Goal: Task Accomplishment & Management: Use online tool/utility

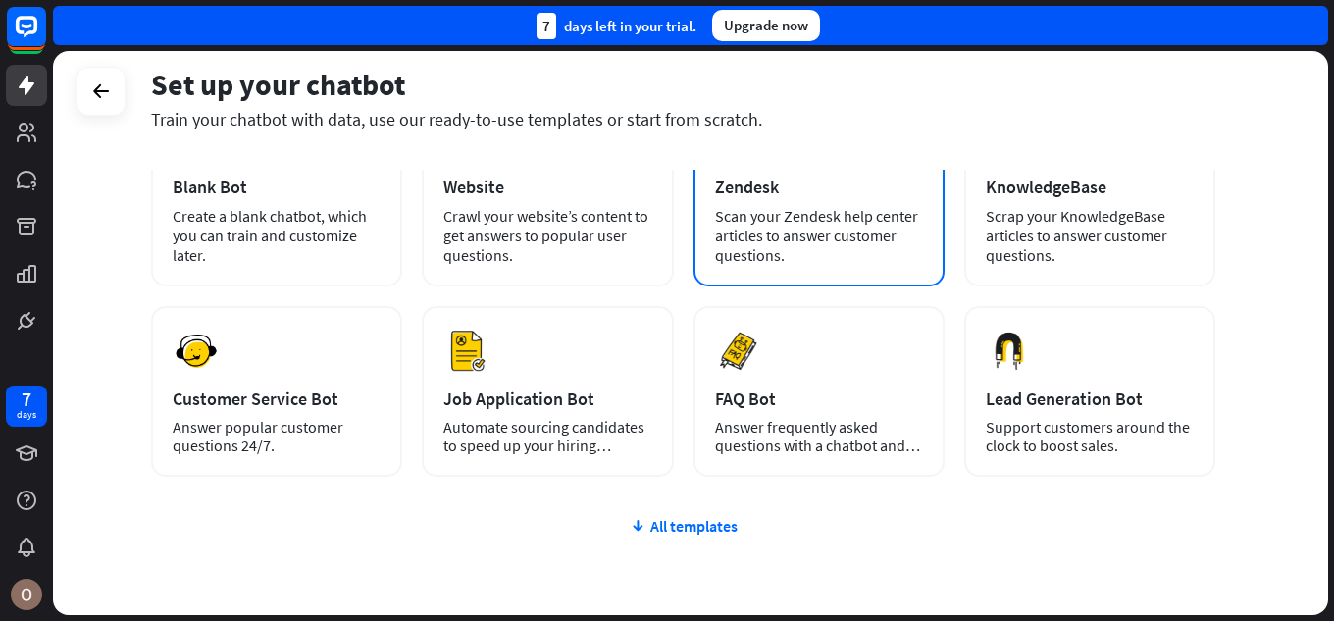
scroll to position [196, 0]
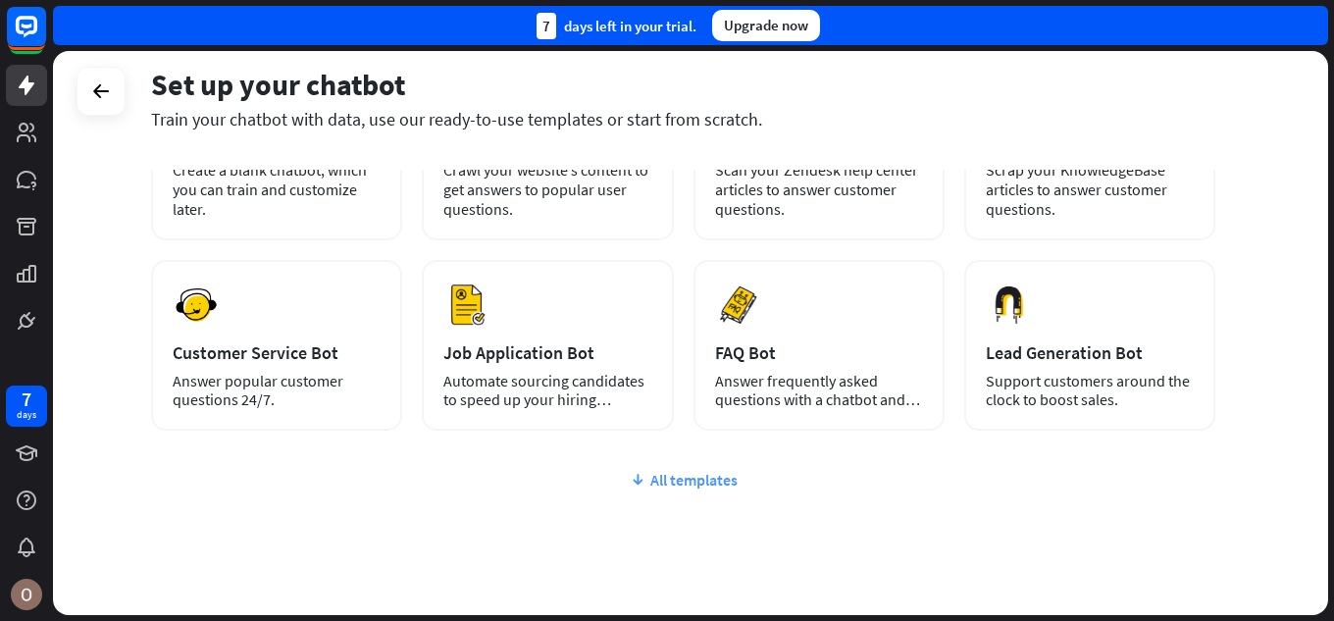
click at [697, 479] on div "All templates" at bounding box center [683, 480] width 1064 height 20
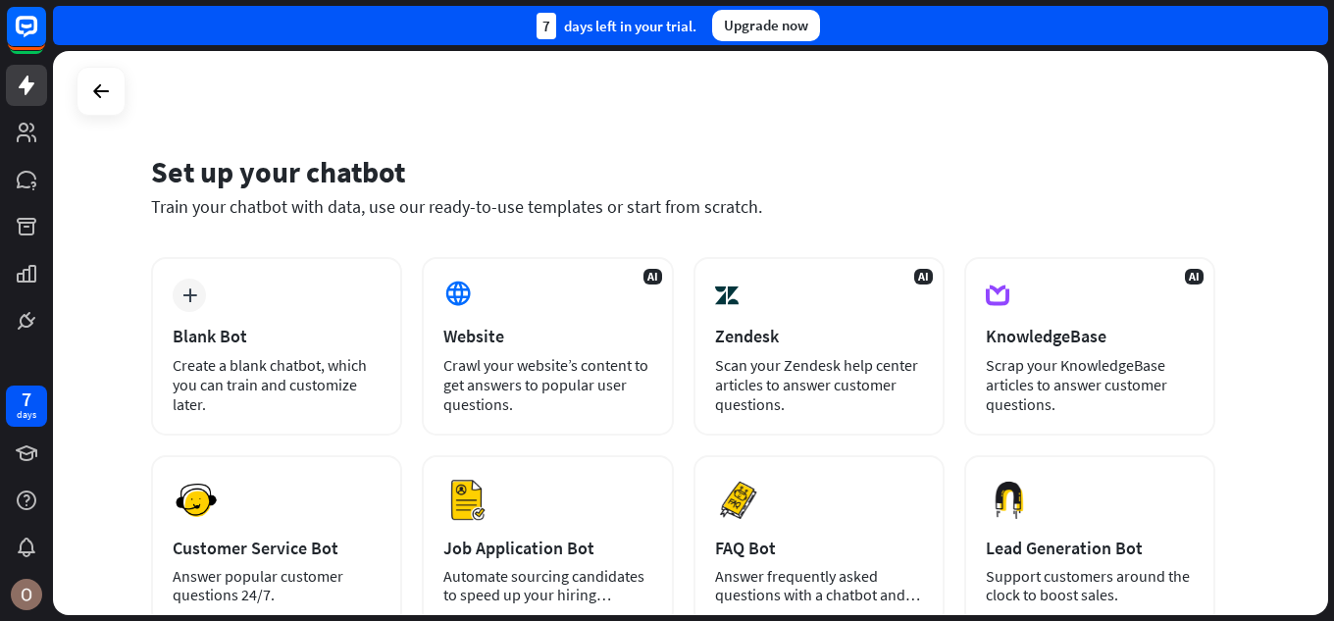
scroll to position [0, 0]
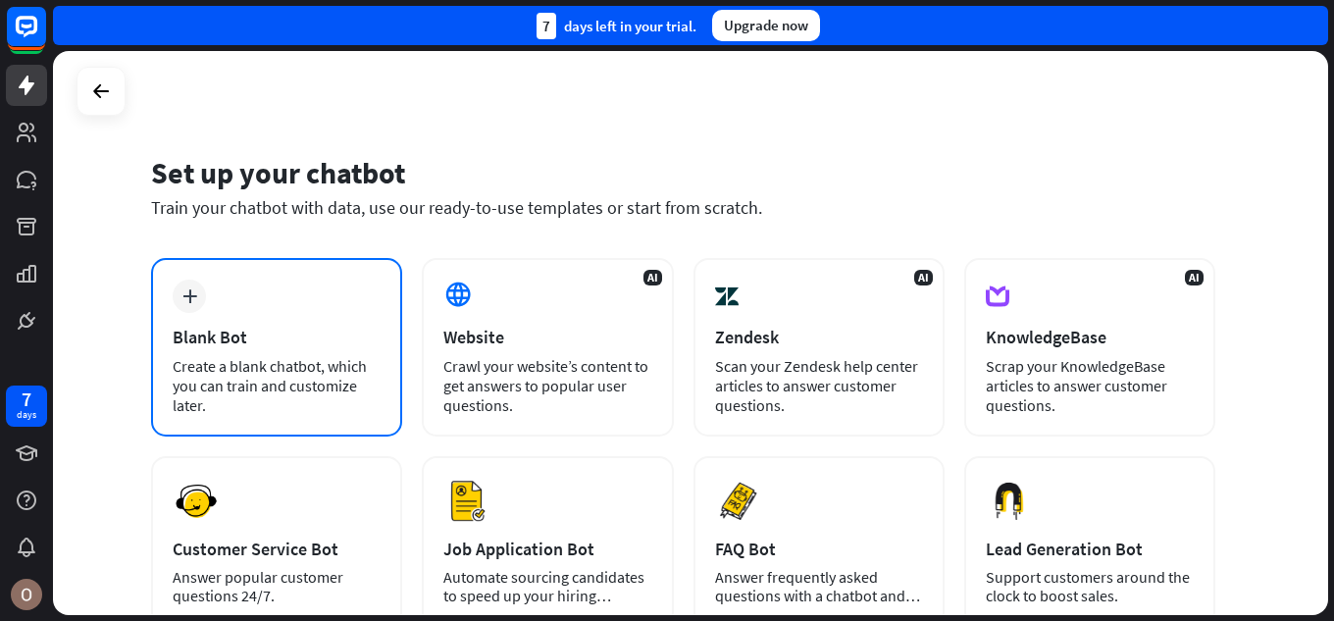
click at [334, 343] on div "Blank Bot" at bounding box center [277, 337] width 208 height 23
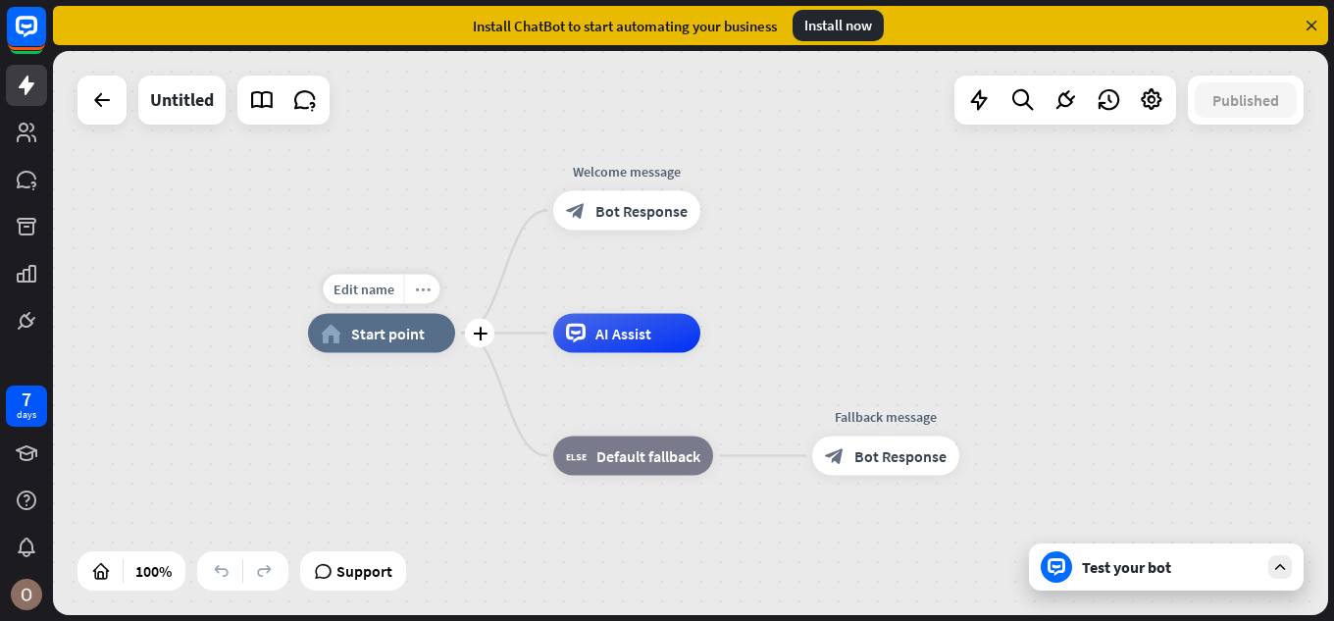
click at [417, 294] on icon "more_horiz" at bounding box center [423, 289] width 16 height 15
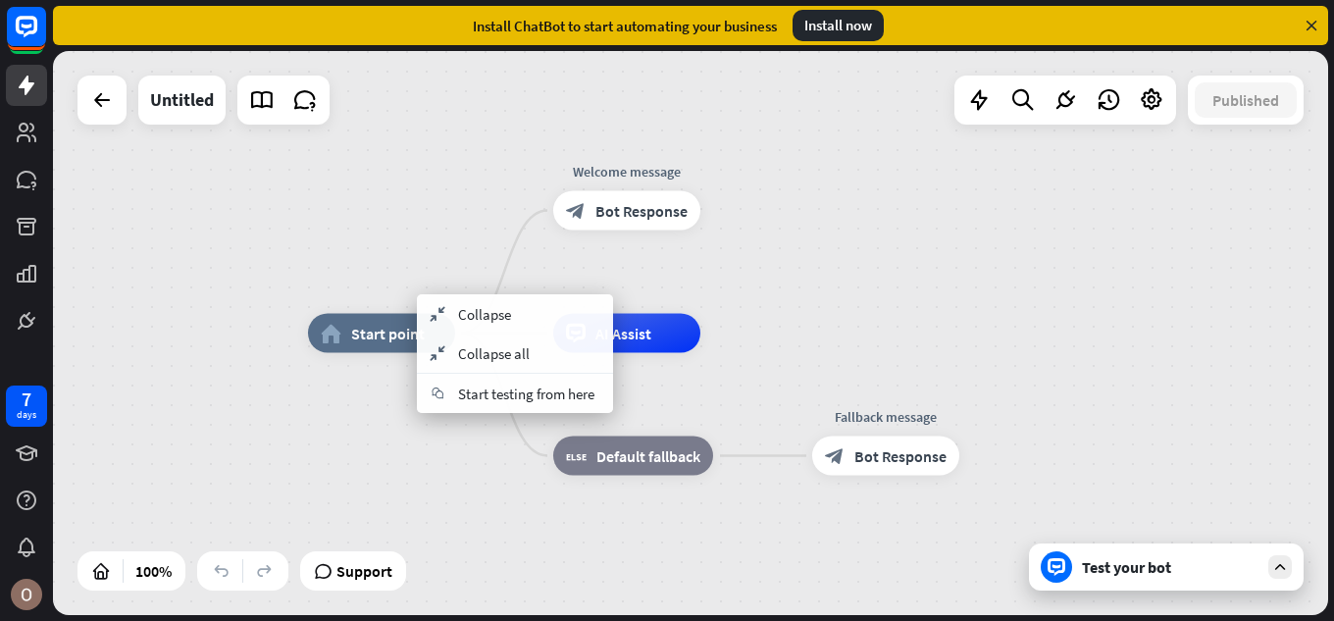
click at [389, 454] on div "home_2 Start point Welcome message block_bot_response Bot Response AI Assist bl…" at bounding box center [945, 616] width 1275 height 564
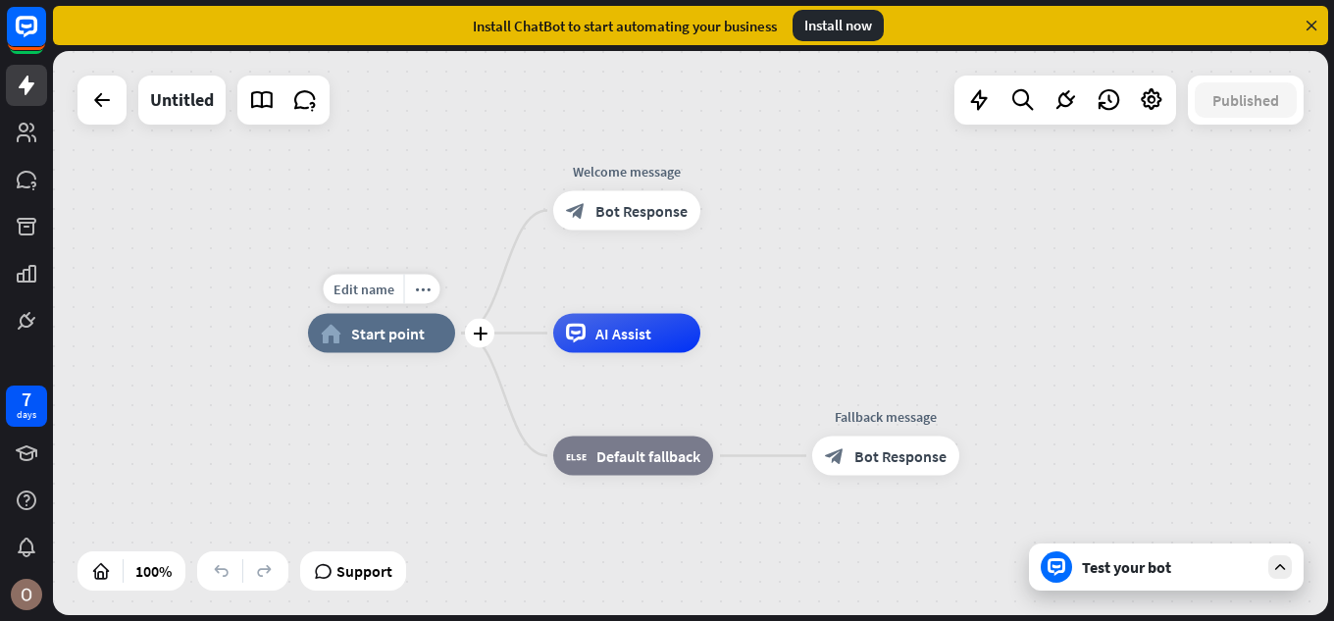
click at [423, 328] on div "home_2 Start point" at bounding box center [381, 333] width 147 height 39
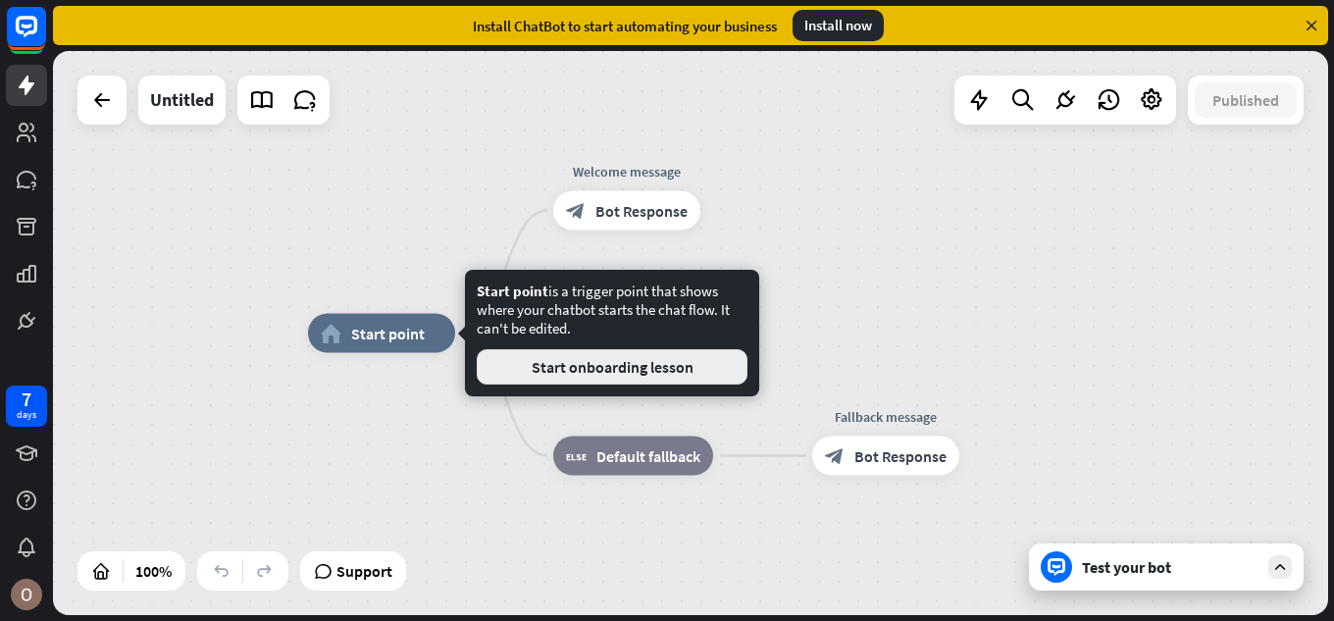
click at [535, 364] on button "Start onboarding lesson" at bounding box center [612, 366] width 271 height 35
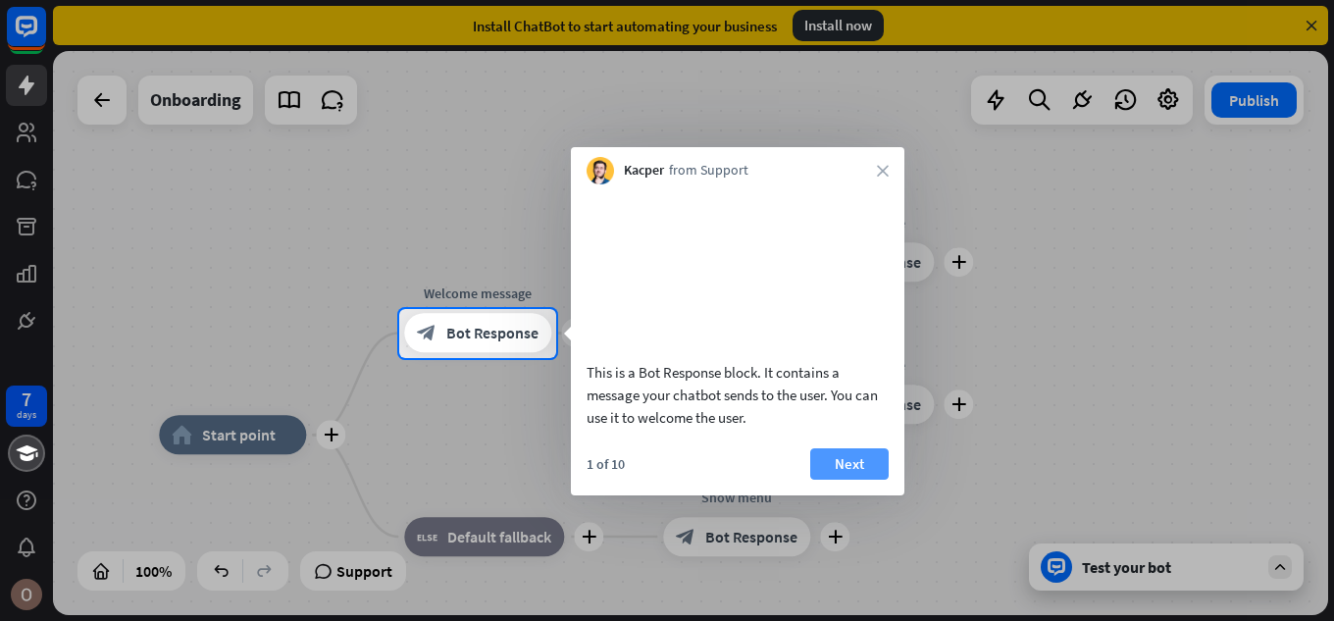
click at [854, 480] on button "Next" at bounding box center [849, 463] width 78 height 31
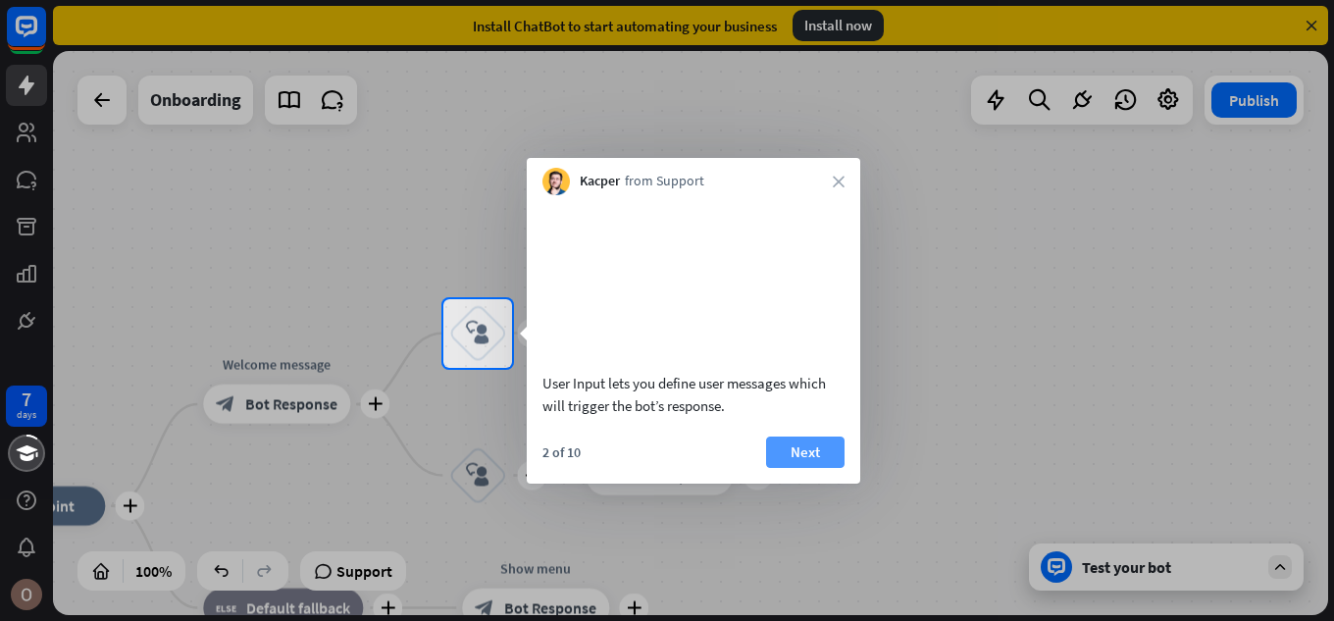
click at [816, 468] on button "Next" at bounding box center [805, 452] width 78 height 31
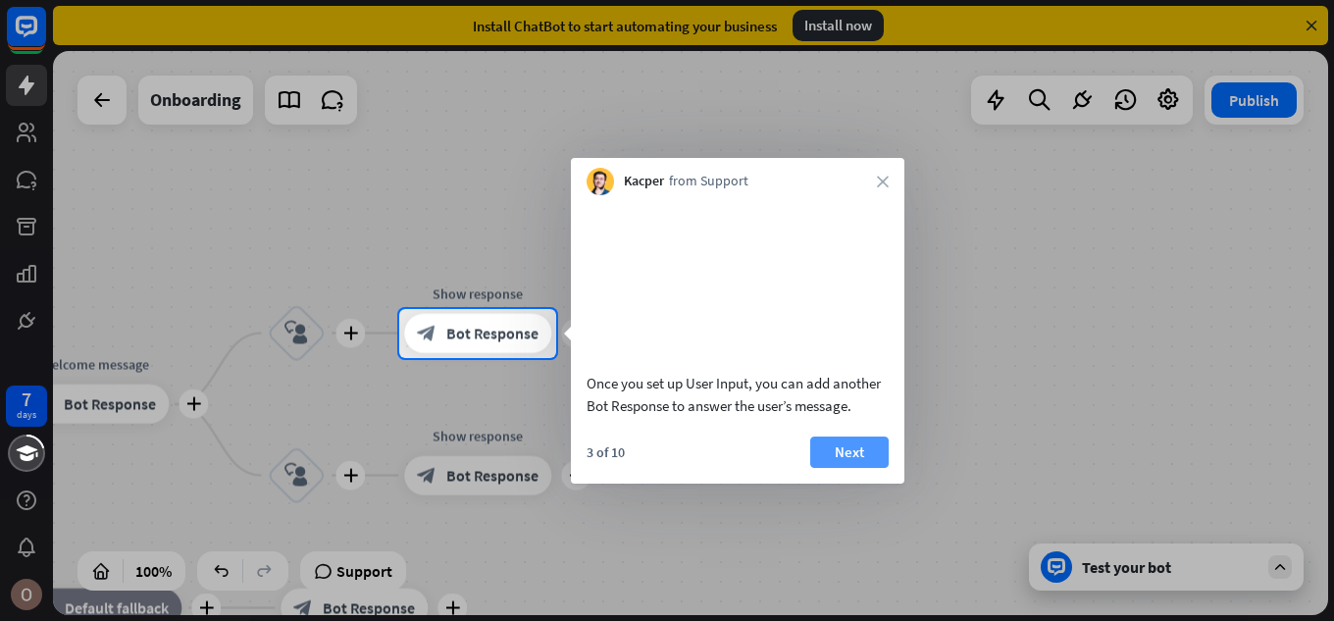
click at [865, 468] on button "Next" at bounding box center [849, 452] width 78 height 31
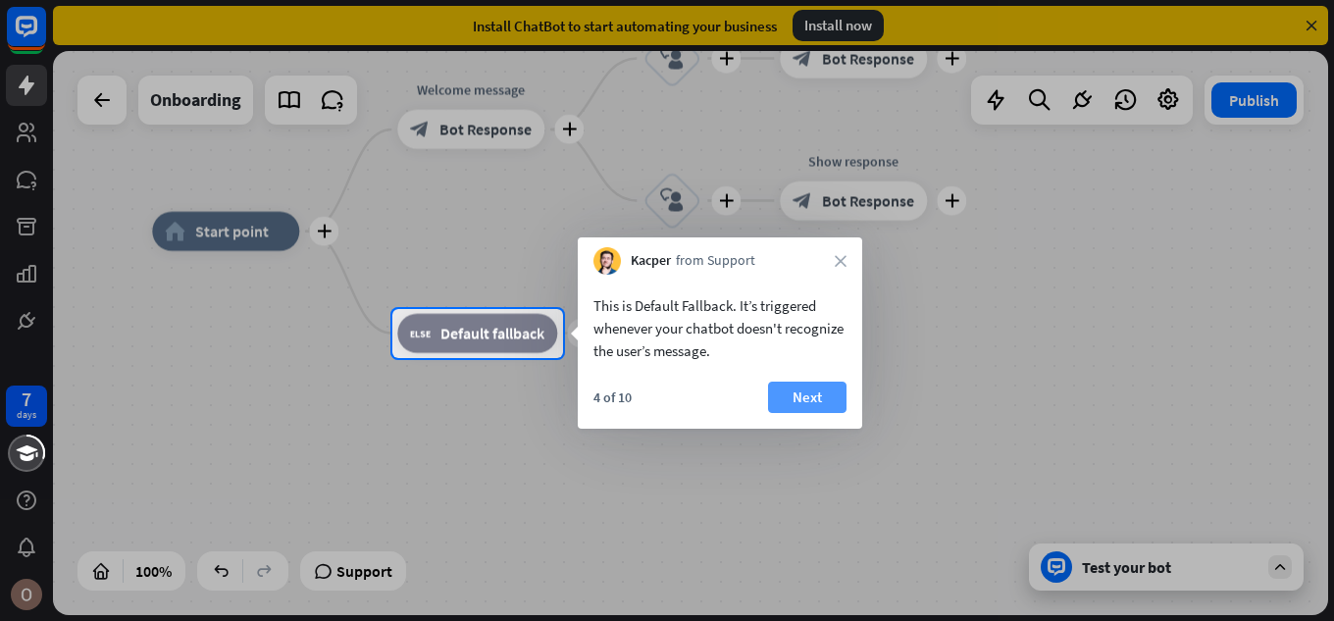
click at [811, 399] on button "Next" at bounding box center [807, 397] width 78 height 31
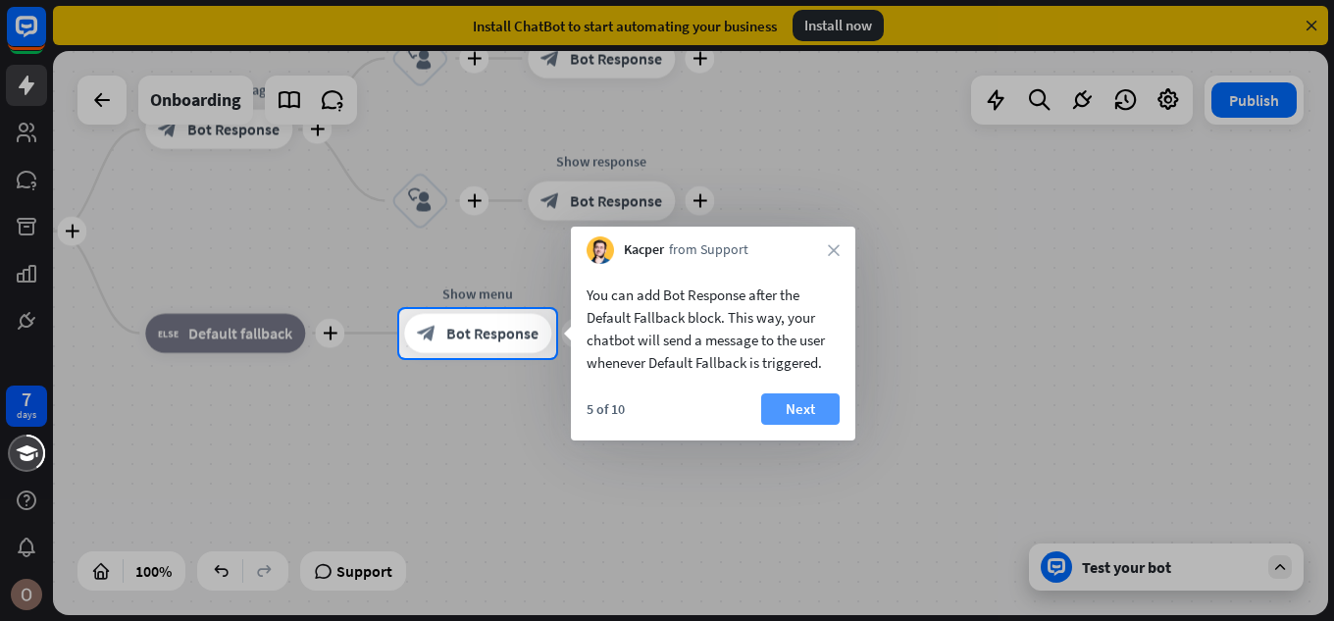
click at [793, 414] on button "Next" at bounding box center [800, 408] width 78 height 31
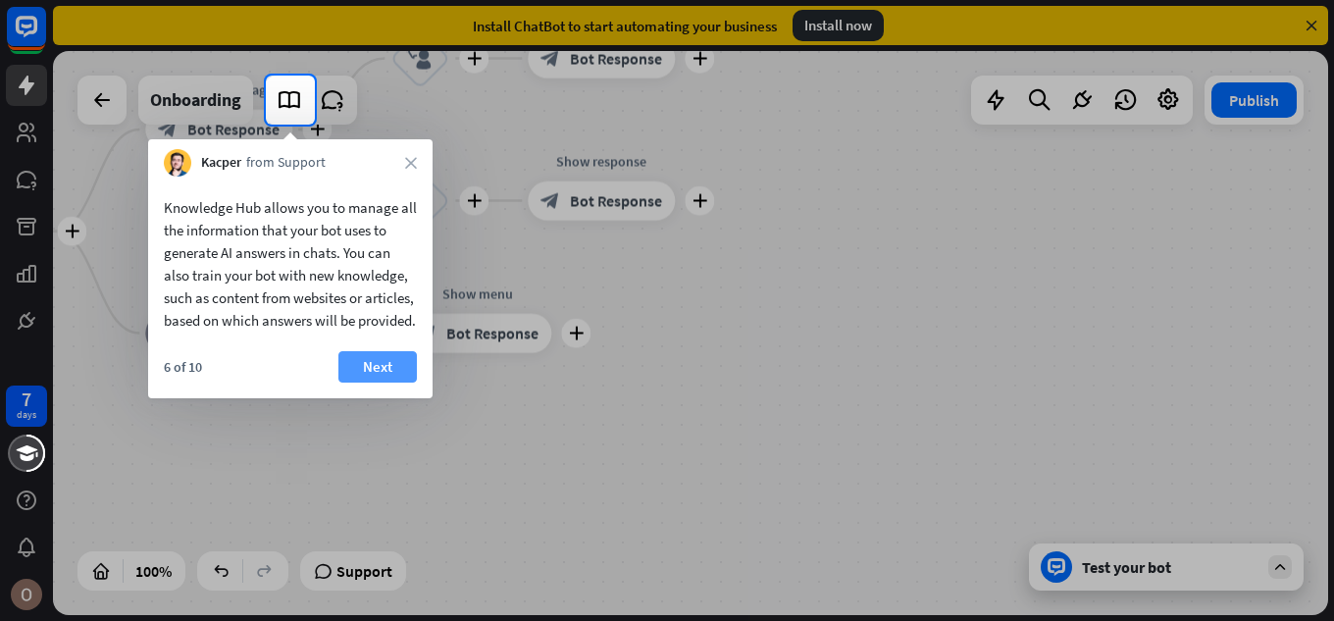
click at [383, 383] on button "Next" at bounding box center [377, 366] width 78 height 31
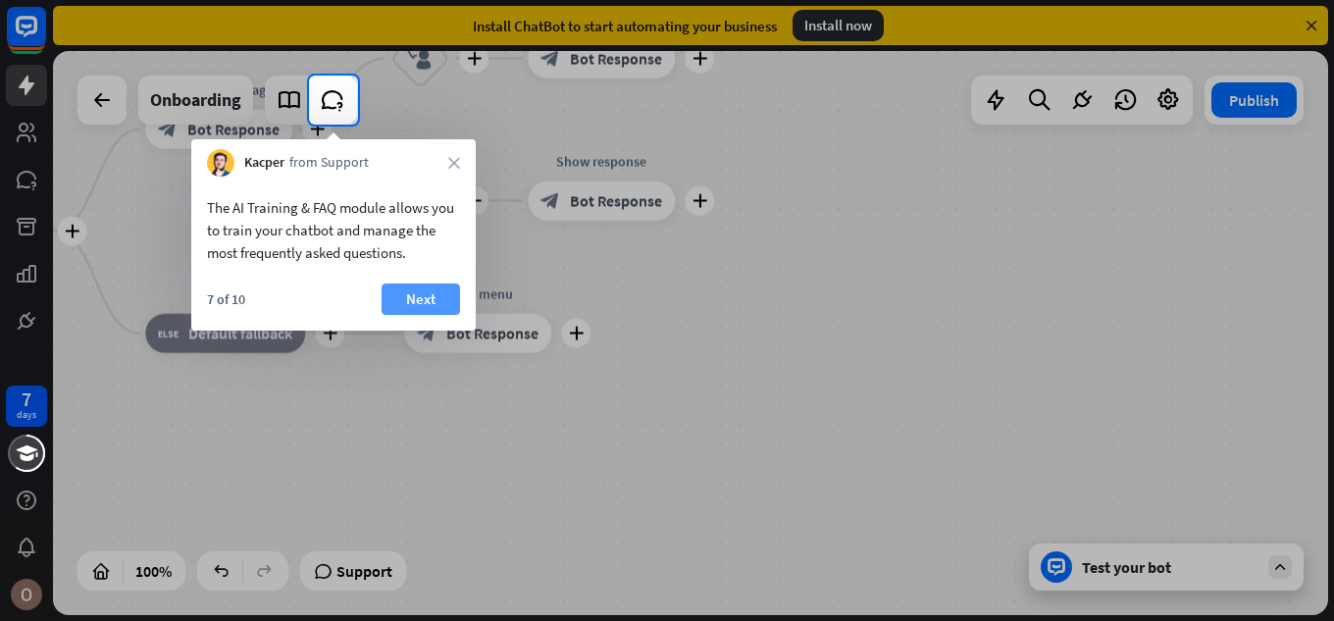
click at [423, 306] on button "Next" at bounding box center [421, 298] width 78 height 31
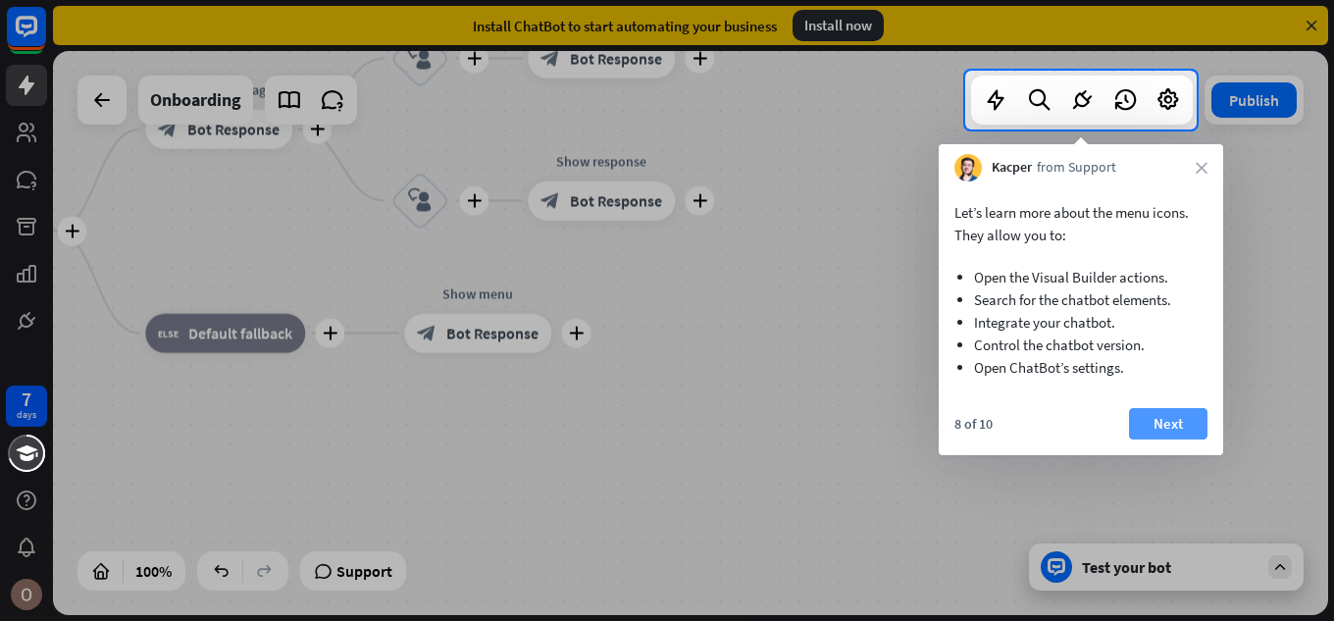
click at [1140, 425] on button "Next" at bounding box center [1168, 423] width 78 height 31
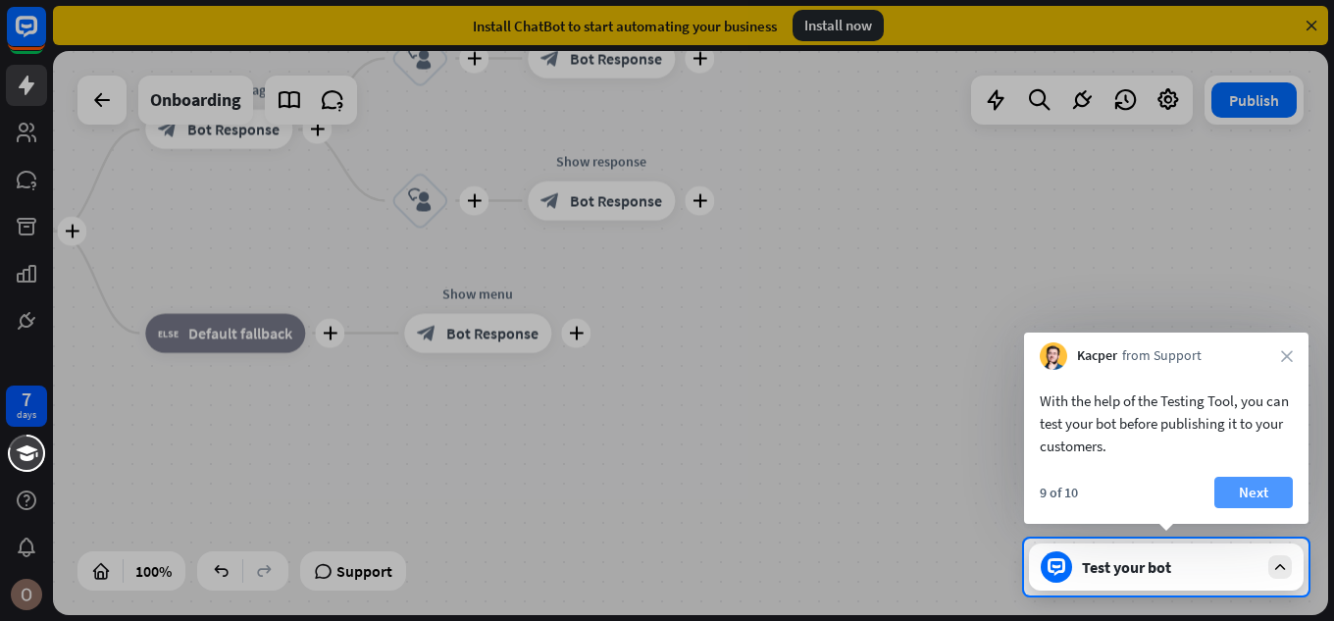
click at [1239, 489] on button "Next" at bounding box center [1253, 492] width 78 height 31
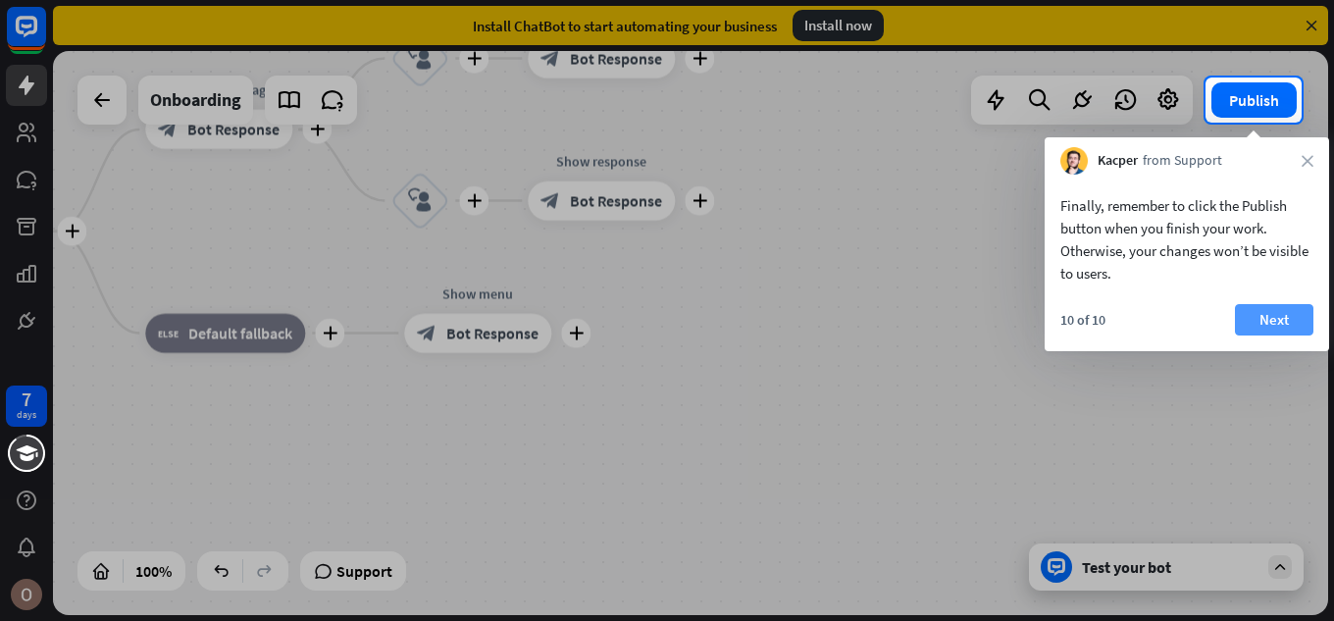
click at [1296, 323] on button "Next" at bounding box center [1274, 319] width 78 height 31
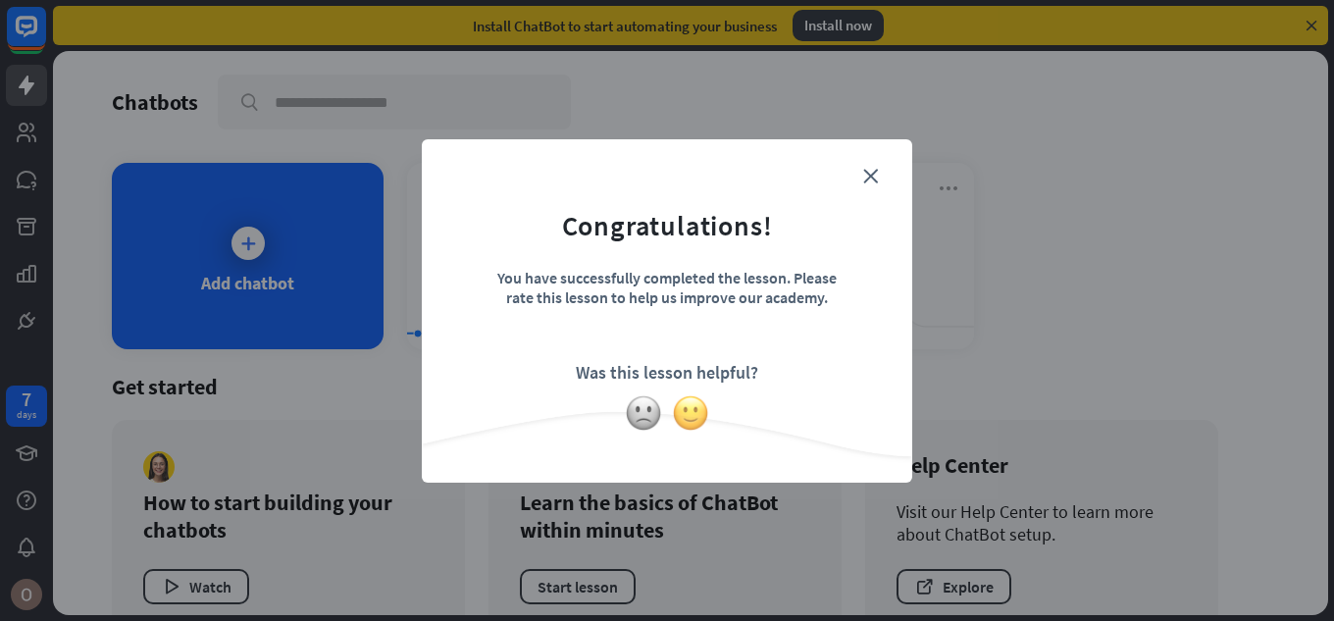
click at [705, 415] on img at bounding box center [690, 412] width 37 height 37
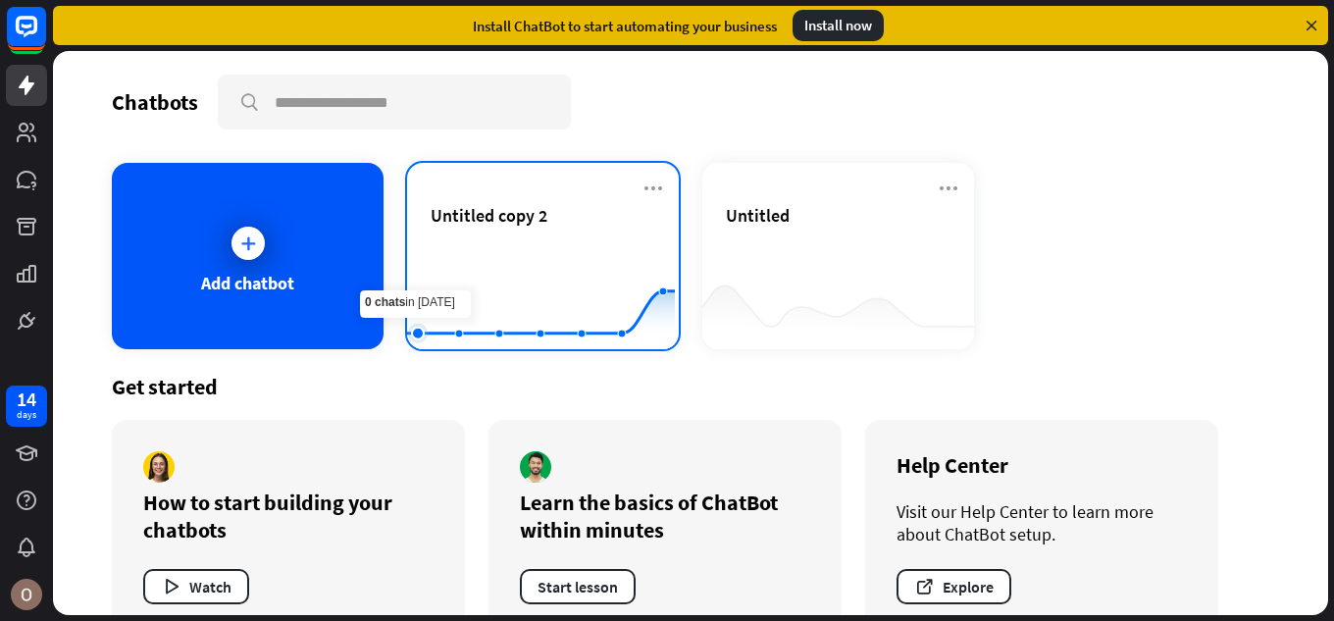
scroll to position [44, 0]
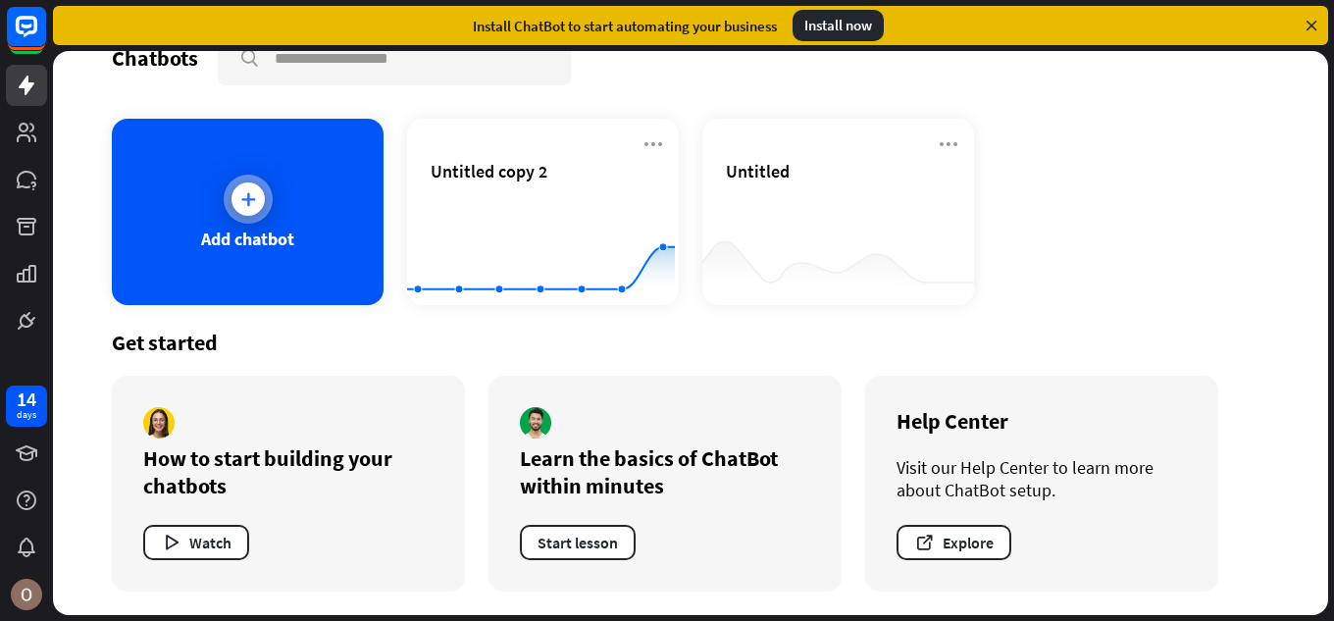
click at [264, 226] on div "Add chatbot" at bounding box center [248, 212] width 272 height 186
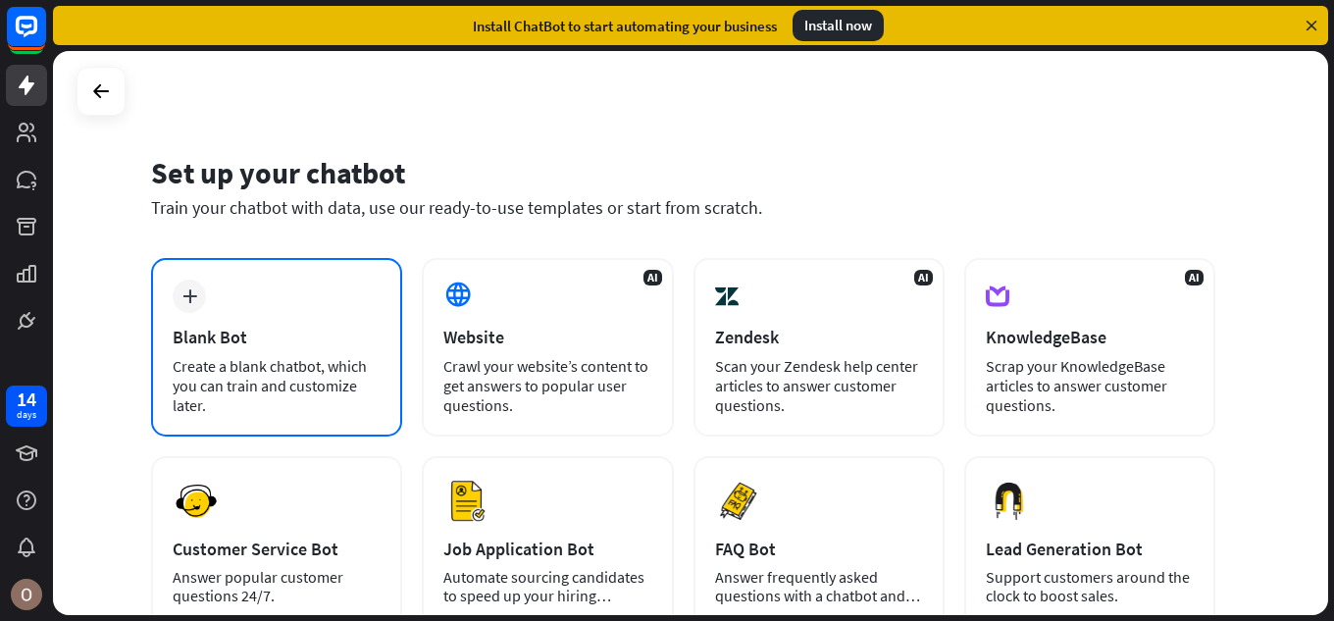
click at [349, 339] on div "Blank Bot" at bounding box center [277, 337] width 208 height 23
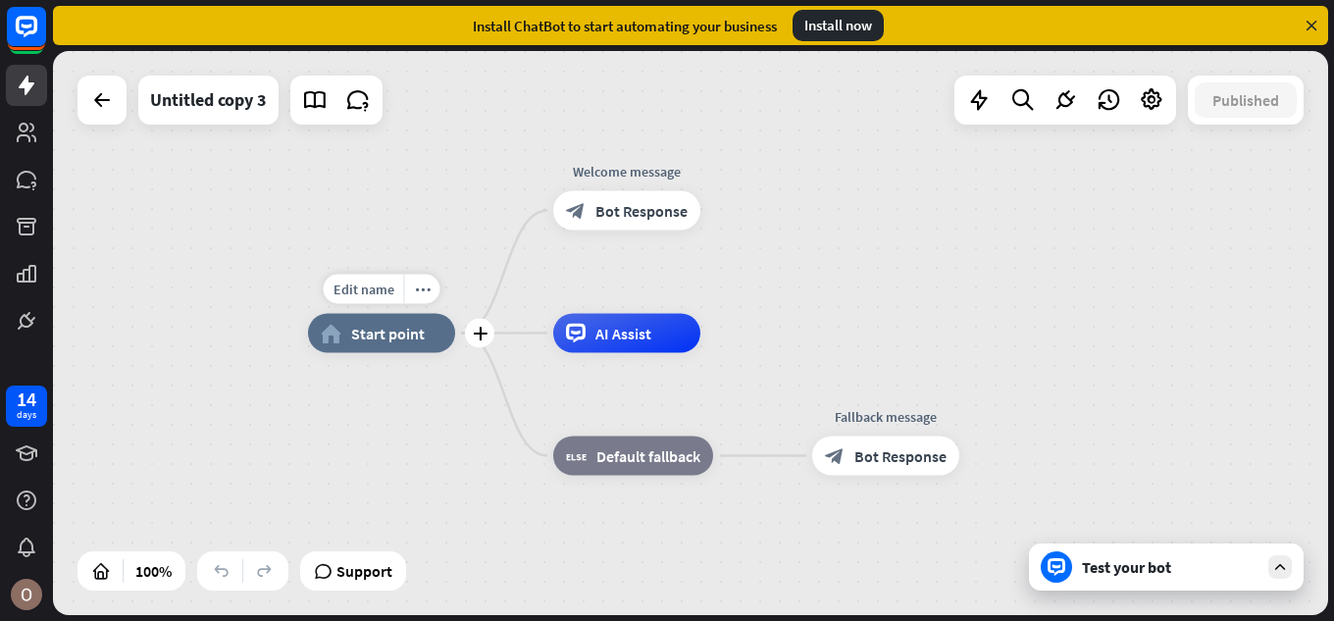
click at [384, 345] on div "home_2 Start point" at bounding box center [381, 333] width 147 height 39
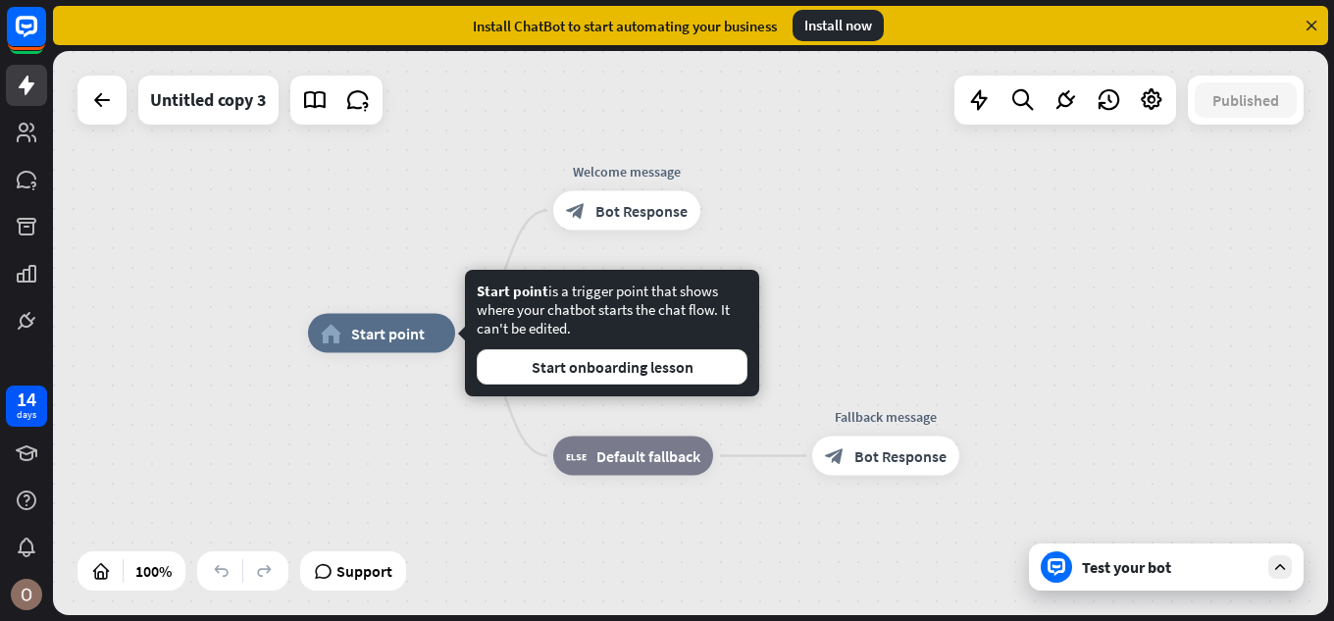
click at [384, 444] on div "home_2 Start point Welcome message block_bot_response Bot Response AI Assist bl…" at bounding box center [945, 616] width 1275 height 564
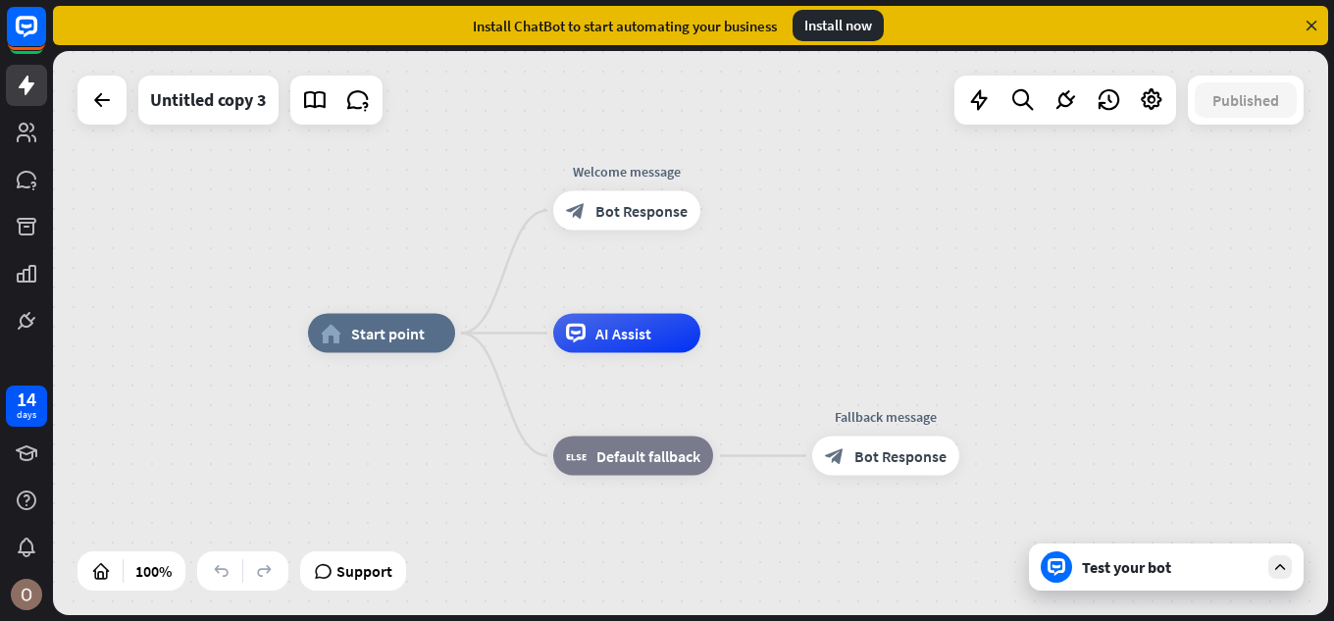
click at [1227, 442] on div "home_2 Start point Welcome message block_bot_response Bot Response AI Assist bl…" at bounding box center [945, 616] width 1275 height 564
click at [1184, 561] on div "Test your bot" at bounding box center [1170, 567] width 177 height 20
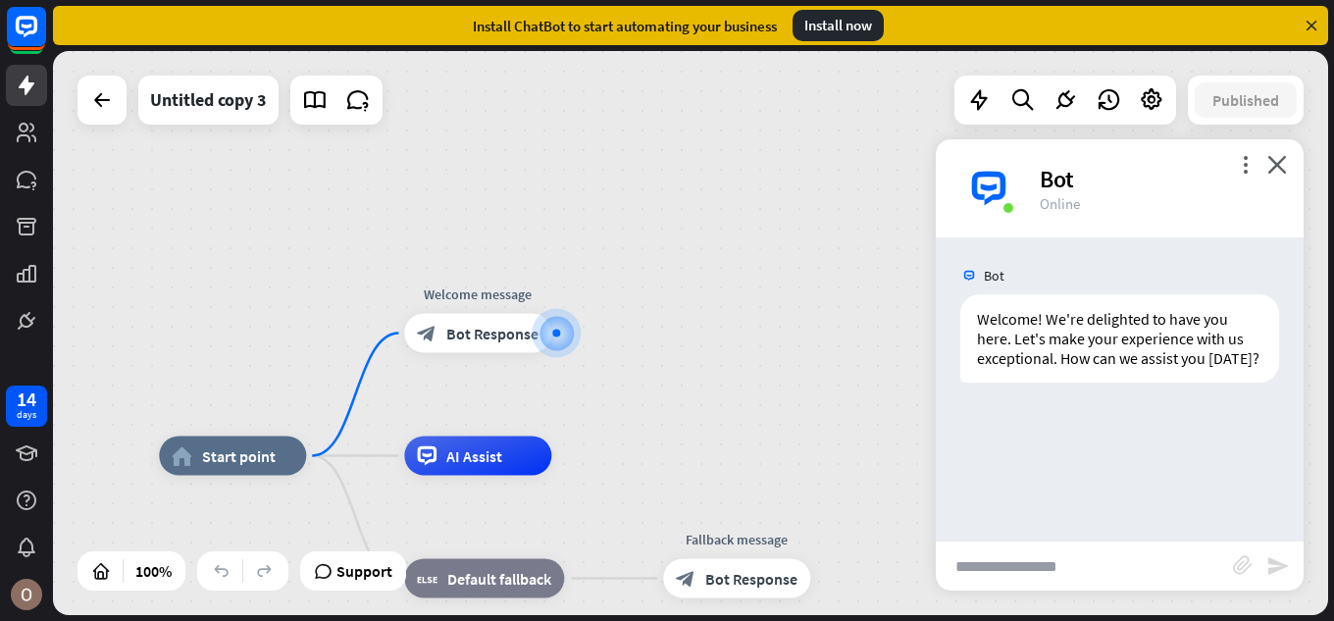
click at [1030, 572] on input "text" at bounding box center [1084, 565] width 297 height 49
click at [1282, 155] on icon "close" at bounding box center [1277, 164] width 20 height 19
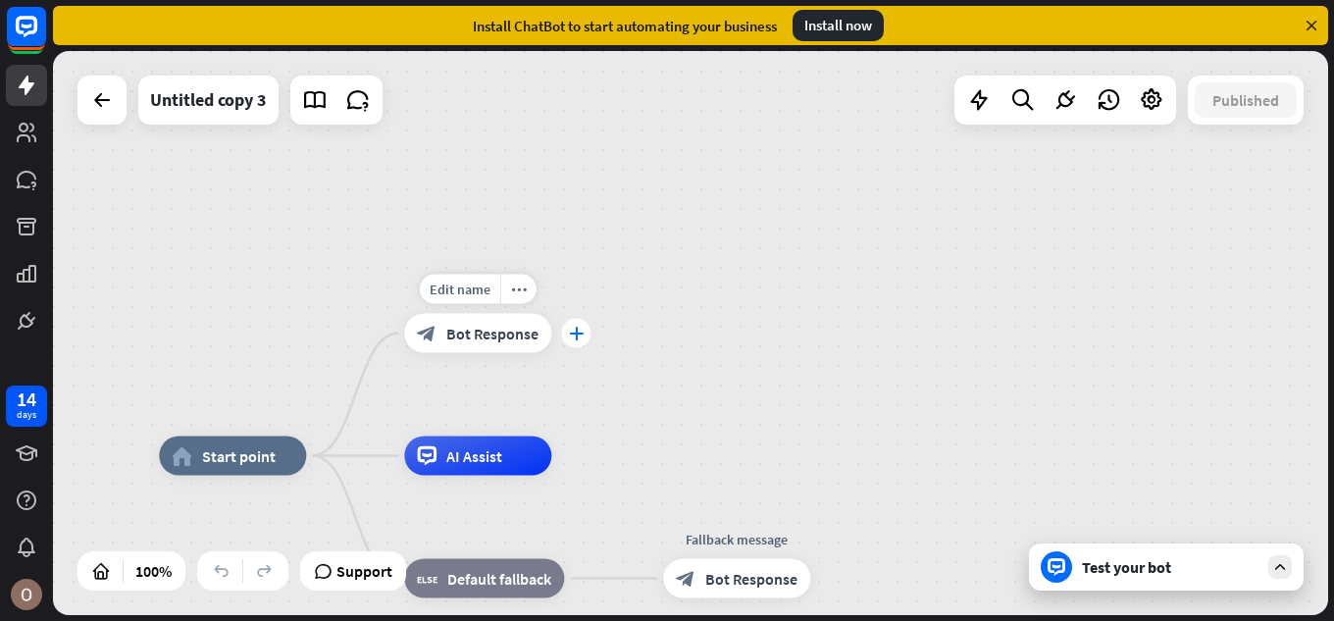
click at [573, 338] on icon "plus" at bounding box center [576, 334] width 15 height 14
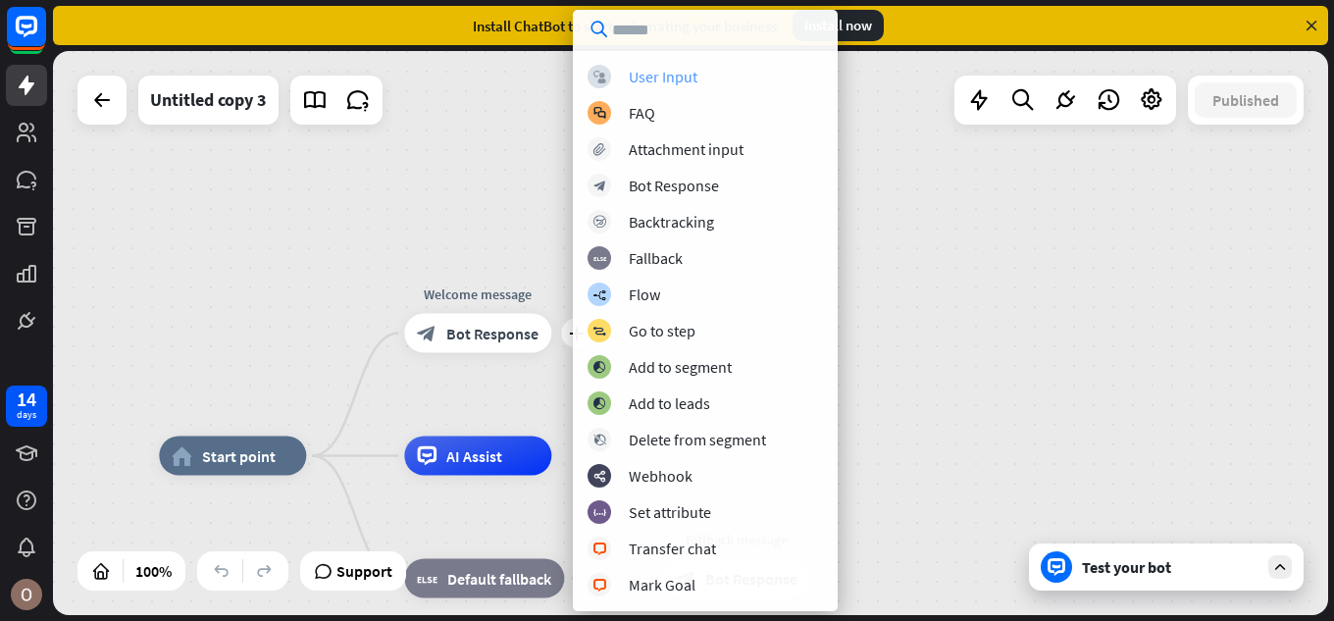
click at [692, 73] on div "User Input" at bounding box center [663, 77] width 69 height 20
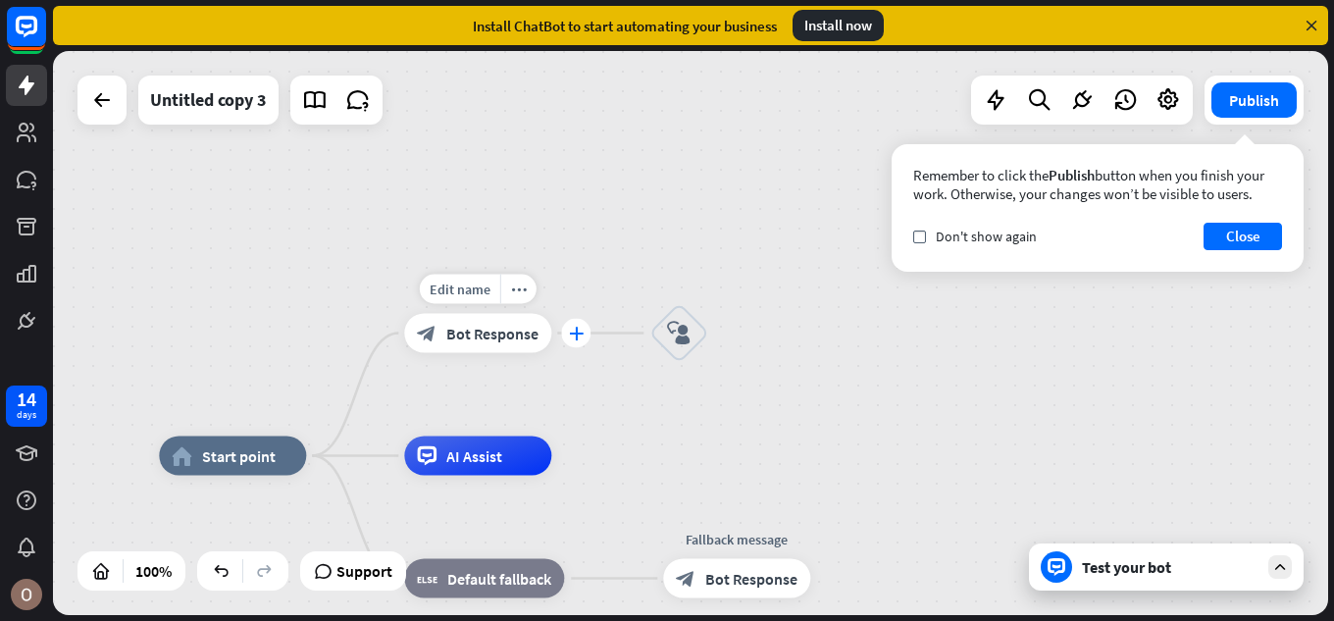
click at [576, 340] on div "plus" at bounding box center [575, 333] width 29 height 29
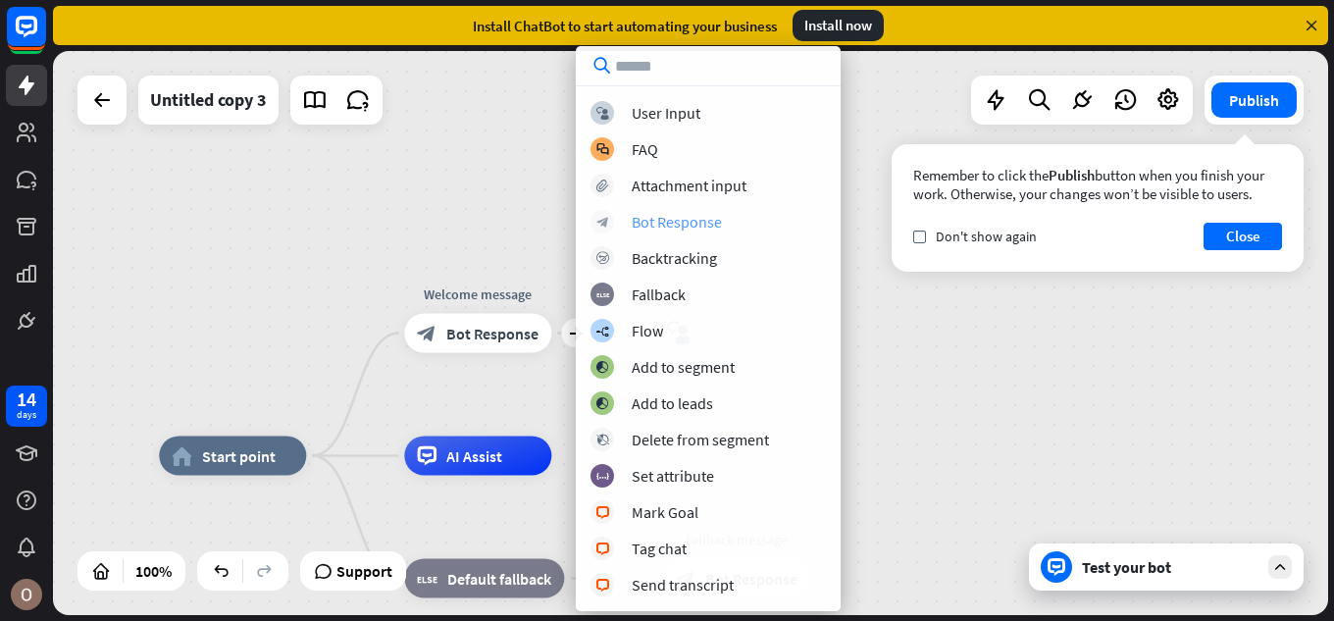
click at [686, 222] on div "Bot Response" at bounding box center [677, 222] width 90 height 20
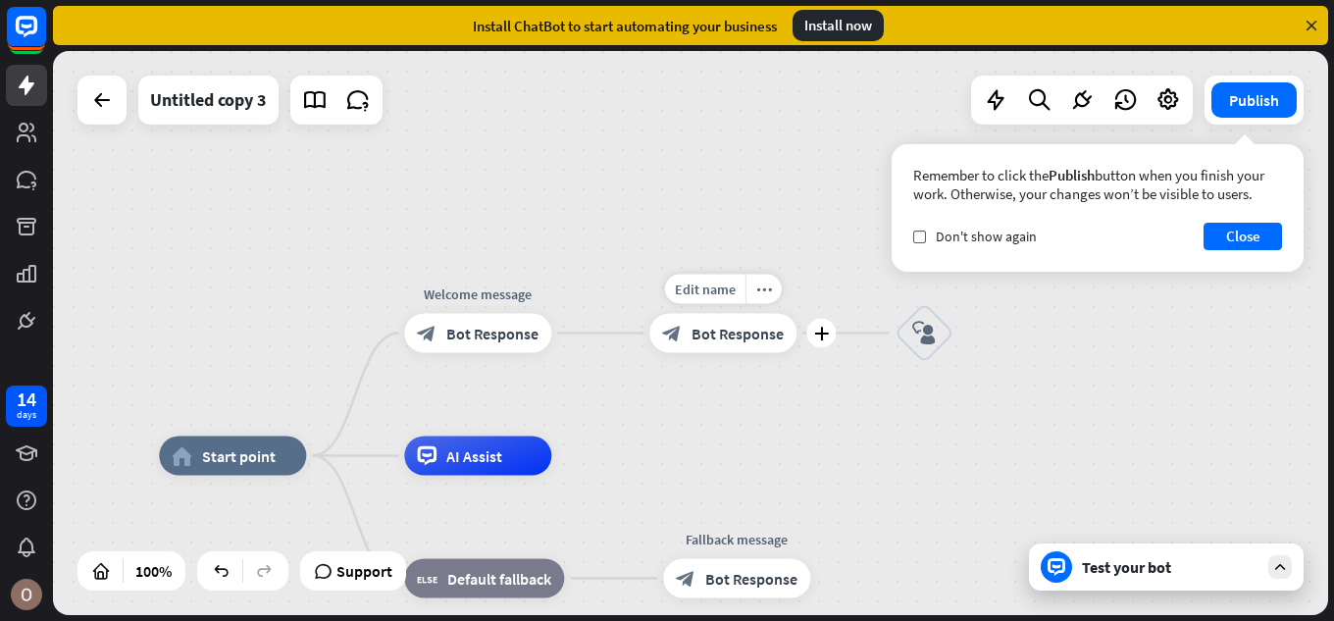
click at [695, 329] on span "Bot Response" at bounding box center [738, 334] width 92 height 20
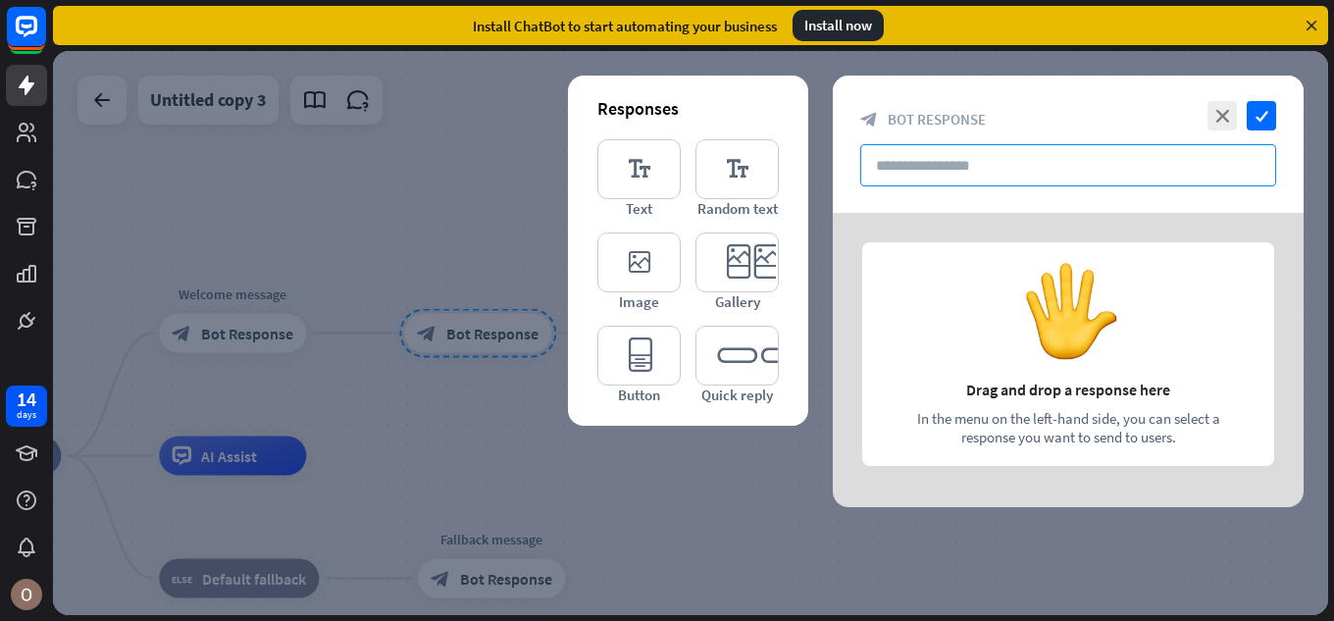
click at [954, 165] on input "text" at bounding box center [1068, 165] width 416 height 42
type input "*"
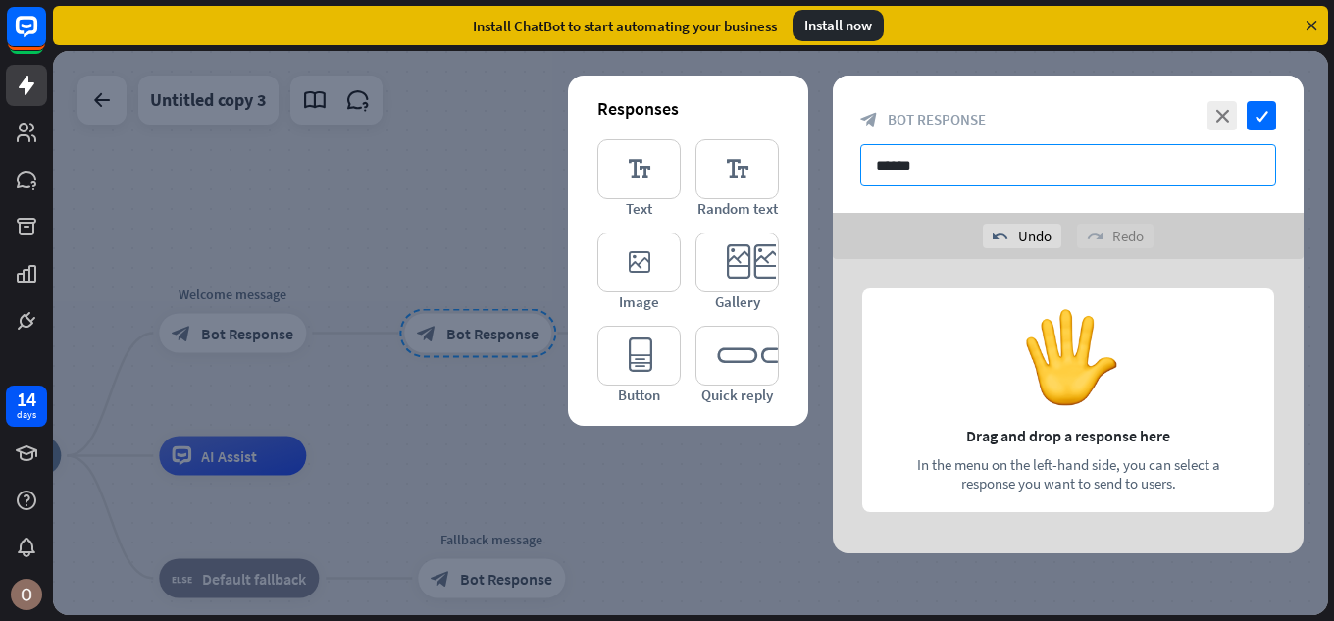
type input "******"
click at [1221, 270] on div at bounding box center [1068, 406] width 471 height 294
click at [1143, 412] on div at bounding box center [1068, 406] width 471 height 294
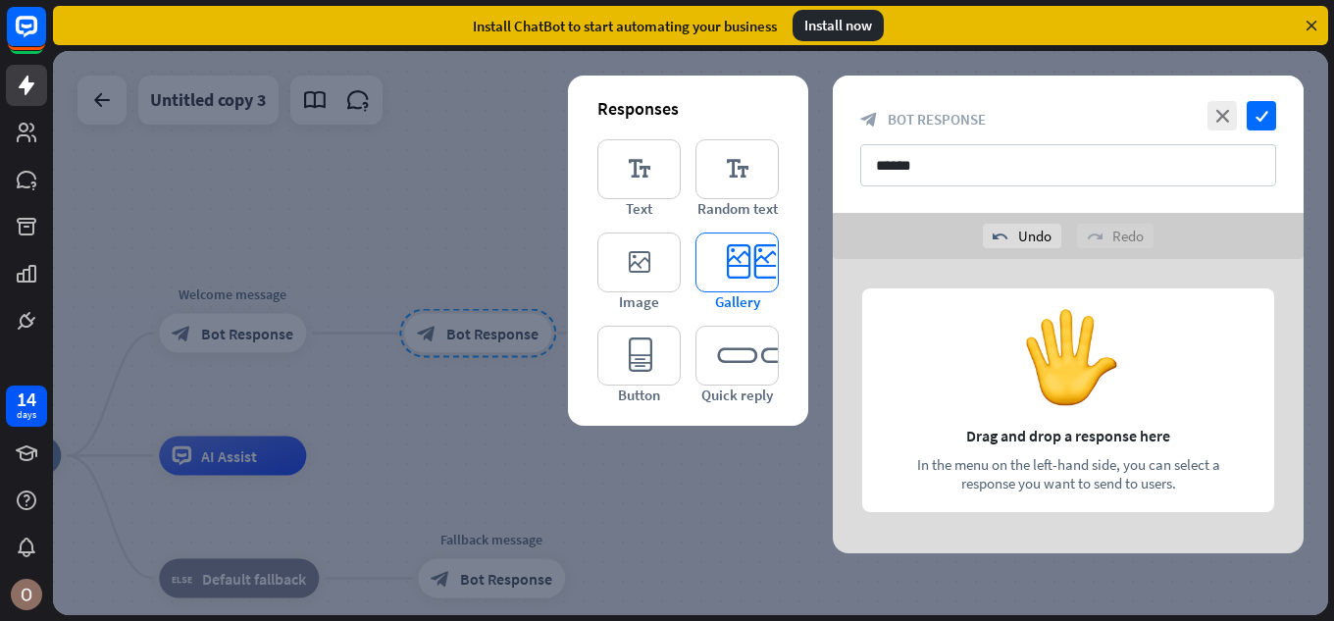
click at [749, 260] on icon "editor_card" at bounding box center [737, 262] width 83 height 60
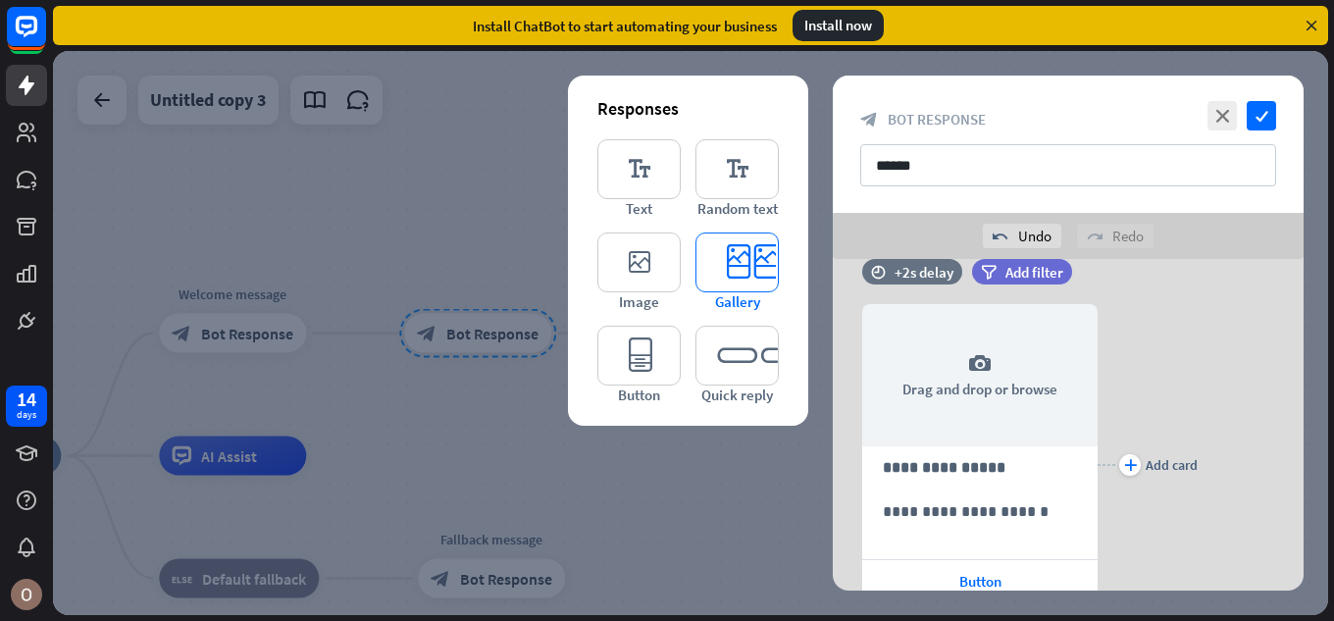
scroll to position [37, 0]
click at [747, 260] on icon "editor_card" at bounding box center [737, 262] width 83 height 60
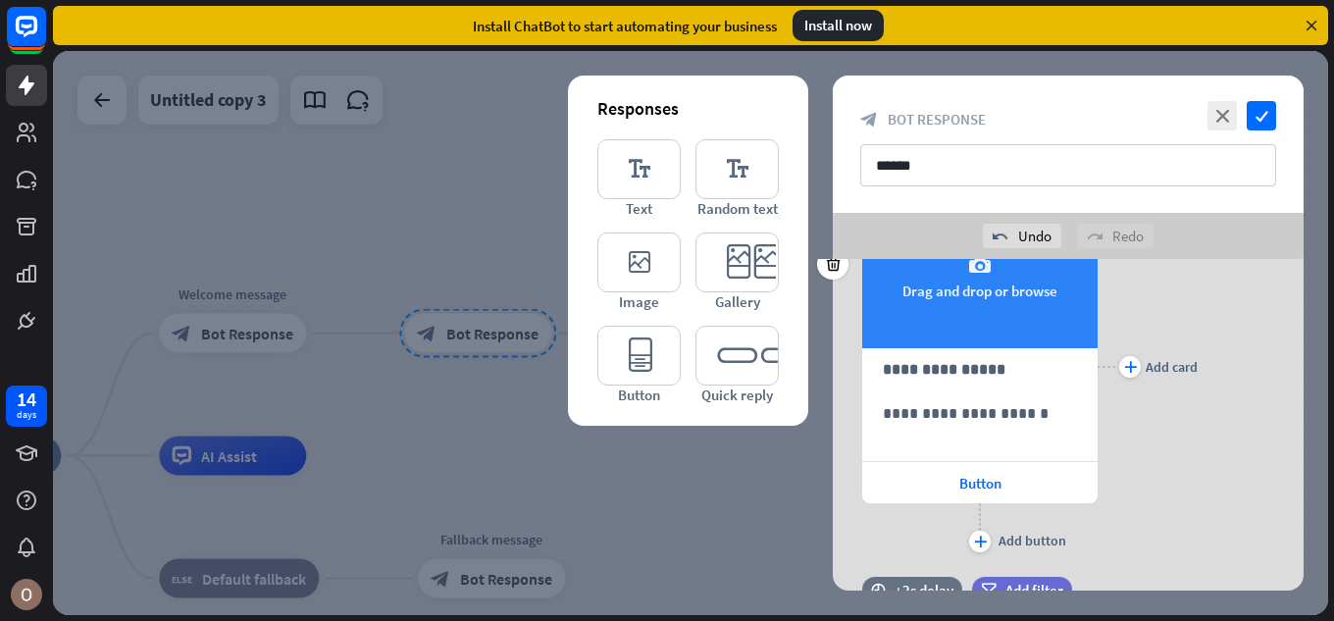
scroll to position [0, 0]
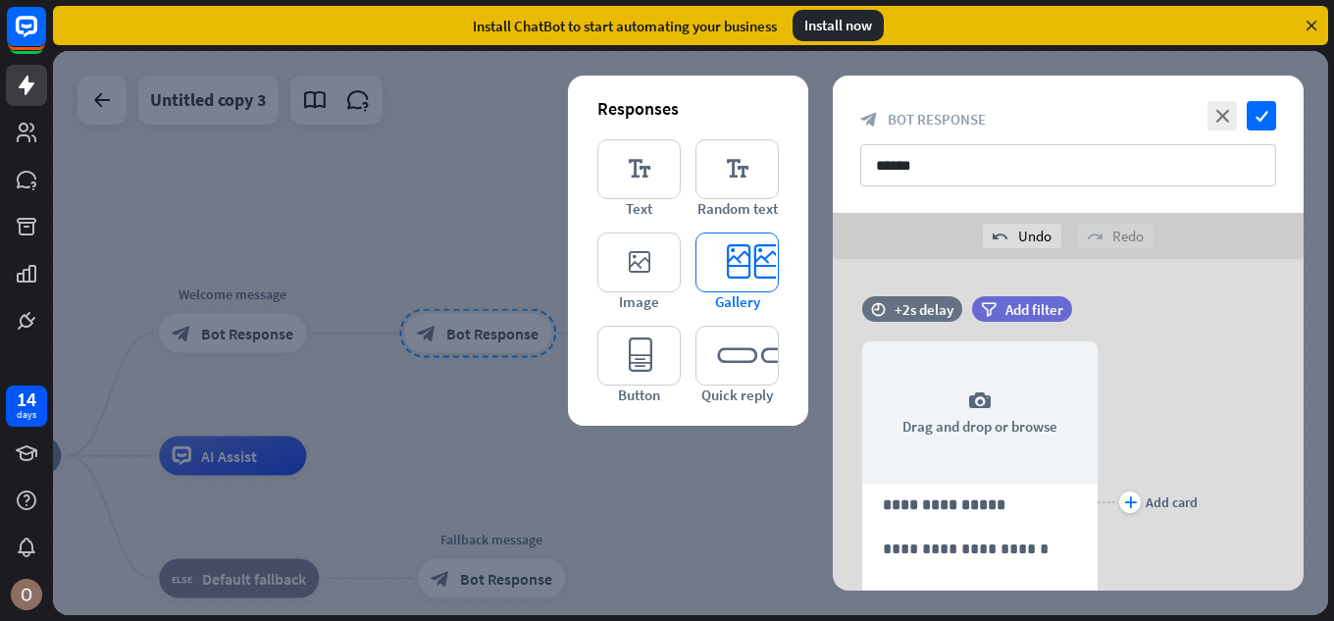
click at [742, 251] on icon "editor_card" at bounding box center [737, 262] width 83 height 60
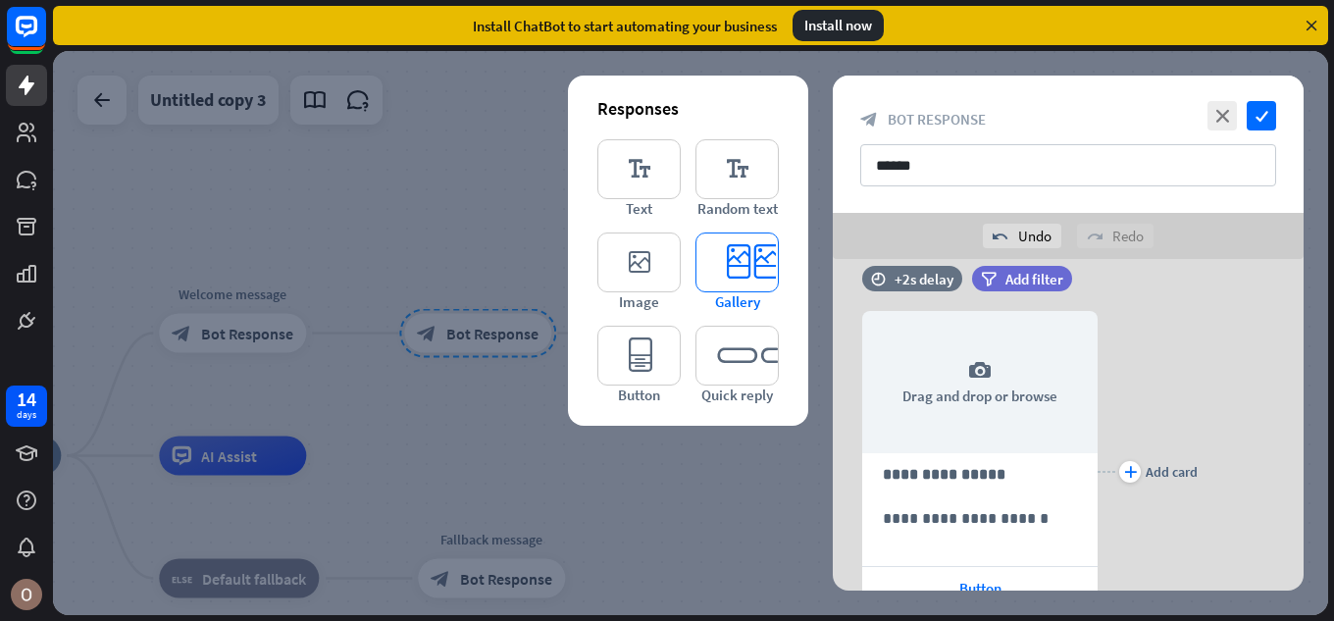
click at [741, 252] on icon "editor_card" at bounding box center [737, 262] width 83 height 60
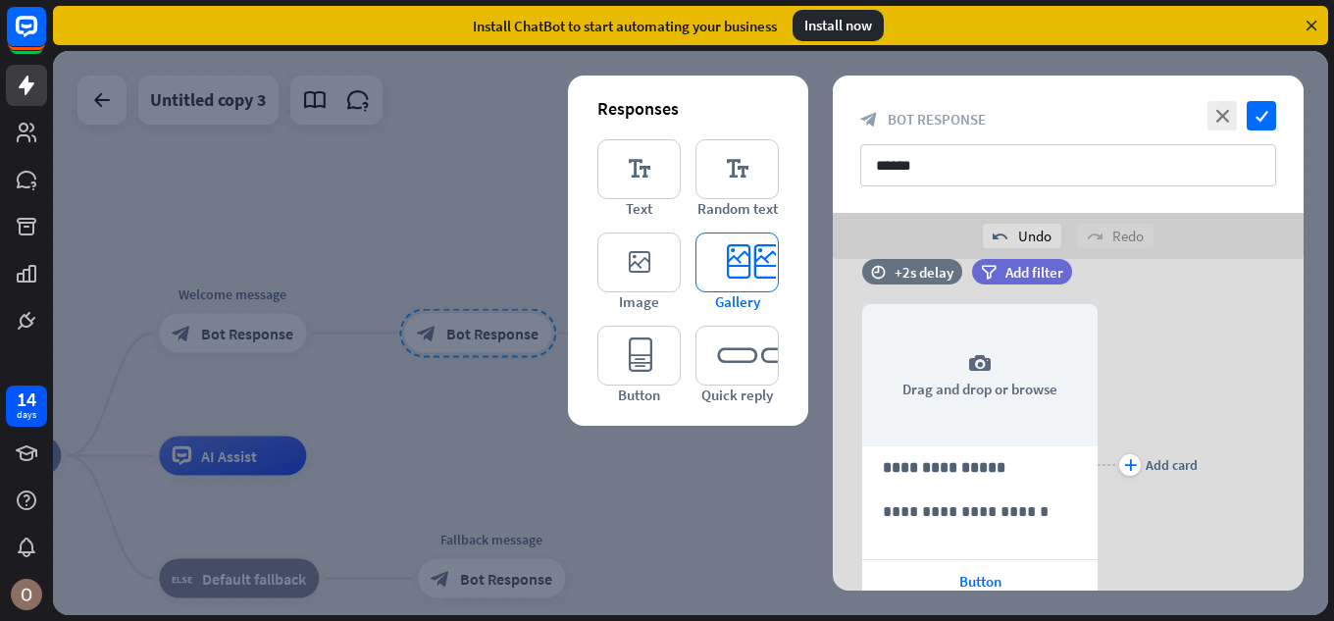
click at [741, 252] on icon "editor_card" at bounding box center [737, 262] width 83 height 60
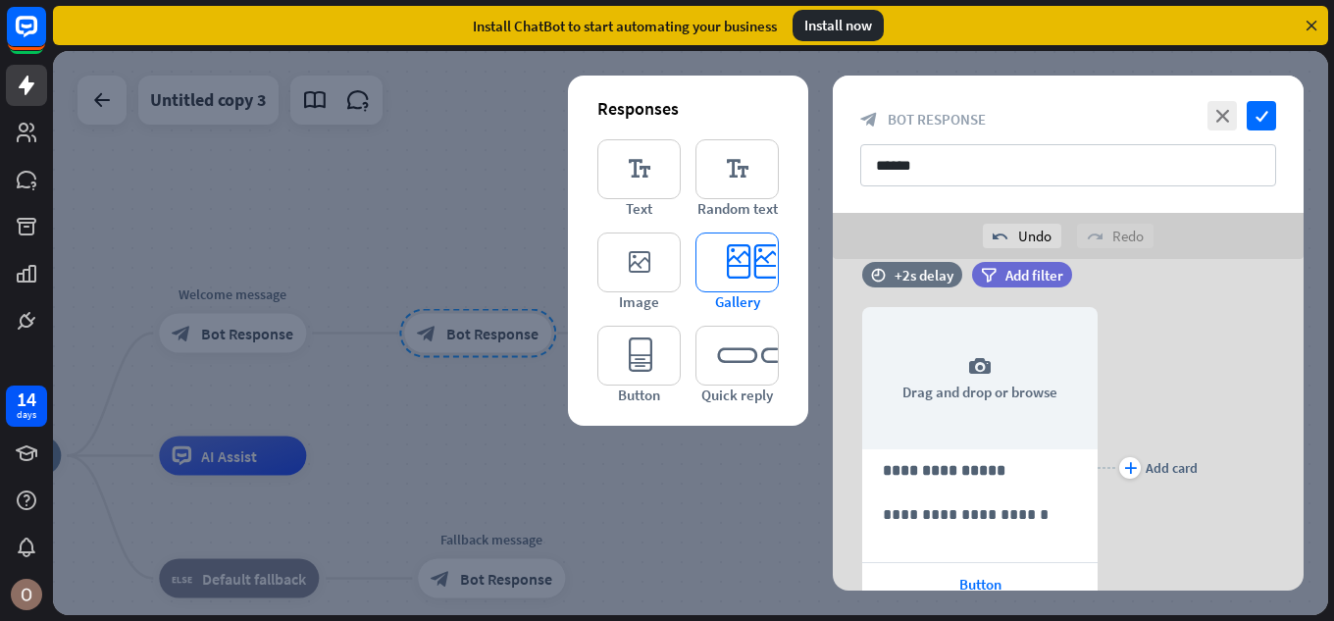
scroll to position [2117, 0]
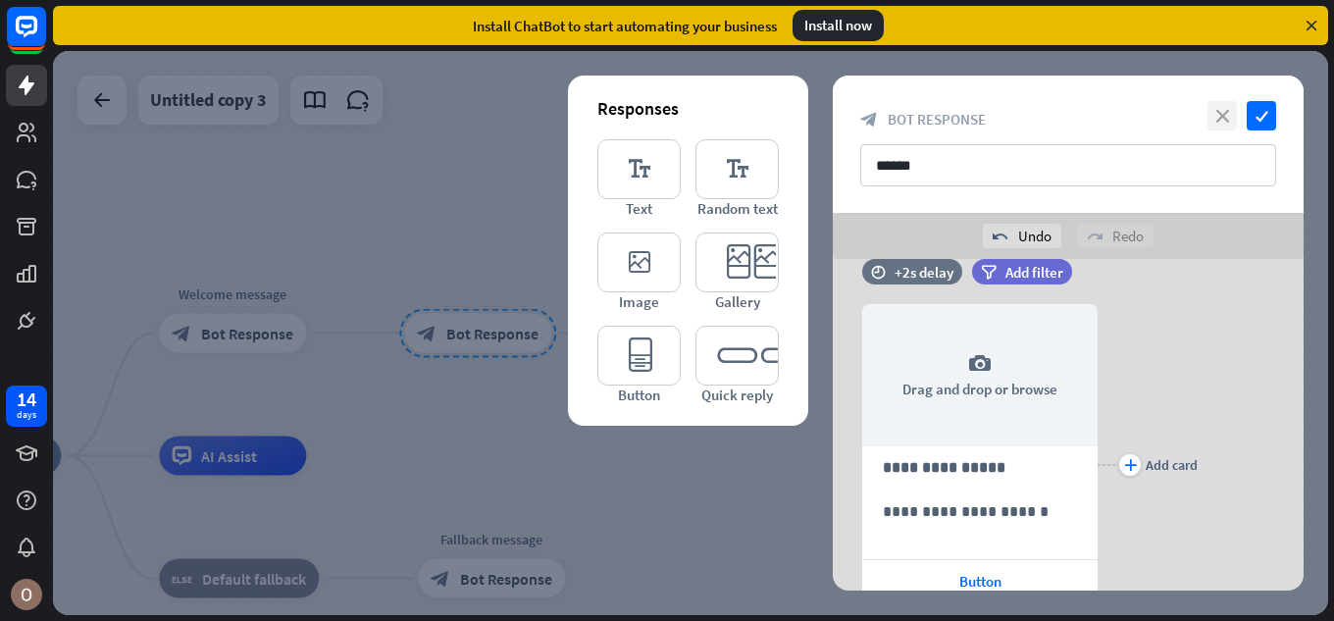
click at [1222, 107] on icon "close" at bounding box center [1222, 115] width 29 height 29
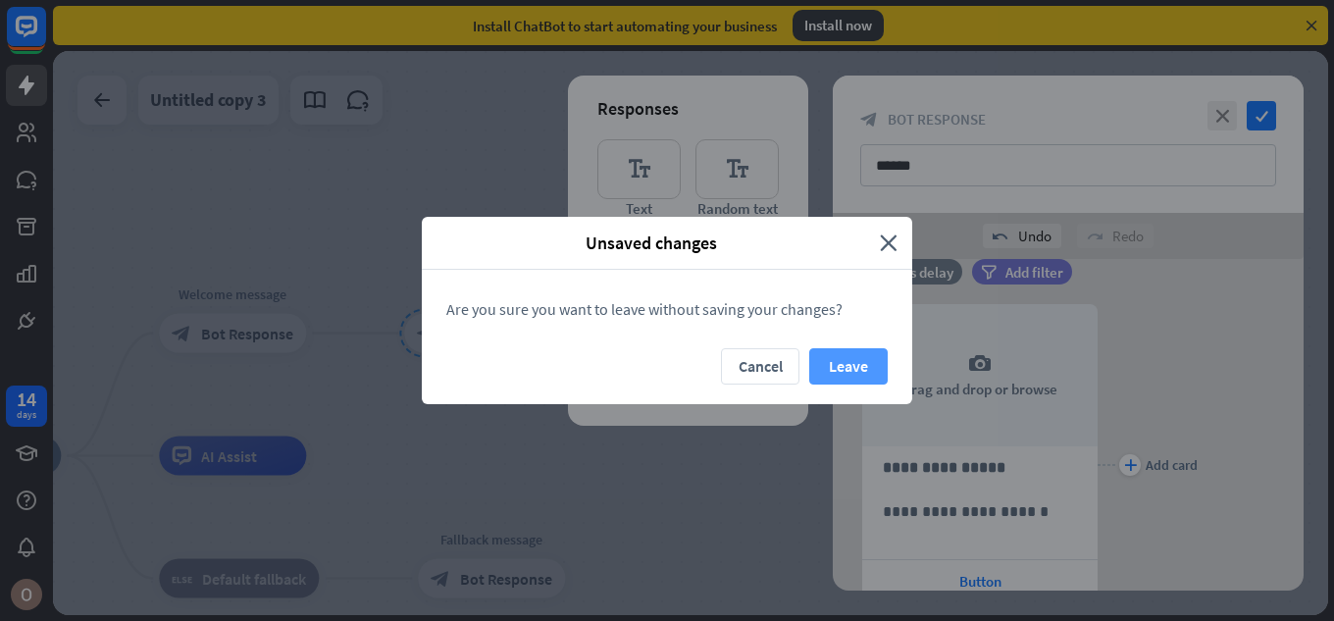
click at [837, 362] on button "Leave" at bounding box center [848, 366] width 78 height 36
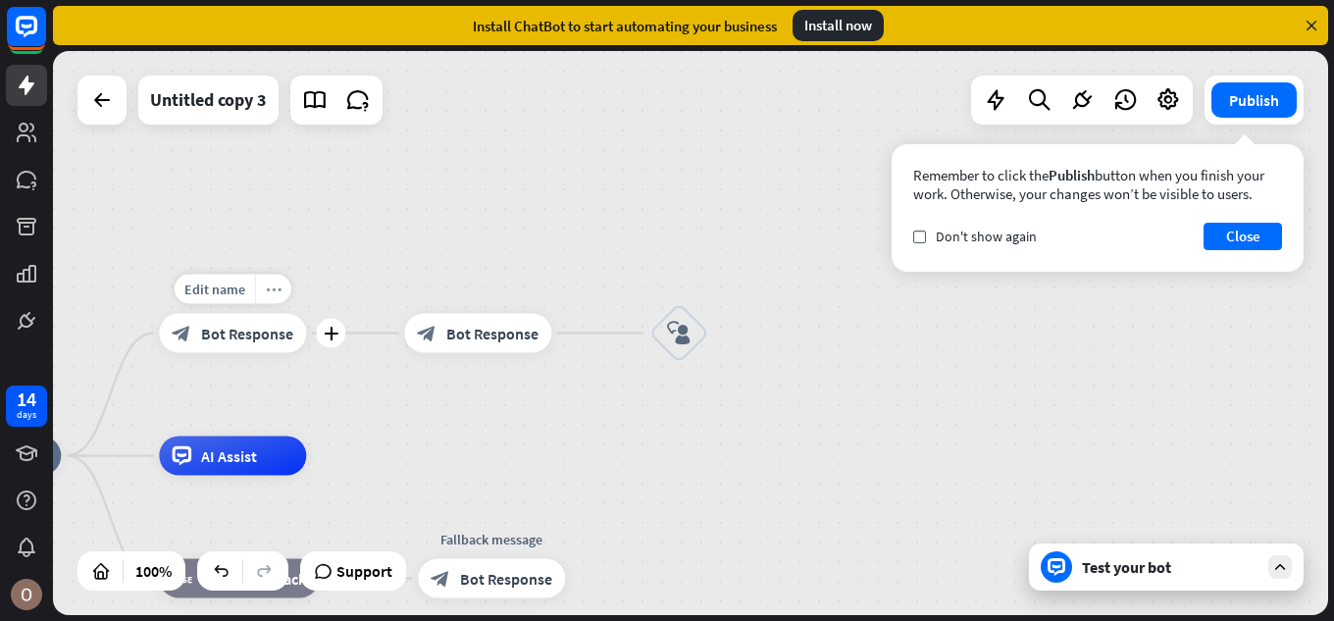
click at [279, 293] on icon "more_horiz" at bounding box center [274, 289] width 16 height 15
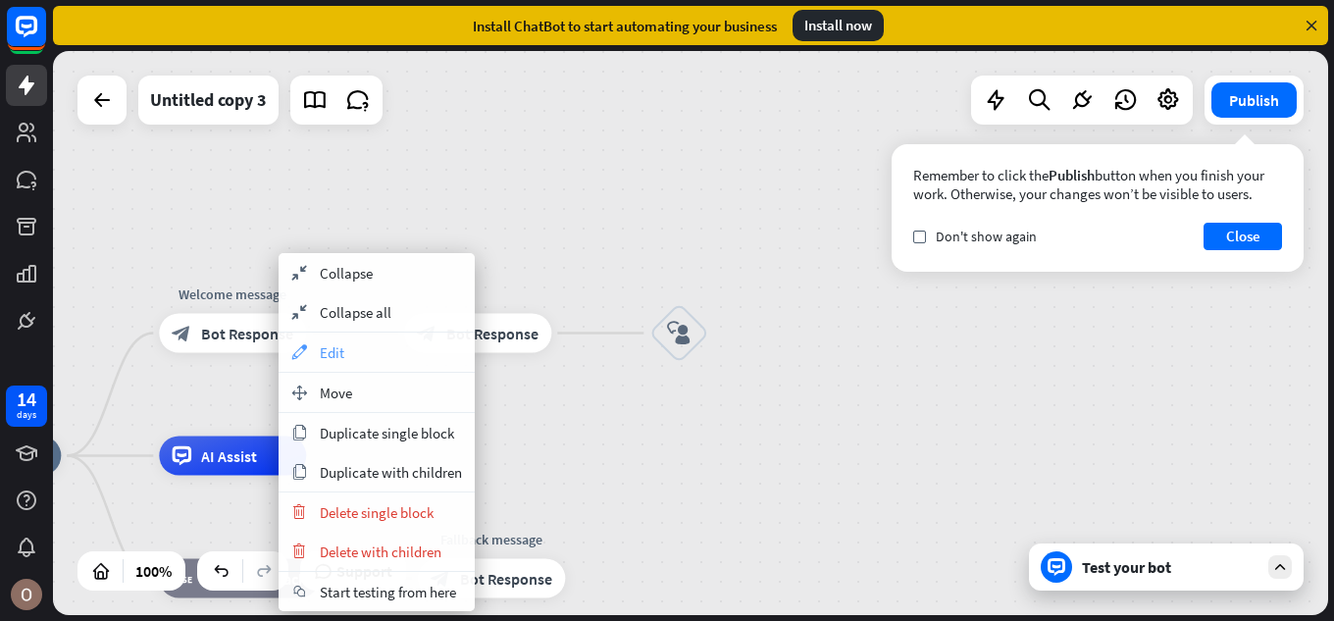
click at [335, 345] on span "Edit" at bounding box center [332, 352] width 25 height 19
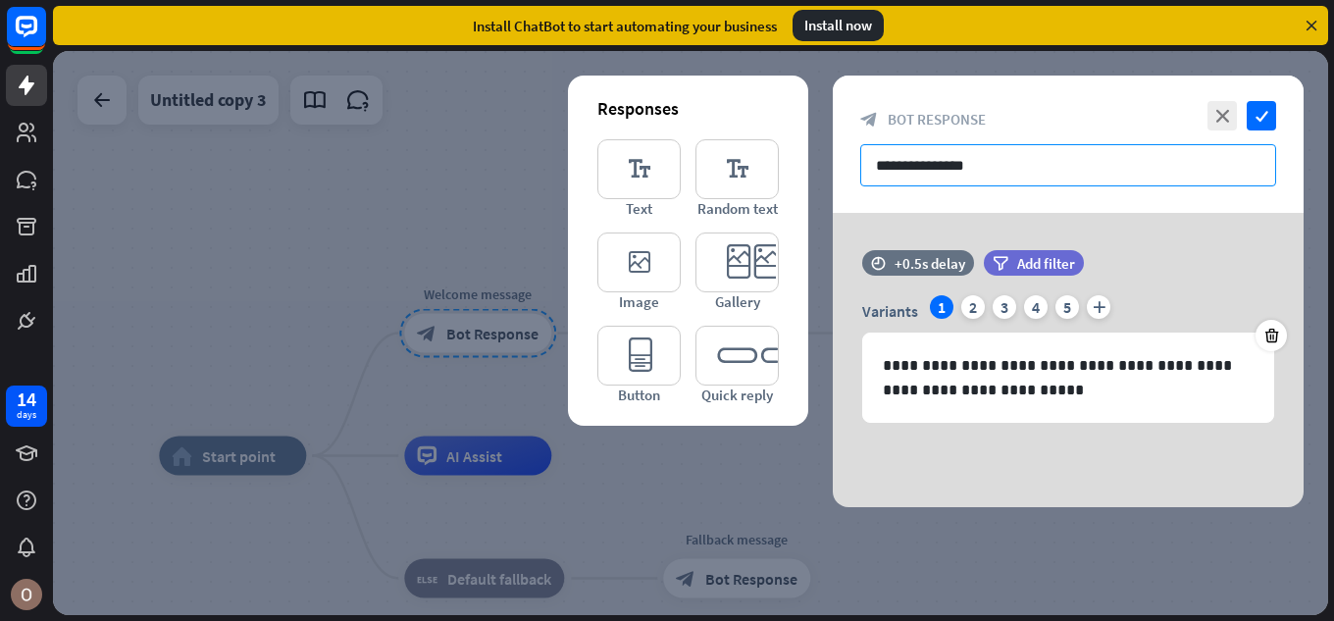
click at [998, 158] on input "**********" at bounding box center [1068, 165] width 416 height 42
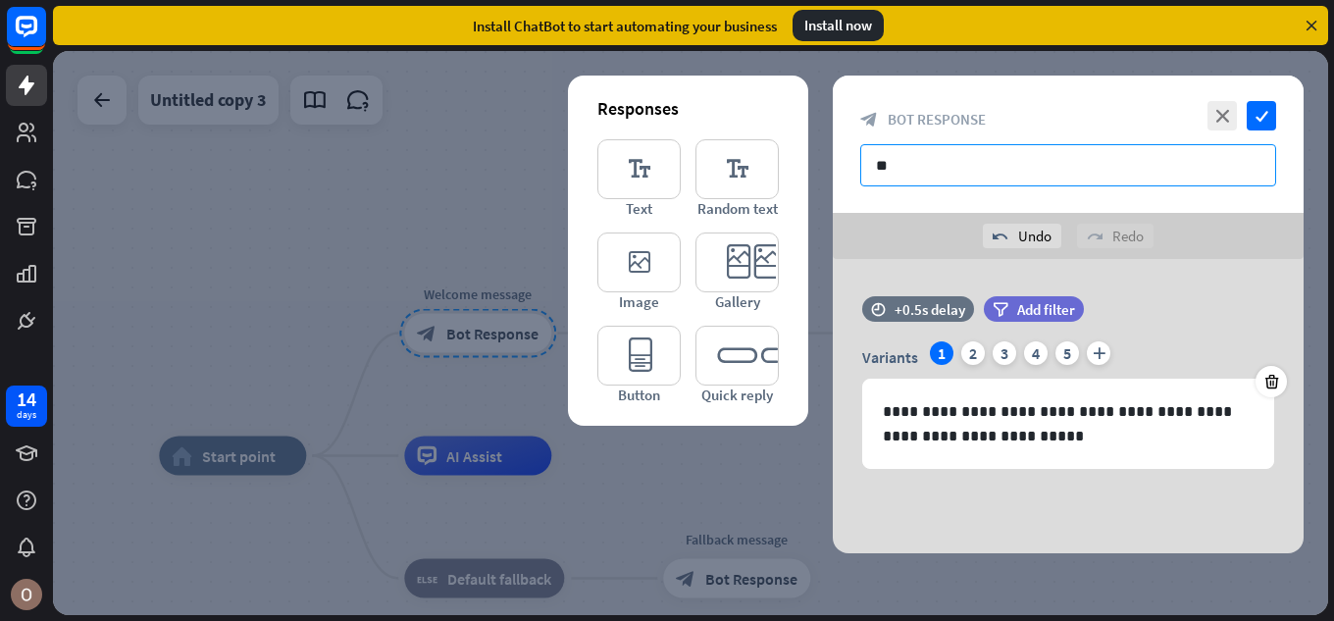
type input "*"
type input "**"
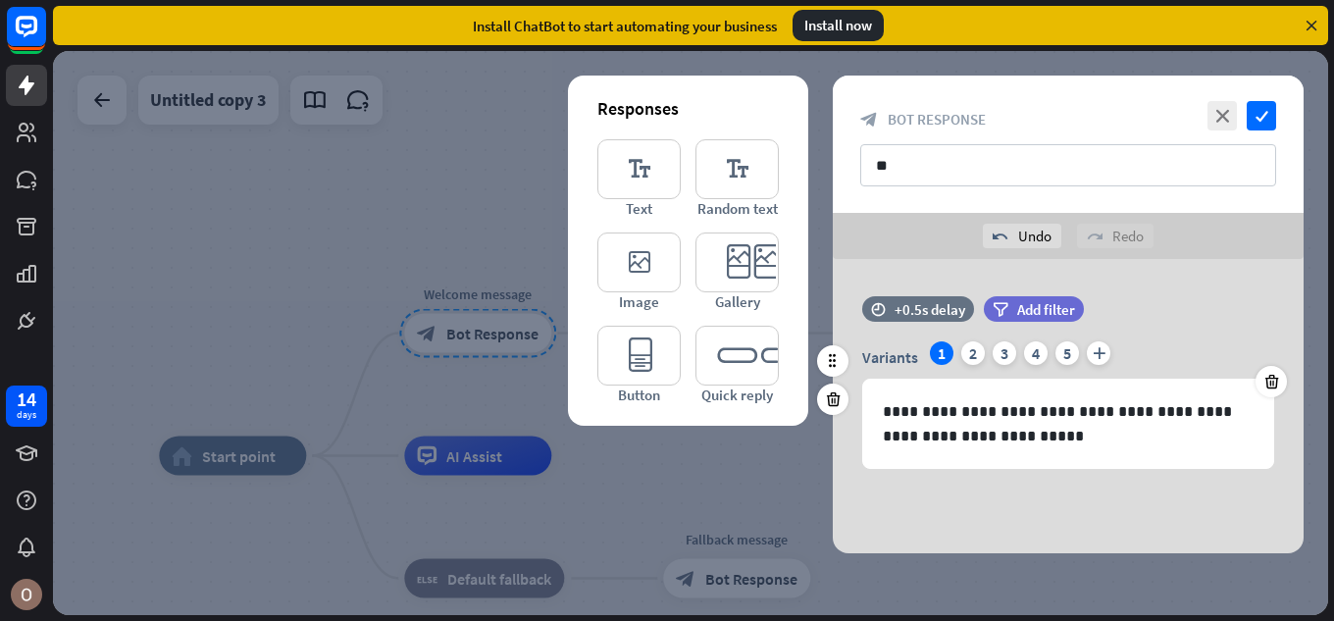
click at [939, 348] on div "1" at bounding box center [942, 353] width 24 height 24
click at [977, 345] on div "2" at bounding box center [973, 353] width 24 height 24
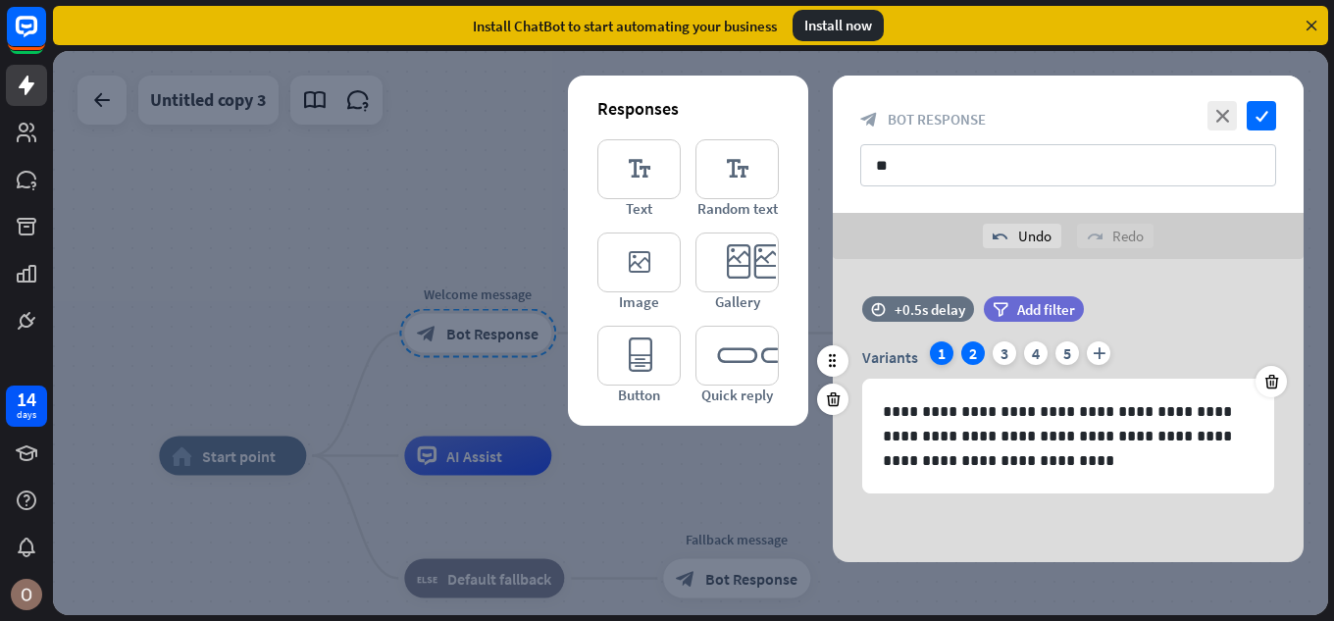
click at [947, 350] on div "1" at bounding box center [942, 353] width 24 height 24
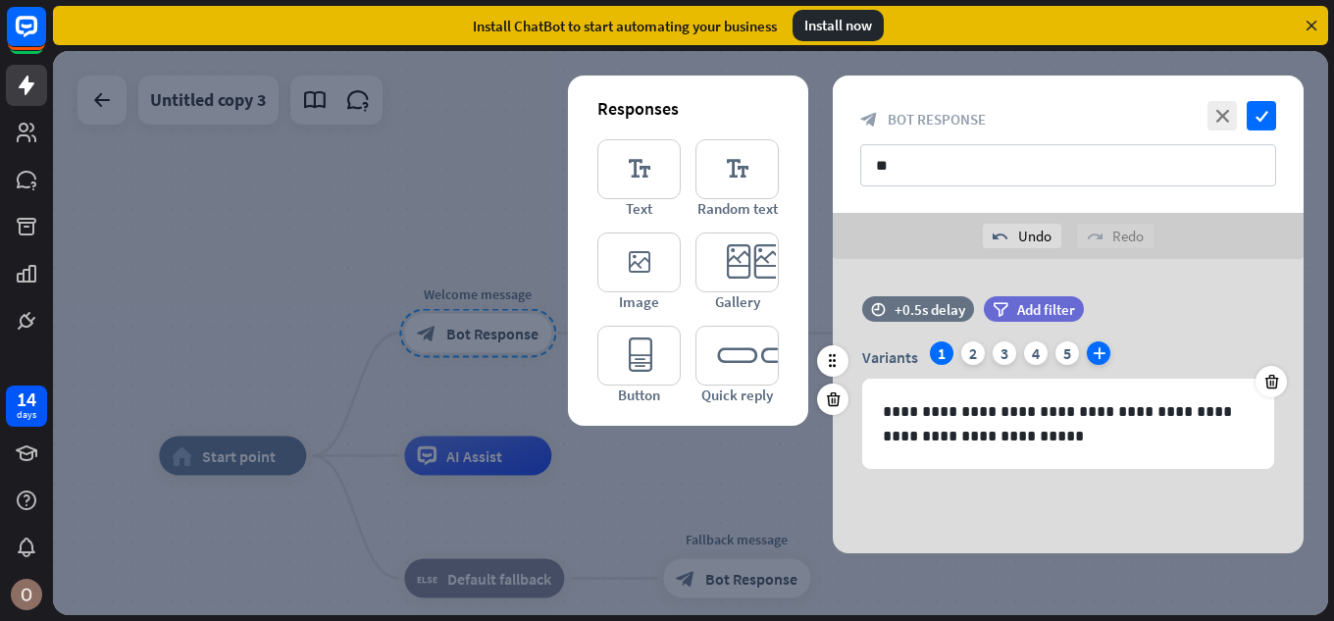
click at [1092, 353] on icon "plus" at bounding box center [1099, 353] width 24 height 24
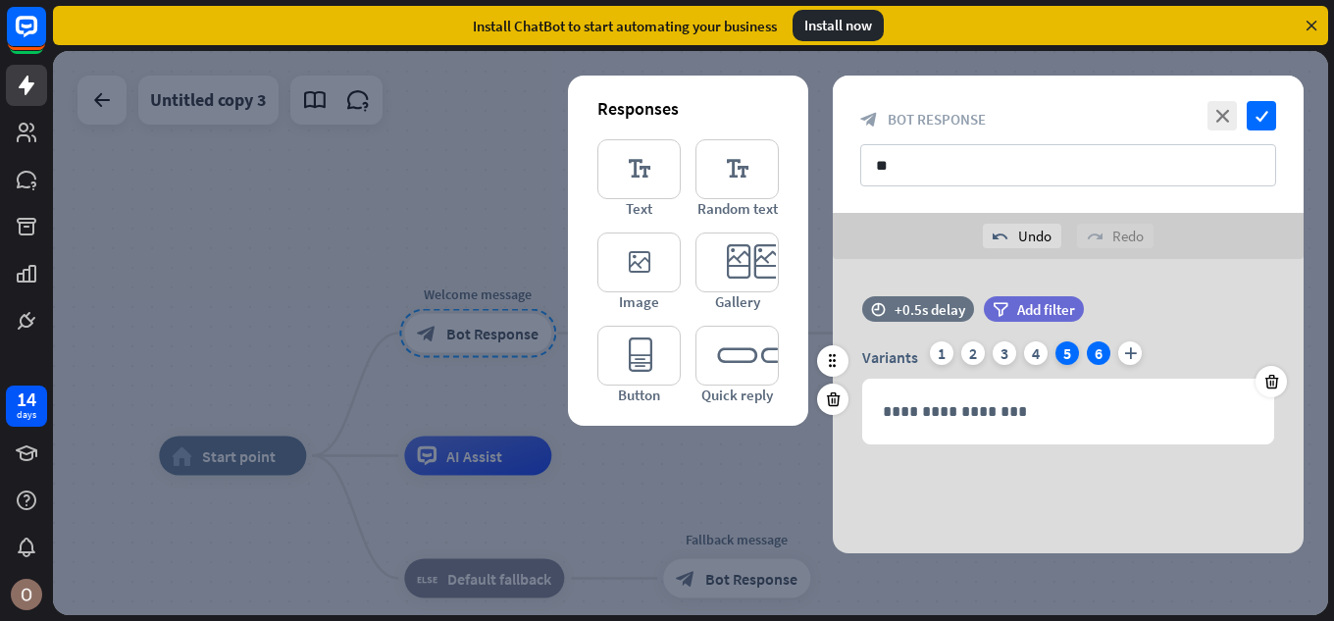
click at [1068, 358] on div "5" at bounding box center [1068, 353] width 24 height 24
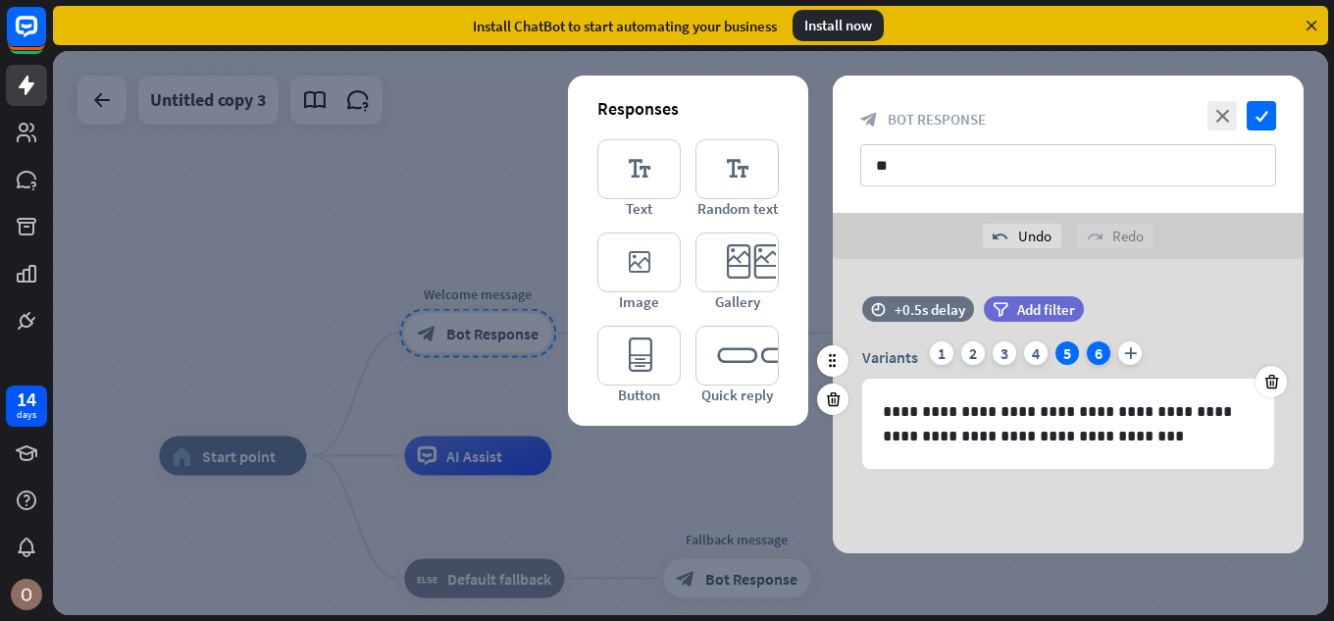
click at [1096, 359] on div "6" at bounding box center [1099, 353] width 24 height 24
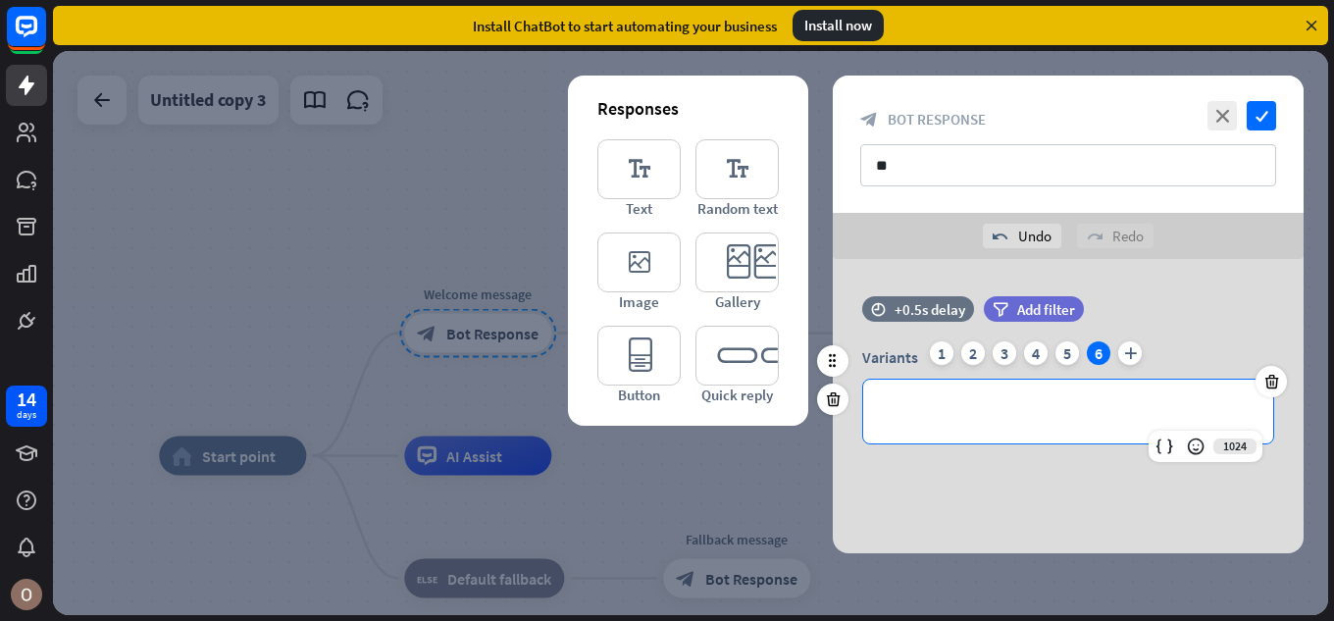
click at [1079, 422] on p "**********" at bounding box center [1068, 411] width 371 height 25
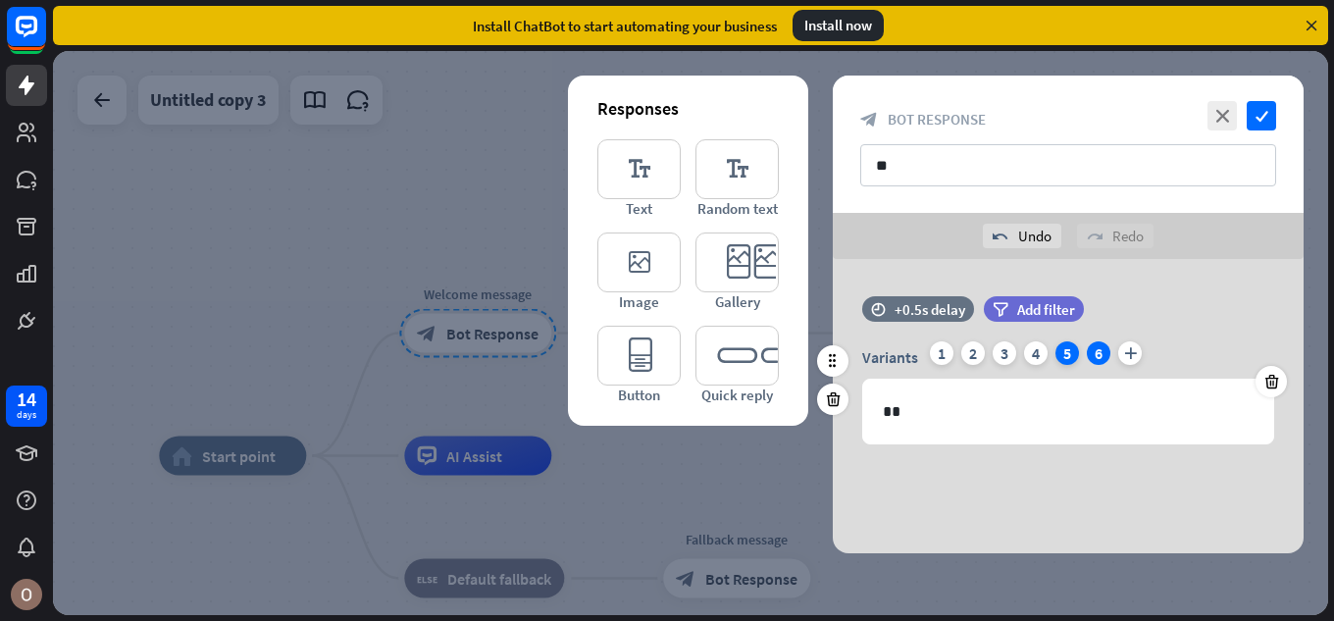
click at [1070, 352] on div "5" at bounding box center [1068, 353] width 24 height 24
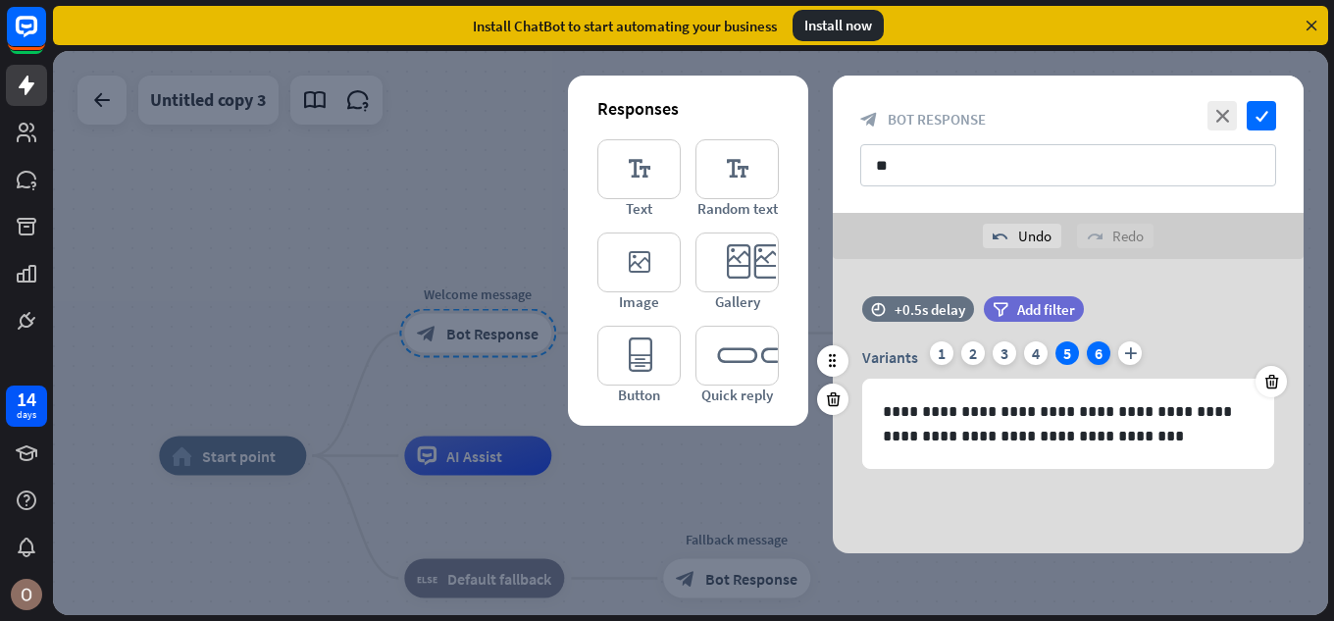
click at [1099, 356] on div "6" at bounding box center [1099, 353] width 24 height 24
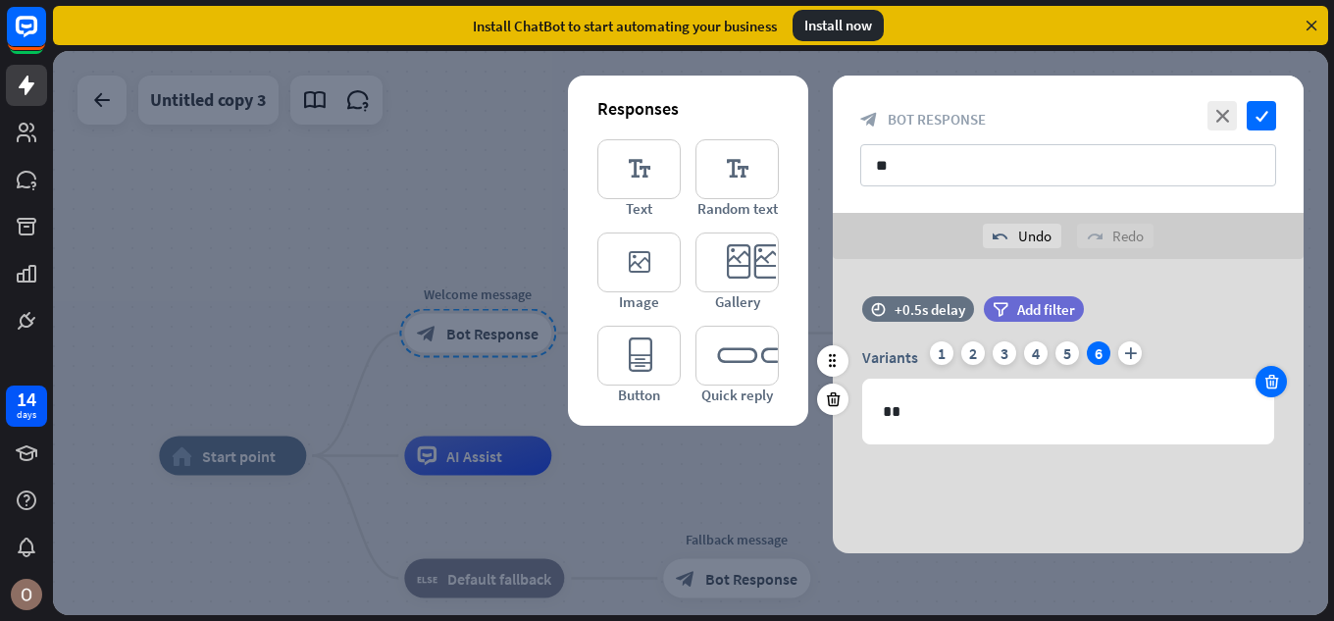
click at [1277, 386] on icon at bounding box center [1271, 382] width 19 height 18
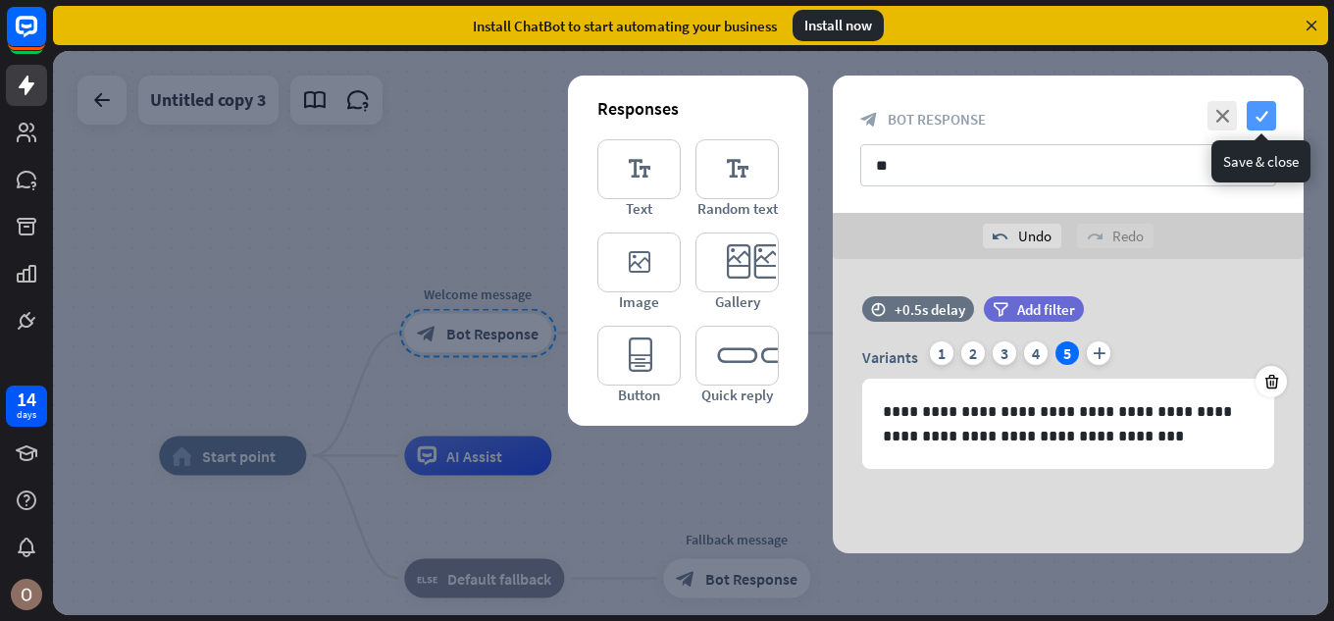
click at [1272, 116] on icon "check" at bounding box center [1261, 115] width 29 height 29
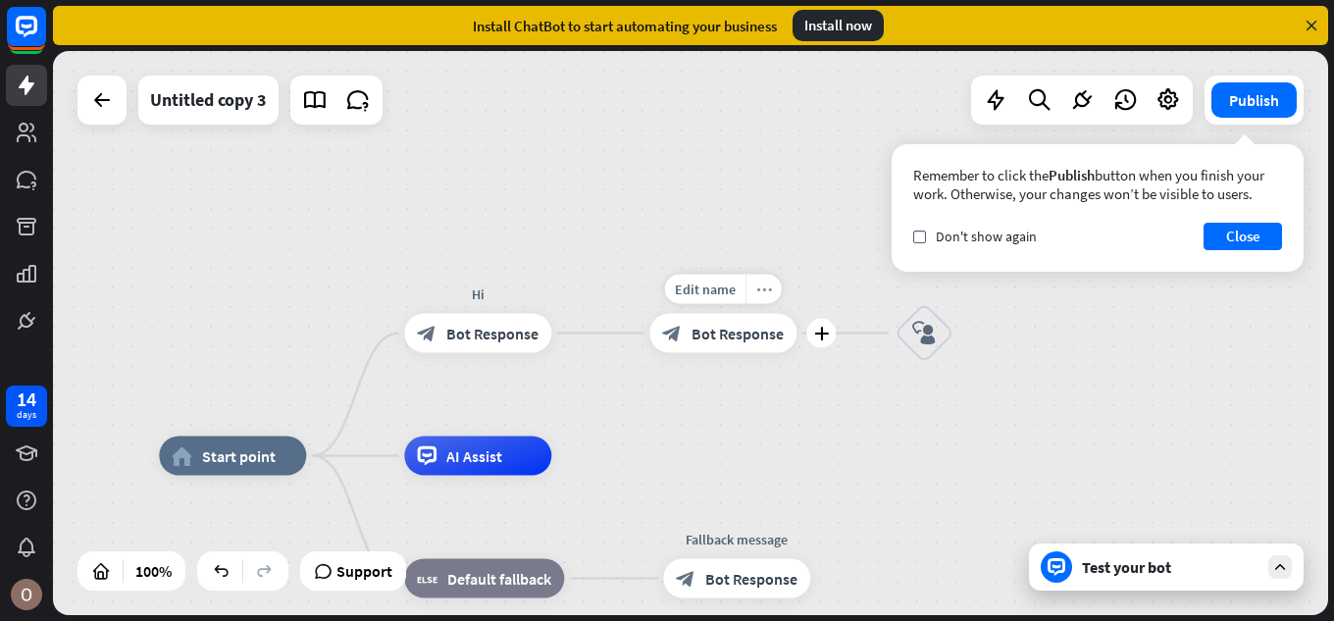
click at [768, 284] on icon "more_horiz" at bounding box center [764, 289] width 16 height 15
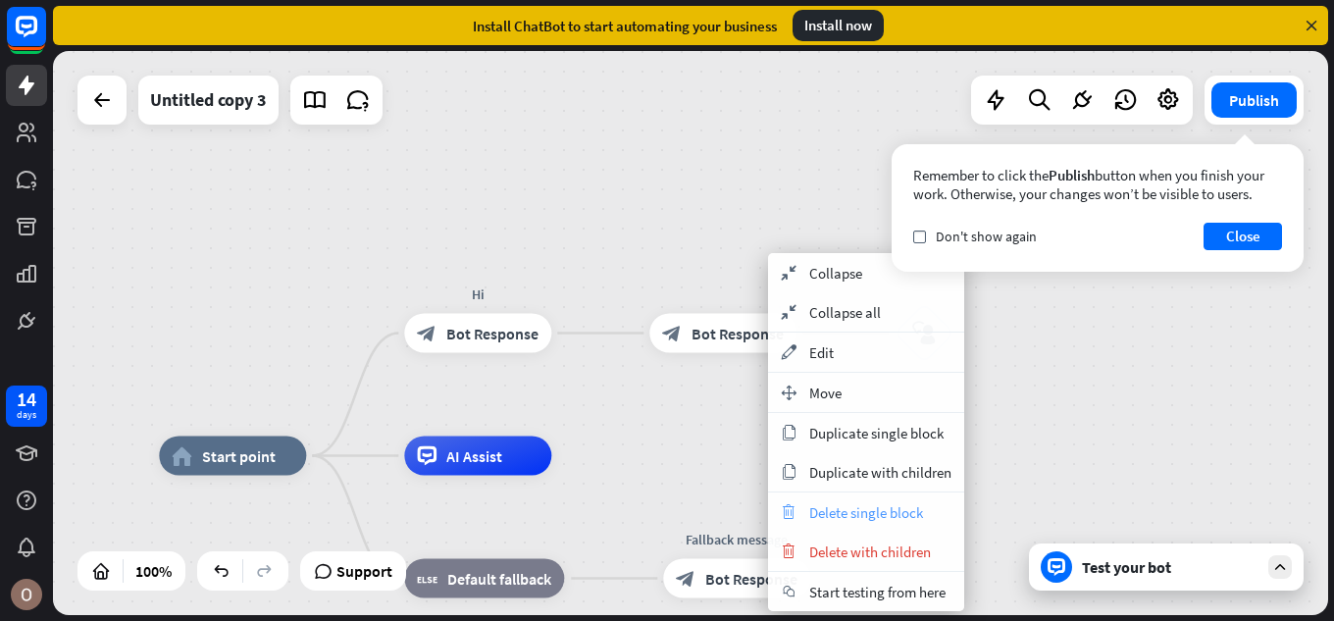
click at [849, 513] on span "Delete single block" at bounding box center [866, 512] width 114 height 19
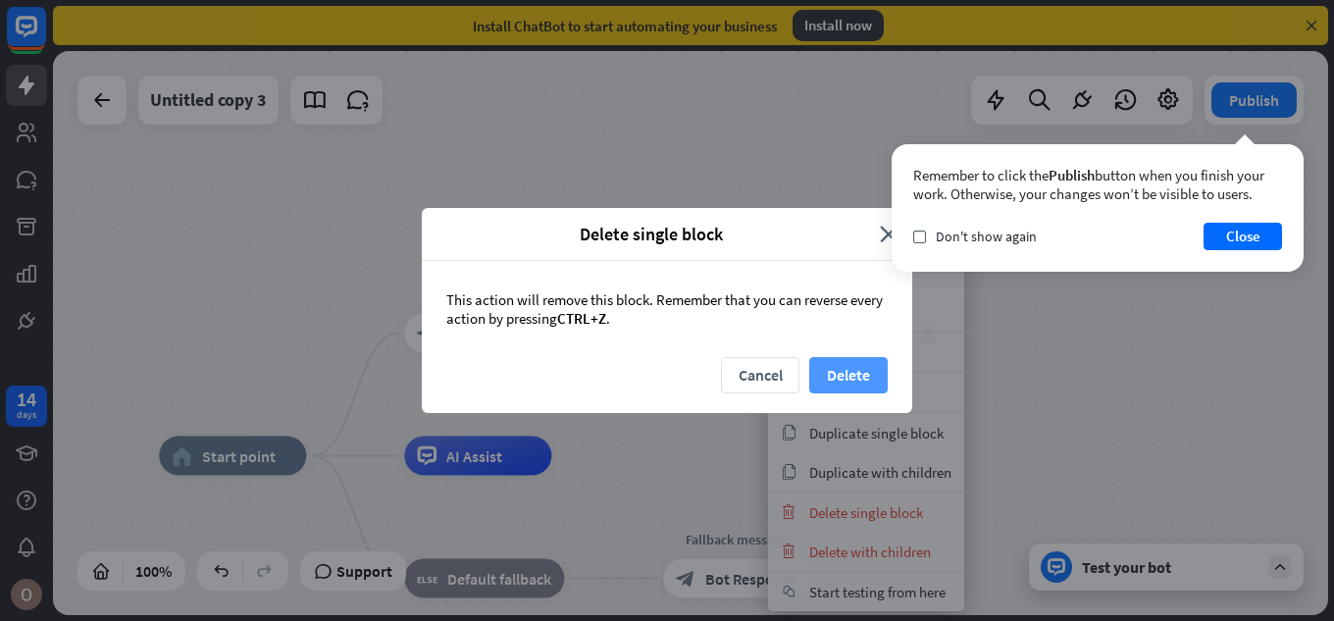
click at [846, 359] on button "Delete" at bounding box center [848, 375] width 78 height 36
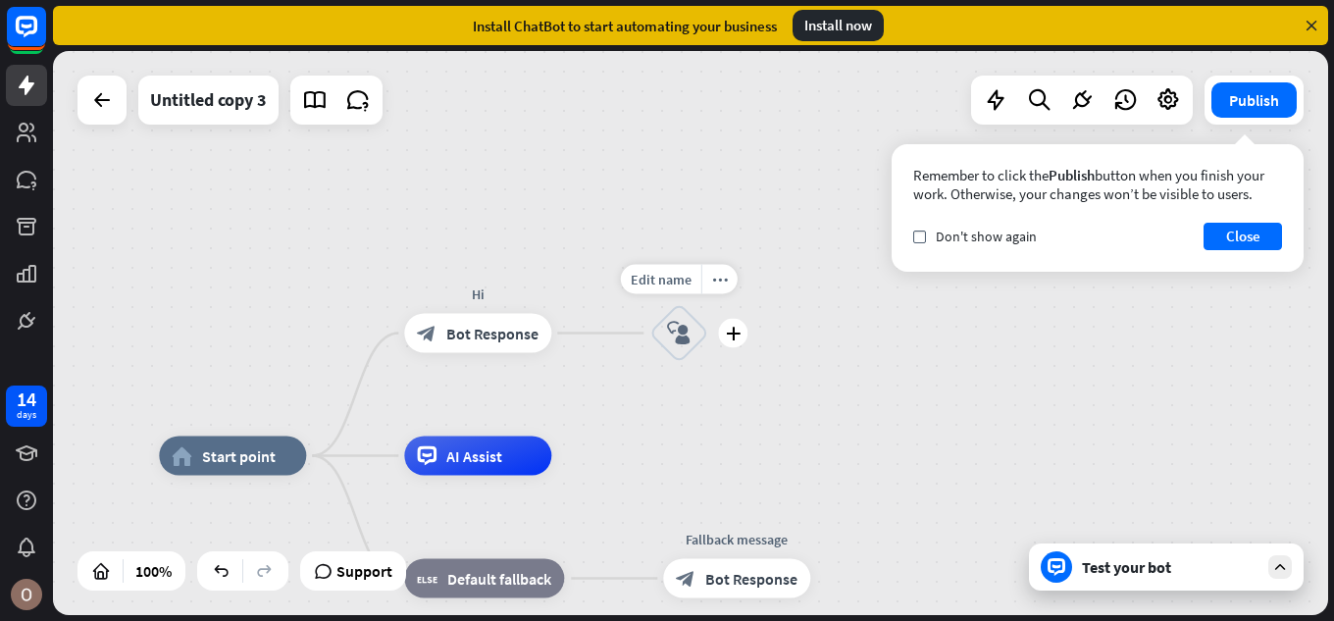
click at [691, 325] on icon "block_user_input" at bounding box center [679, 334] width 24 height 24
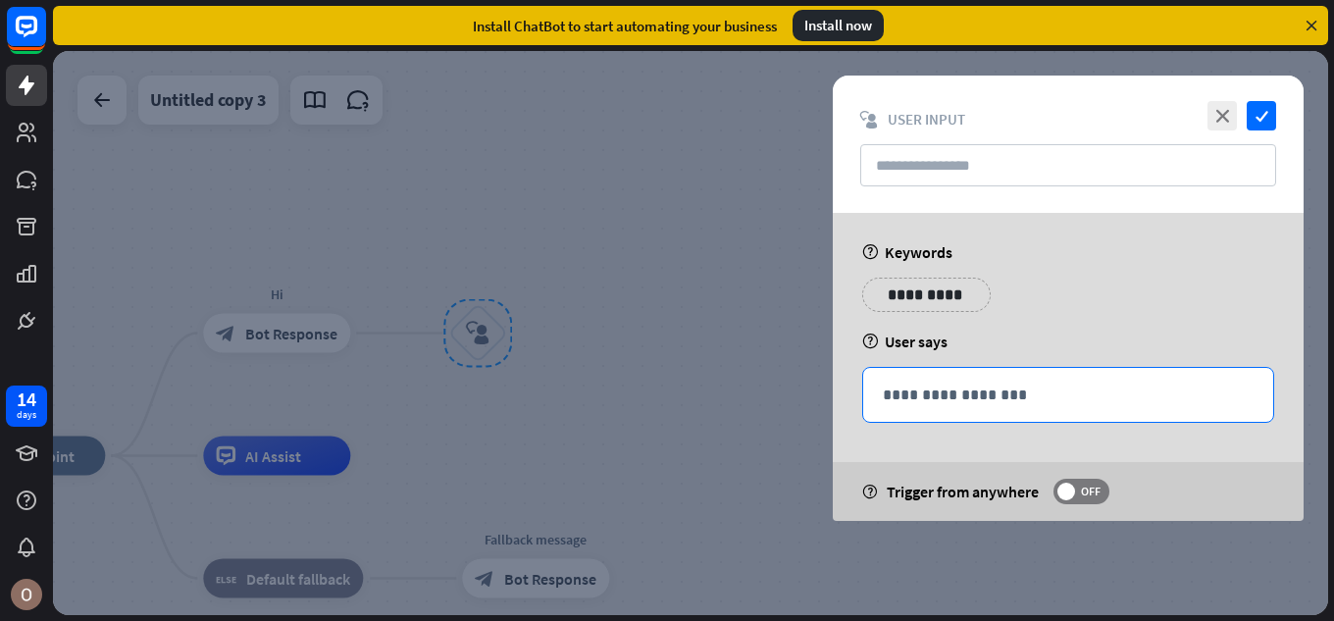
click at [903, 386] on p "**********" at bounding box center [1068, 395] width 371 height 25
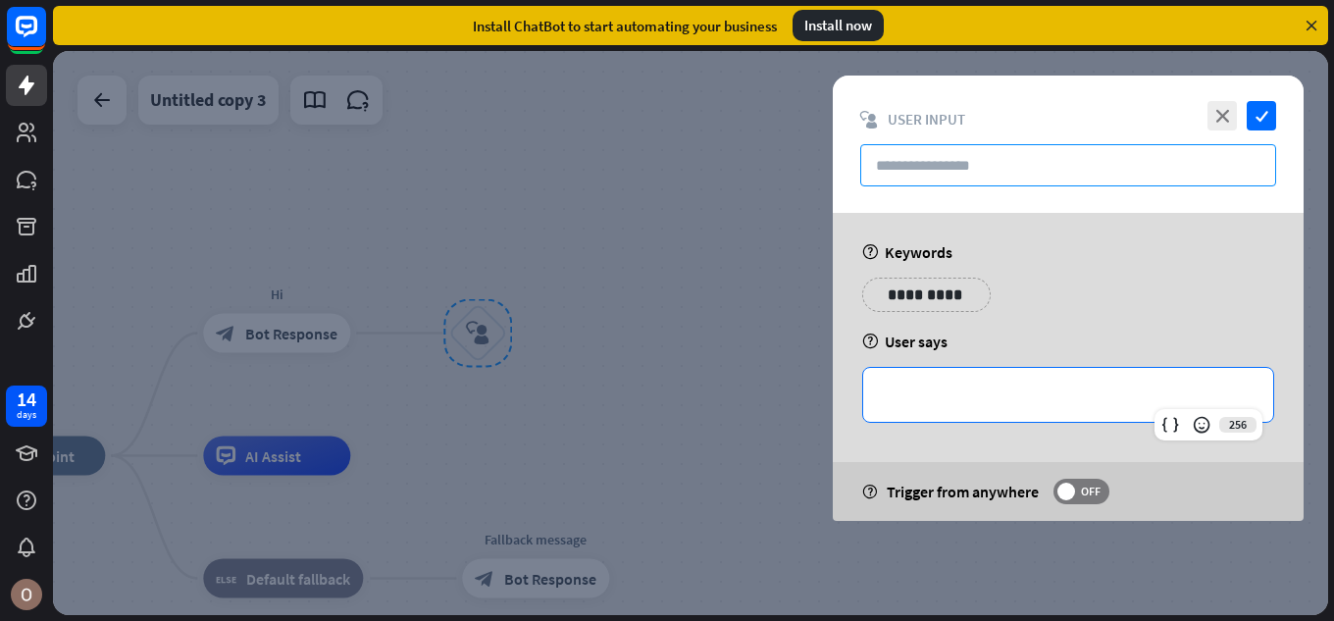
click at [1004, 156] on input "text" at bounding box center [1068, 165] width 416 height 42
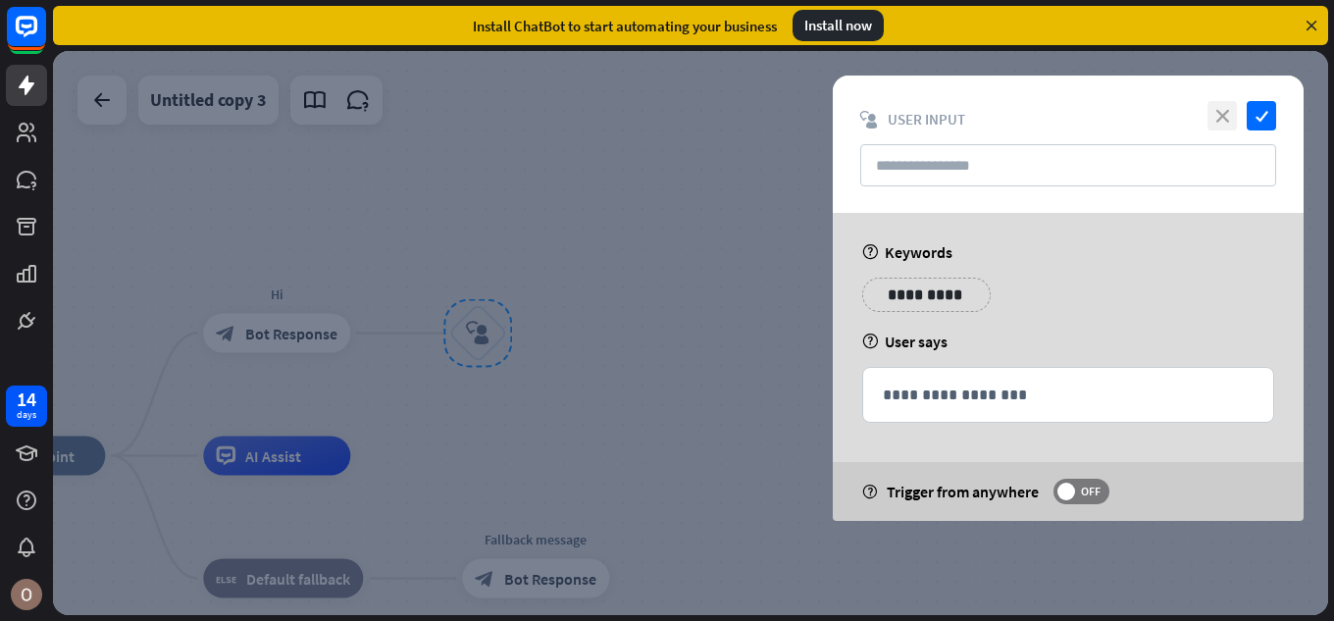
click at [1229, 110] on icon "close" at bounding box center [1222, 115] width 29 height 29
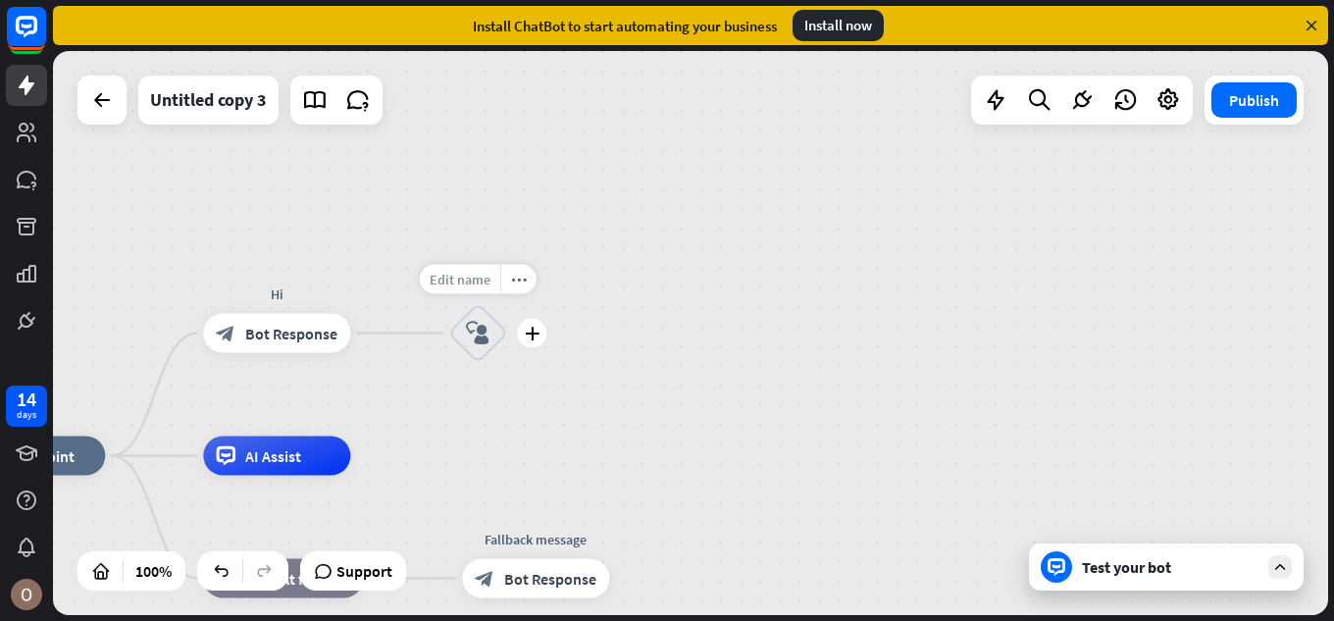
click at [486, 282] on span "Edit name" at bounding box center [460, 280] width 61 height 18
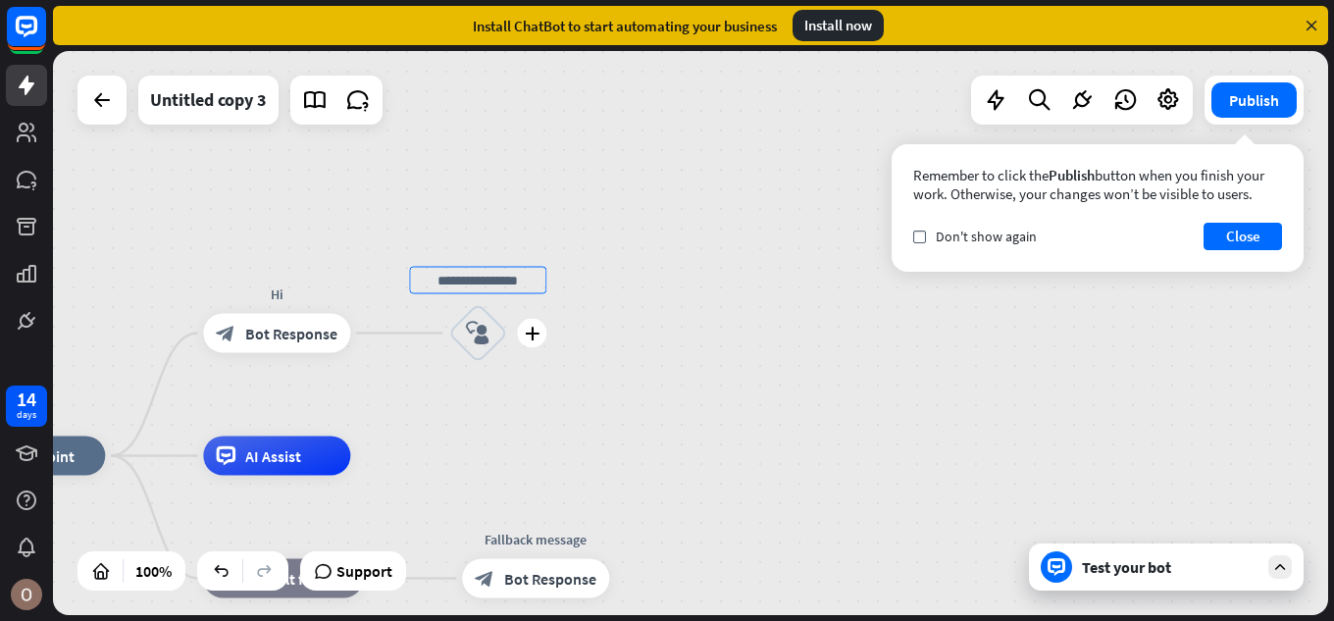
click at [535, 279] on input "text" at bounding box center [477, 280] width 137 height 27
click at [534, 282] on input "text" at bounding box center [477, 280] width 137 height 27
type input "*"
type input "**********"
click at [667, 259] on div "**********" at bounding box center [690, 333] width 1275 height 564
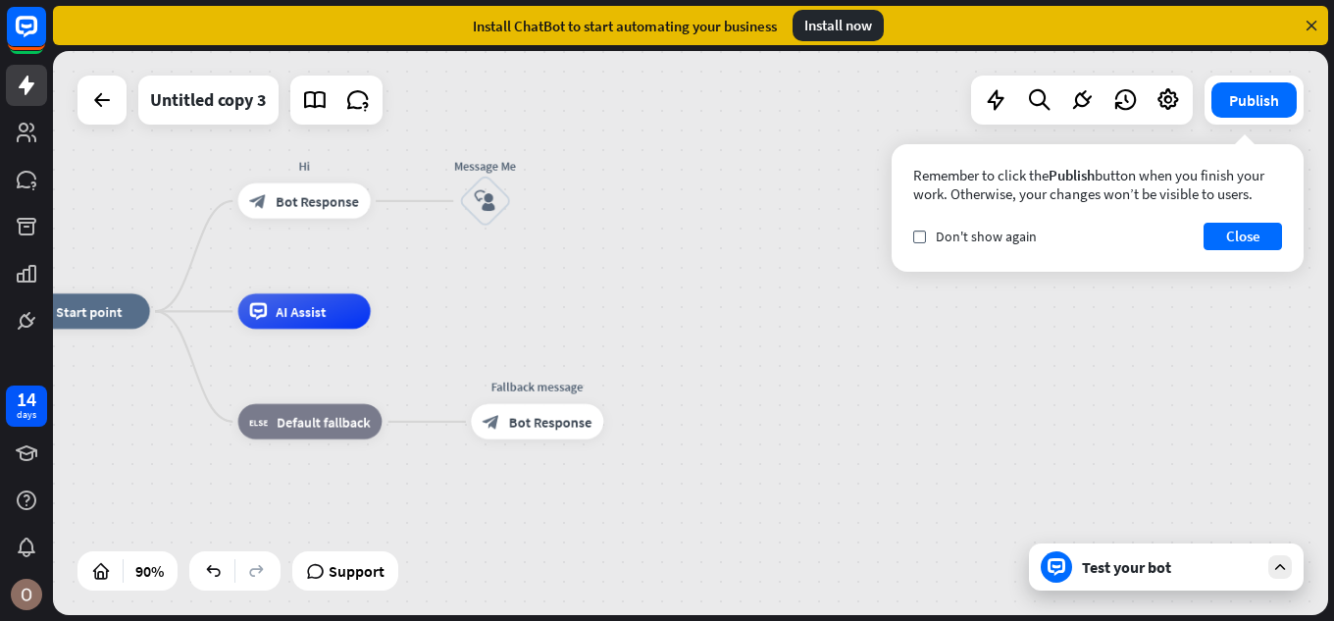
drag, startPoint x: 687, startPoint y: 430, endPoint x: 694, endPoint y: 283, distance: 147.3
click at [694, 283] on div "home_2 Start point Hi block_bot_response Bot Response Message Me block_user_inp…" at bounding box center [690, 333] width 1275 height 564
click at [315, 379] on span "Edit name" at bounding box center [294, 382] width 55 height 16
type input "*"
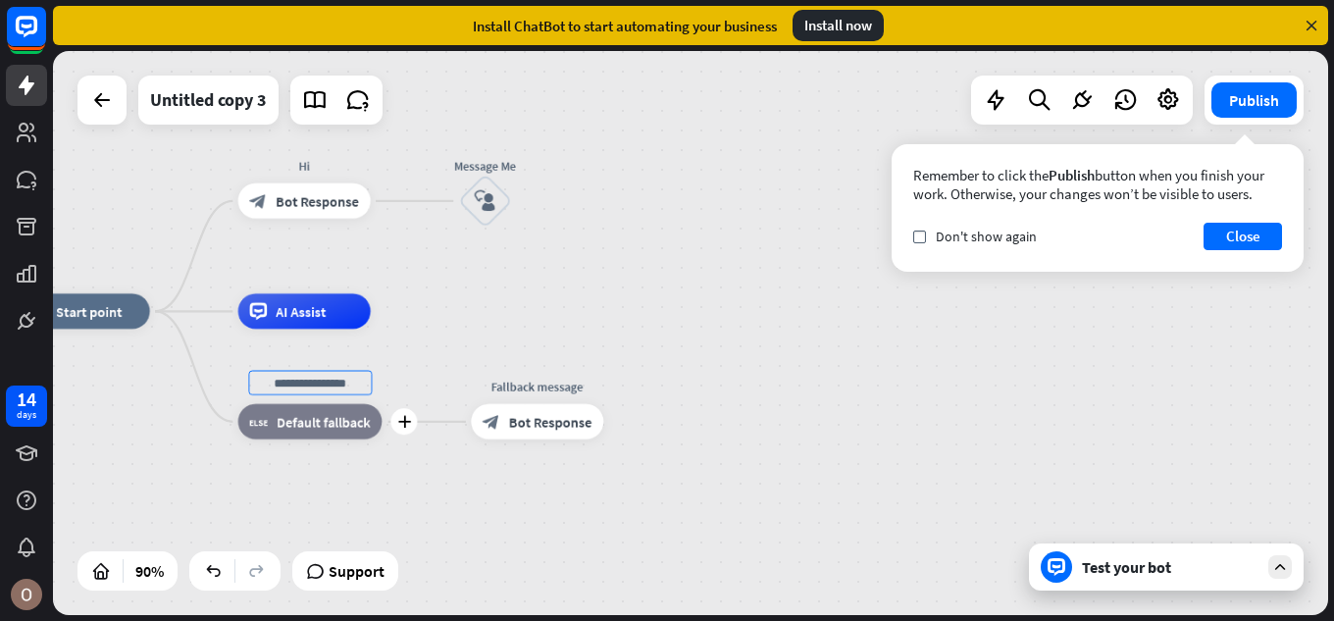
type input "*"
type input "**********"
click at [456, 321] on div "**********" at bounding box center [690, 333] width 1275 height 564
click at [535, 379] on span "Edit name" at bounding box center [520, 382] width 55 height 16
type input "*"
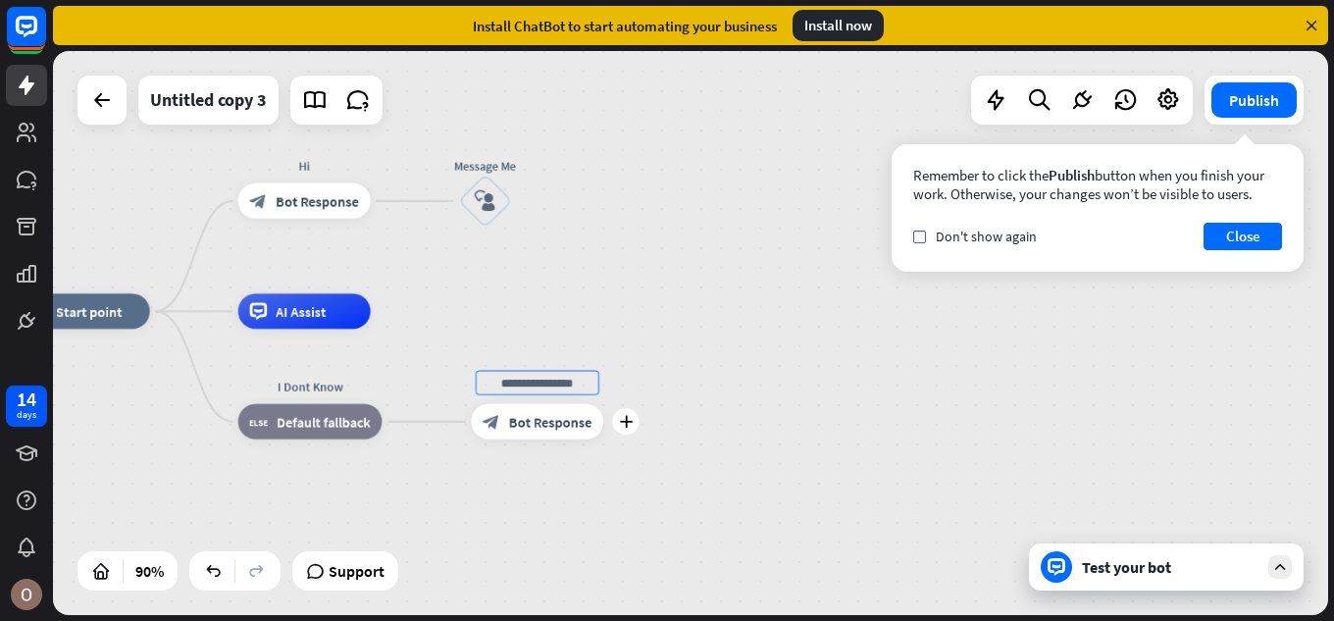
type input "*"
type input "*****"
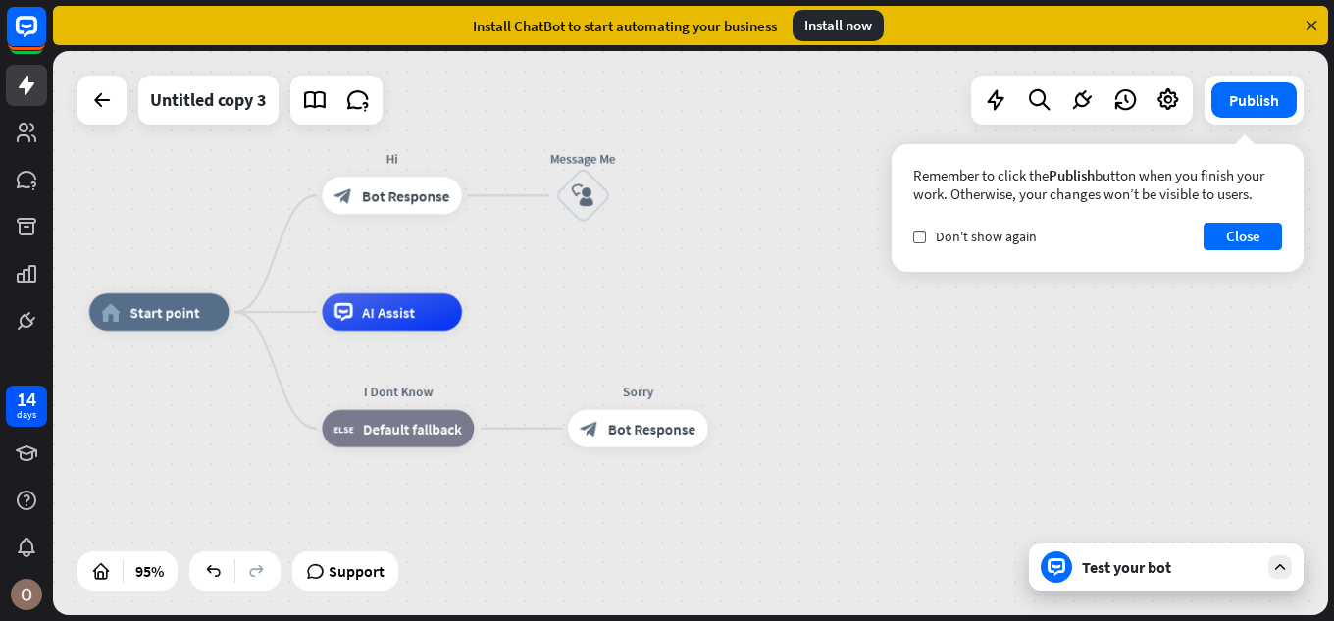
drag, startPoint x: 449, startPoint y: 298, endPoint x: 232, endPoint y: 266, distance: 219.2
click at [554, 295] on div "home_2 Start point Hi block_bot_response Bot Response Message Me block_user_inp…" at bounding box center [690, 333] width 1275 height 564
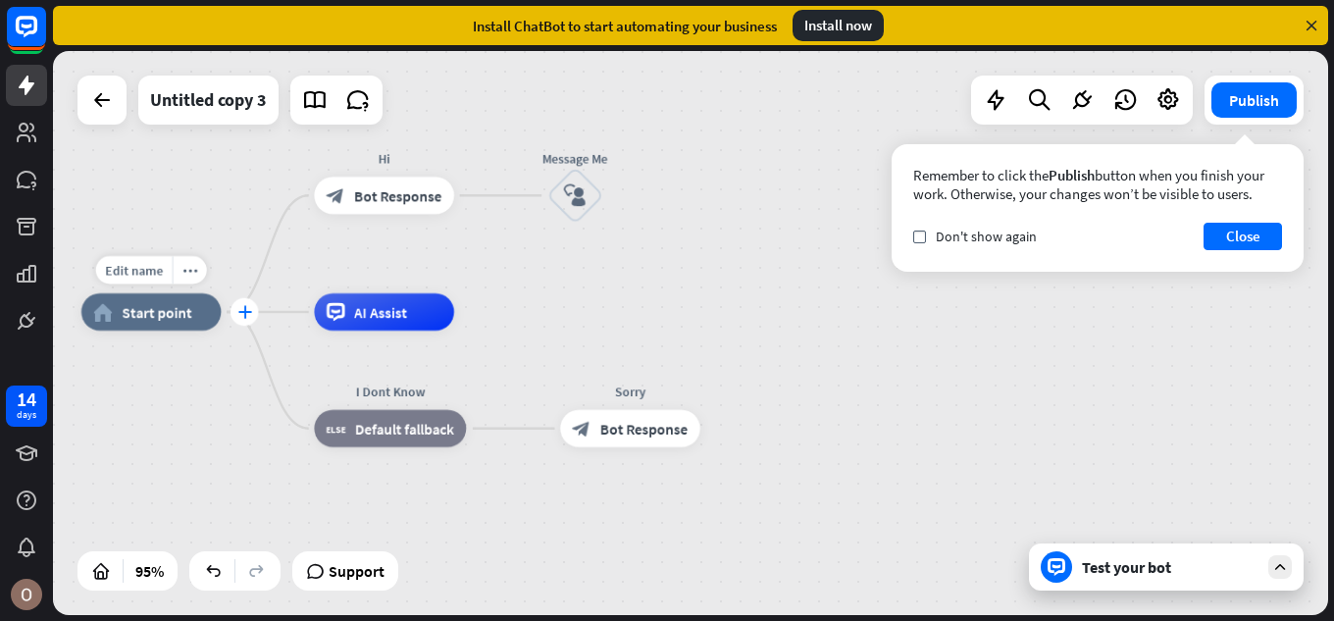
click at [252, 315] on div "plus" at bounding box center [245, 312] width 28 height 28
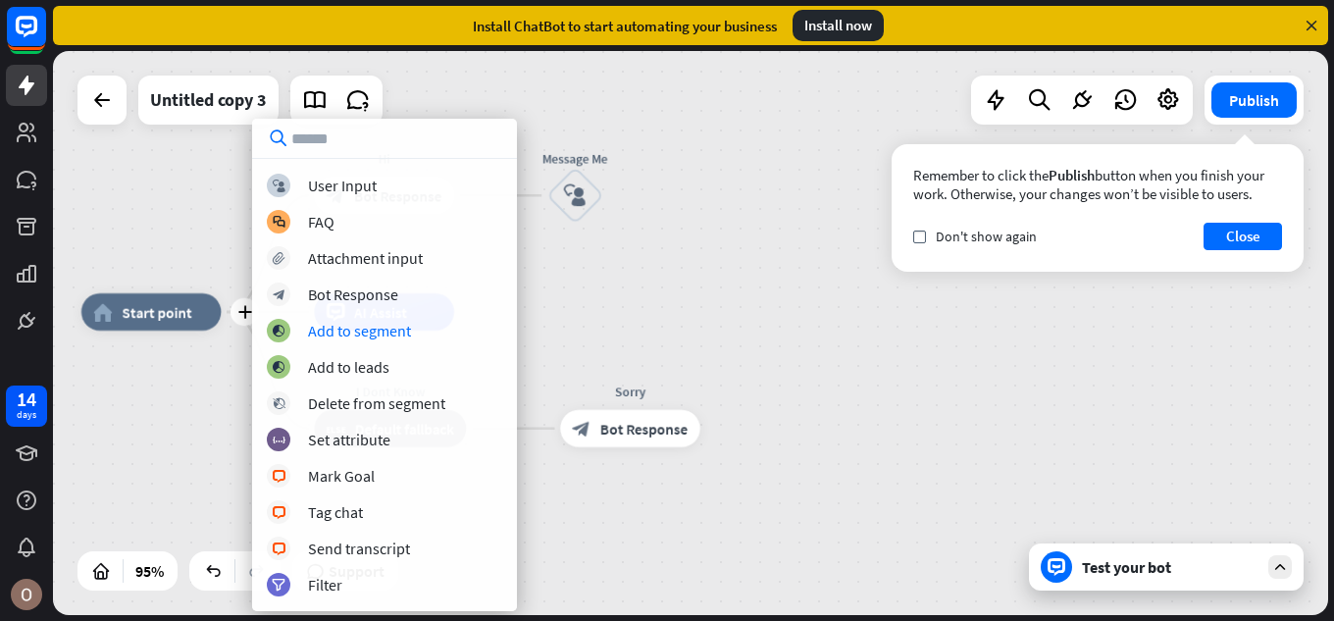
click at [679, 294] on div "plus home_2 Start point Hi block_bot_response Bot Response Message Me block_use…" at bounding box center [690, 333] width 1275 height 564
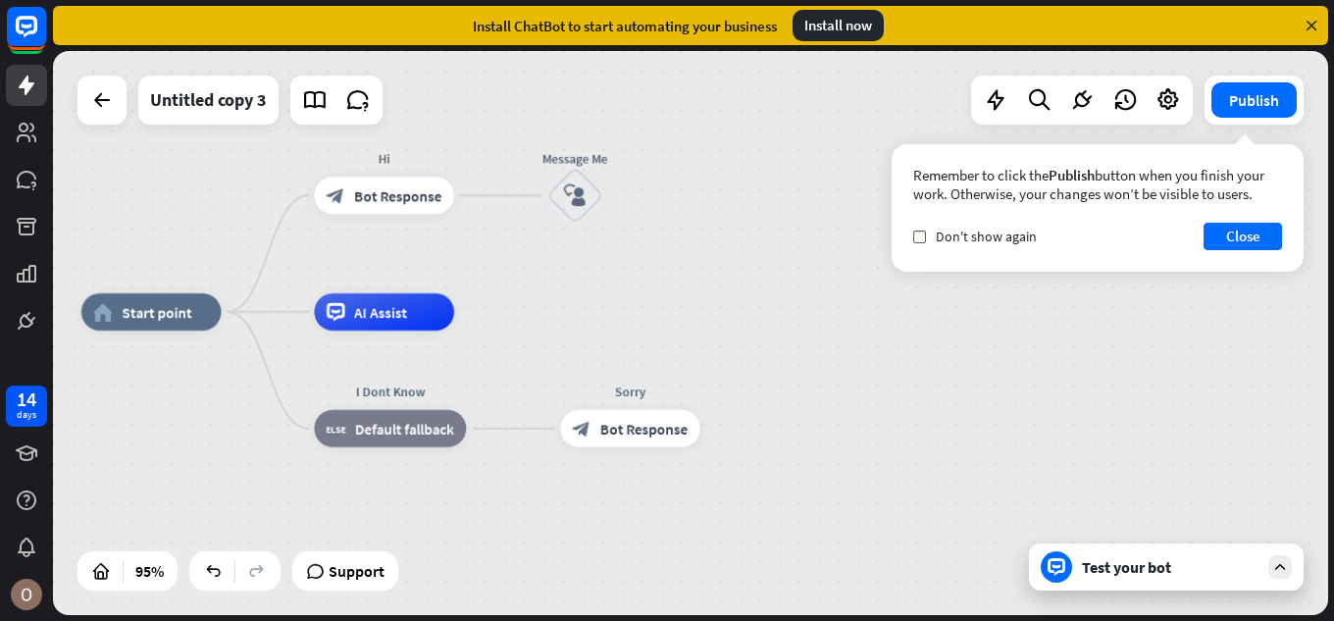
click at [1108, 564] on div "Test your bot" at bounding box center [1170, 567] width 177 height 20
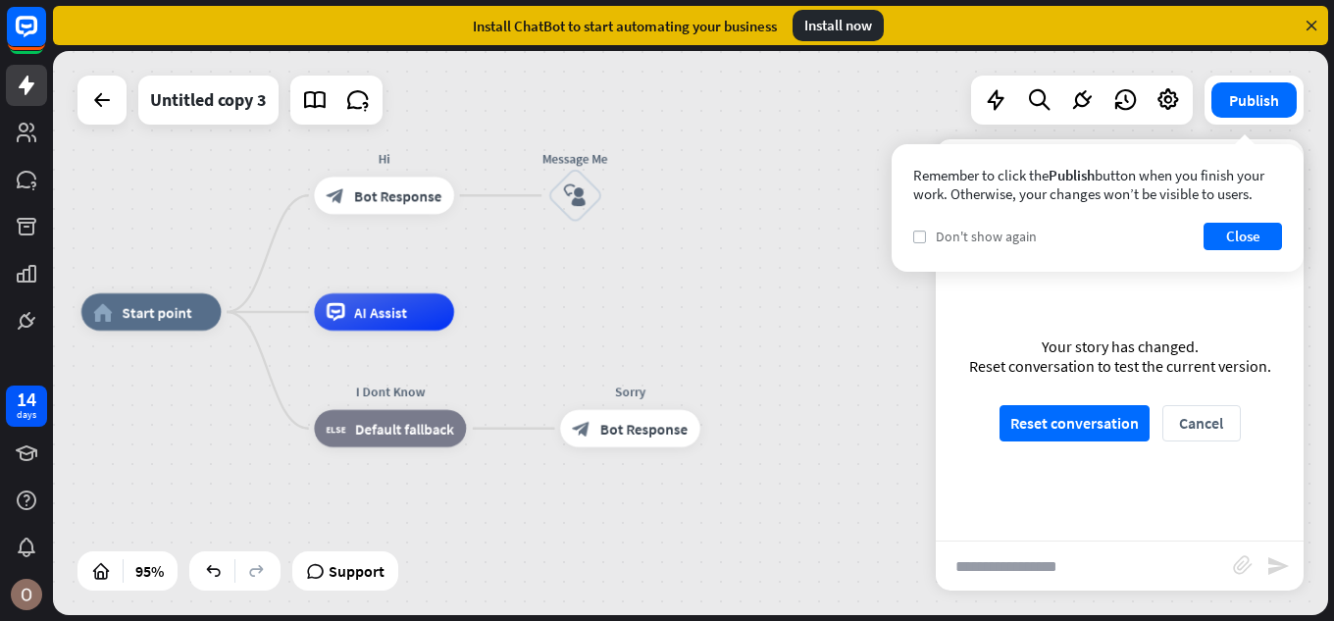
click at [919, 234] on icon "check" at bounding box center [919, 236] width 9 height 9
click at [1228, 235] on button "Close" at bounding box center [1243, 236] width 78 height 27
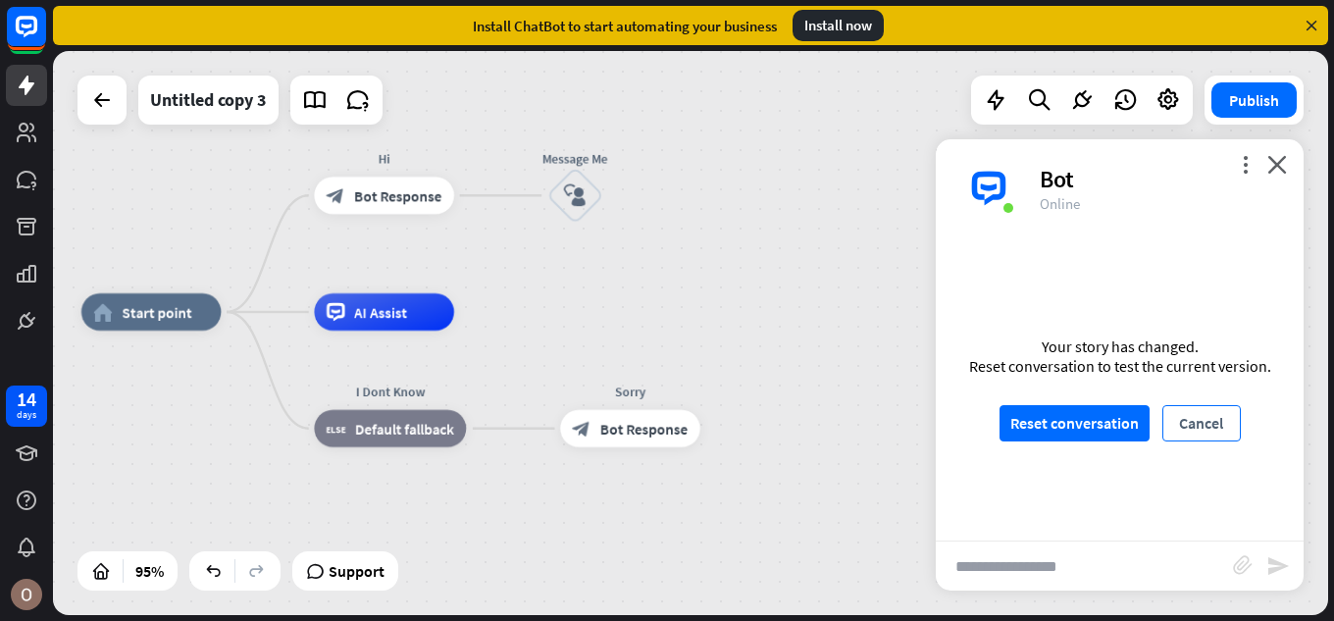
click at [1178, 425] on button "Cancel" at bounding box center [1201, 423] width 78 height 36
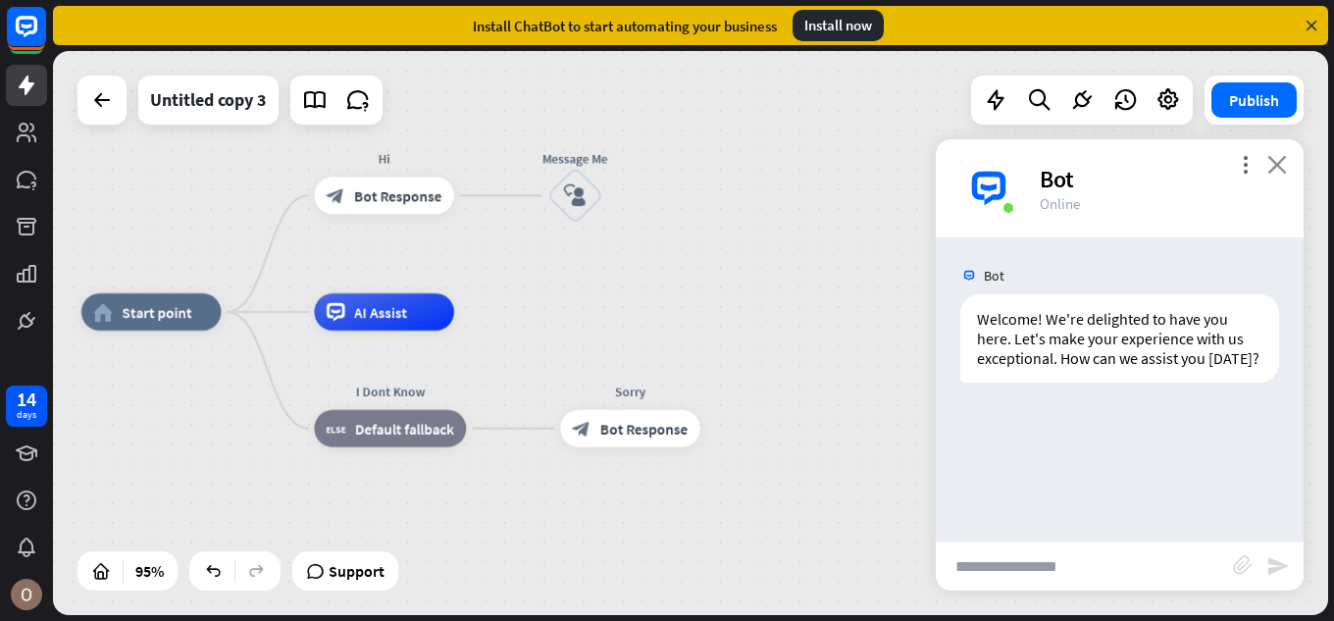
click at [1277, 158] on icon "close" at bounding box center [1277, 164] width 20 height 19
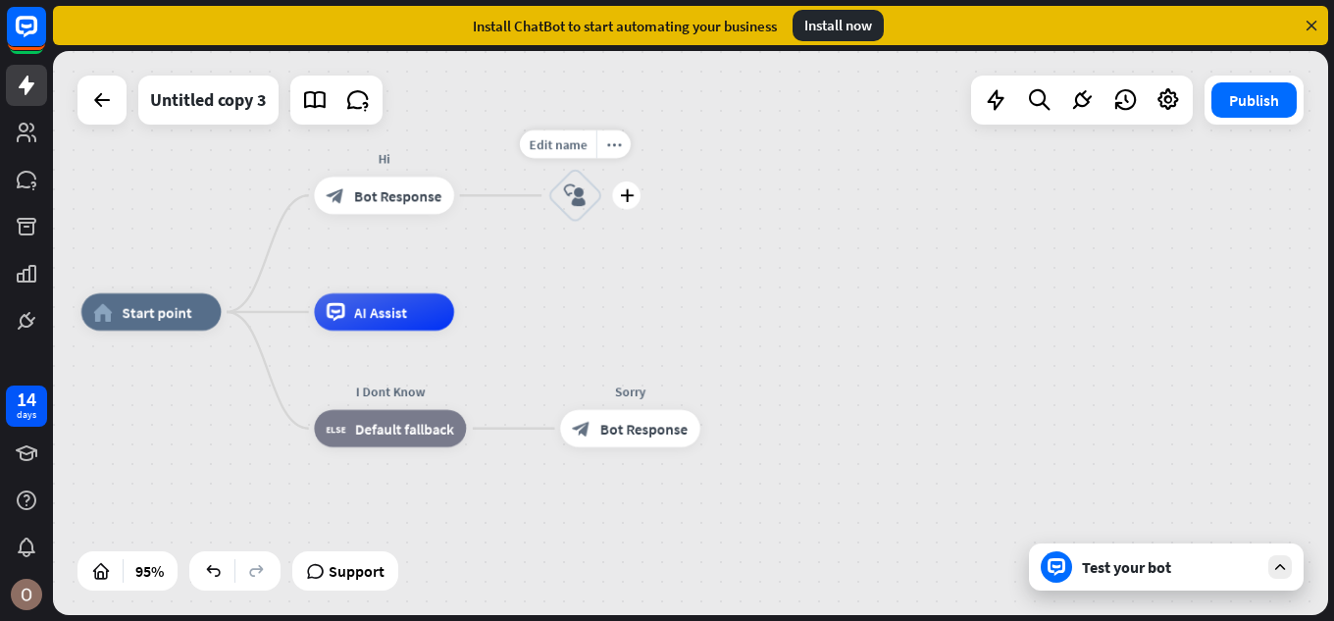
click at [570, 196] on icon "block_user_input" at bounding box center [575, 195] width 23 height 23
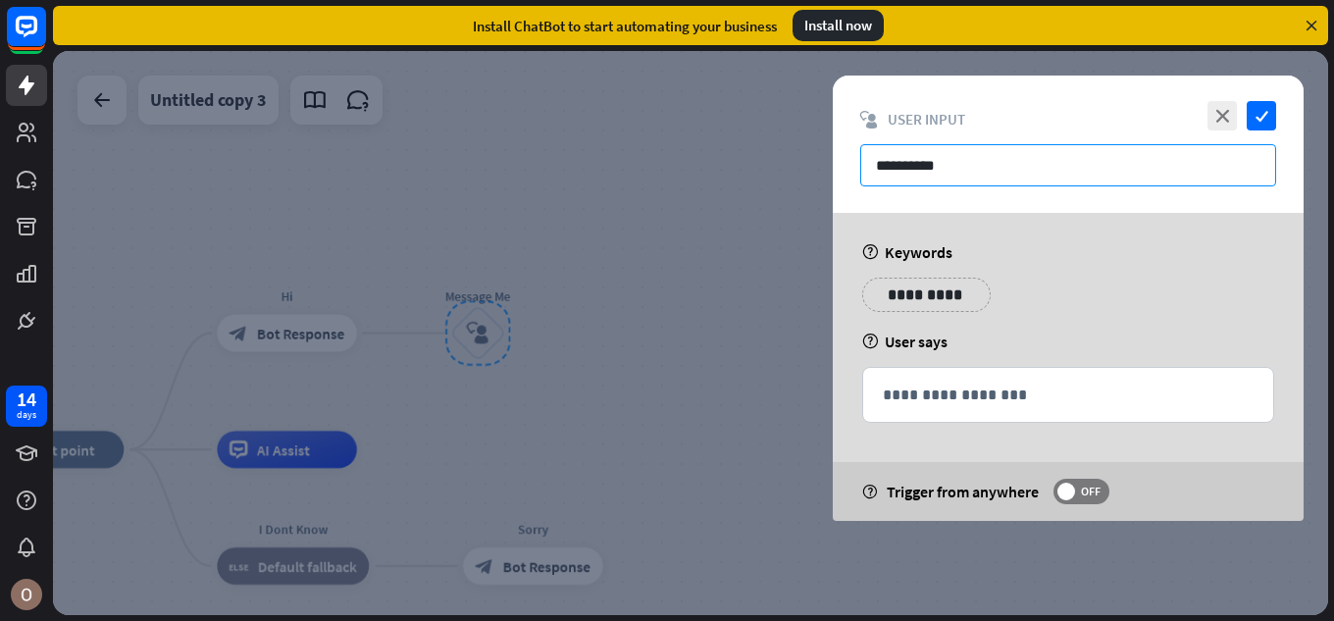
click at [993, 165] on input "**********" at bounding box center [1068, 165] width 416 height 42
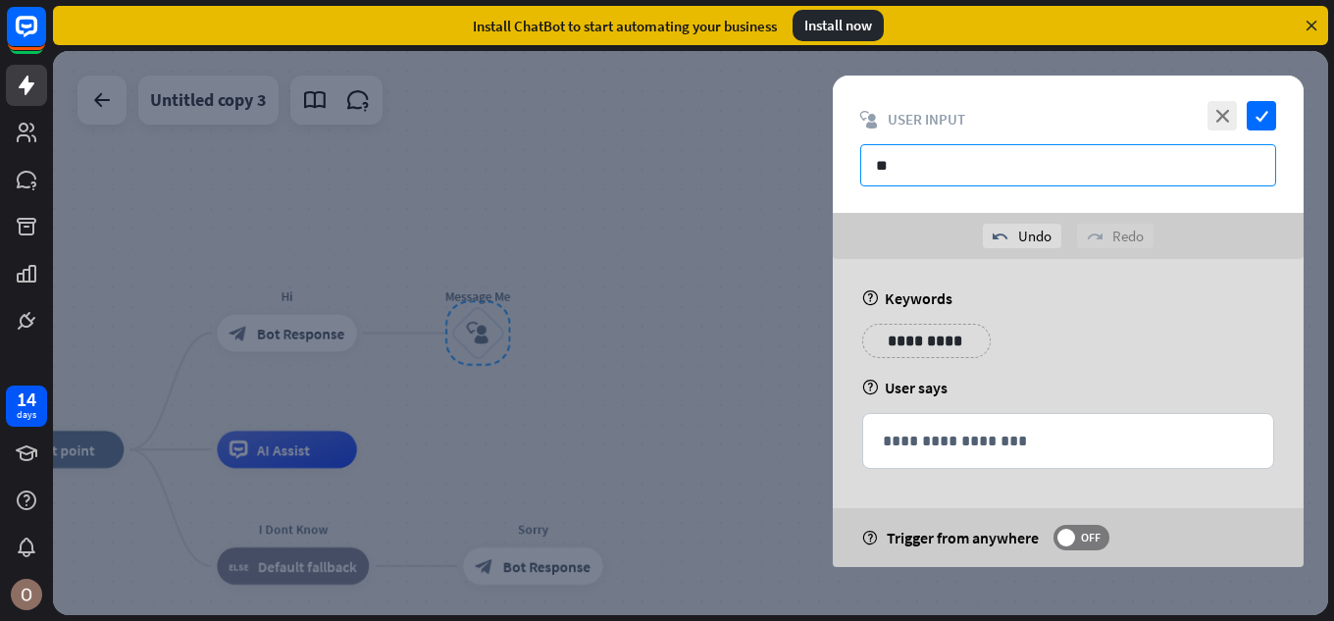
type input "*"
click at [912, 164] on input "**********" at bounding box center [1068, 165] width 416 height 42
click at [972, 164] on input "**********" at bounding box center [1068, 165] width 416 height 42
type input "**********"
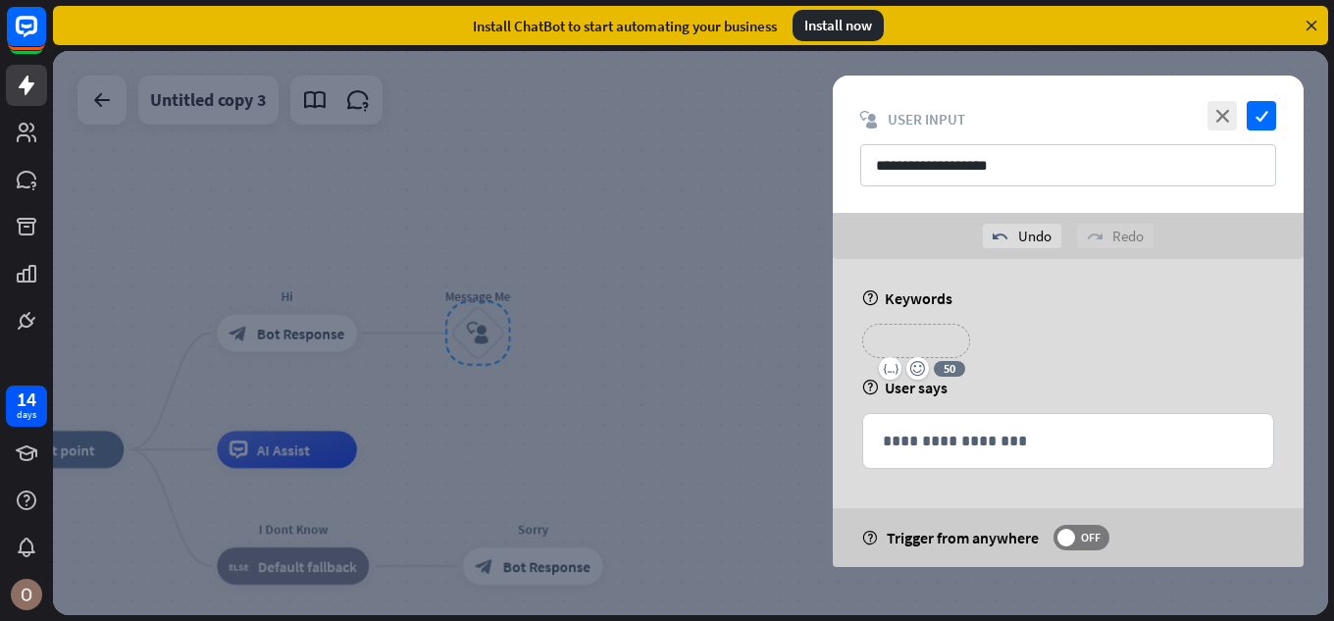
click at [935, 344] on p "**********" at bounding box center [916, 341] width 78 height 25
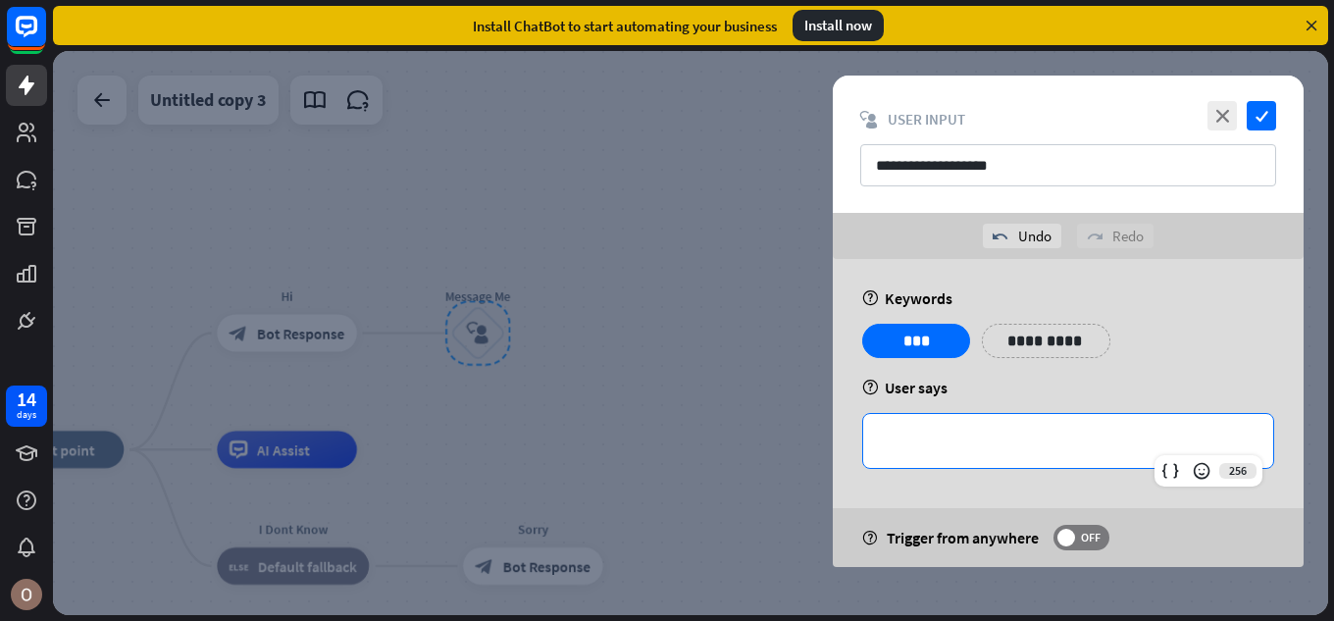
click at [933, 439] on p "**********" at bounding box center [1068, 441] width 371 height 25
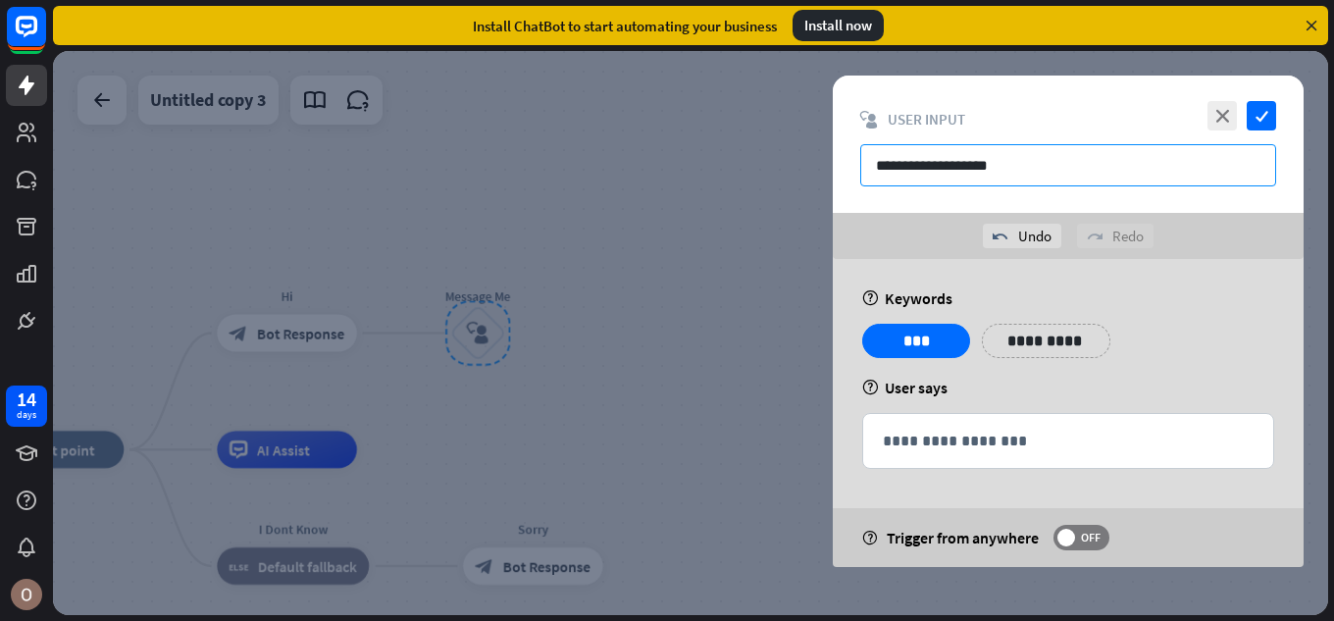
click at [1018, 160] on input "**********" at bounding box center [1068, 165] width 416 height 42
type input "**********"
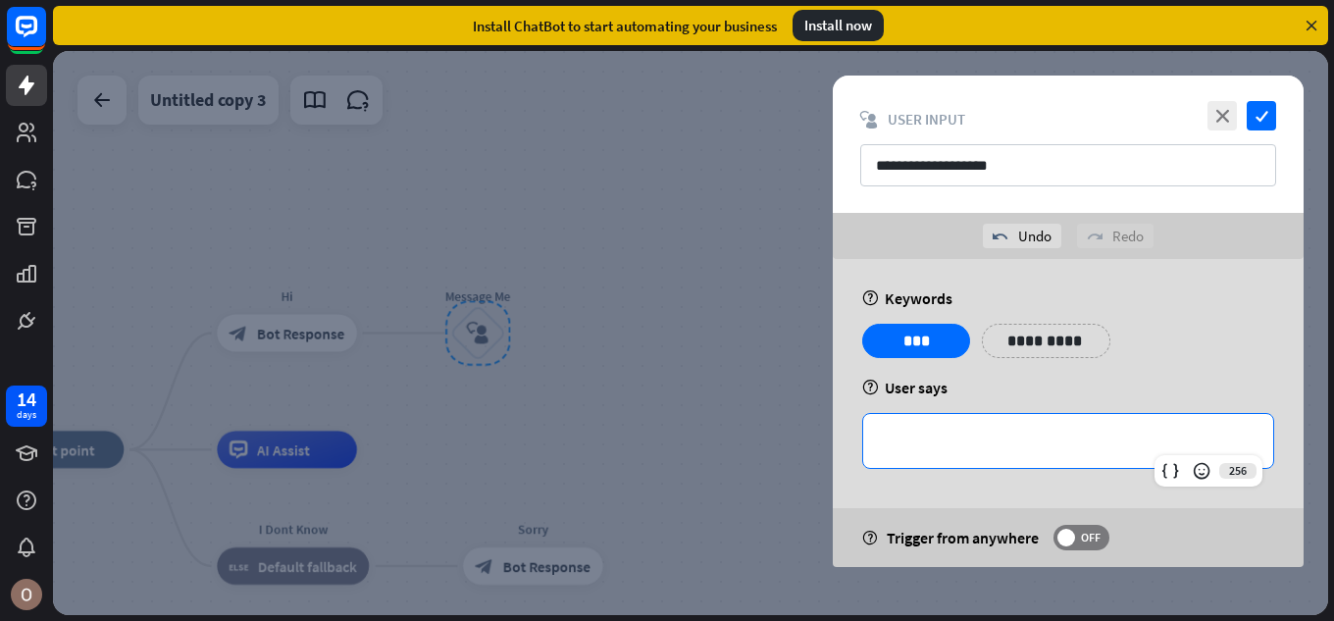
click at [925, 448] on p "**********" at bounding box center [1068, 441] width 371 height 25
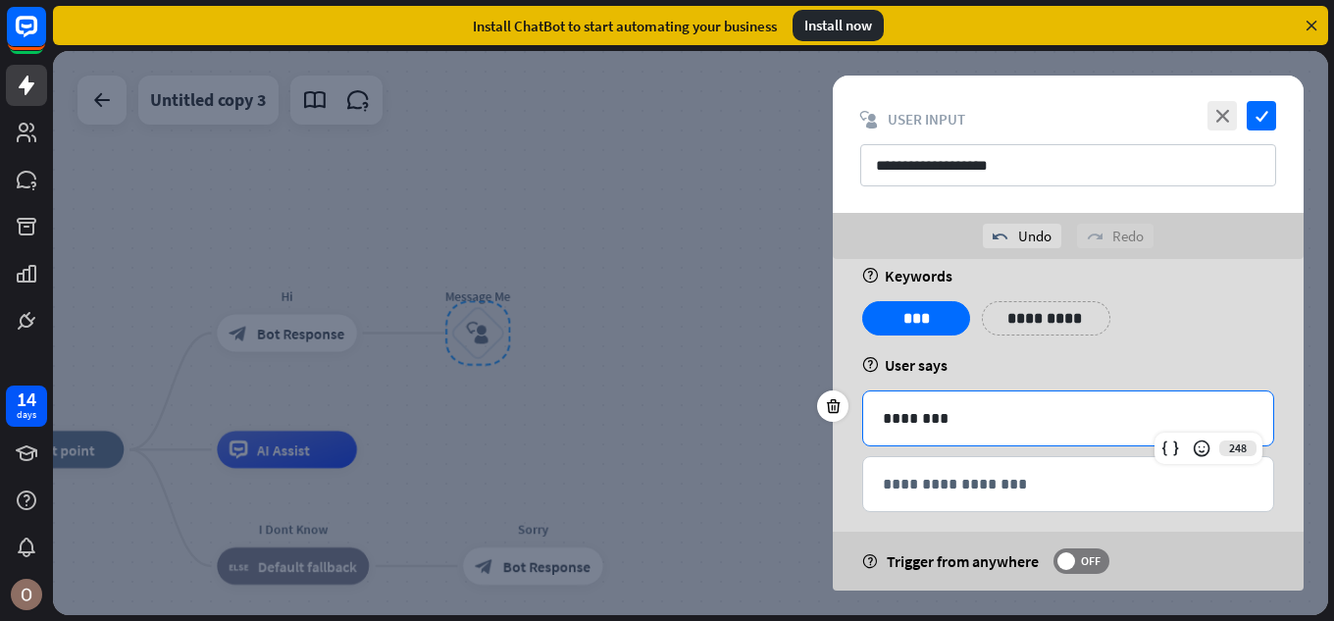
scroll to position [42, 0]
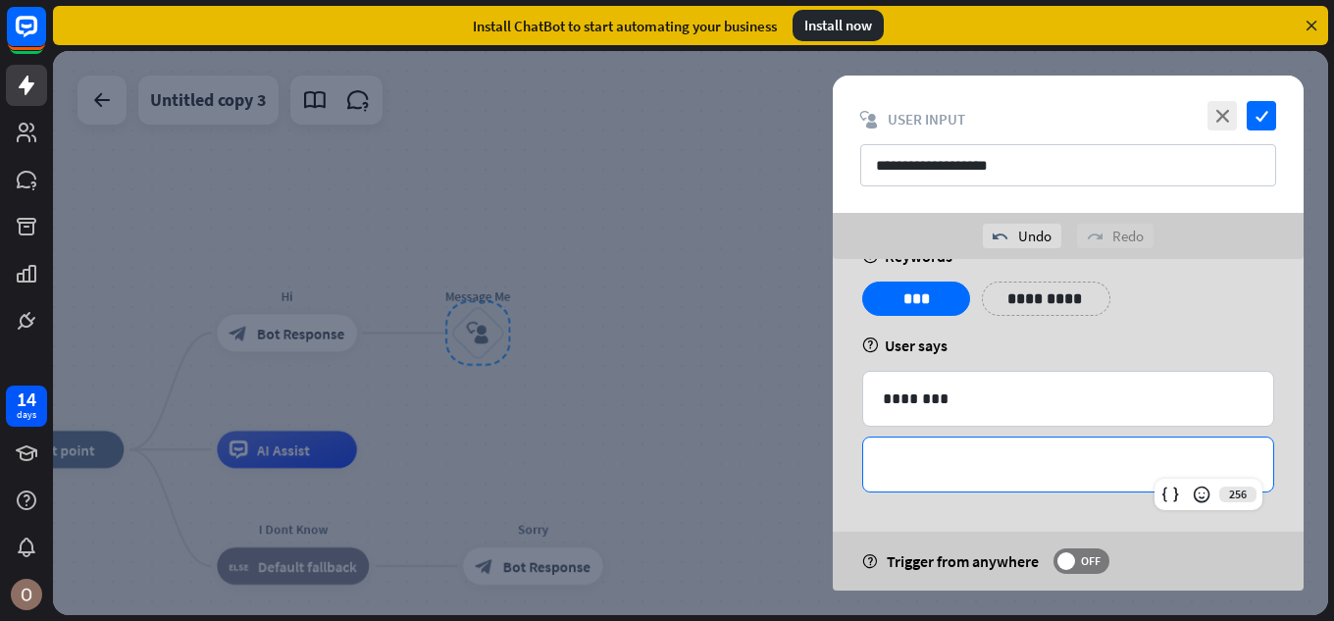
click at [955, 462] on p "**********" at bounding box center [1068, 464] width 371 height 25
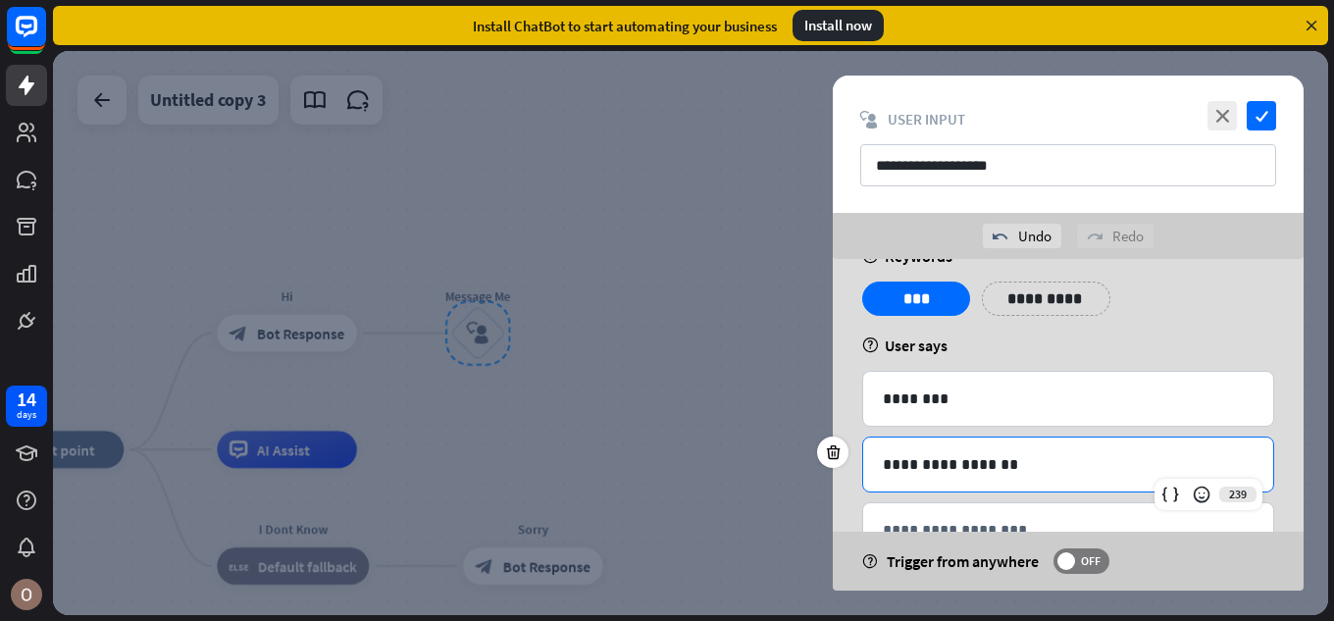
click at [891, 463] on p "**********" at bounding box center [1068, 464] width 371 height 25
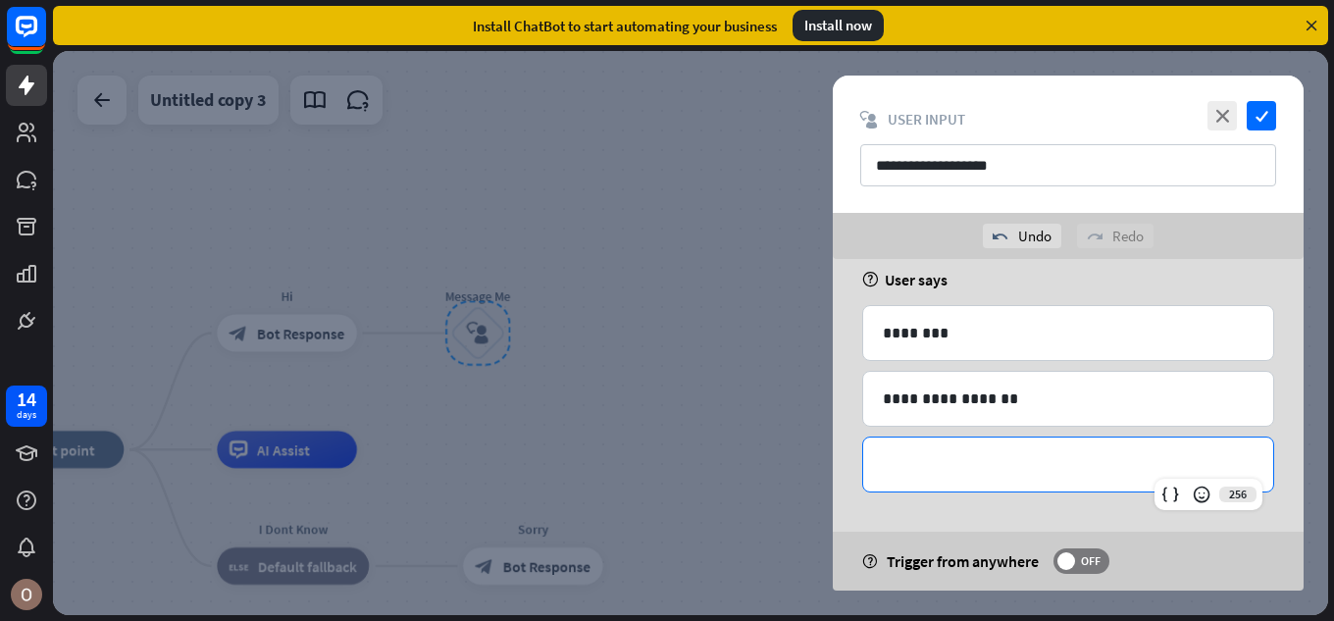
click at [992, 469] on p "**********" at bounding box center [1068, 464] width 371 height 25
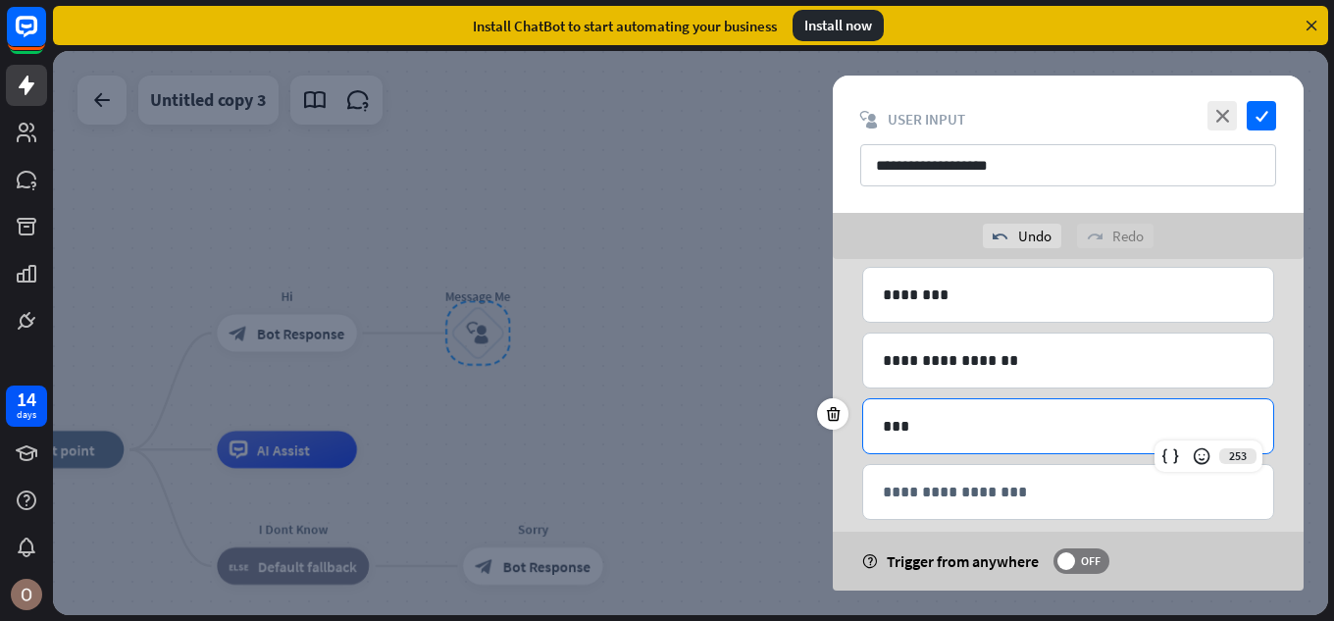
scroll to position [174, 0]
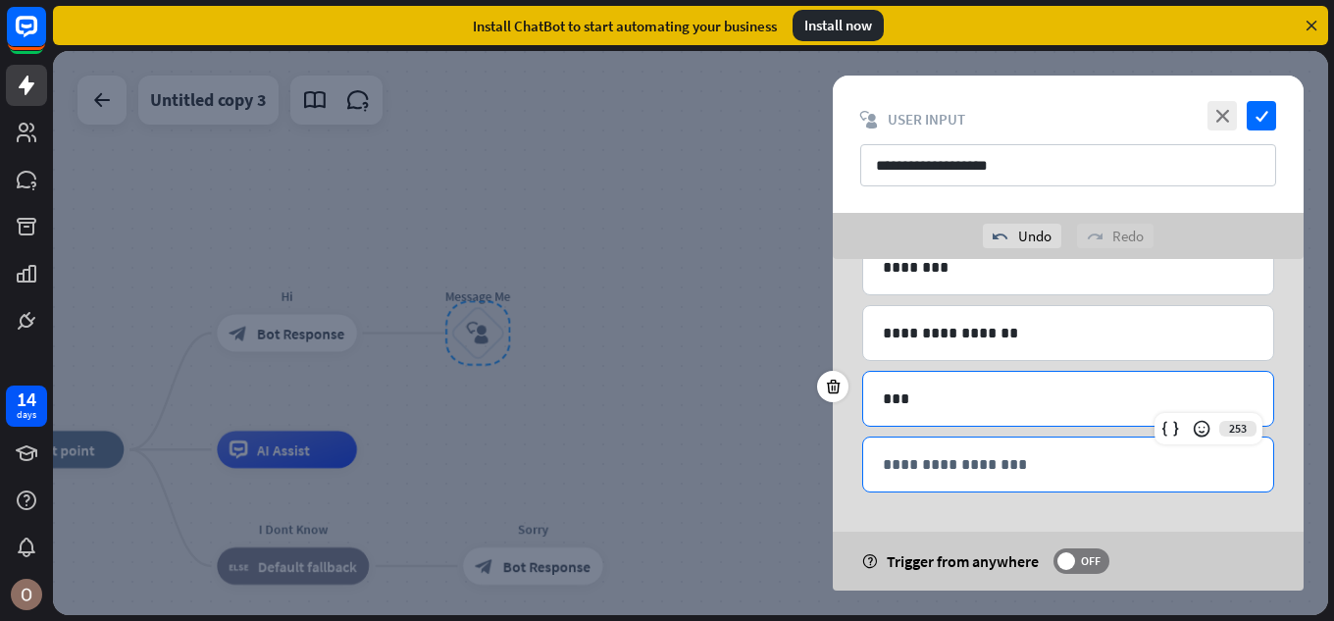
click at [992, 473] on p "**********" at bounding box center [1068, 464] width 371 height 25
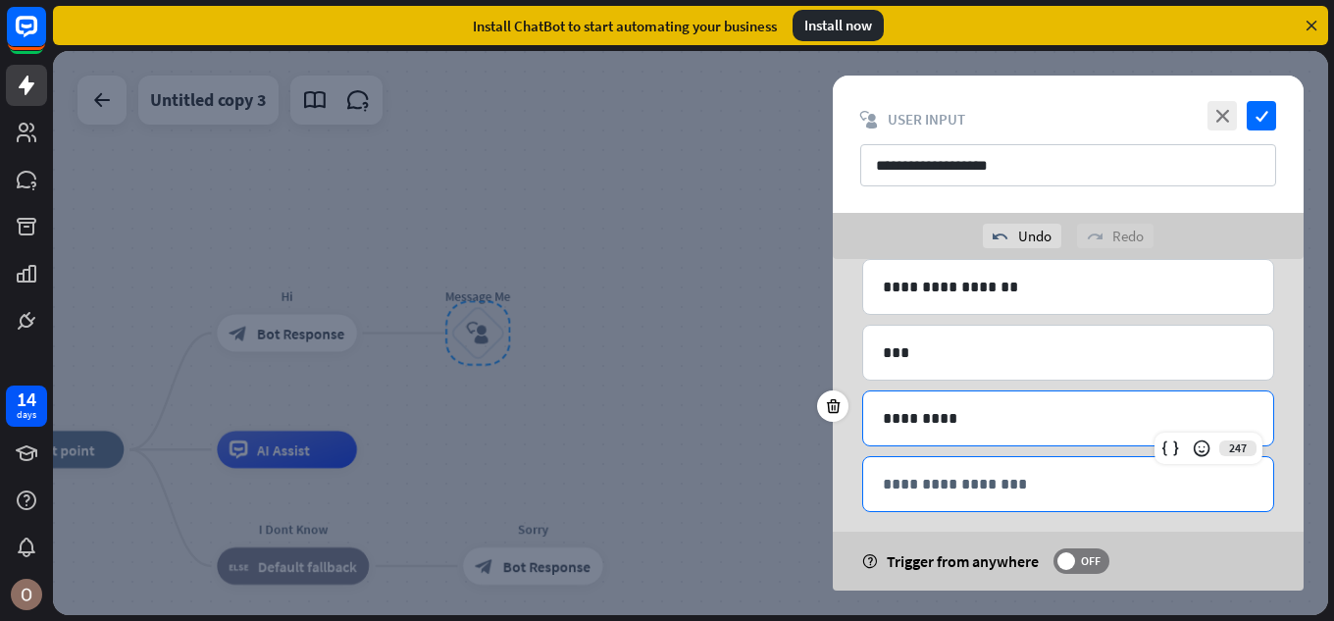
scroll to position [239, 0]
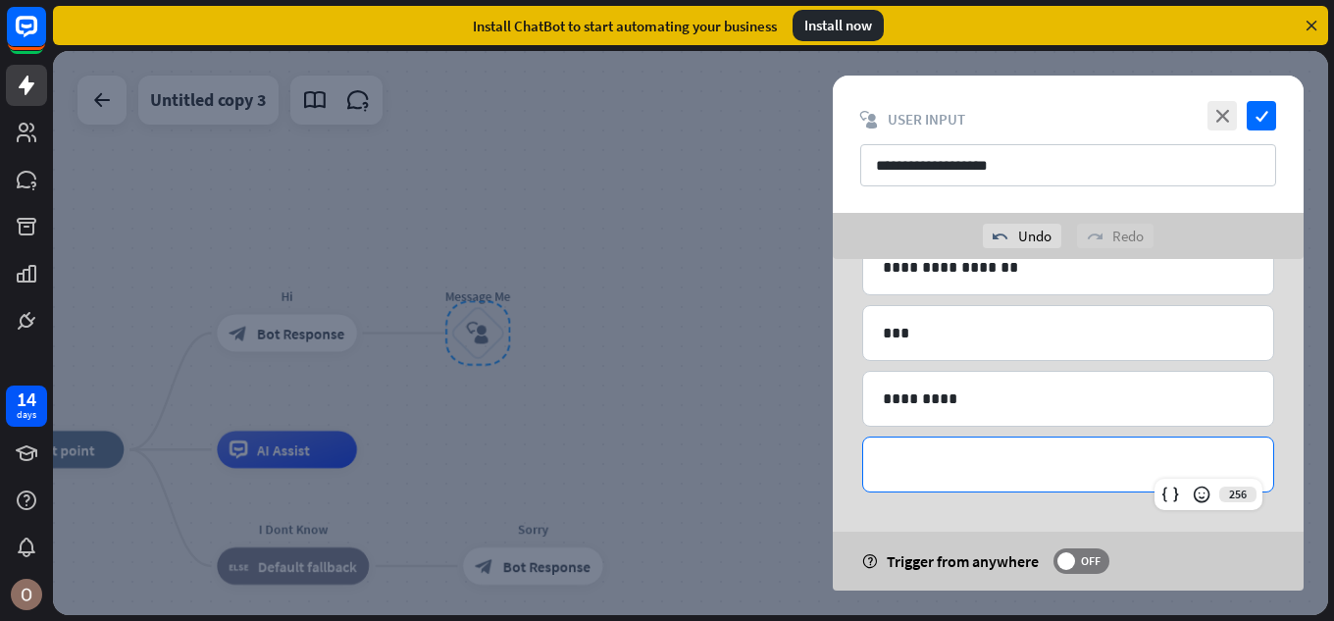
click at [973, 470] on p "**********" at bounding box center [1068, 464] width 371 height 25
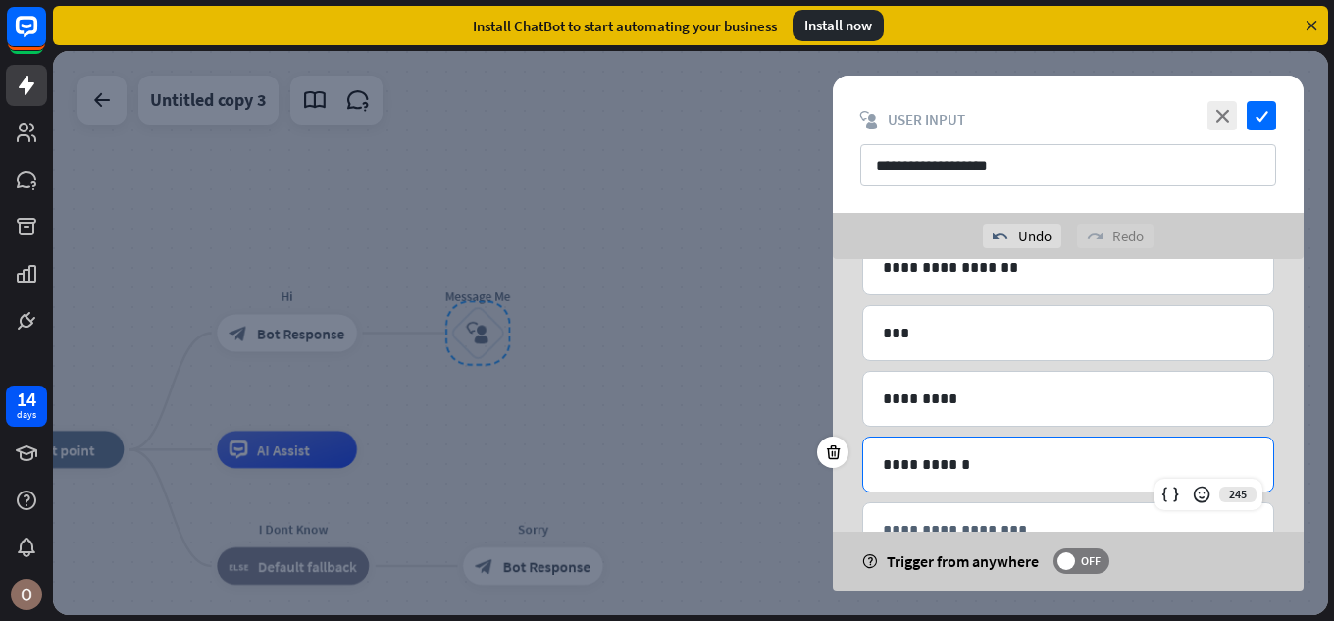
scroll to position [305, 0]
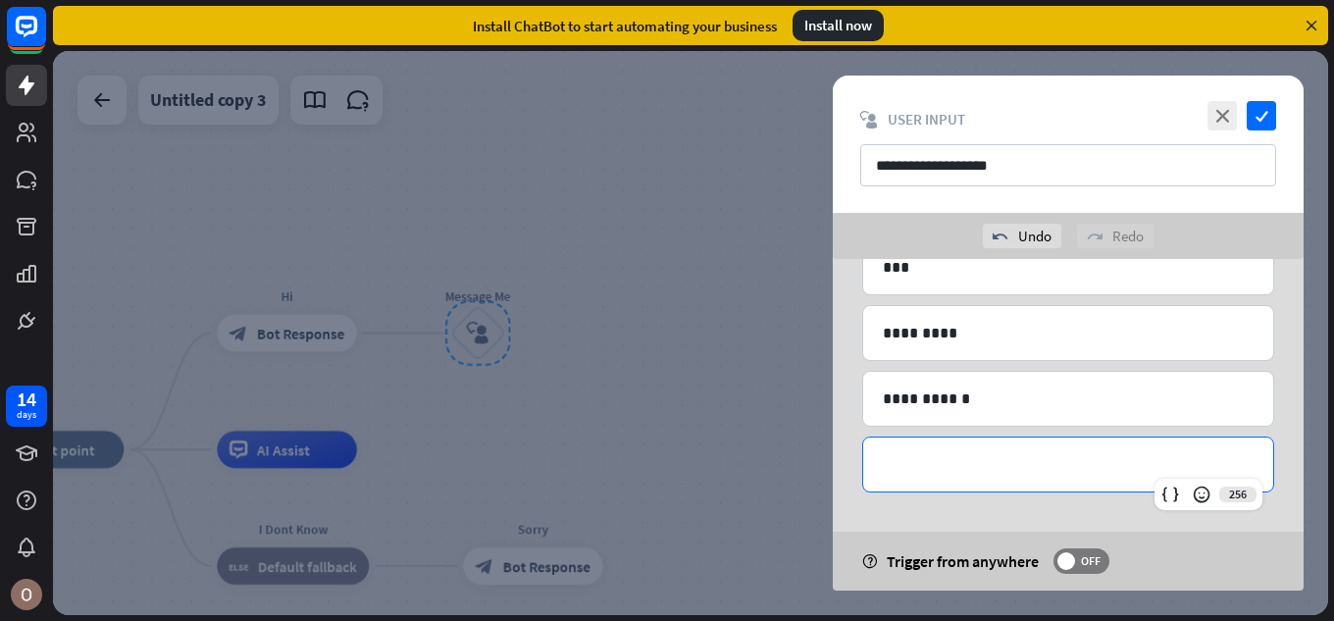
click at [938, 458] on p "**********" at bounding box center [1068, 464] width 371 height 25
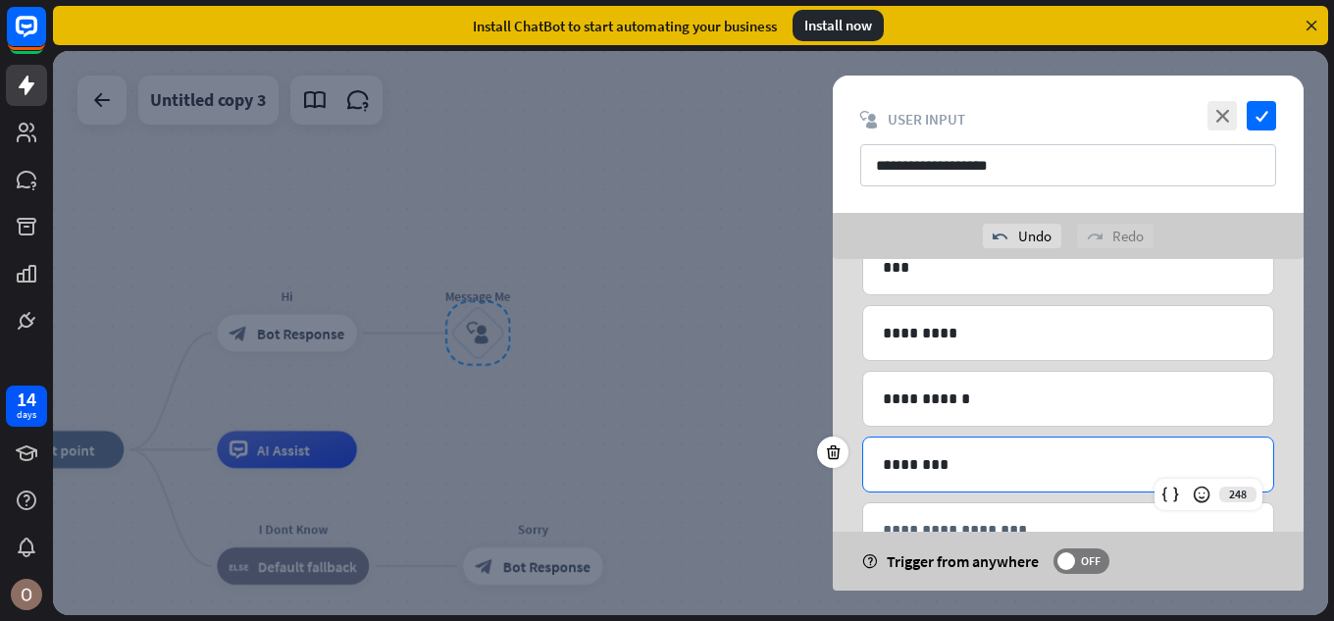
scroll to position [0, 0]
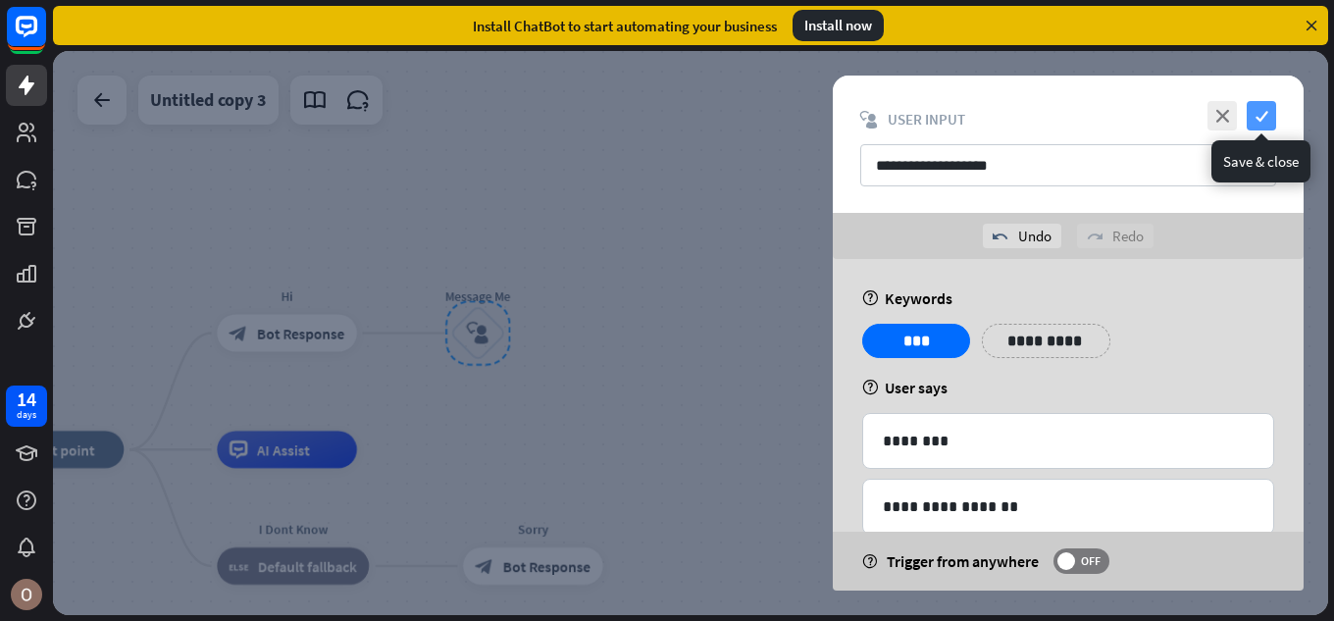
click at [1265, 109] on icon "check" at bounding box center [1261, 115] width 29 height 29
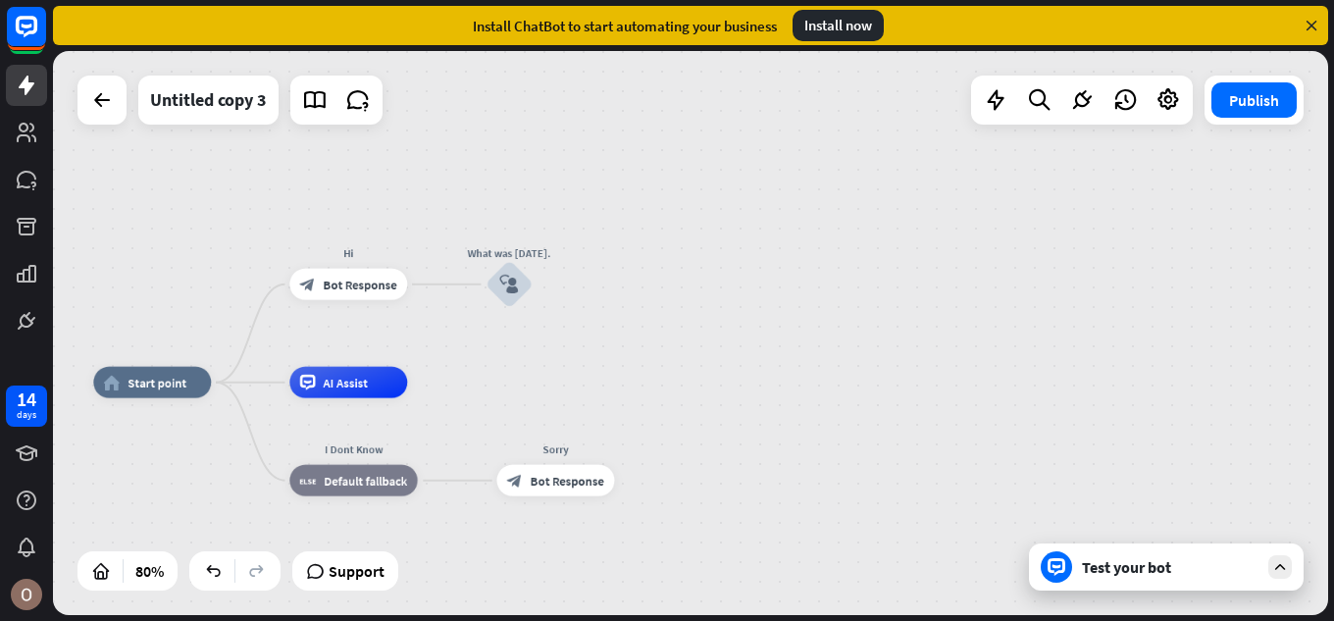
drag, startPoint x: 639, startPoint y: 428, endPoint x: 647, endPoint y: 344, distance: 83.8
click at [647, 344] on div "home_2 Start point Hi block_bot_response Bot Response What was [DATE]. block_us…" at bounding box center [690, 333] width 1275 height 564
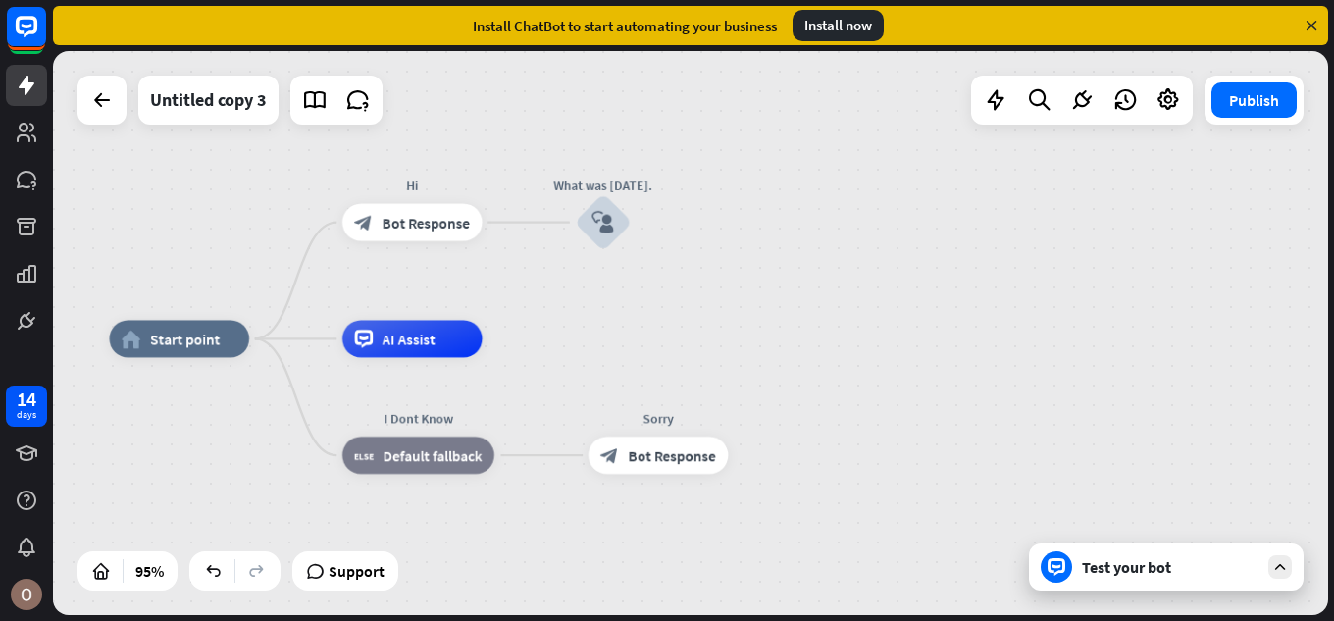
drag, startPoint x: 597, startPoint y: 366, endPoint x: 731, endPoint y: 353, distance: 134.0
click at [731, 353] on div "home_2 Start point Hi block_bot_response Bot Response What was [DATE]. block_us…" at bounding box center [690, 333] width 1275 height 564
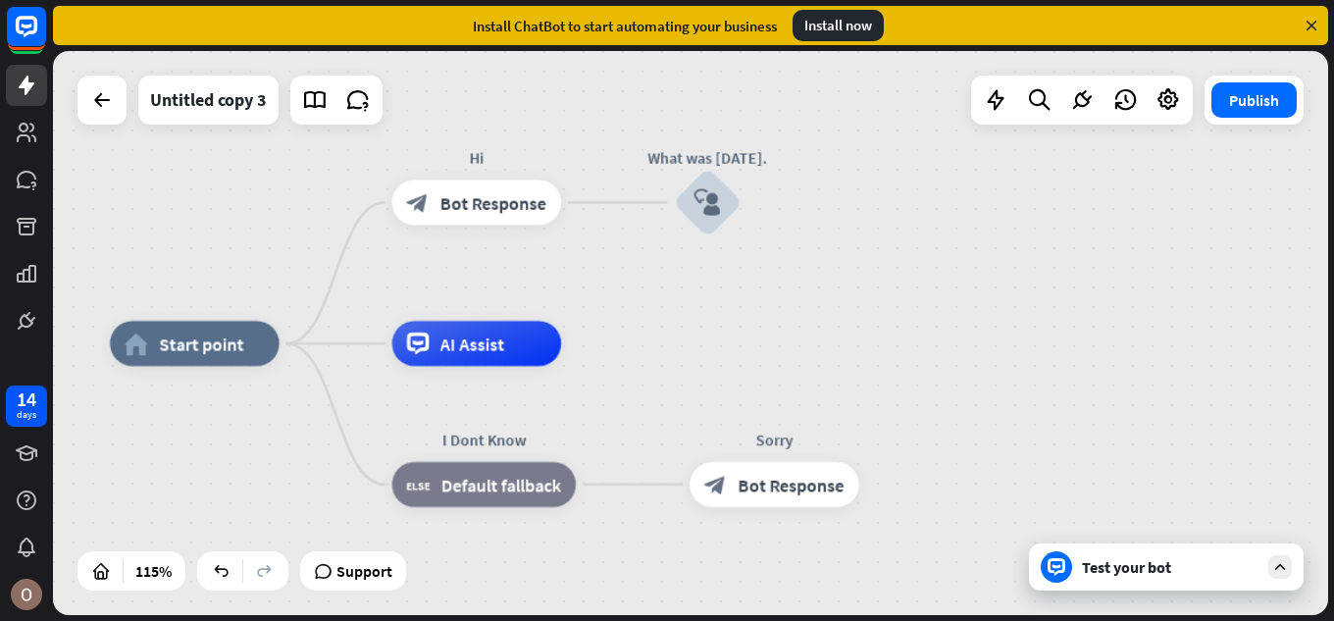
drag, startPoint x: 692, startPoint y: 371, endPoint x: 810, endPoint y: 358, distance: 119.4
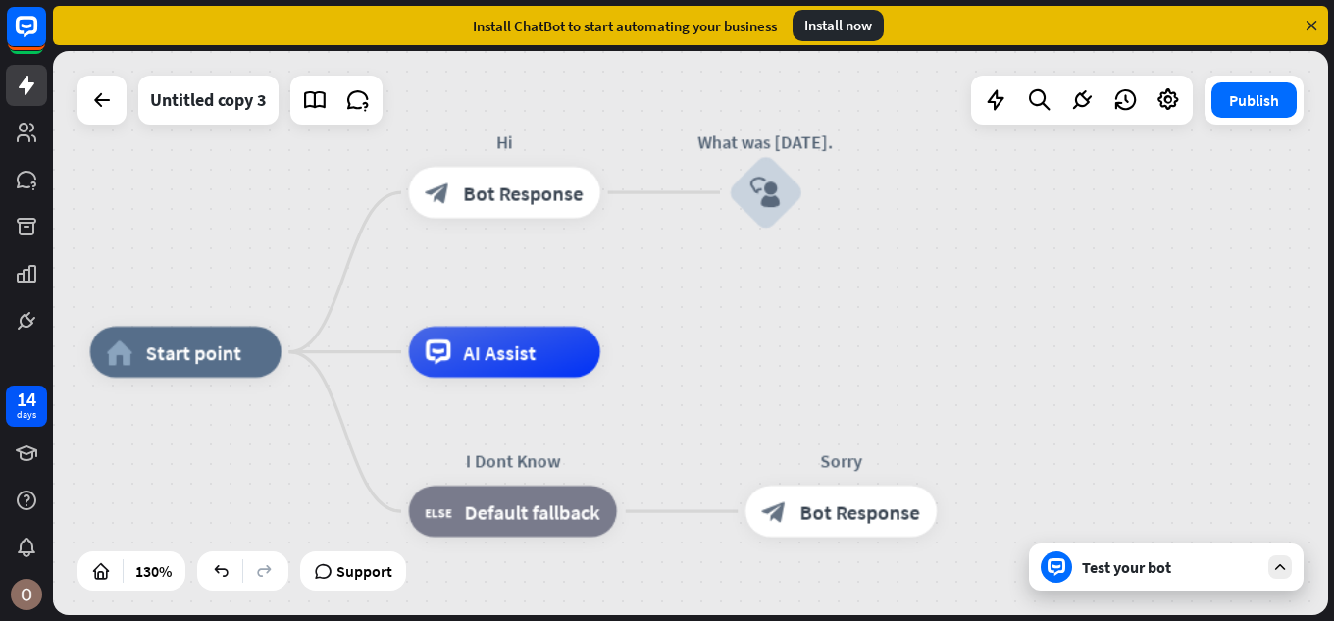
drag, startPoint x: 764, startPoint y: 339, endPoint x: 834, endPoint y: 346, distance: 70.0
click at [832, 346] on div "home_2 Start point Hi block_bot_response Bot Response What was [DATE]. block_us…" at bounding box center [690, 333] width 1275 height 564
click at [769, 180] on icon "block_user_input" at bounding box center [766, 193] width 30 height 30
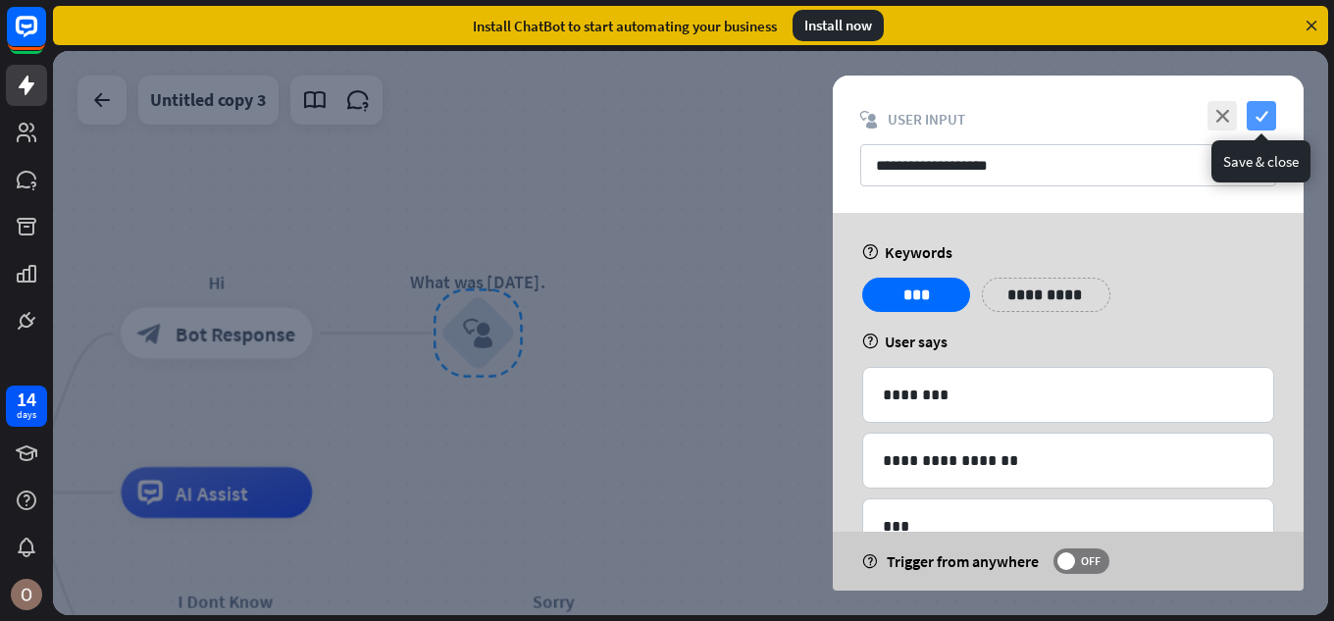
click at [1269, 123] on icon "check" at bounding box center [1261, 115] width 29 height 29
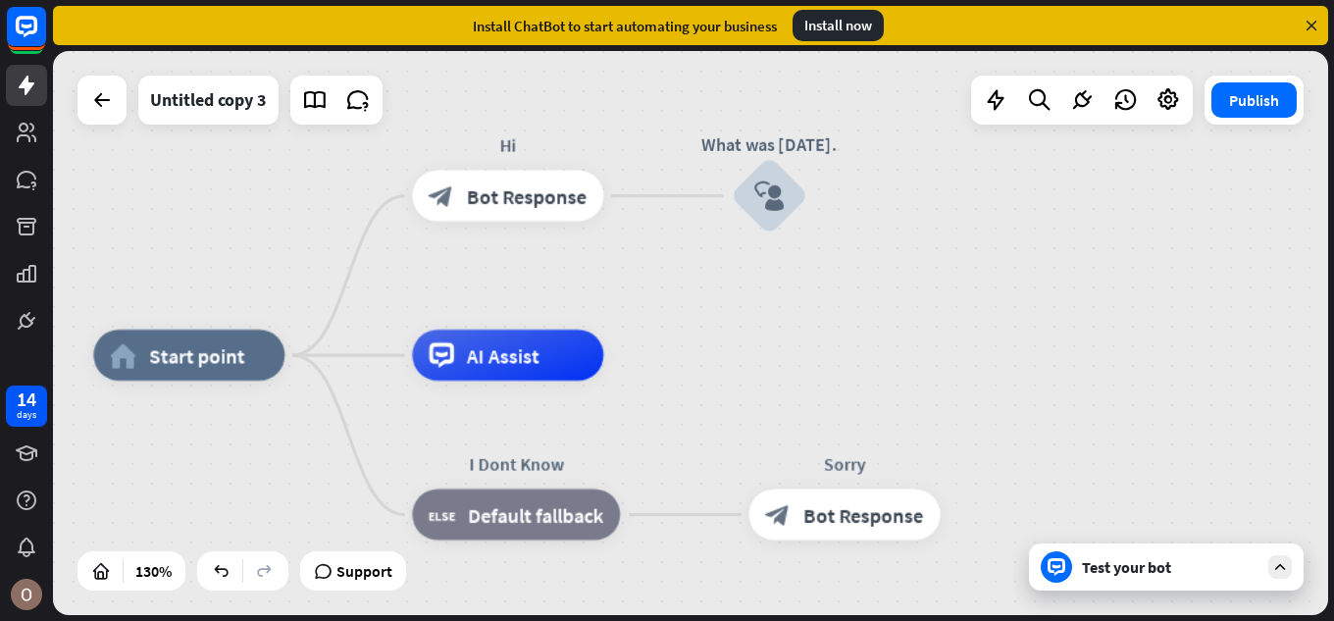
drag, startPoint x: 599, startPoint y: 443, endPoint x: 891, endPoint y: 306, distance: 322.1
click at [891, 306] on div "home_2 Start point Hi block_bot_response Bot Response What was [DATE]. block_us…" at bounding box center [690, 333] width 1275 height 564
click at [1157, 567] on div "Test your bot" at bounding box center [1170, 567] width 177 height 20
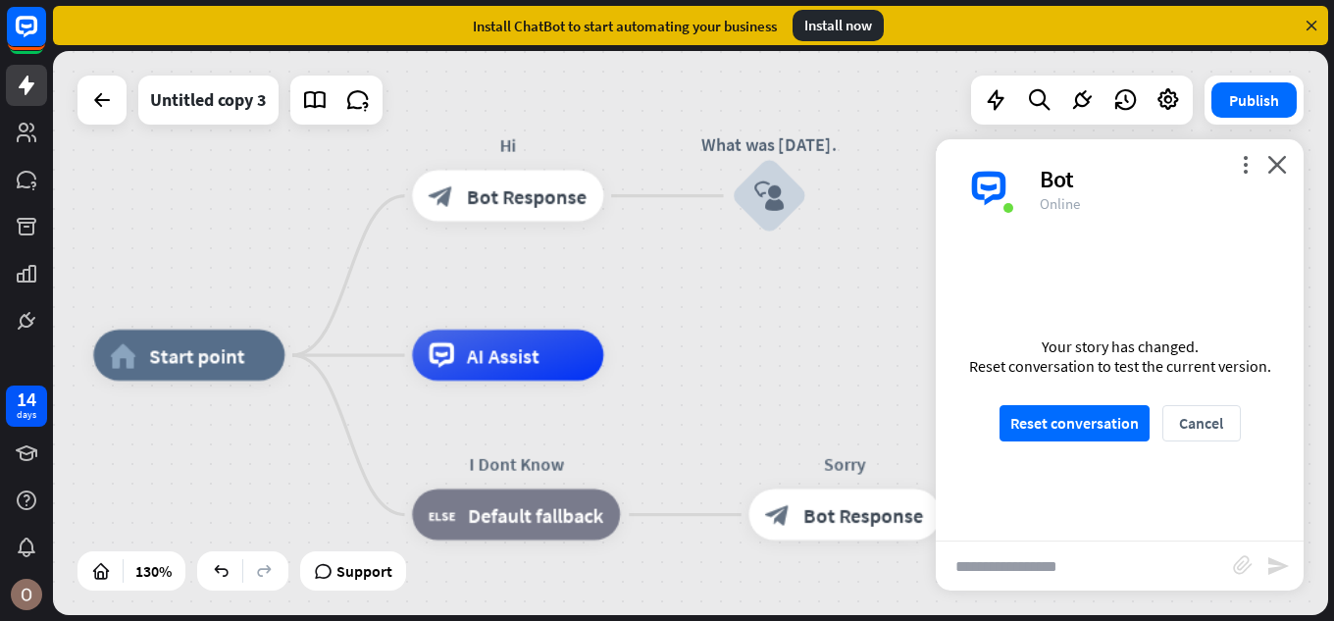
click at [1069, 567] on input "text" at bounding box center [1084, 565] width 297 height 49
click at [1279, 570] on icon "send" at bounding box center [1278, 566] width 24 height 24
click at [1058, 563] on input "**********" at bounding box center [1084, 565] width 297 height 49
type input "*"
click at [1098, 430] on button "Reset conversation" at bounding box center [1075, 423] width 150 height 36
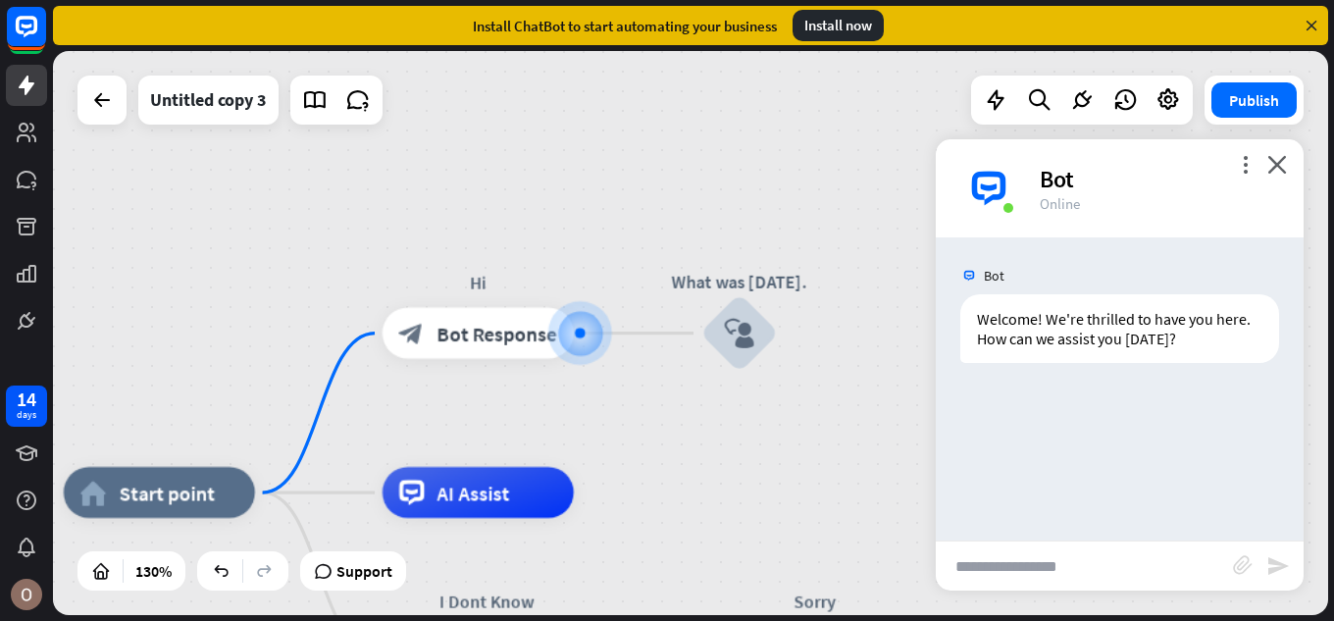
click at [974, 566] on input "text" at bounding box center [1084, 565] width 297 height 49
click at [997, 565] on input "text" at bounding box center [1084, 565] width 297 height 49
click at [580, 328] on div at bounding box center [580, 333] width 10 height 10
click at [574, 331] on div at bounding box center [580, 334] width 26 height 26
click at [576, 330] on div at bounding box center [580, 333] width 10 height 10
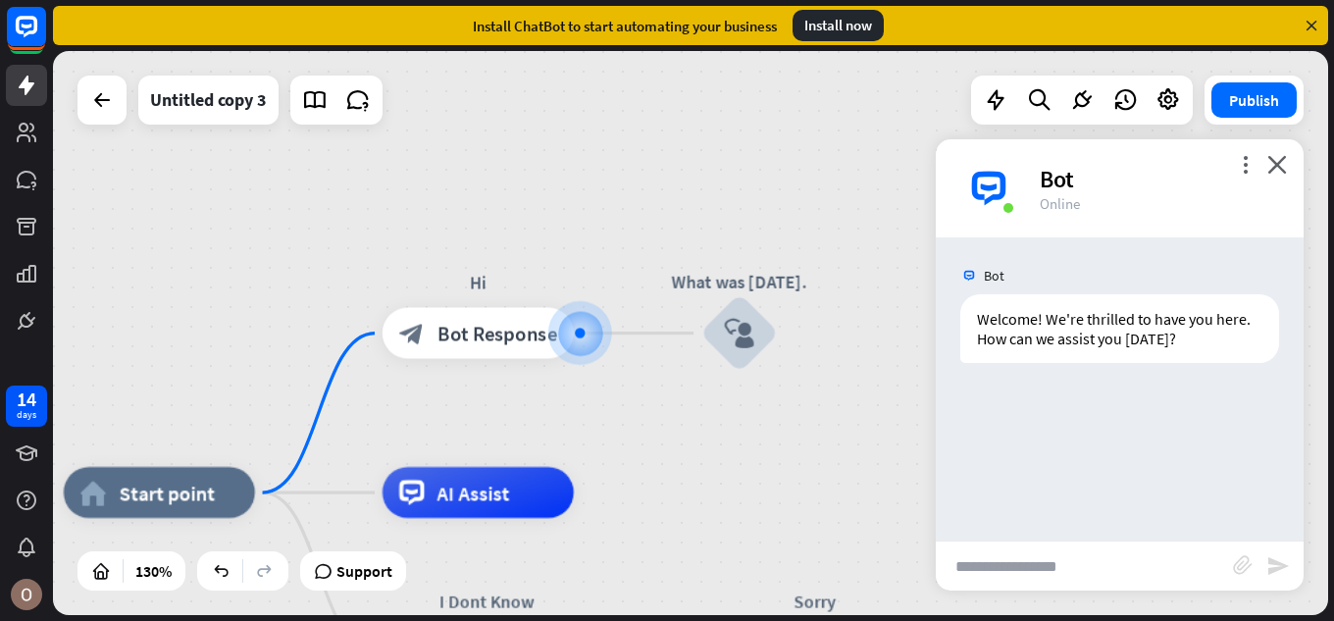
click at [993, 441] on div "Bot Welcome! We're thrilled to have you here. How can we assist you [DATE]? [DA…" at bounding box center [1120, 388] width 368 height 303
drag, startPoint x: 999, startPoint y: 434, endPoint x: 1009, endPoint y: 417, distance: 19.9
click at [1009, 417] on div "Bot Welcome! We're thrilled to have you here. How can we assist you [DATE]? [DA…" at bounding box center [1120, 388] width 368 height 303
click at [596, 331] on icon "plus" at bounding box center [606, 333] width 20 height 18
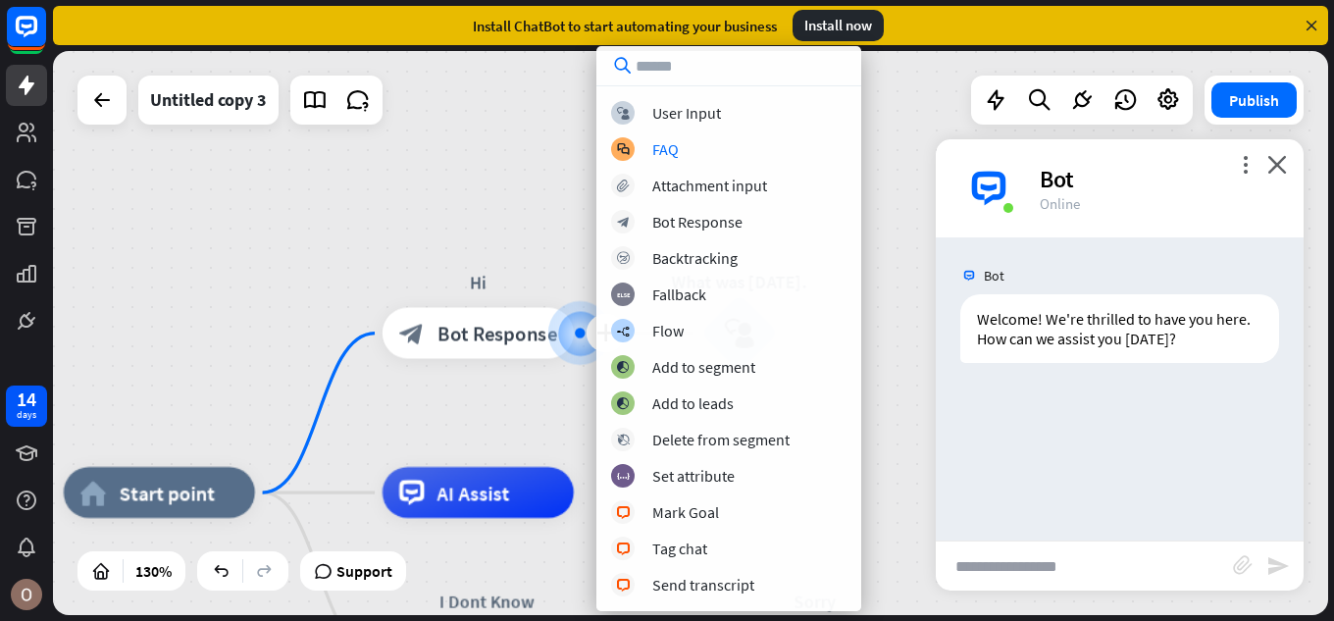
click at [529, 94] on div "home_2 Start point plus Hi block_bot_response Bot Response What was [DATE]. blo…" at bounding box center [690, 333] width 1275 height 564
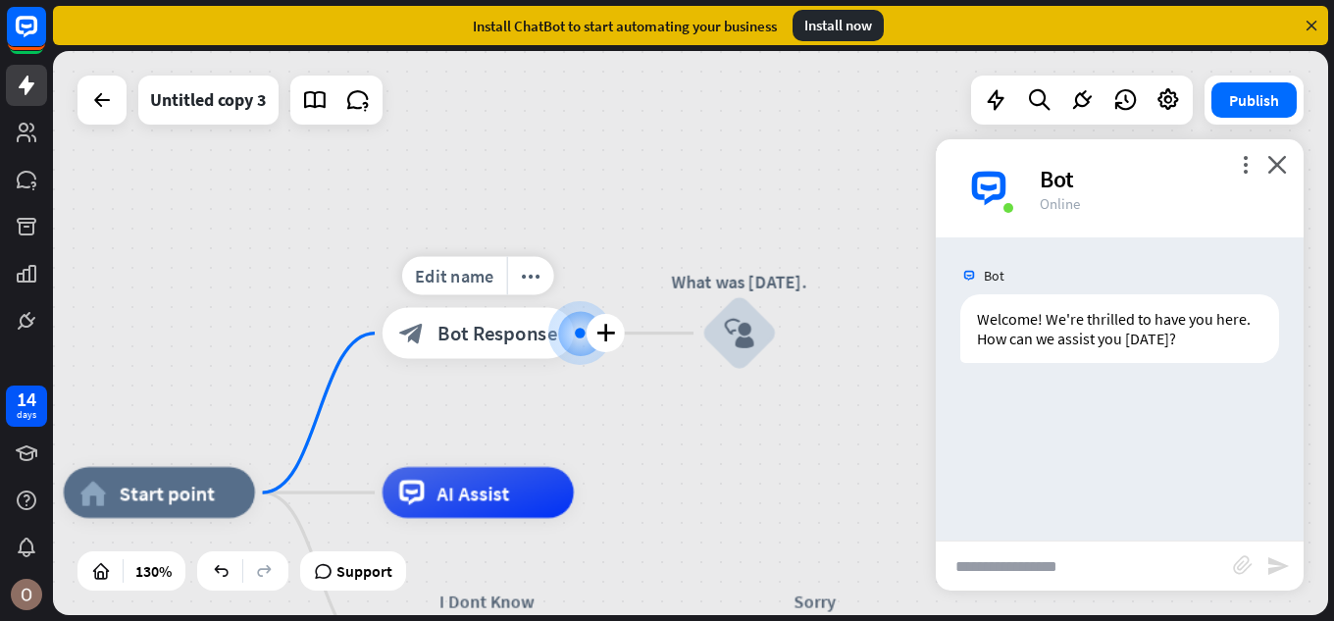
click at [574, 331] on div at bounding box center [580, 334] width 26 height 26
click at [581, 330] on div at bounding box center [580, 333] width 10 height 10
click at [799, 269] on icon "more_horiz" at bounding box center [792, 263] width 21 height 20
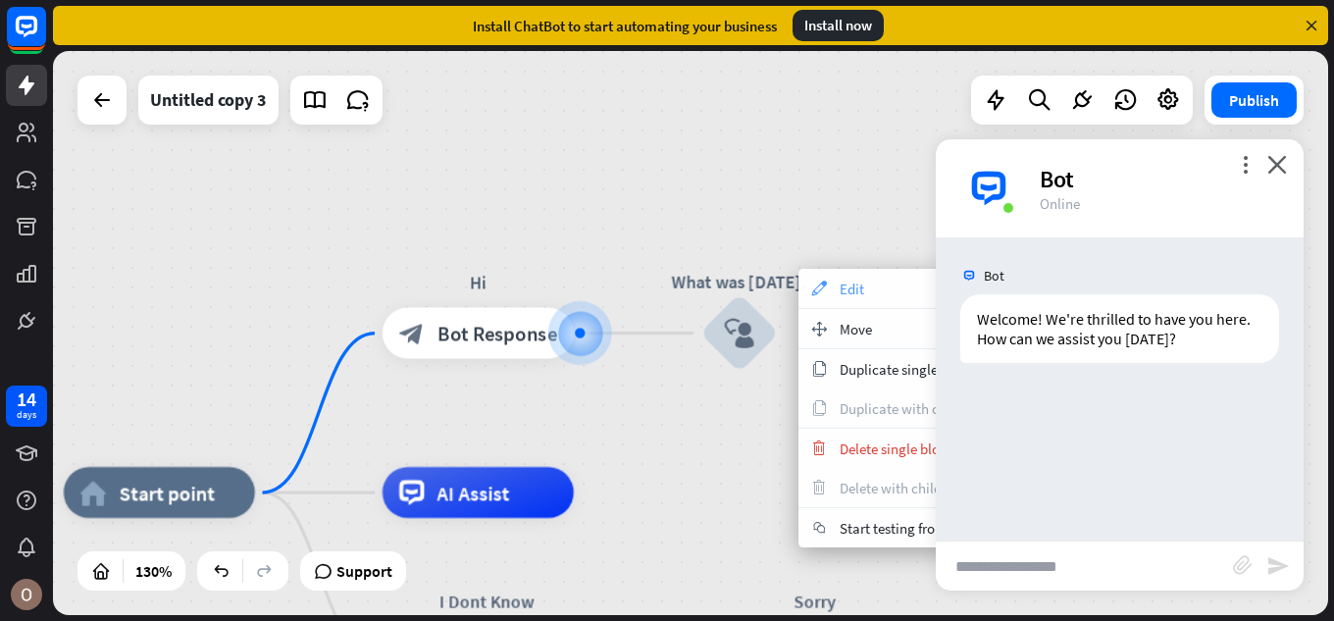
click at [842, 292] on span "Edit" at bounding box center [852, 289] width 25 height 19
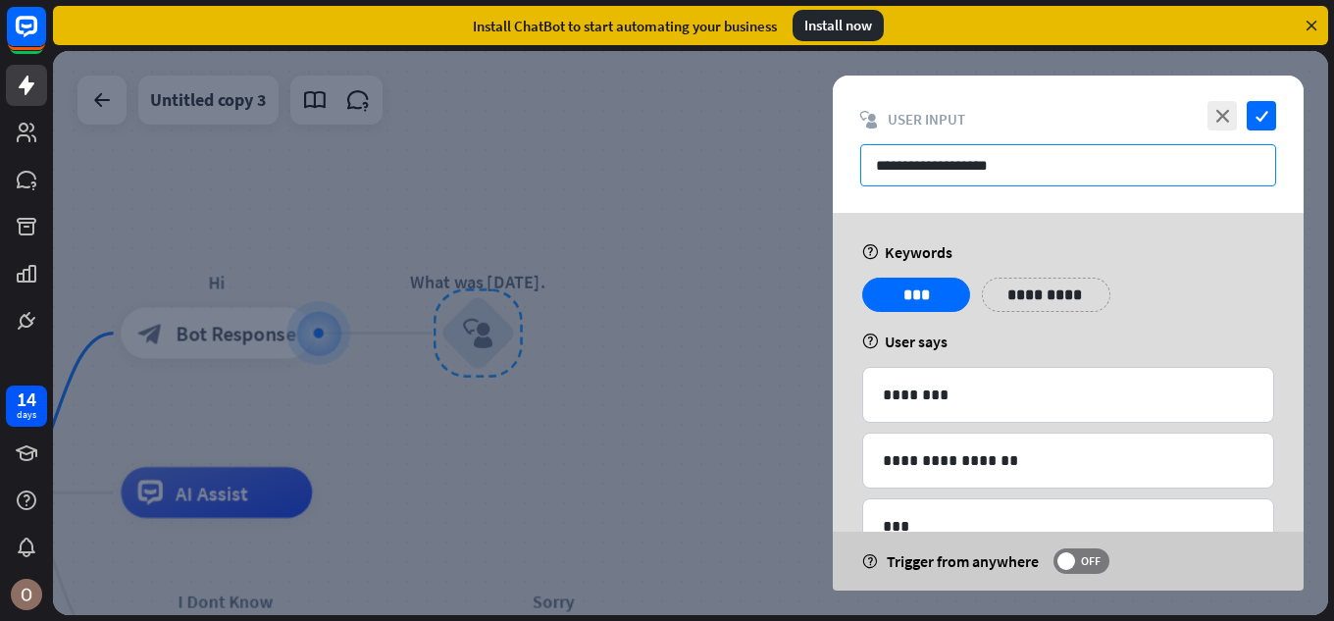
click at [1006, 168] on input "**********" at bounding box center [1068, 165] width 416 height 42
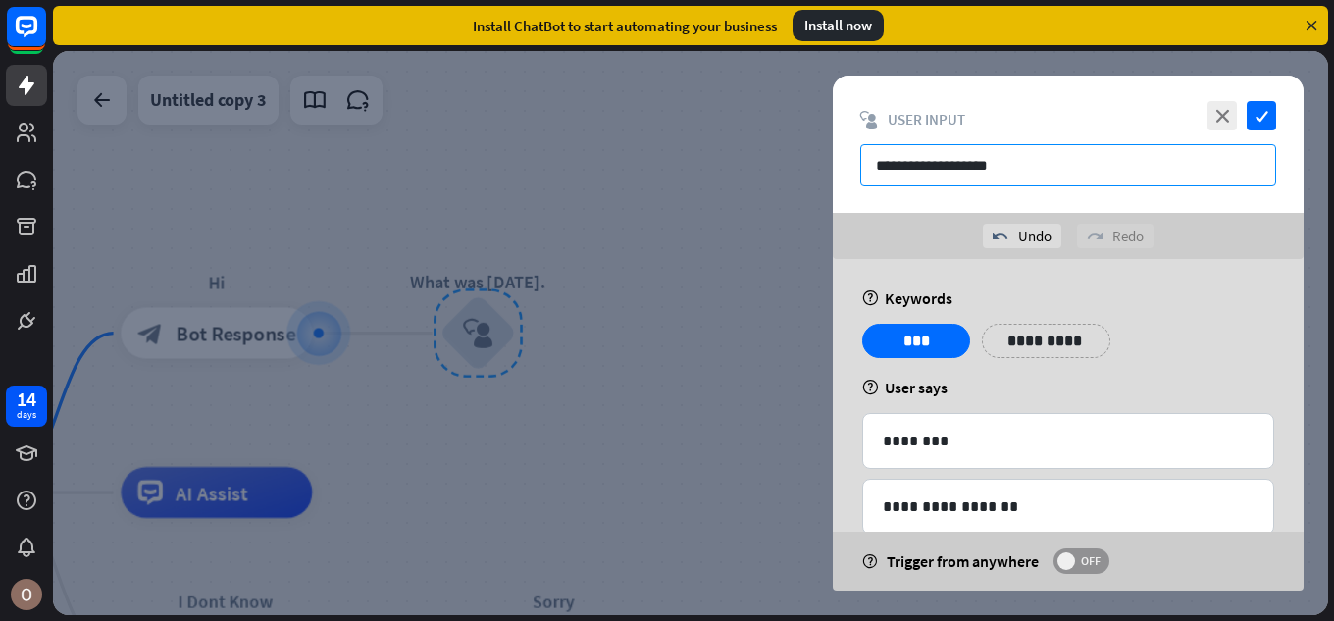
type input "**********"
click at [1061, 560] on span at bounding box center [1066, 561] width 18 height 18
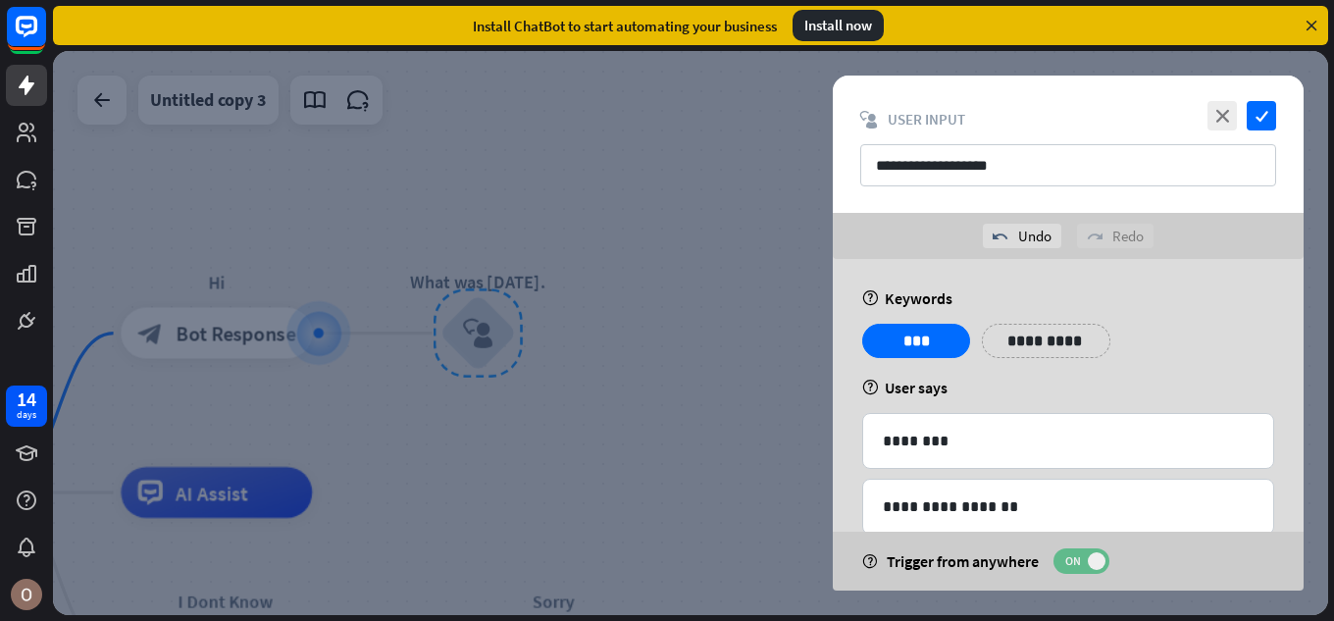
click at [1091, 561] on span at bounding box center [1097, 561] width 18 height 18
click at [1257, 115] on icon "check" at bounding box center [1261, 115] width 29 height 29
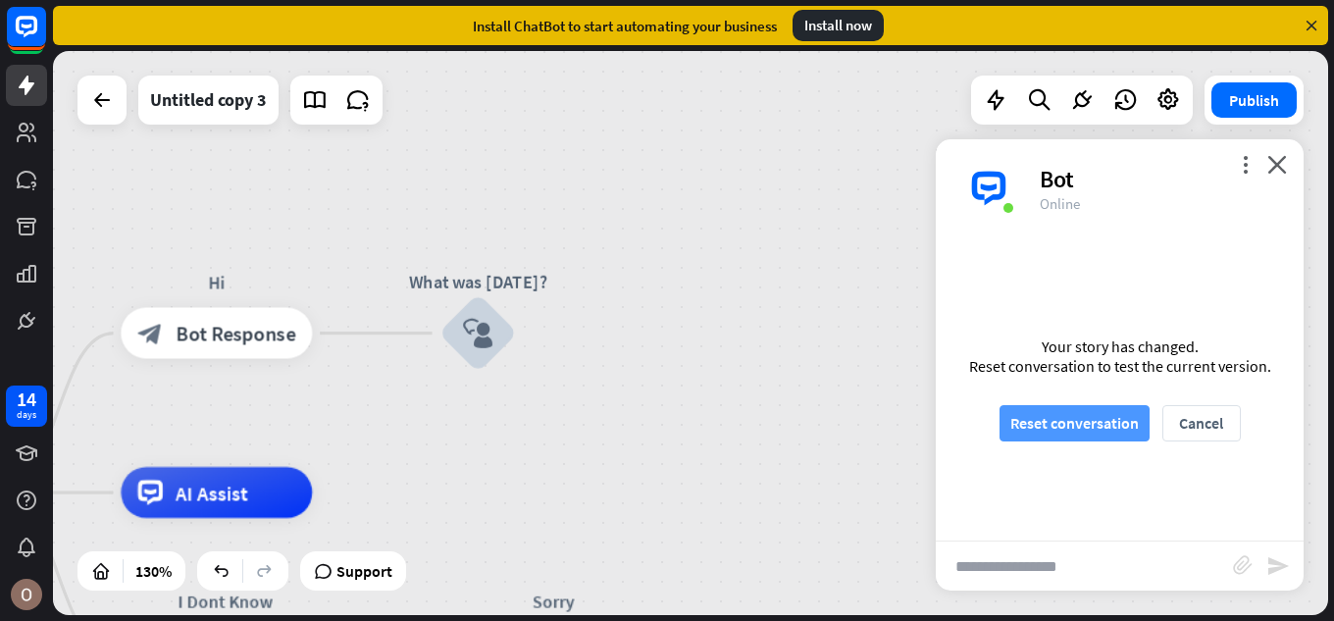
click at [1046, 425] on button "Reset conversation" at bounding box center [1075, 423] width 150 height 36
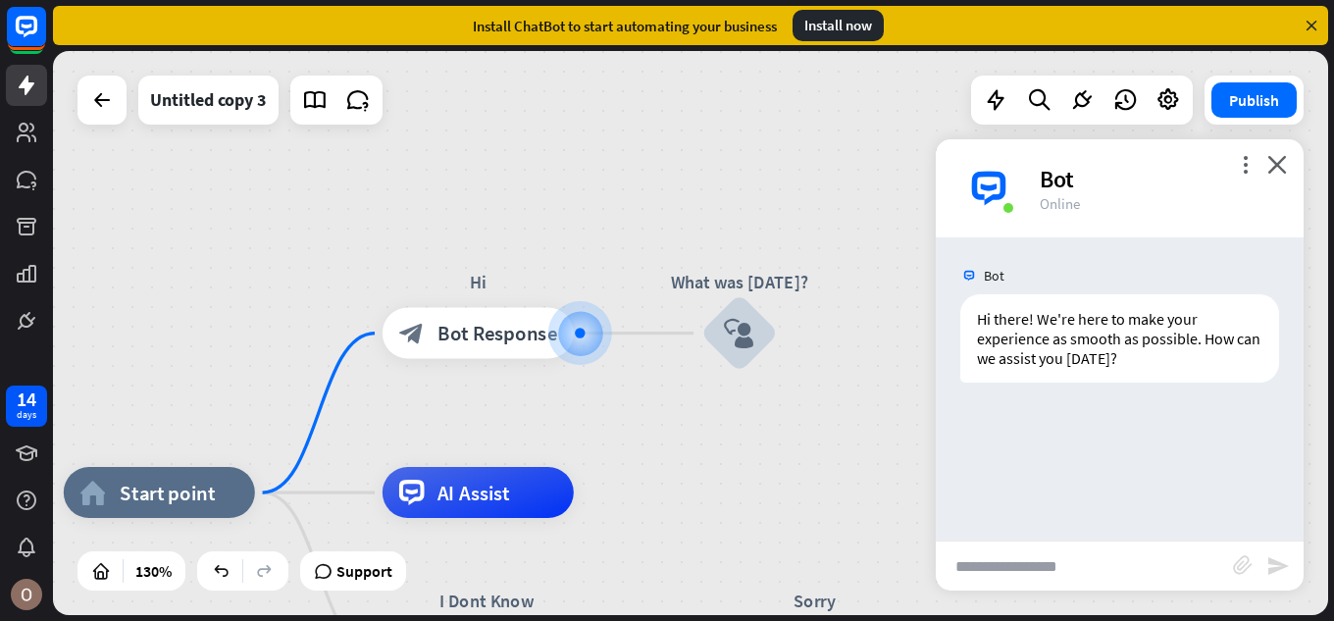
click at [976, 564] on input "text" at bounding box center [1084, 565] width 297 height 49
type input "*"
type input "**"
click at [1278, 566] on icon "send" at bounding box center [1278, 566] width 24 height 24
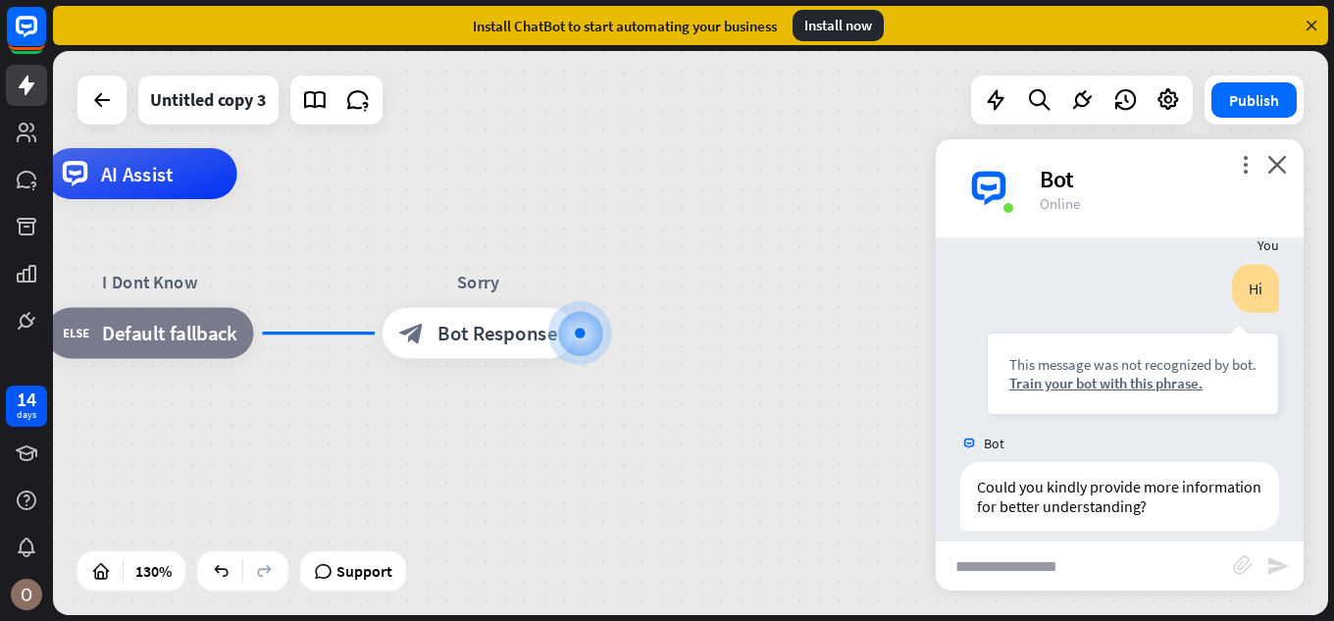
scroll to position [185, 0]
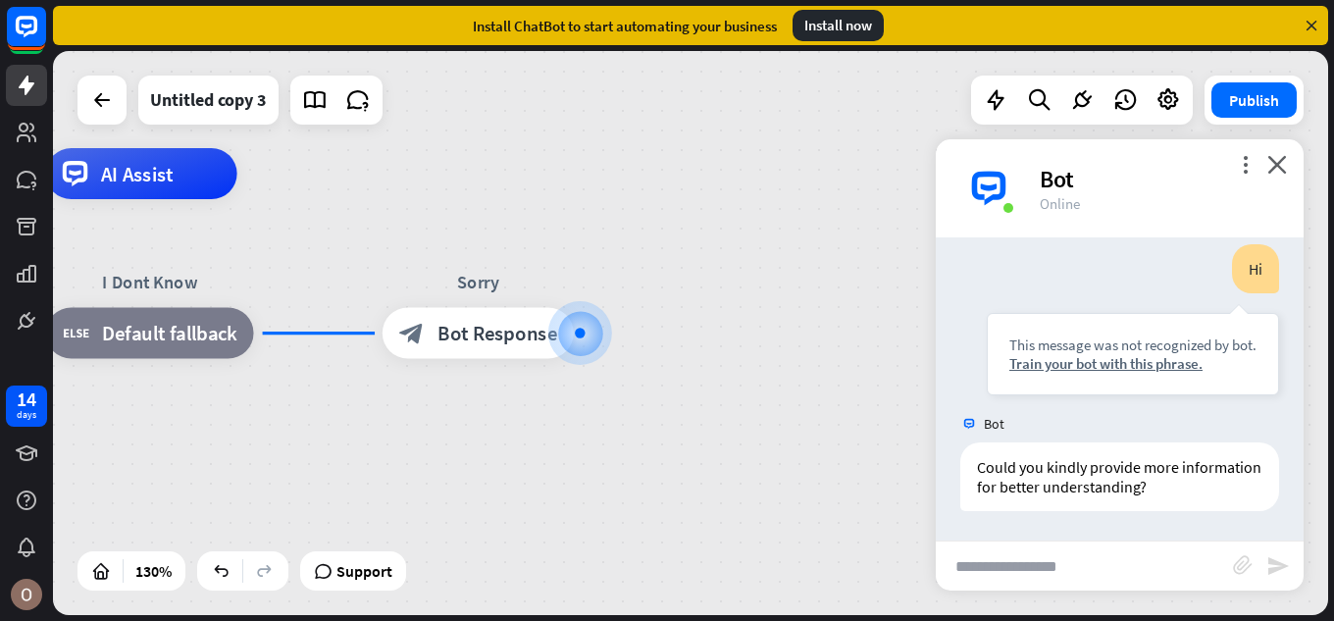
click at [1029, 564] on input "text" at bounding box center [1084, 565] width 297 height 49
type input "**********"
click at [1282, 564] on icon "send" at bounding box center [1278, 566] width 24 height 24
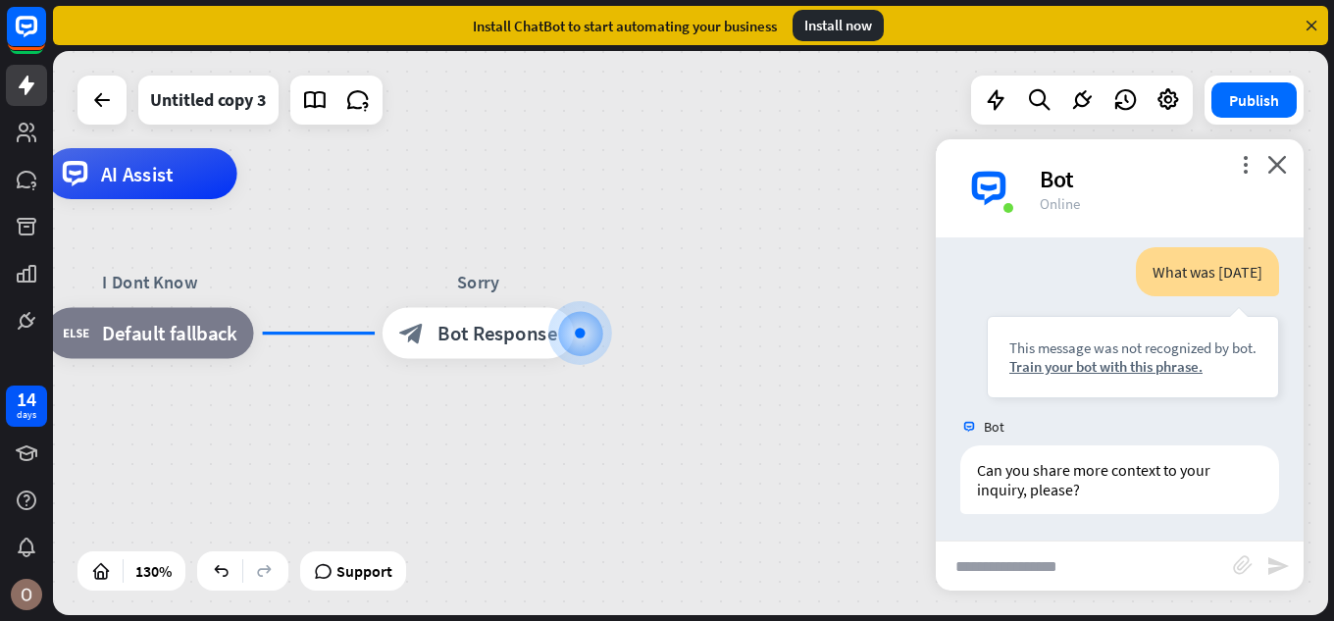
scroll to position [499, 0]
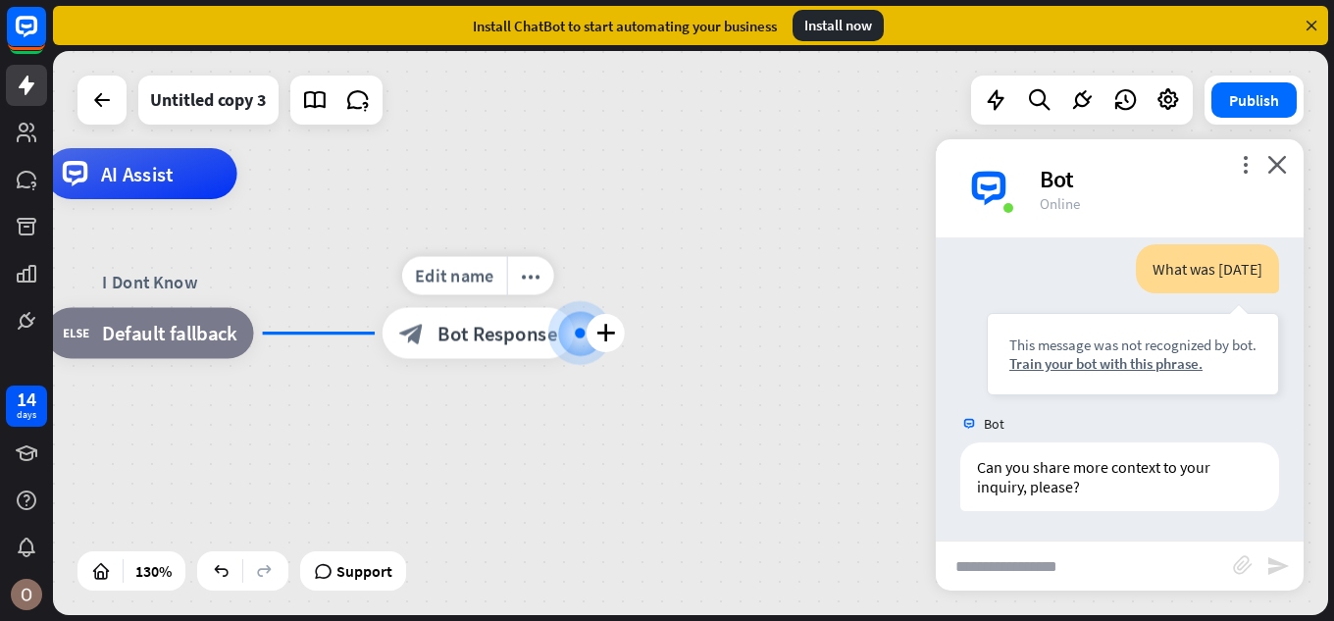
click at [575, 335] on div at bounding box center [580, 333] width 10 height 10
click at [521, 273] on icon "more_horiz" at bounding box center [531, 276] width 21 height 20
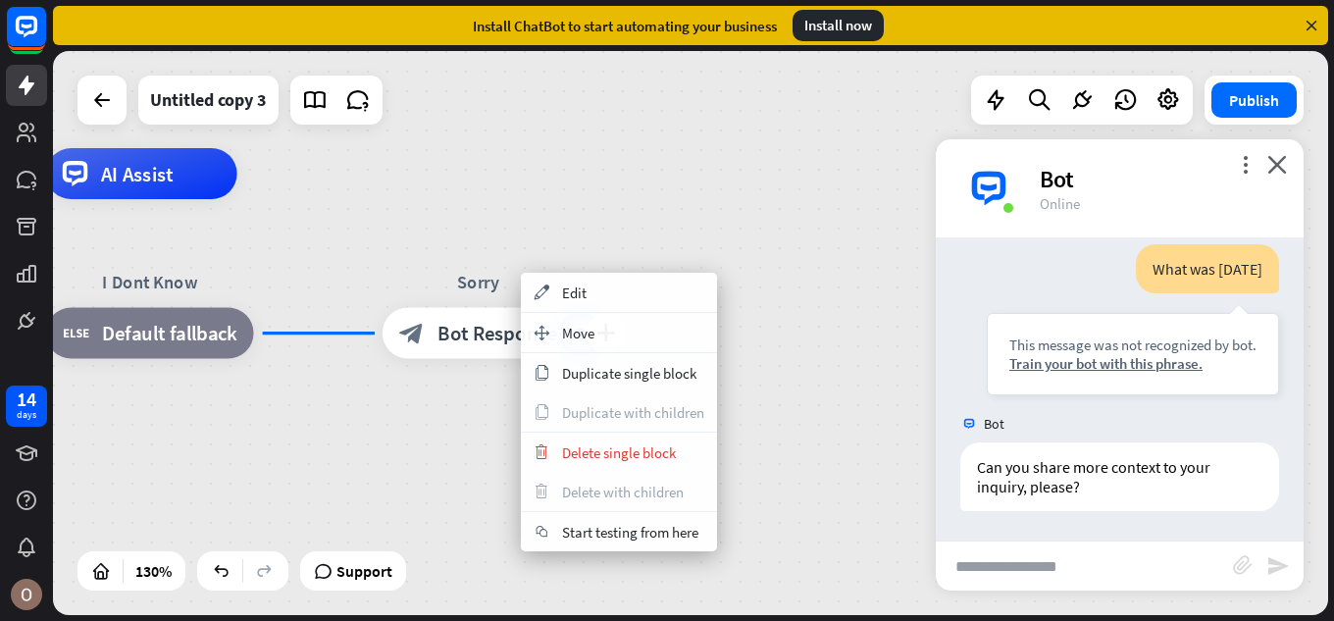
click at [485, 322] on span "Bot Response" at bounding box center [498, 334] width 120 height 26
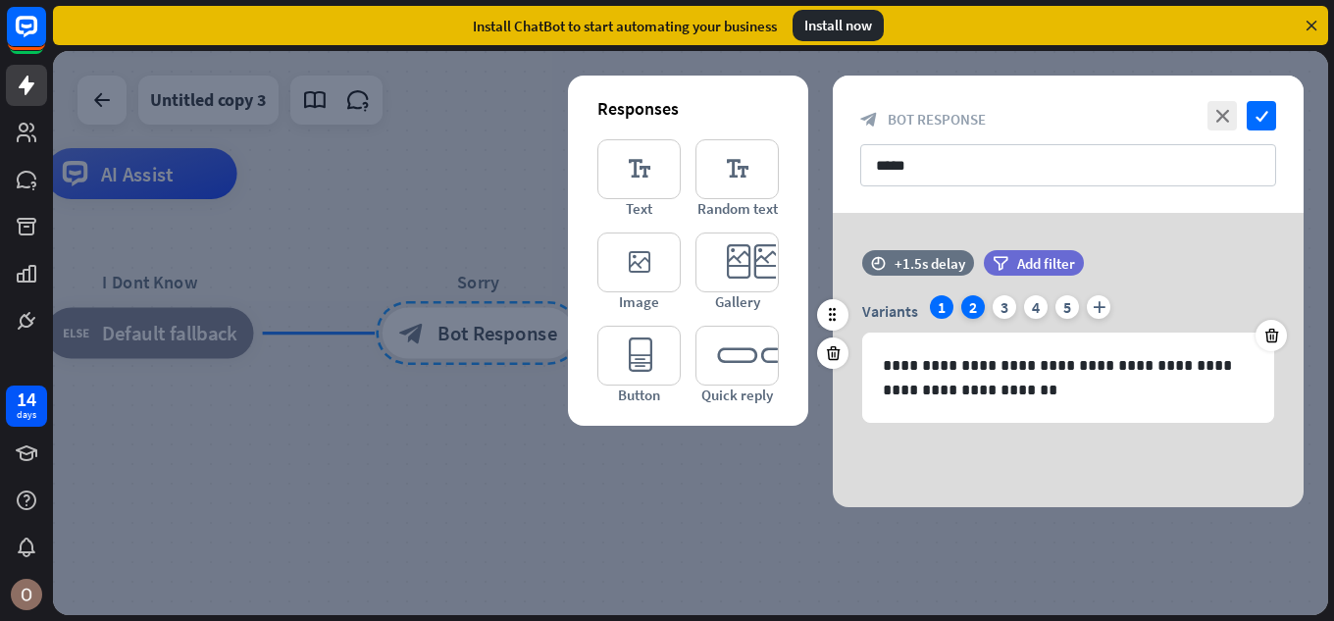
click at [971, 310] on div "2" at bounding box center [973, 307] width 24 height 24
click at [944, 298] on div "1" at bounding box center [942, 307] width 24 height 24
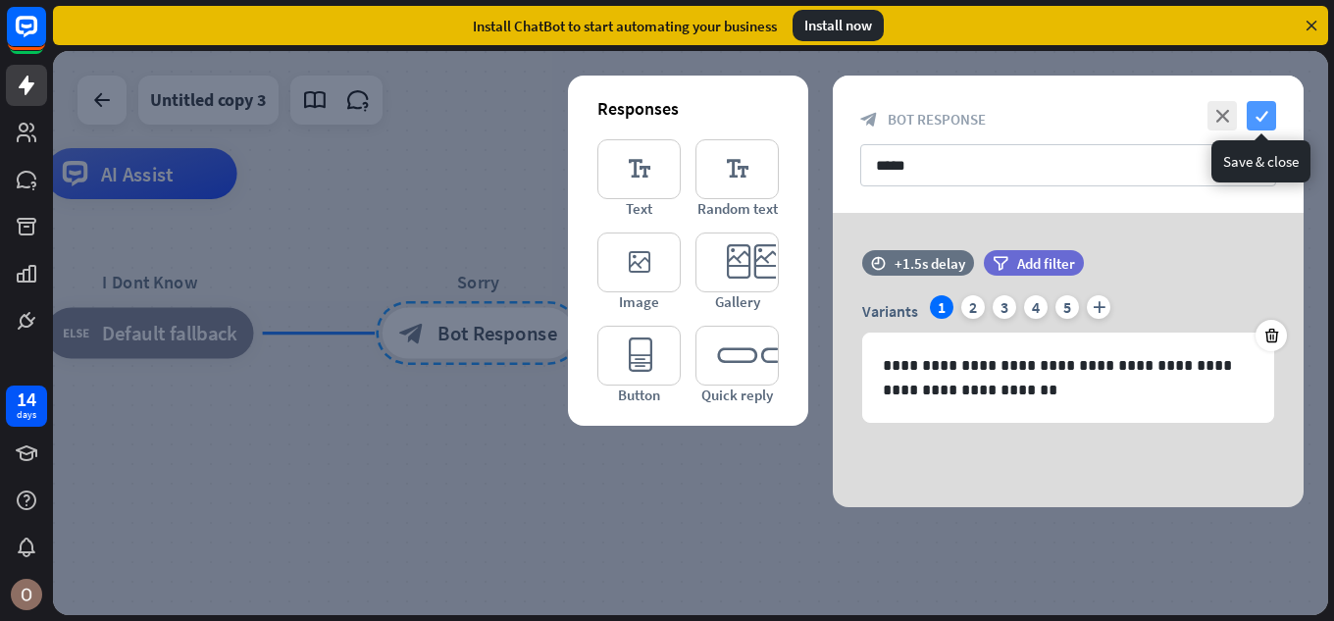
click at [1263, 105] on icon "check" at bounding box center [1261, 115] width 29 height 29
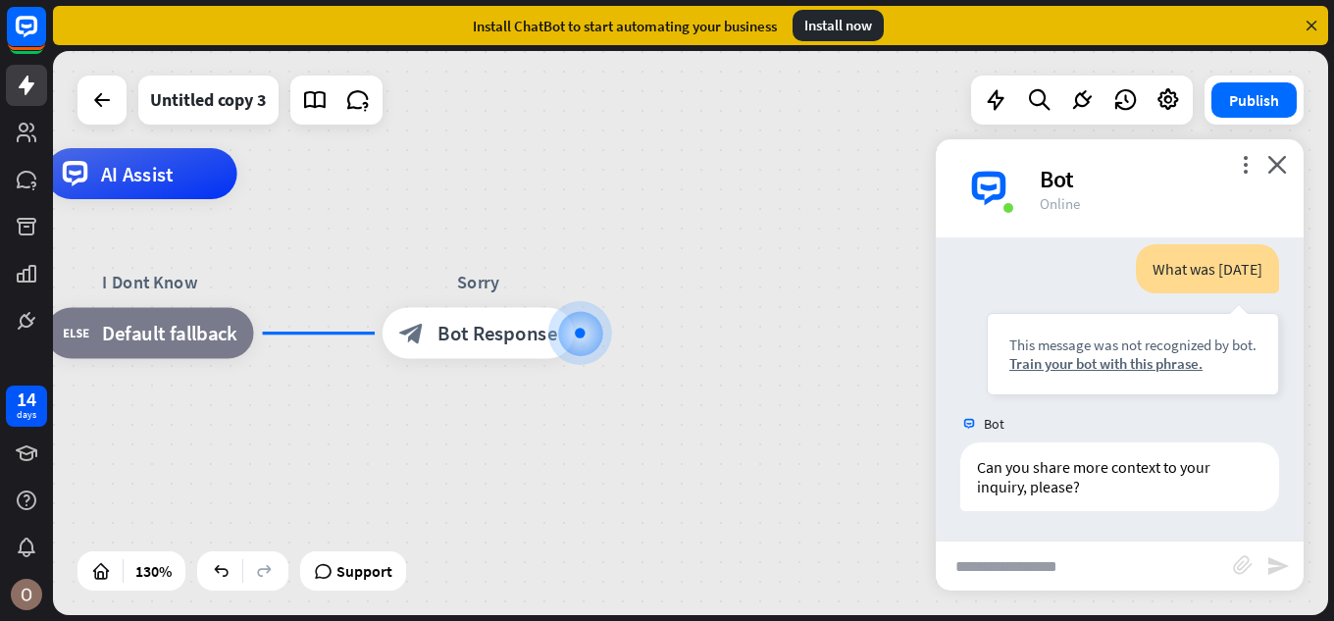
click at [1038, 572] on input "text" at bounding box center [1084, 565] width 297 height 49
type input "**"
click at [1276, 563] on icon "send" at bounding box center [1278, 566] width 24 height 24
click at [1276, 165] on icon "close" at bounding box center [1277, 164] width 20 height 19
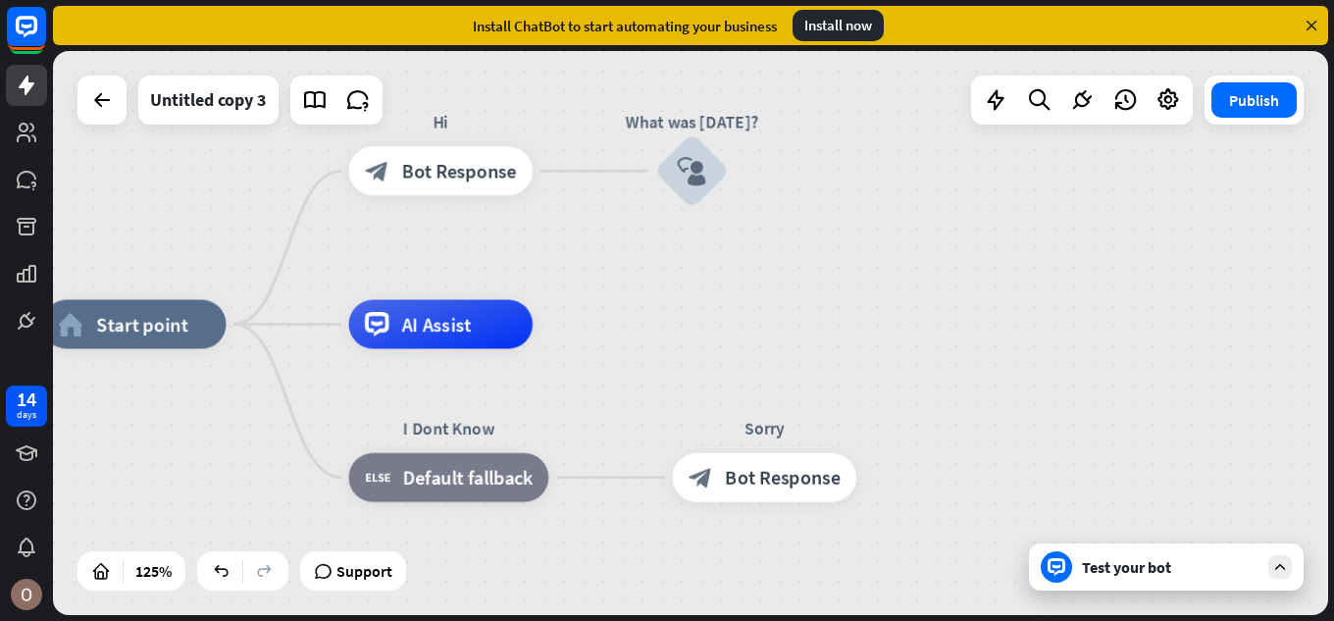
drag, startPoint x: 726, startPoint y: 268, endPoint x: 1012, endPoint y: 410, distance: 319.8
click at [507, 272] on div "more_horiz" at bounding box center [490, 268] width 45 height 37
click at [665, 302] on div "chat Start testing from here" at bounding box center [605, 291] width 196 height 39
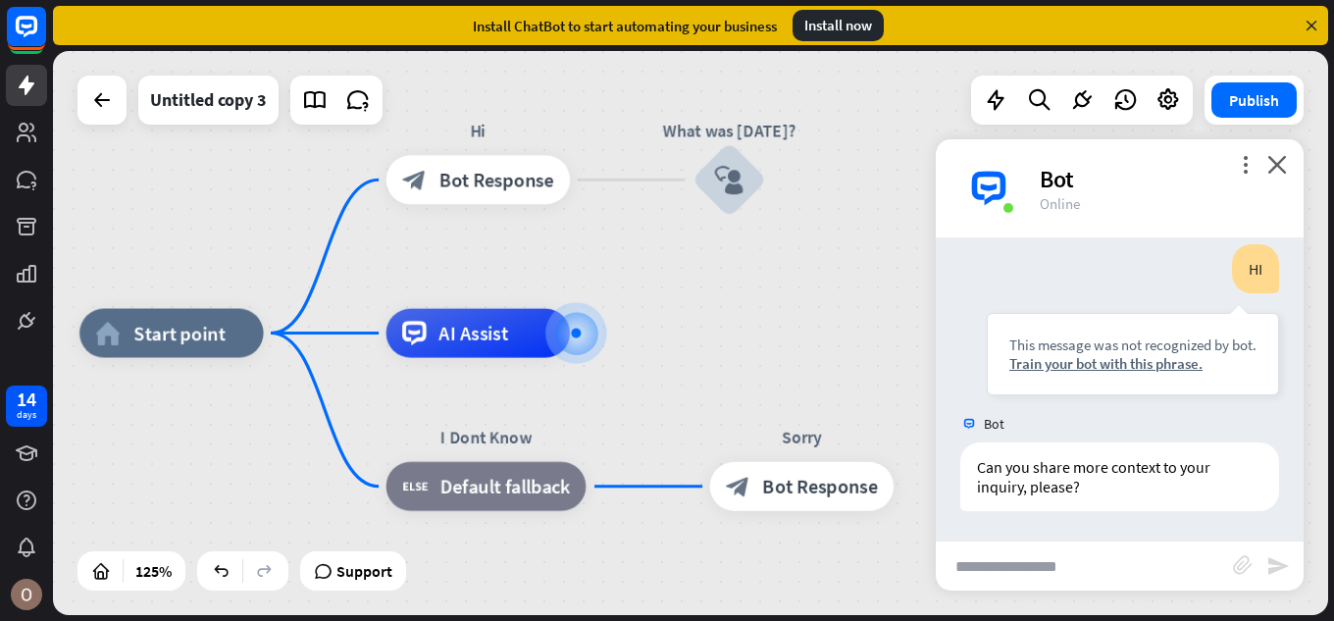
click at [1026, 569] on input "text" at bounding box center [1084, 565] width 297 height 49
type input "**"
click at [1273, 559] on icon "send" at bounding box center [1278, 566] width 24 height 24
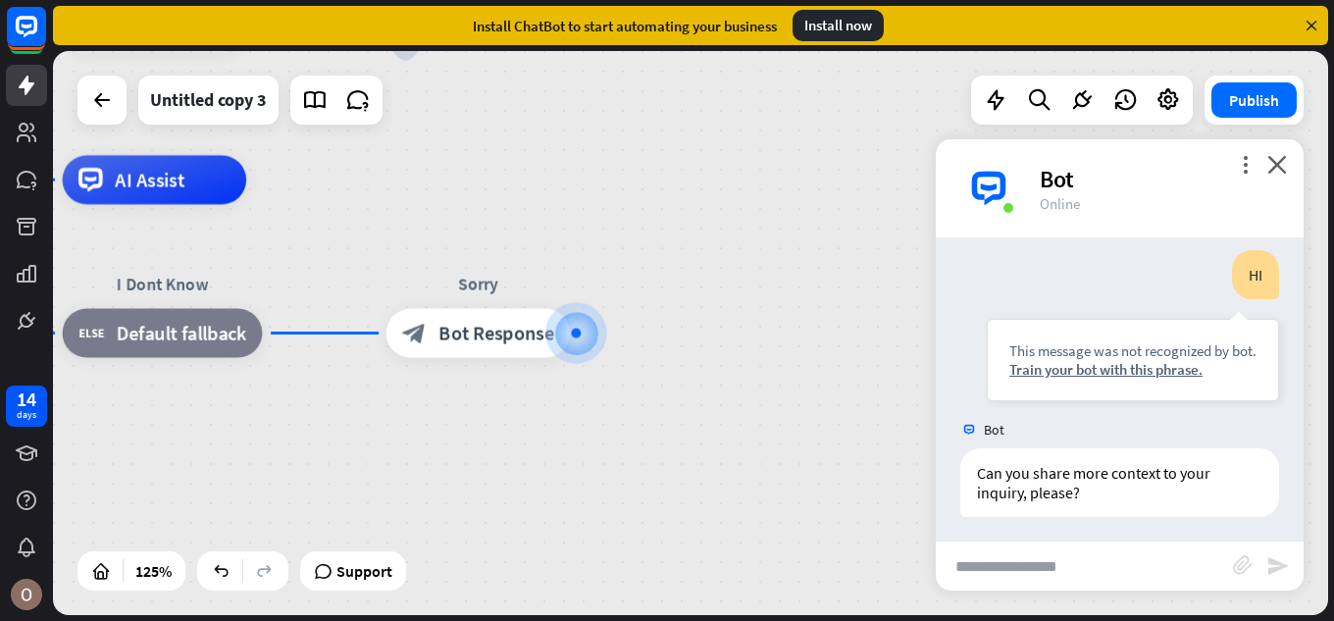
scroll to position [1127, 0]
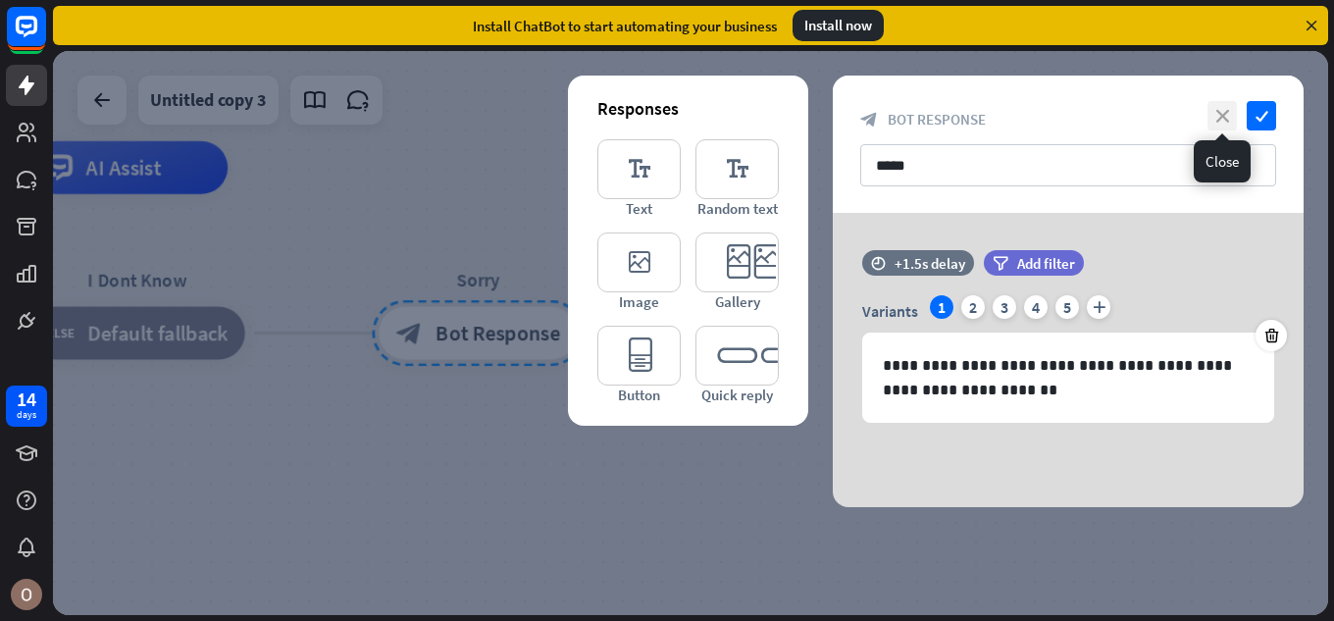
click at [1227, 109] on icon "close" at bounding box center [1222, 115] width 29 height 29
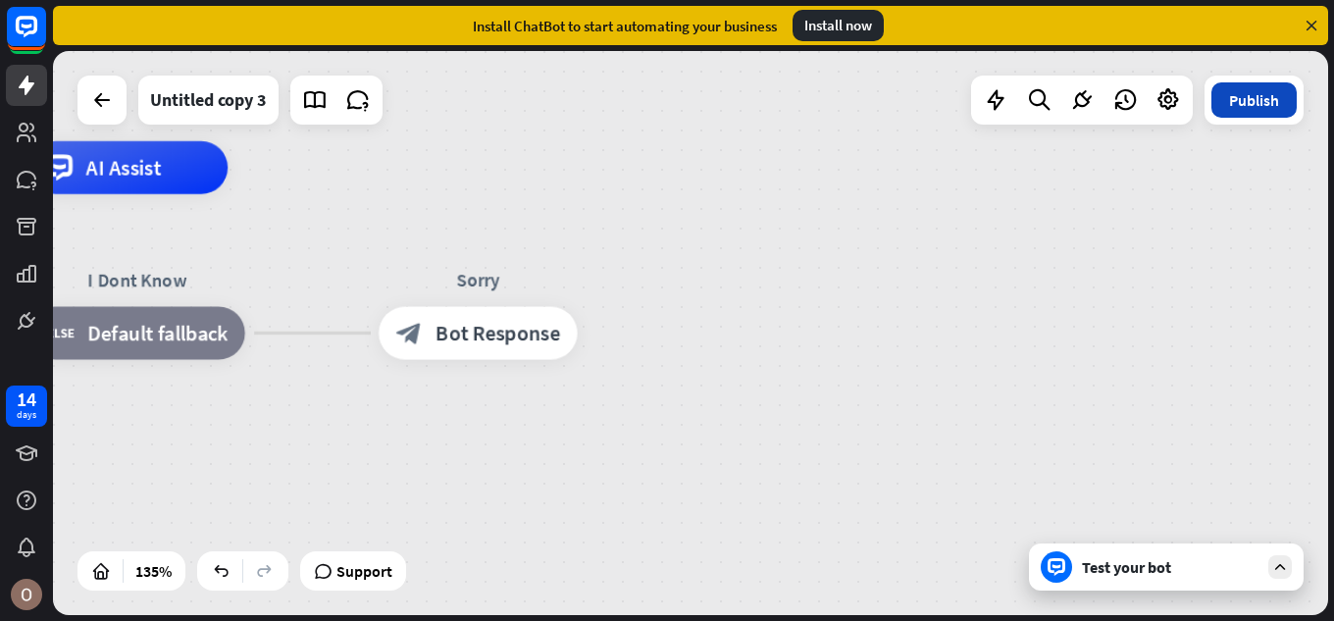
click at [1232, 102] on button "Publish" at bounding box center [1253, 99] width 85 height 35
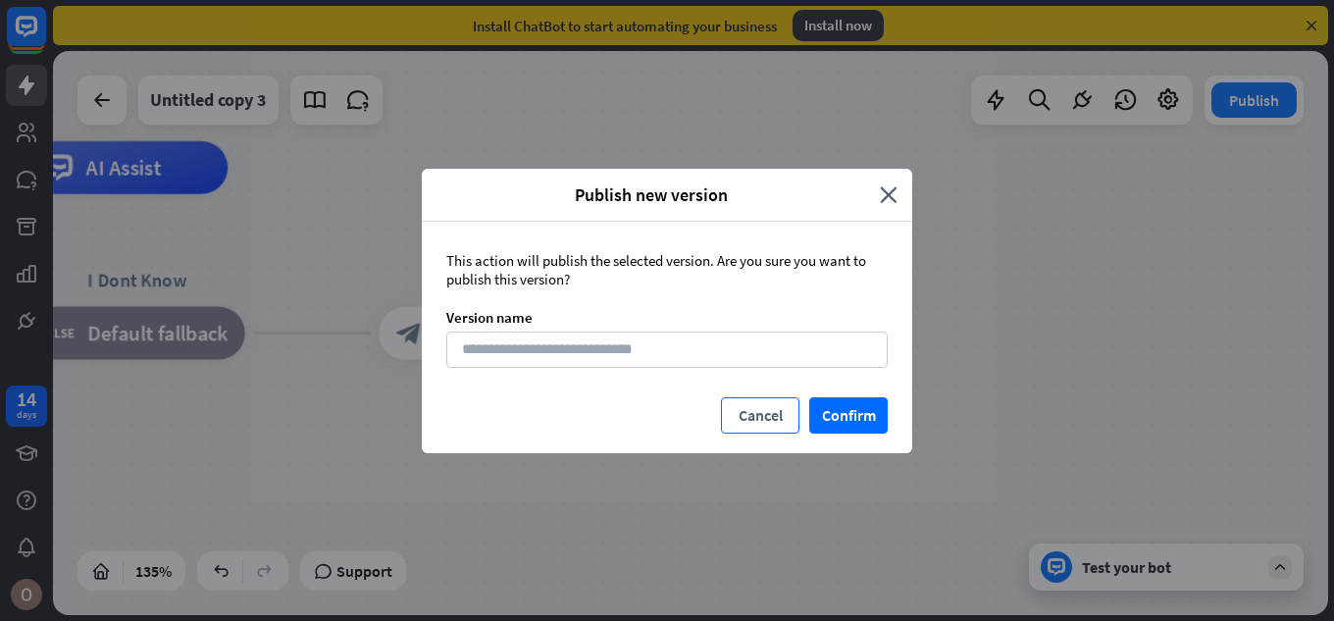
click at [757, 404] on button "Cancel" at bounding box center [760, 415] width 78 height 36
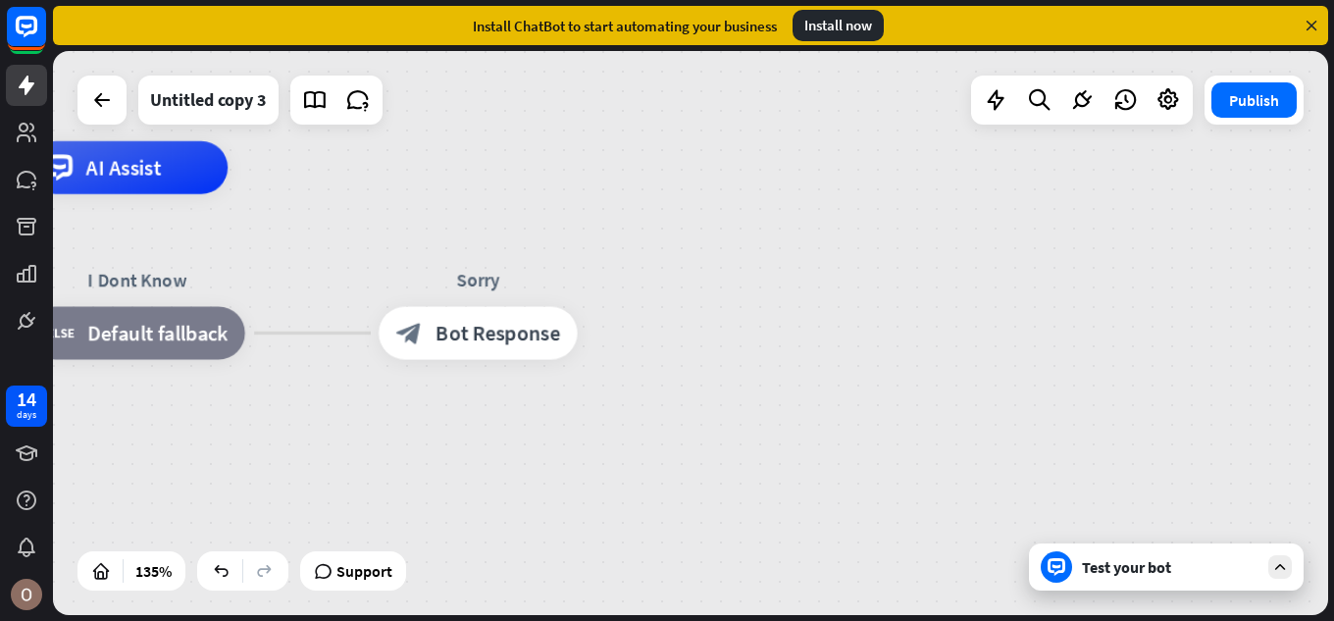
click at [1310, 24] on icon at bounding box center [1312, 26] width 18 height 18
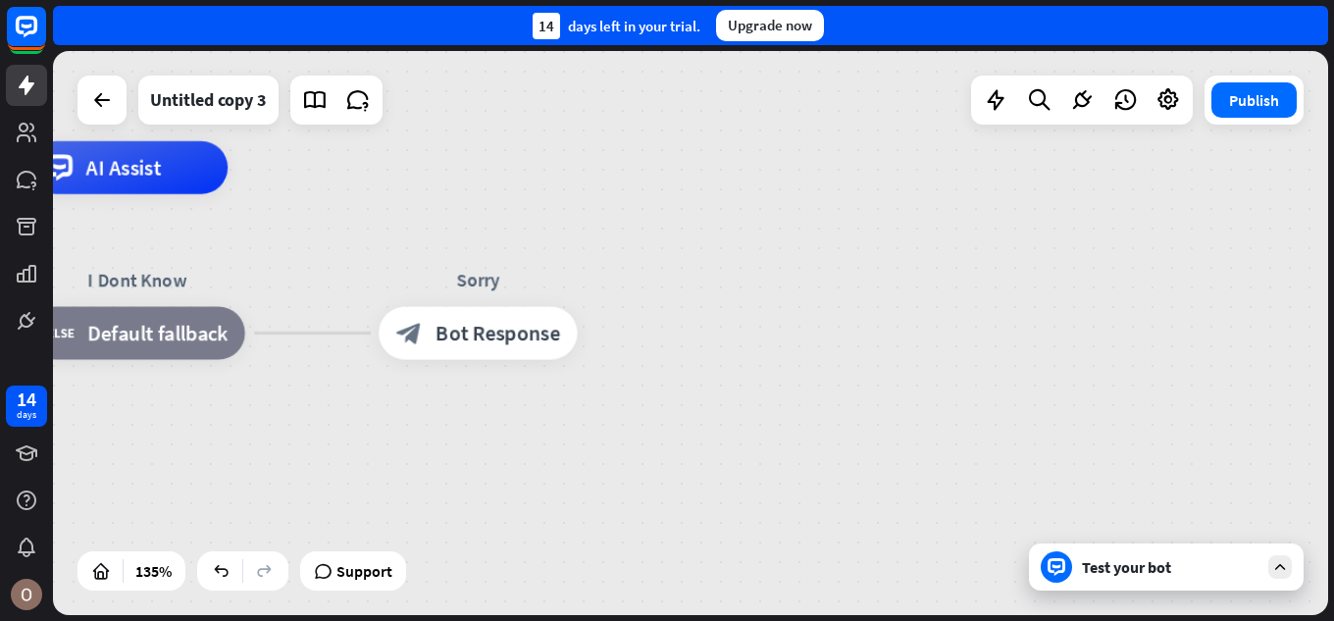
click at [1310, 24] on div "14 days left in your trial. Upgrade now" at bounding box center [690, 25] width 1275 height 39
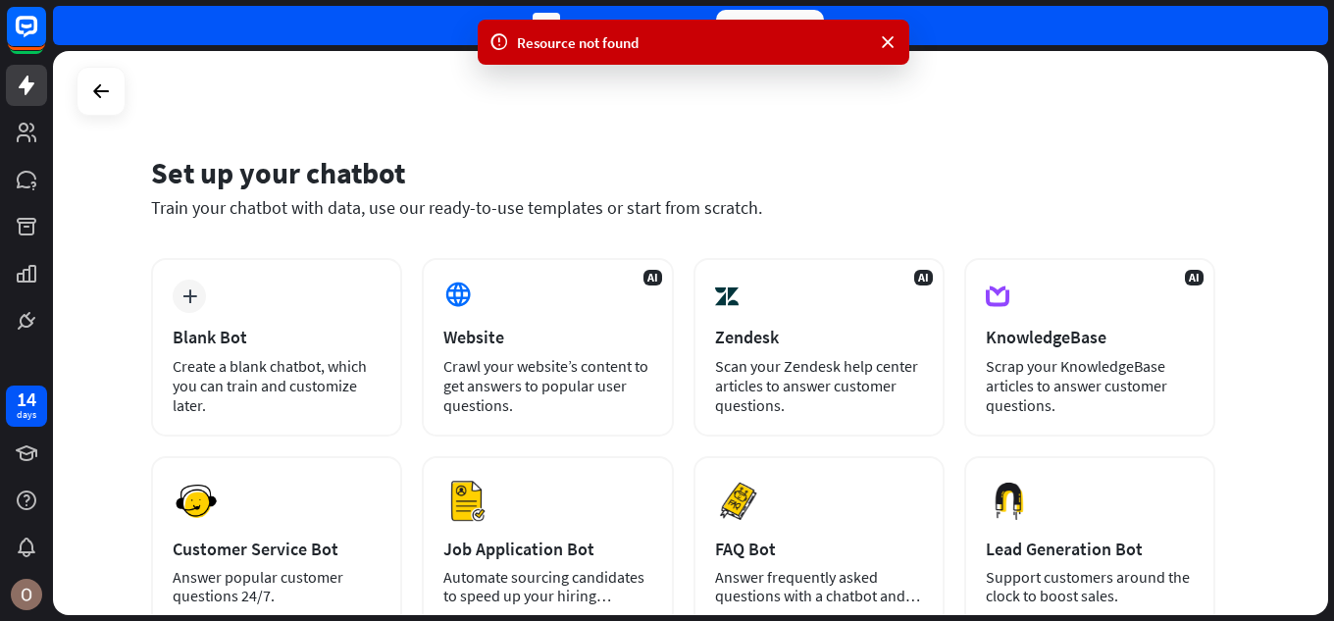
drag, startPoint x: 12, startPoint y: 0, endPoint x: 445, endPoint y: 128, distance: 451.9
click at [445, 126] on div "Set up your chatbot Train your chatbot with data, use our ready-to-use template…" at bounding box center [690, 333] width 1275 height 564
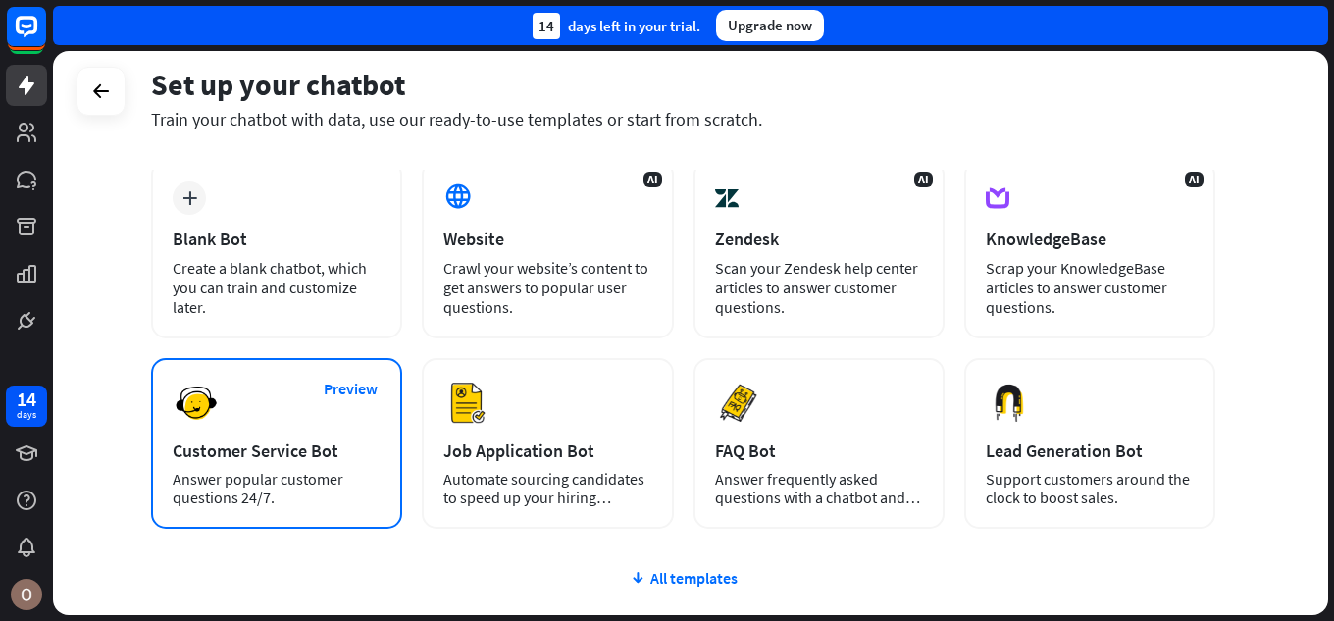
scroll to position [247, 0]
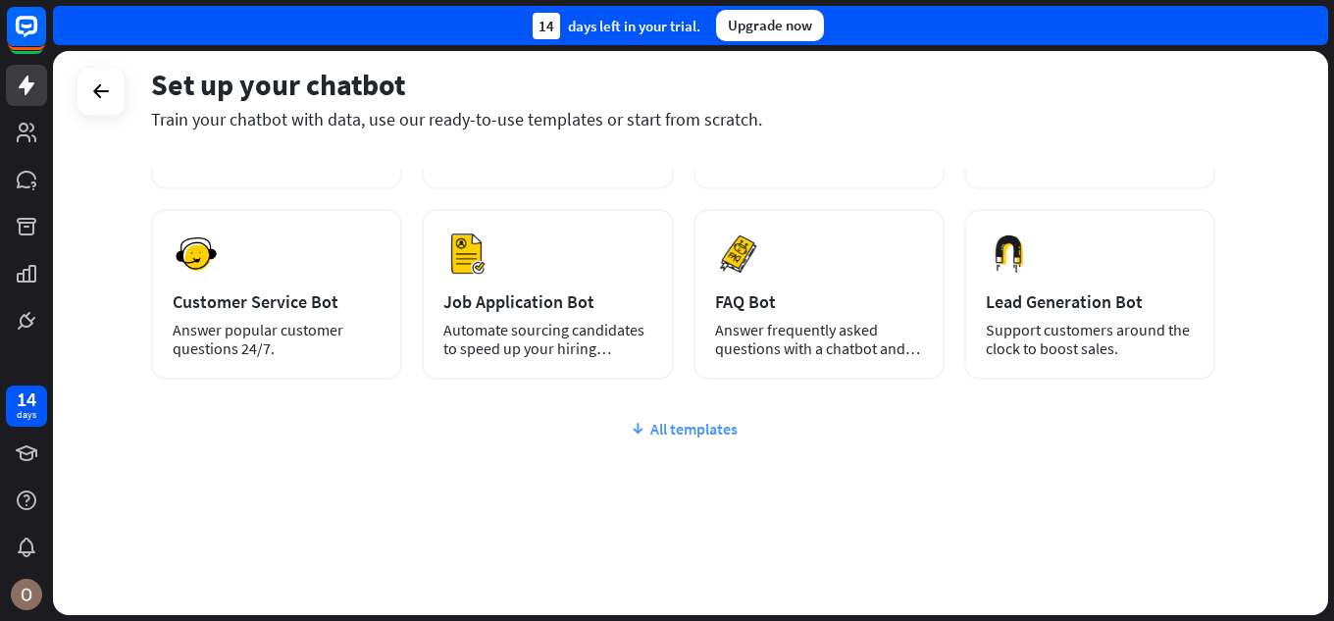
click at [672, 432] on div "All templates" at bounding box center [683, 429] width 1064 height 20
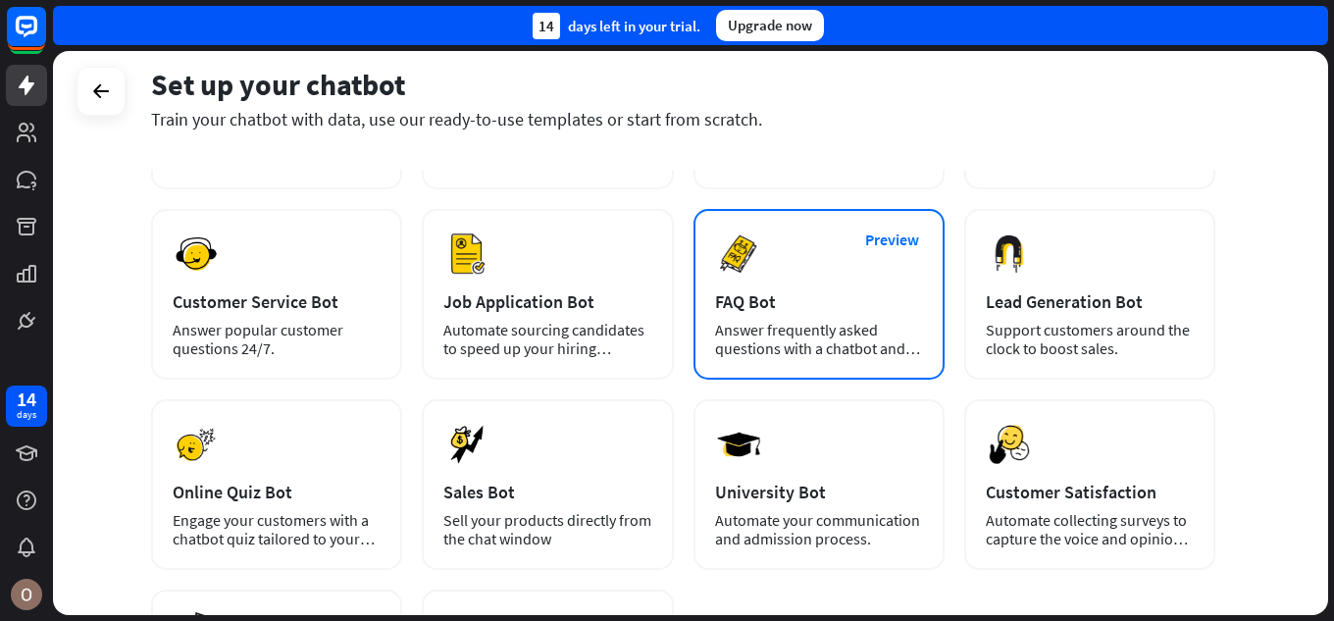
click at [908, 303] on div "FAQ Bot" at bounding box center [819, 301] width 208 height 23
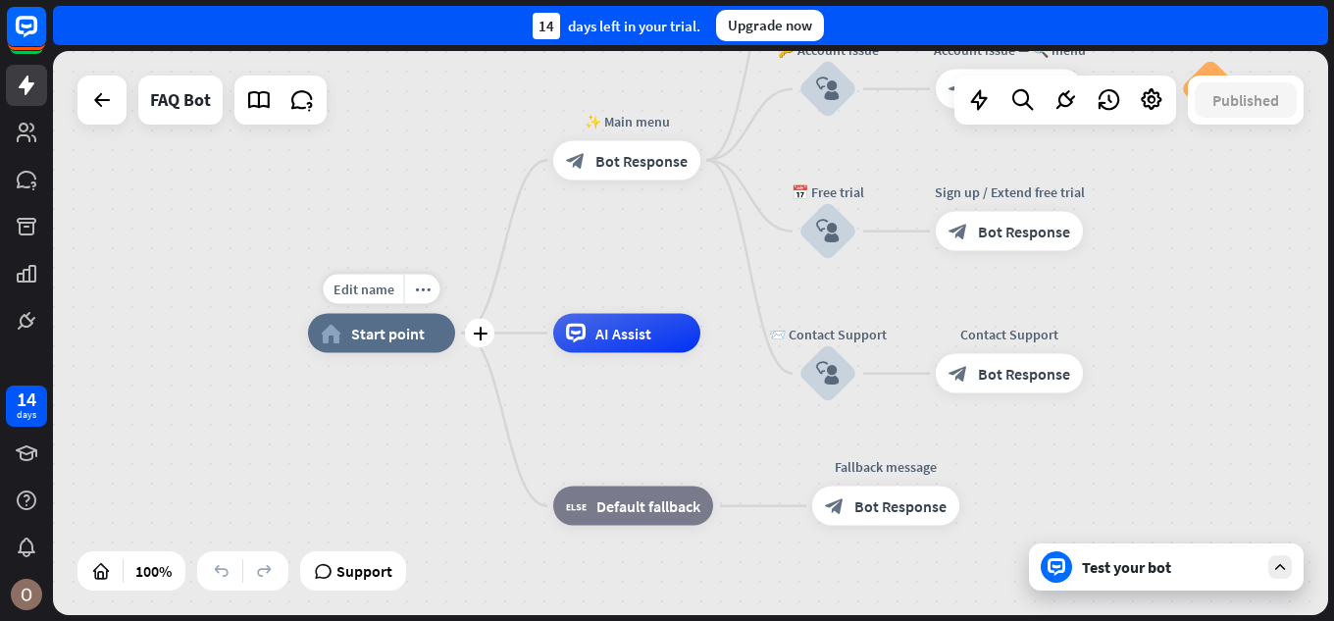
click at [419, 333] on span "Start point" at bounding box center [388, 334] width 74 height 20
click at [385, 395] on div "home_2 Start point ✨ Main menu block_bot_response Bot Response 💲 Subscription b…" at bounding box center [945, 616] width 1275 height 564
click at [369, 350] on div "home_2 Start point" at bounding box center [381, 333] width 147 height 39
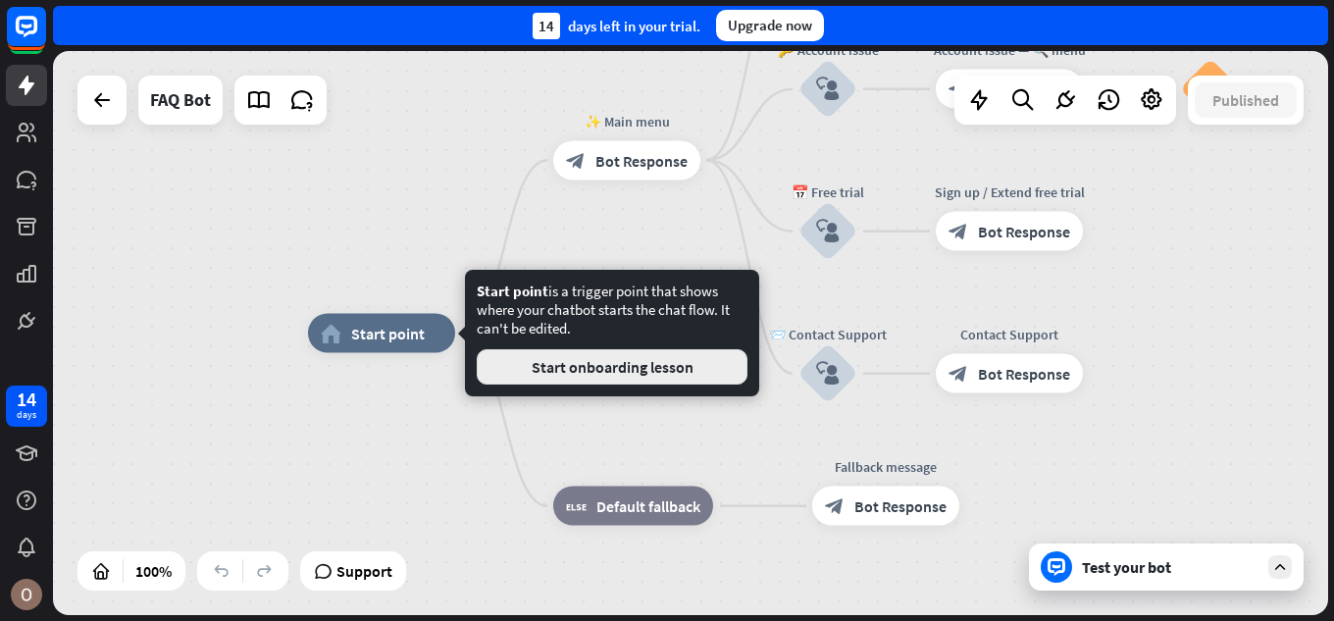
click at [673, 377] on button "Start onboarding lesson" at bounding box center [612, 366] width 271 height 35
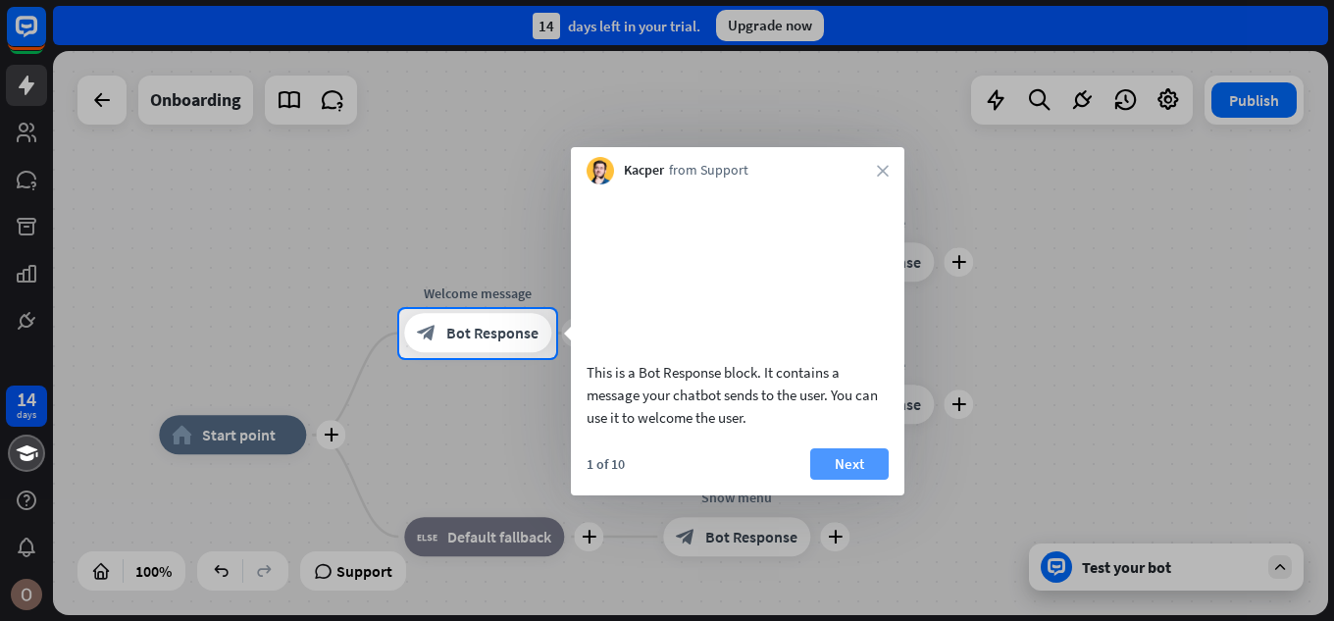
click at [836, 472] on button "Next" at bounding box center [849, 463] width 78 height 31
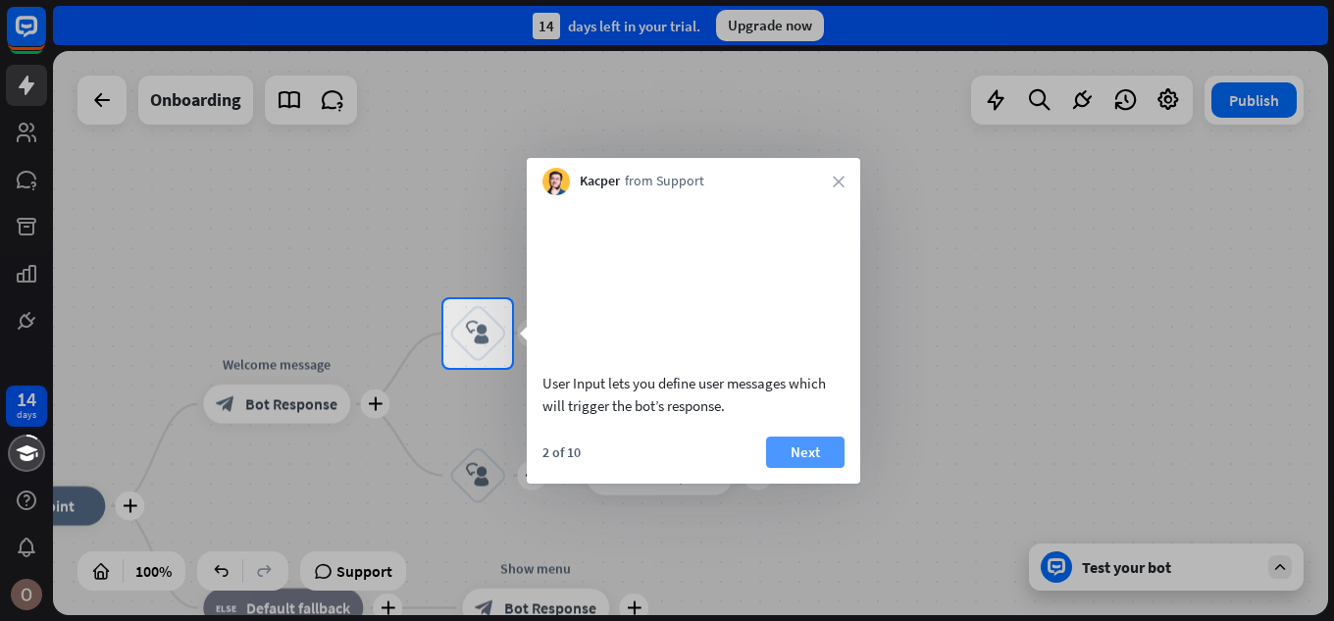
click at [800, 468] on button "Next" at bounding box center [805, 452] width 78 height 31
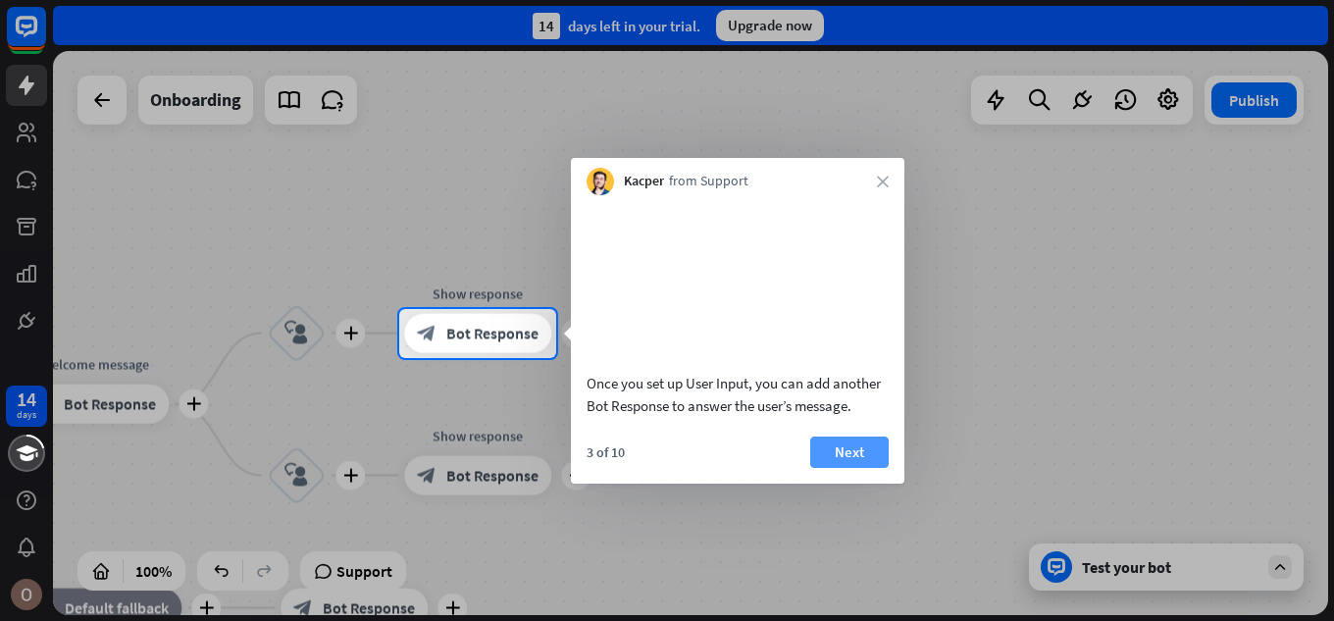
click at [847, 468] on button "Next" at bounding box center [849, 452] width 78 height 31
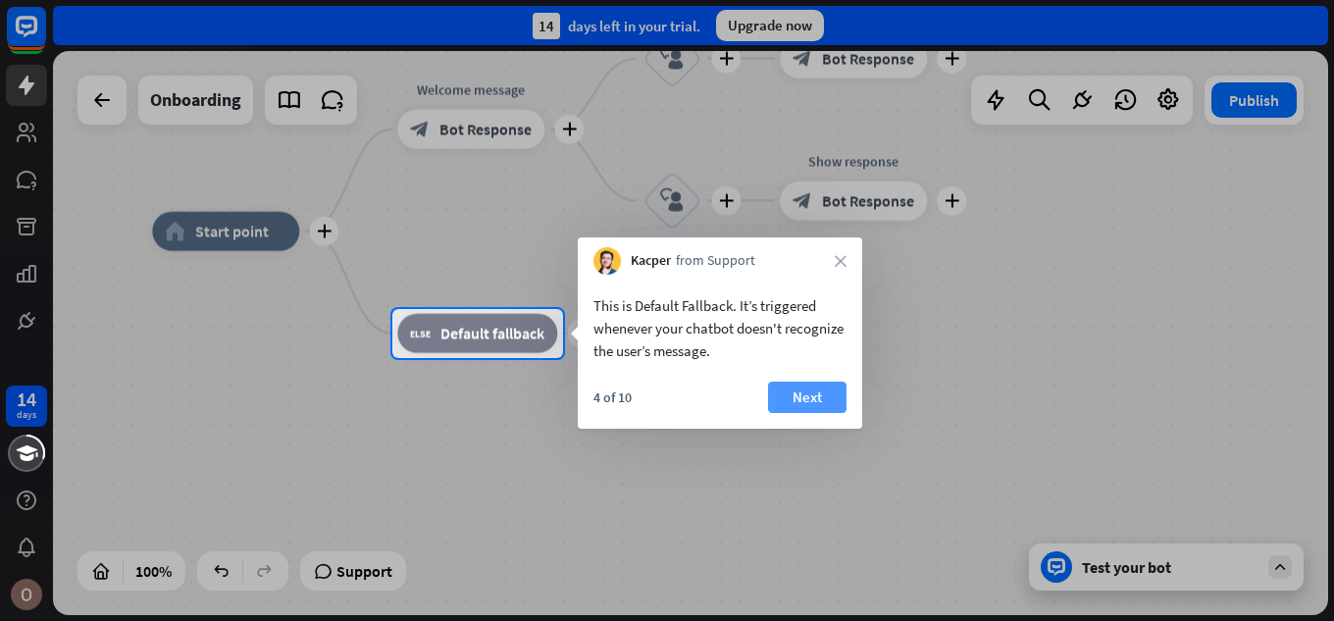
click at [823, 405] on button "Next" at bounding box center [807, 397] width 78 height 31
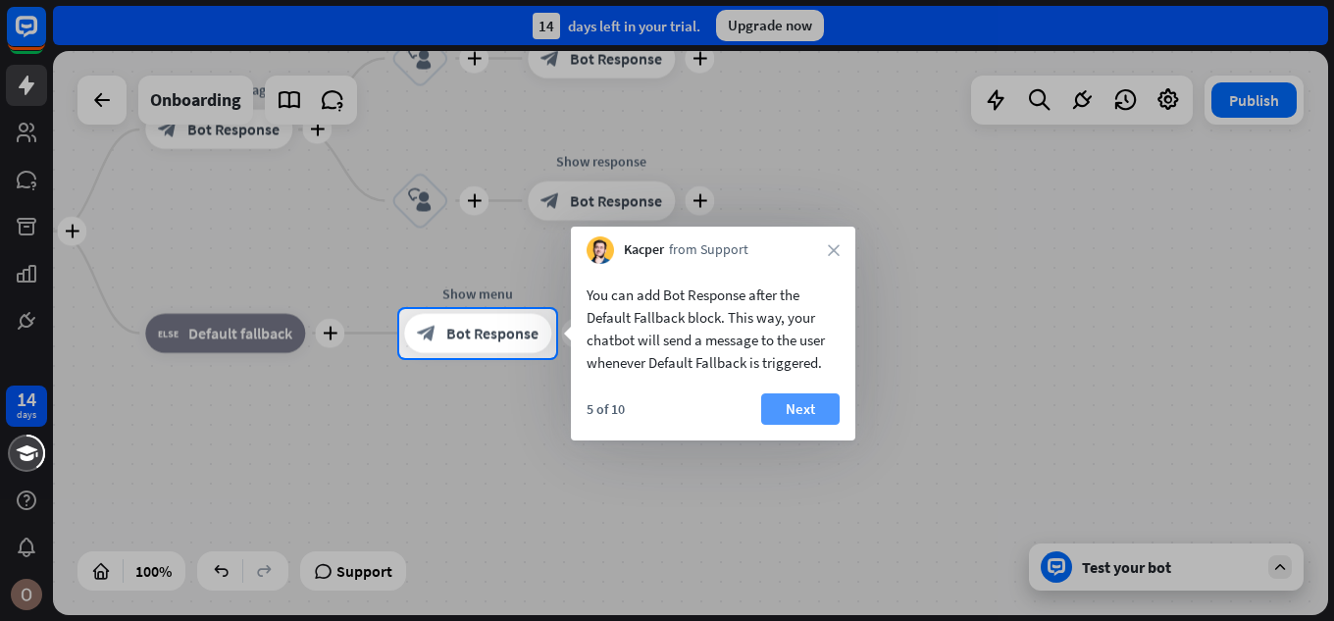
click at [838, 404] on button "Next" at bounding box center [800, 408] width 78 height 31
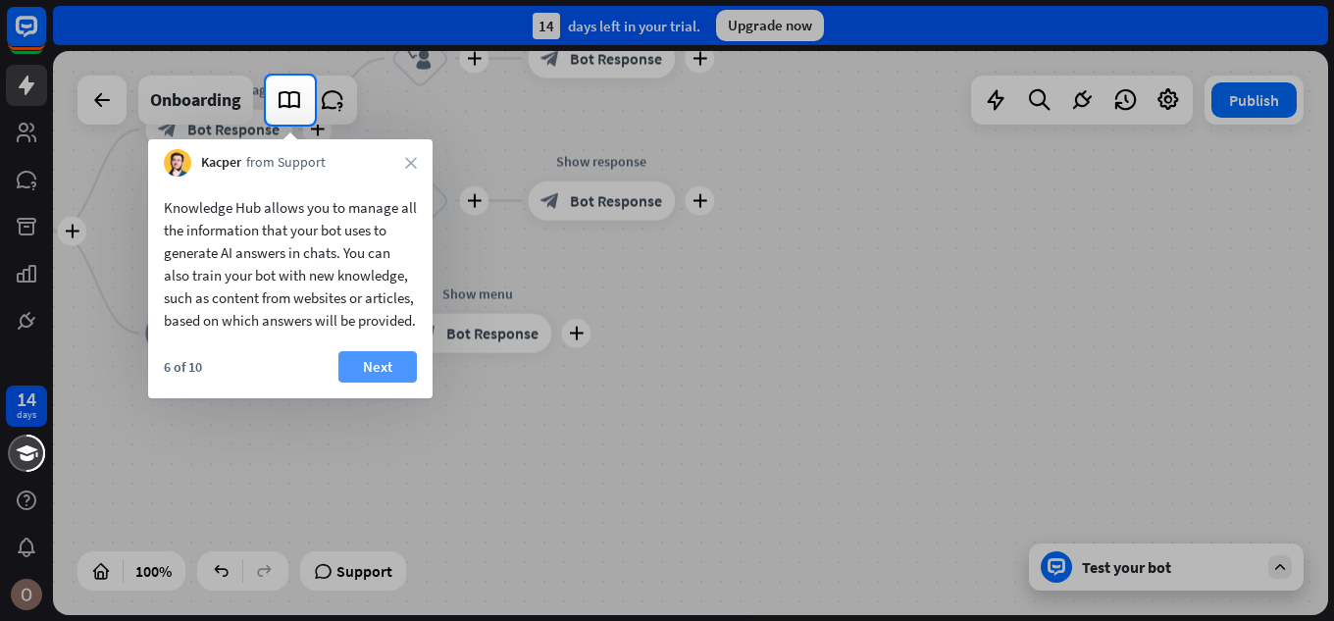
click at [400, 383] on button "Next" at bounding box center [377, 366] width 78 height 31
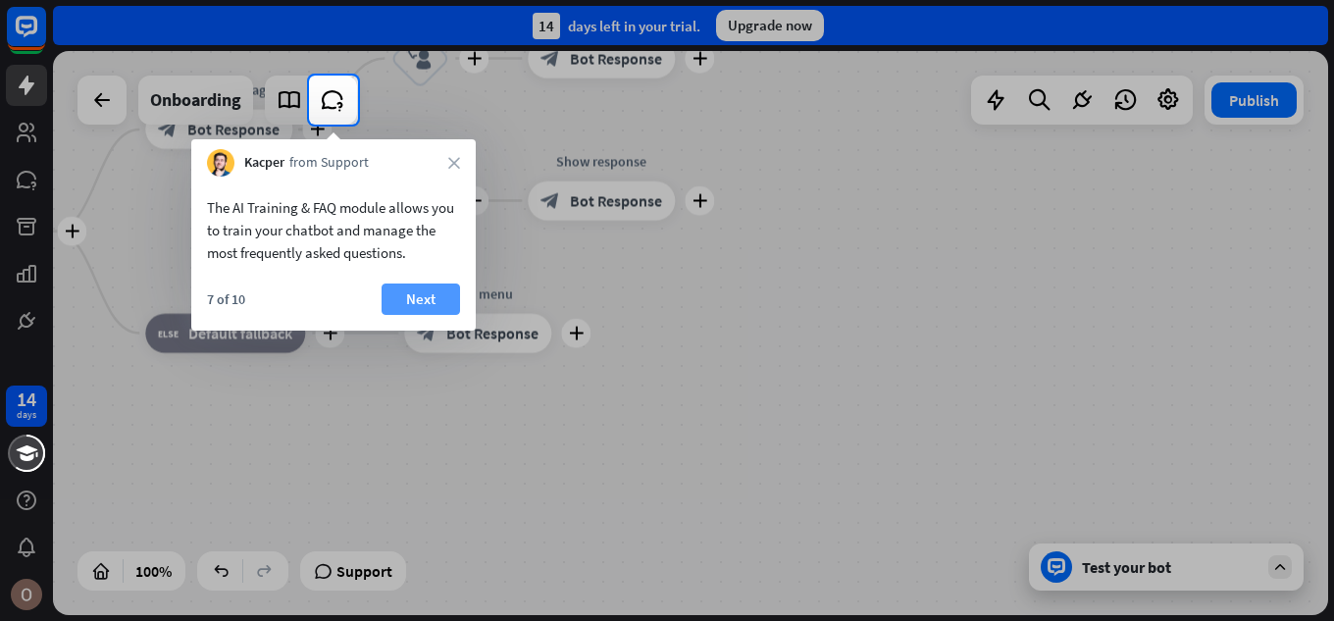
click at [398, 299] on button "Next" at bounding box center [421, 298] width 78 height 31
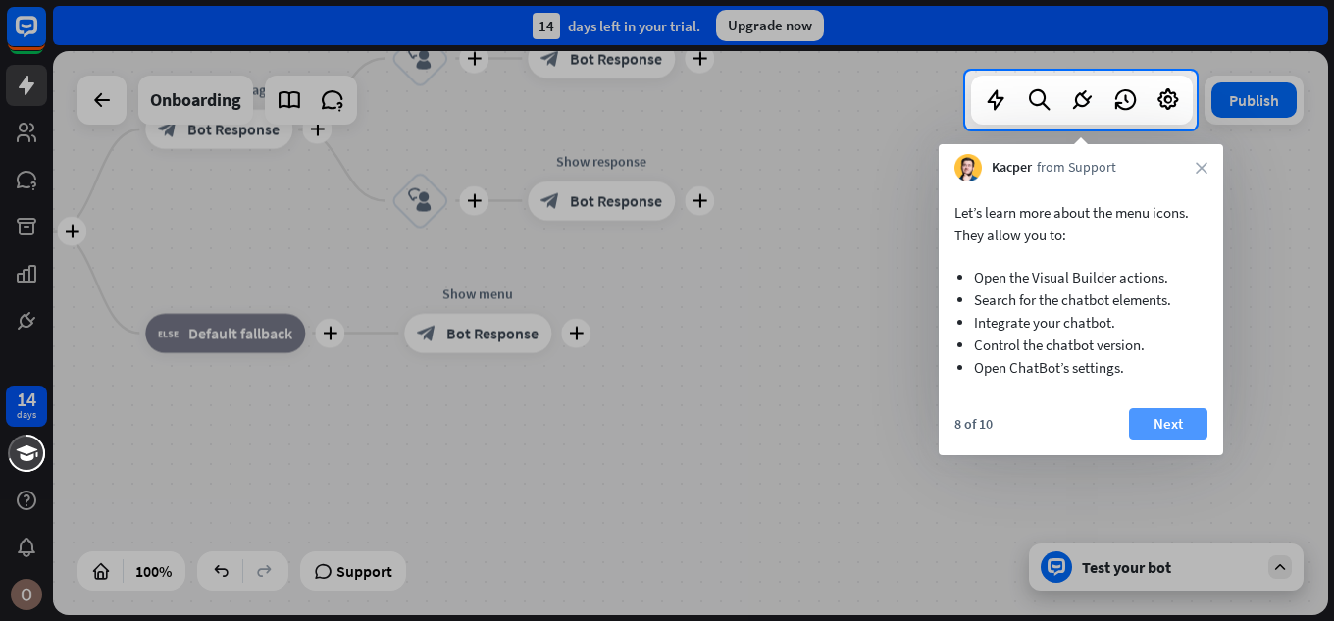
click at [1144, 410] on button "Next" at bounding box center [1168, 423] width 78 height 31
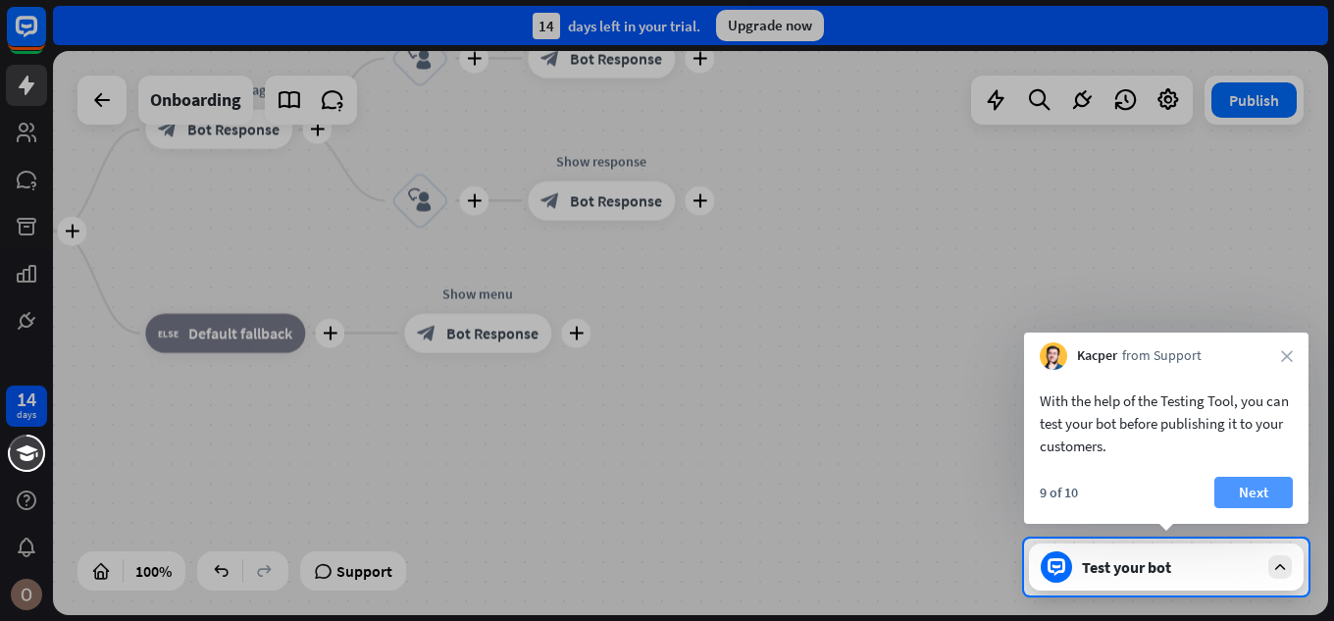
click at [1247, 497] on button "Next" at bounding box center [1253, 492] width 78 height 31
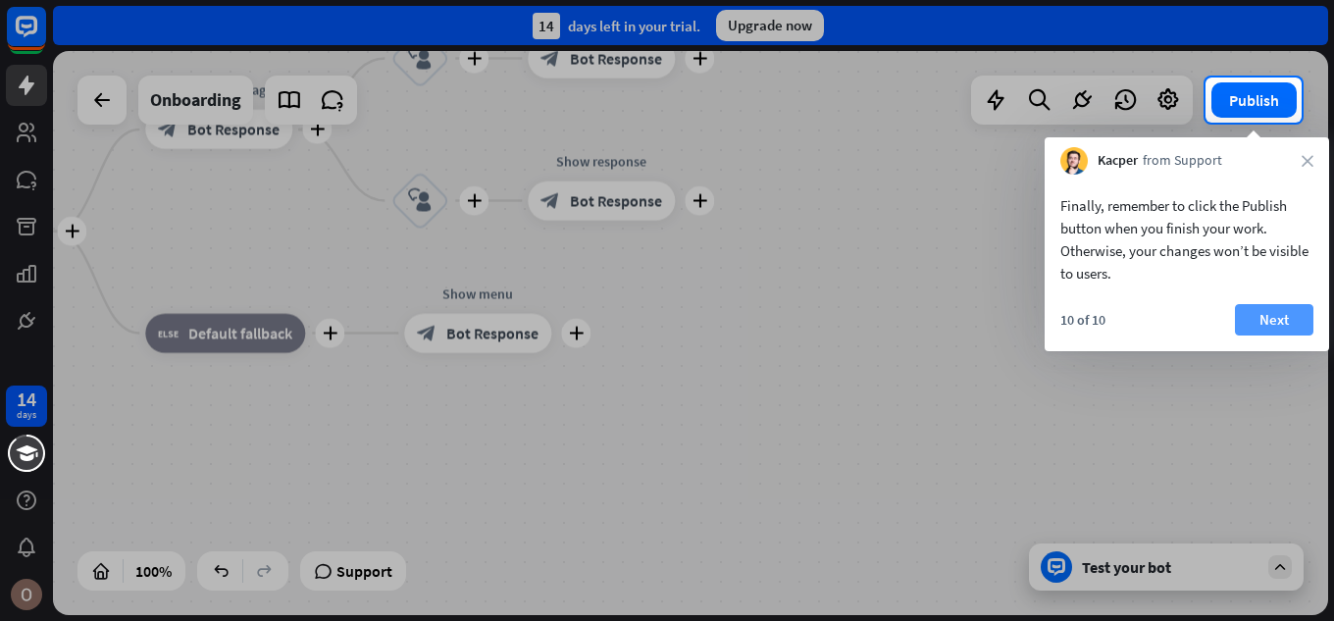
click at [1273, 311] on button "Next" at bounding box center [1274, 319] width 78 height 31
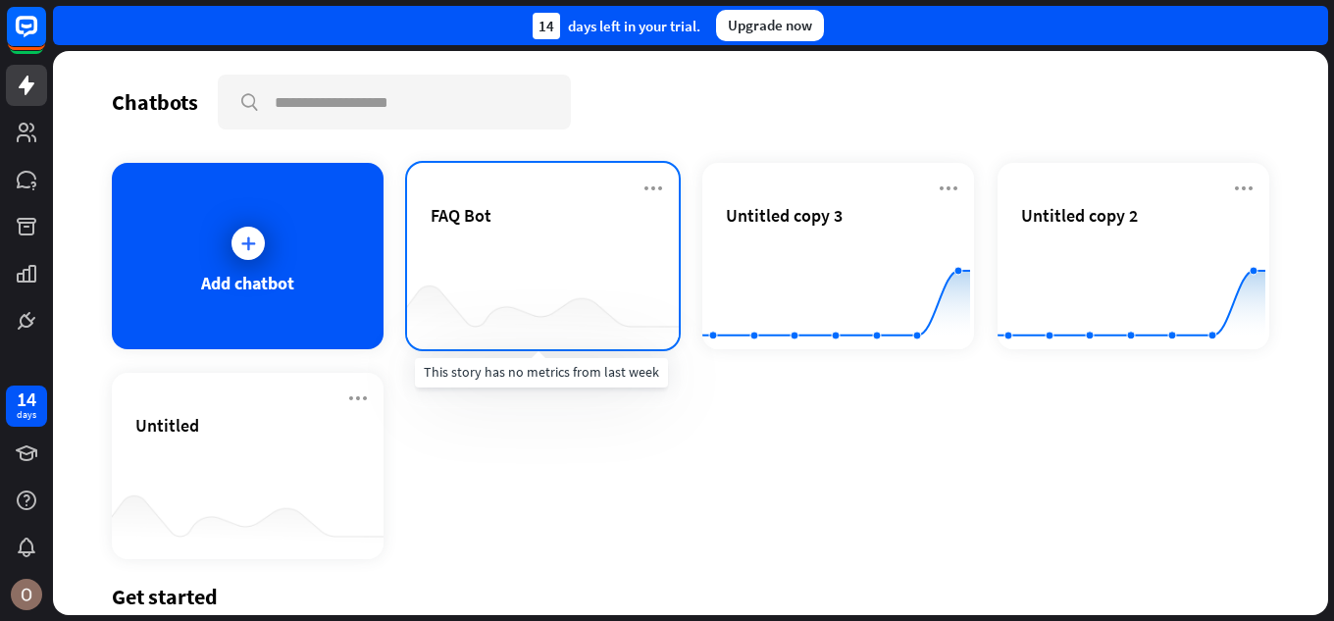
click at [470, 296] on div at bounding box center [543, 311] width 272 height 76
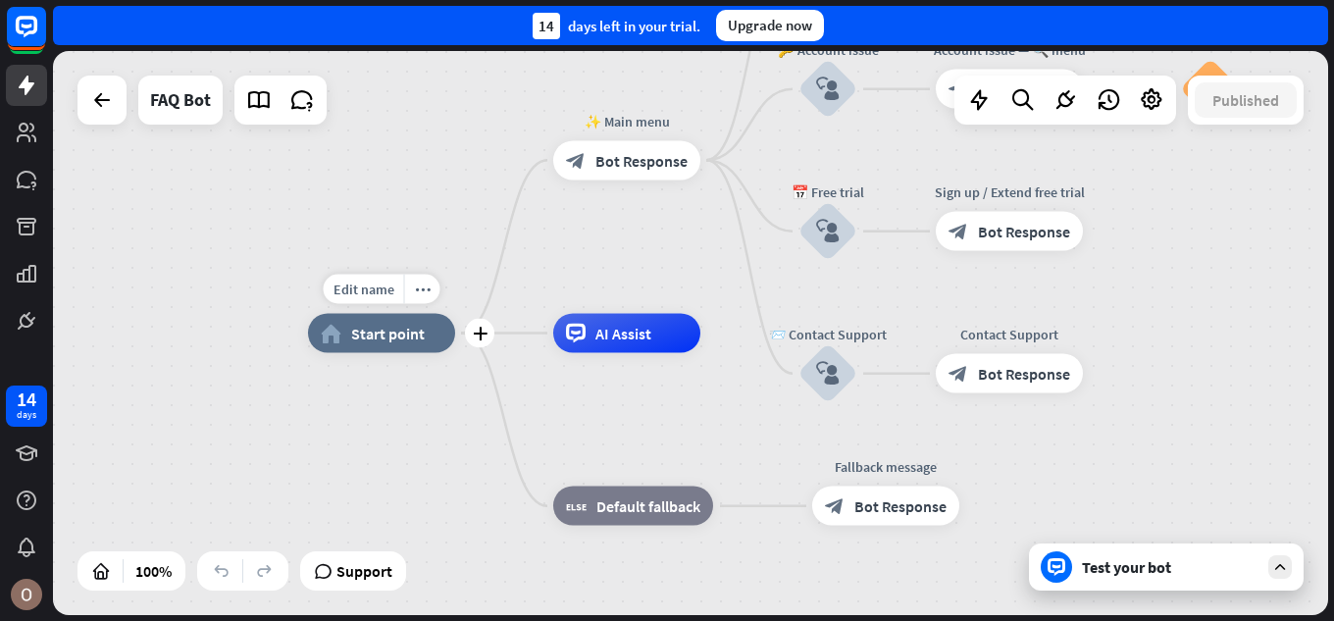
click at [419, 326] on span "Start point" at bounding box center [388, 334] width 74 height 20
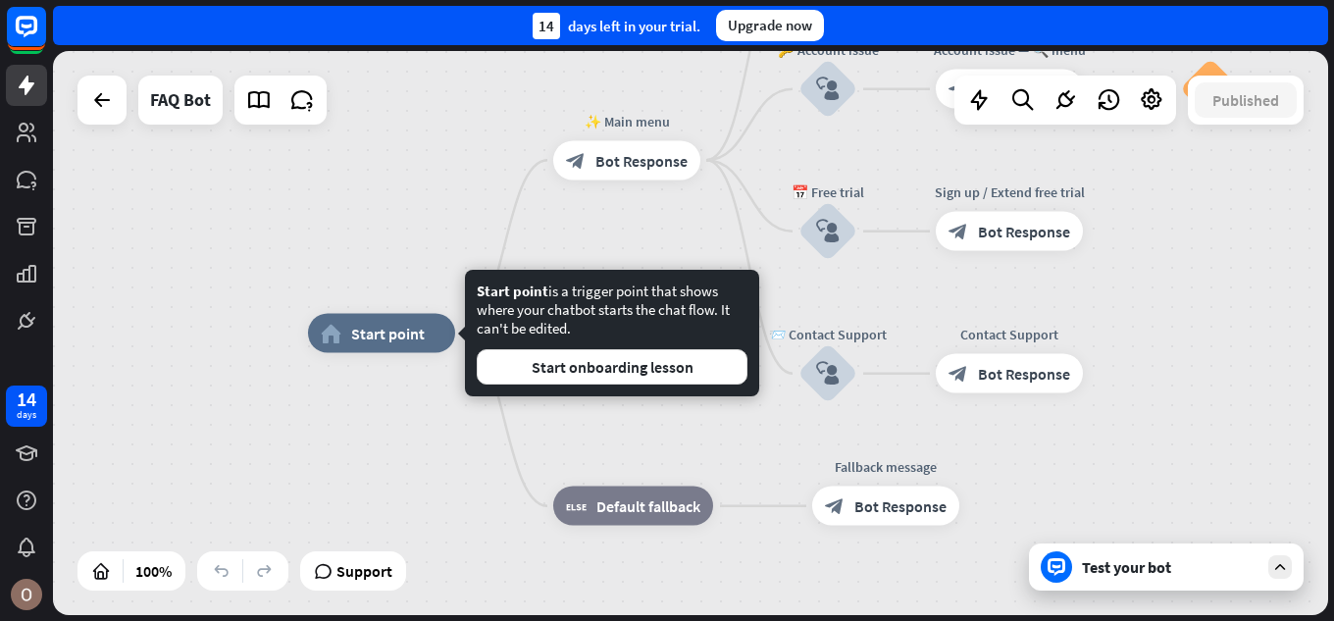
click at [351, 444] on div "Edit name more_horiz home_2 Start point ✨ Main menu block_bot_response Bot Resp…" at bounding box center [945, 616] width 1275 height 564
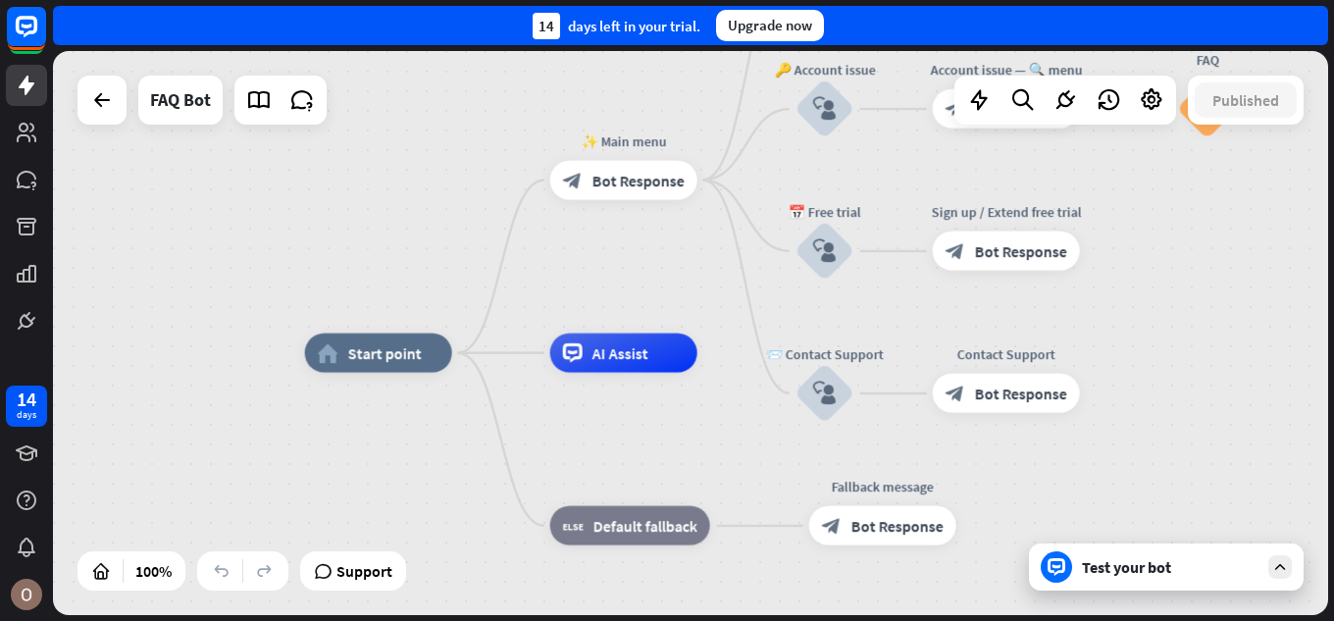
drag, startPoint x: 1184, startPoint y: 387, endPoint x: 1199, endPoint y: 400, distance: 19.5
click at [678, 184] on span "Bot Response" at bounding box center [639, 180] width 92 height 20
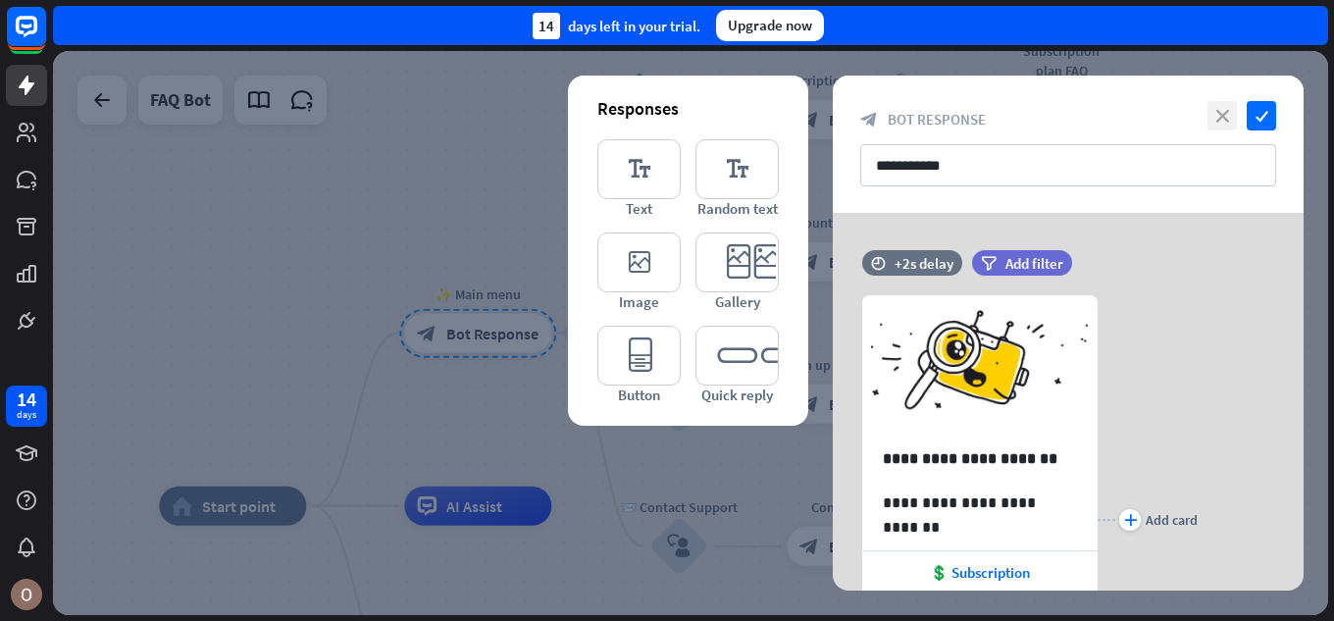
click at [1219, 111] on icon "close" at bounding box center [1222, 115] width 29 height 29
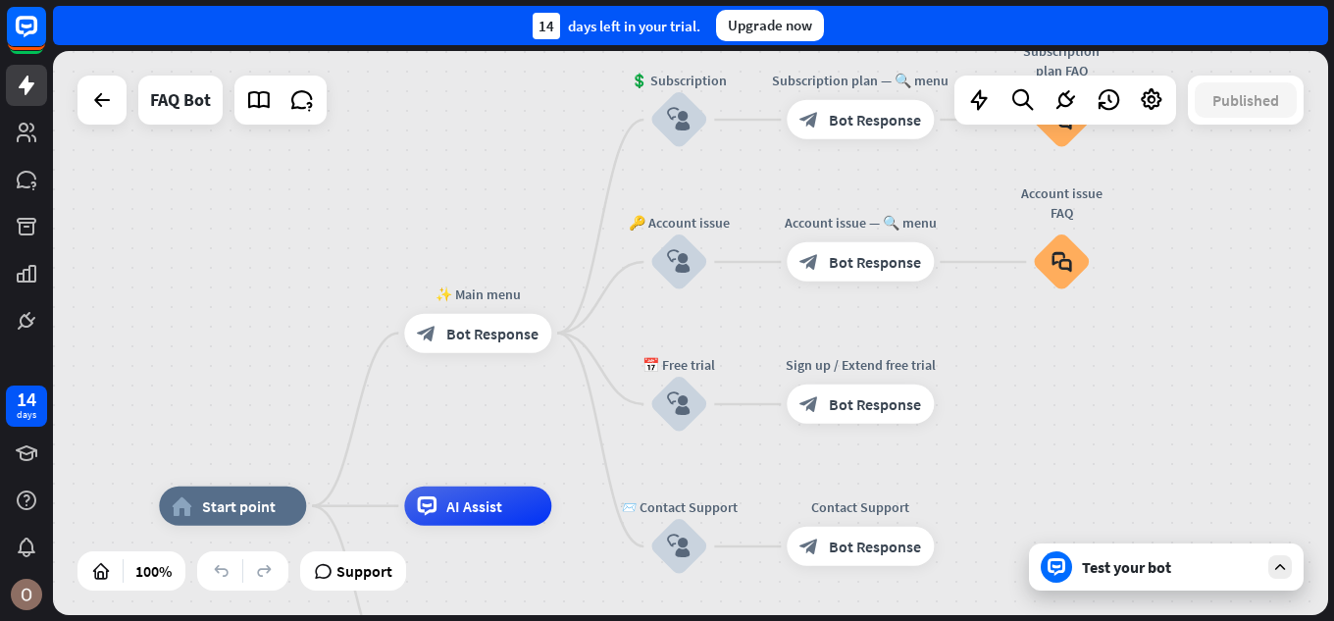
click at [1176, 557] on div "Test your bot" at bounding box center [1170, 567] width 177 height 20
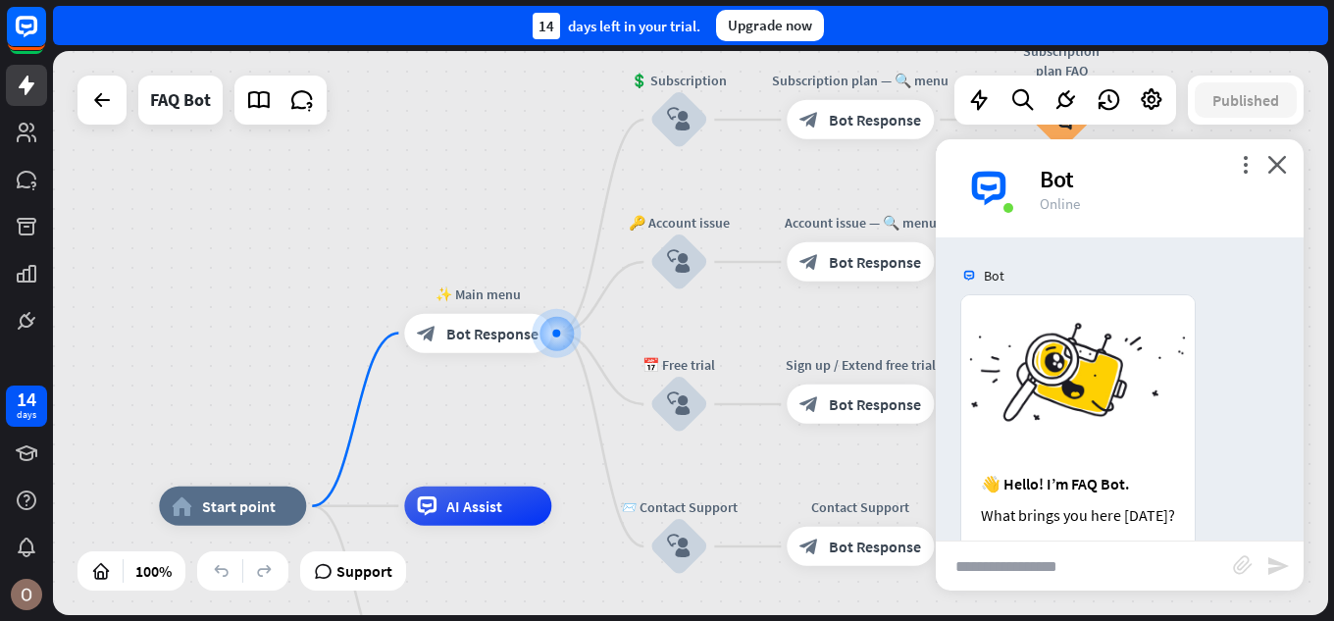
scroll to position [221, 0]
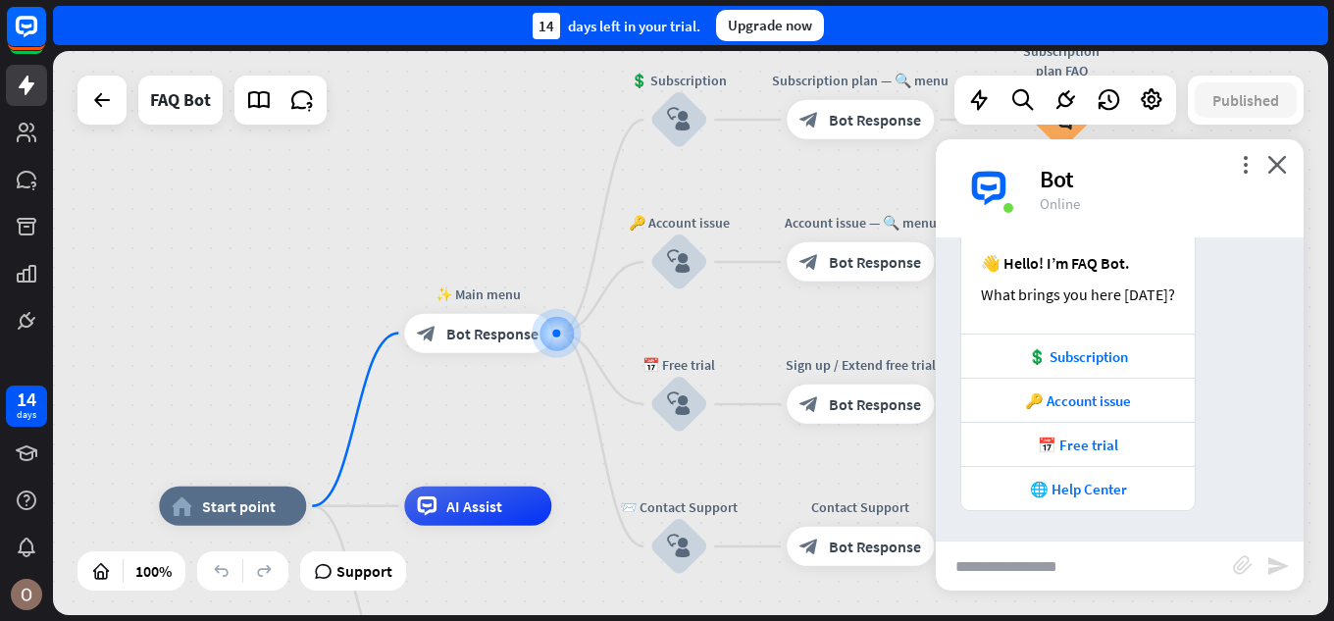
click at [1109, 557] on input "text" at bounding box center [1084, 565] width 297 height 49
type input "*"
type input "**"
click at [1273, 563] on icon "send" at bounding box center [1278, 566] width 24 height 24
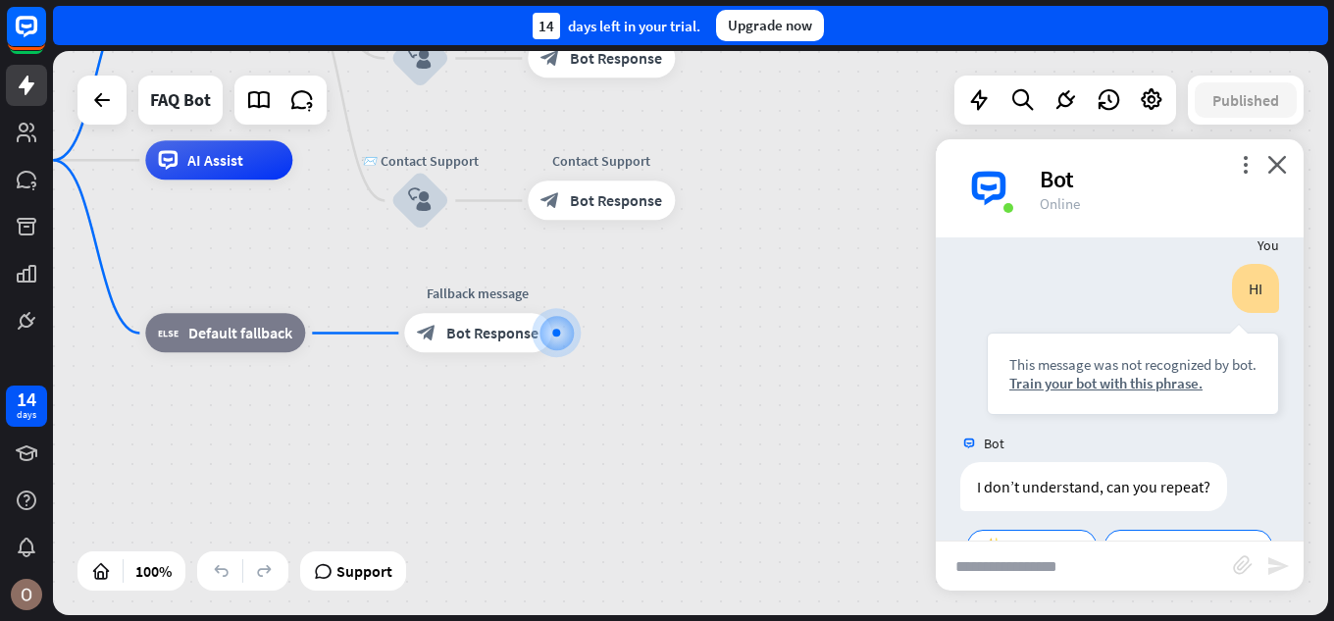
scroll to position [608, 0]
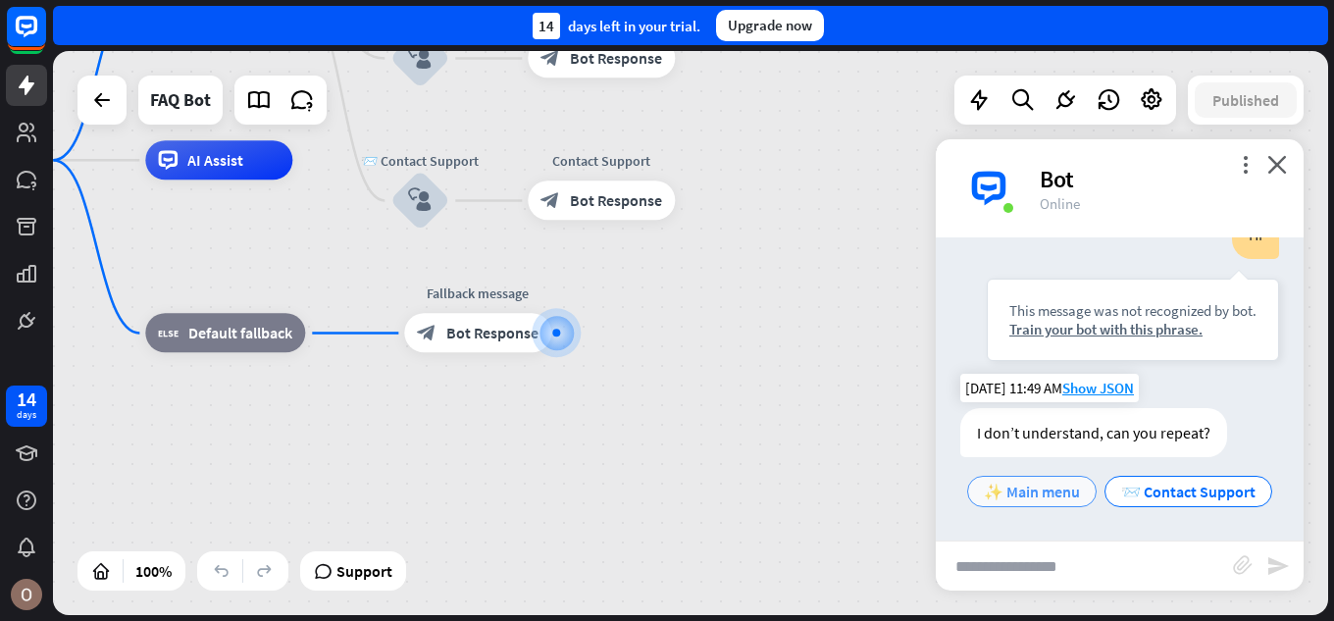
click at [1080, 482] on span "✨ Main menu" at bounding box center [1032, 492] width 96 height 20
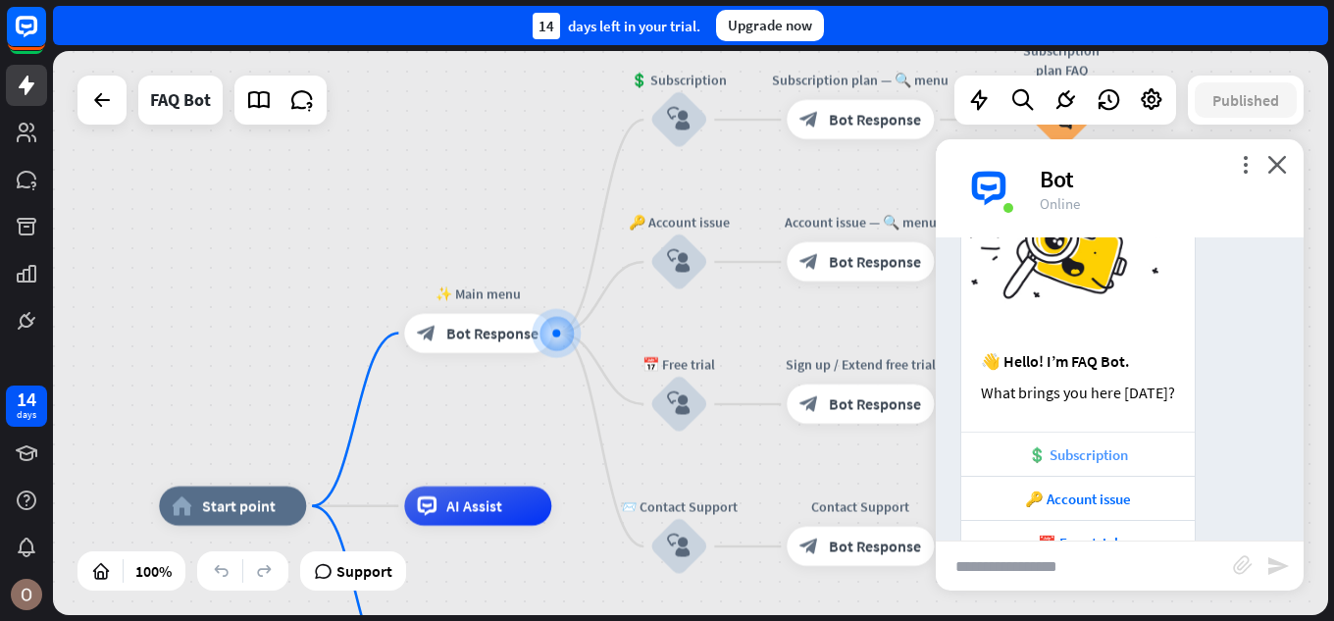
scroll to position [1096, 0]
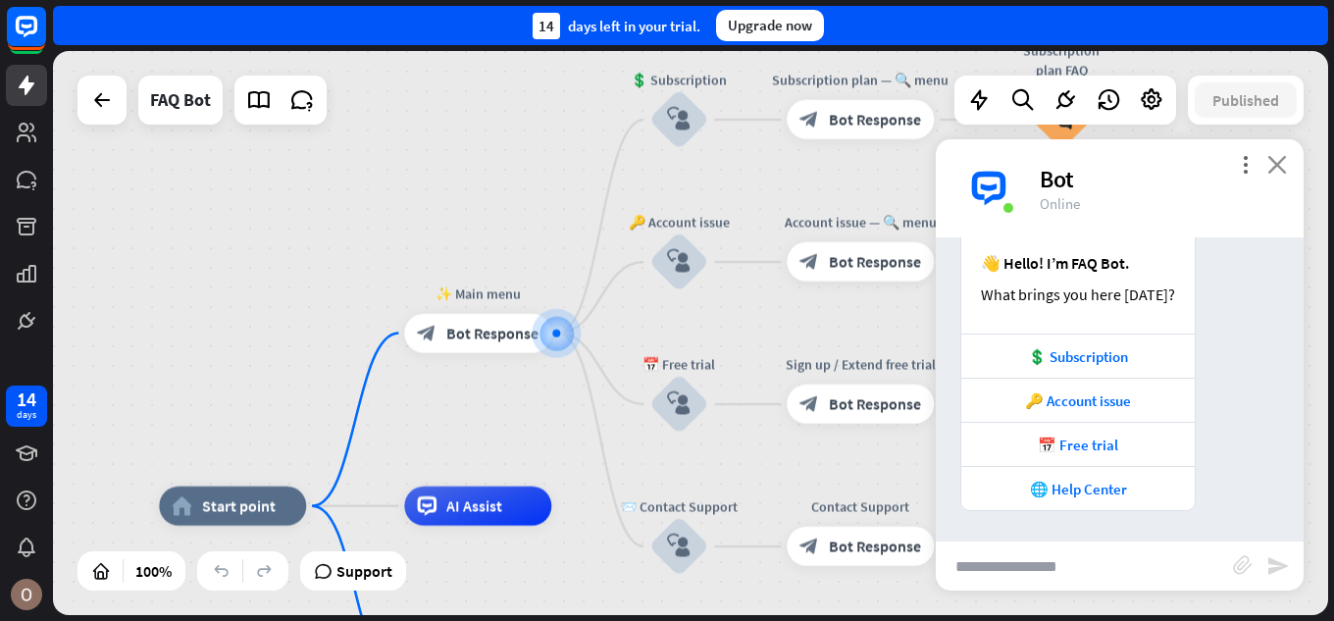
click at [1284, 157] on icon "close" at bounding box center [1277, 164] width 20 height 19
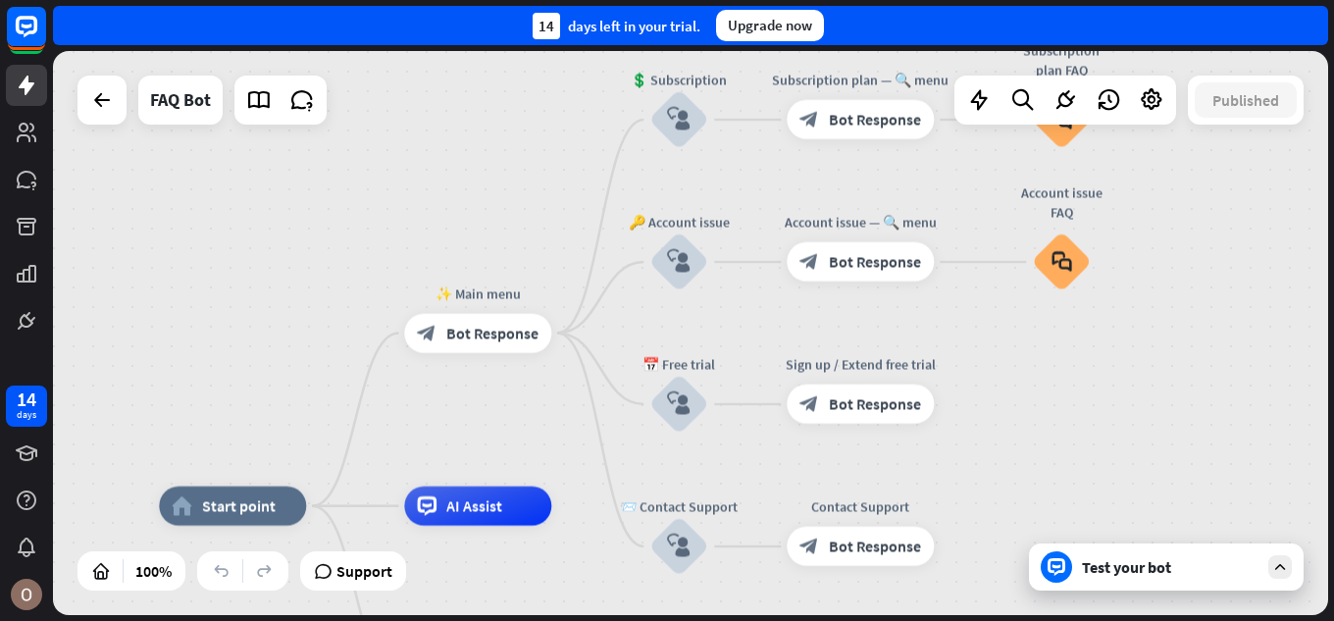
click at [1183, 565] on div "Test your bot" at bounding box center [1170, 567] width 177 height 20
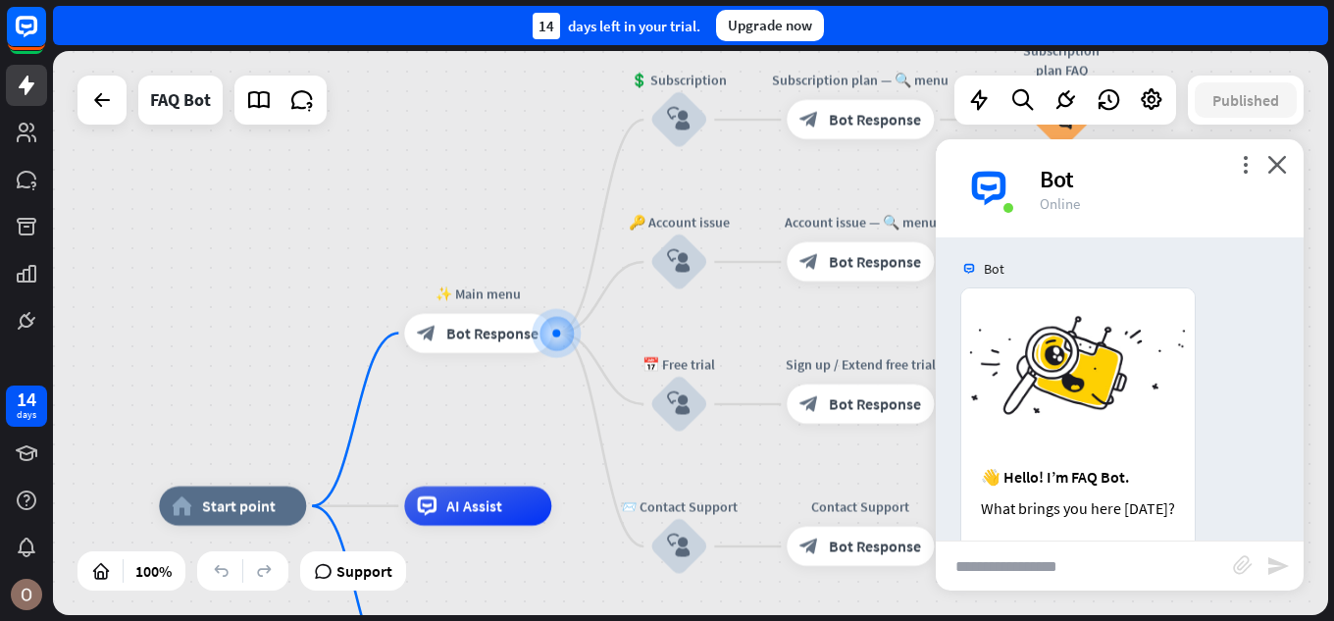
scroll to position [0, 0]
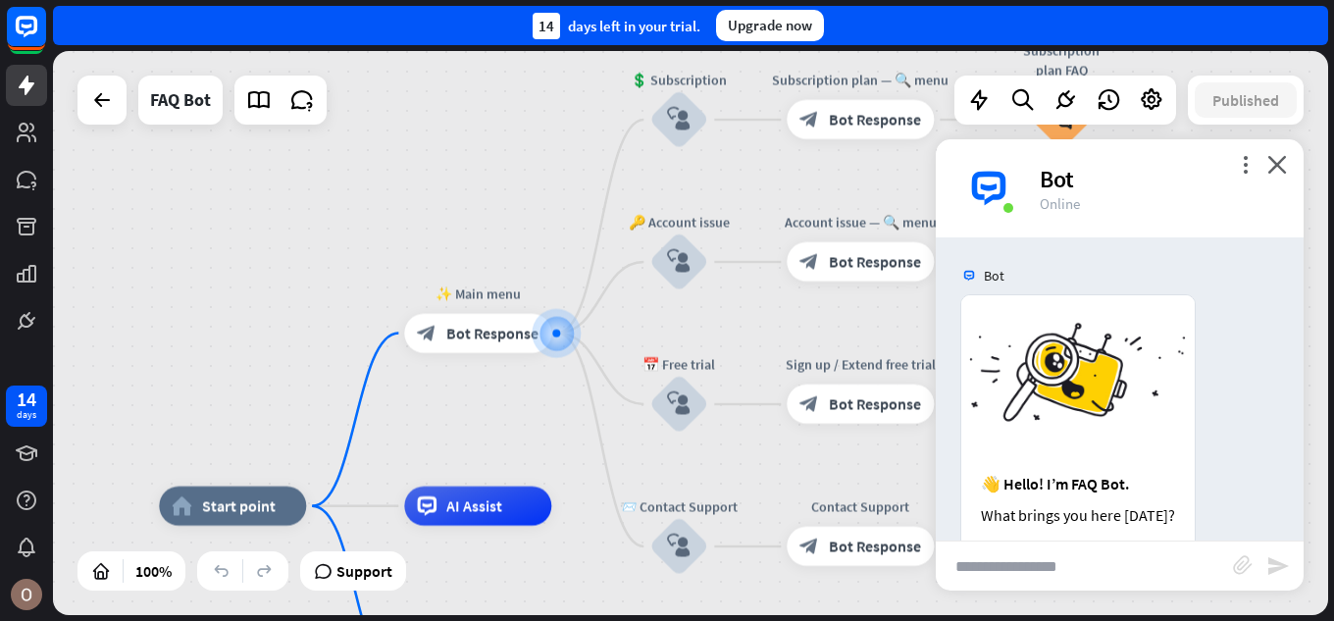
click at [1065, 197] on div "Online" at bounding box center [1160, 203] width 240 height 19
click at [19, 92] on icon at bounding box center [27, 86] width 24 height 24
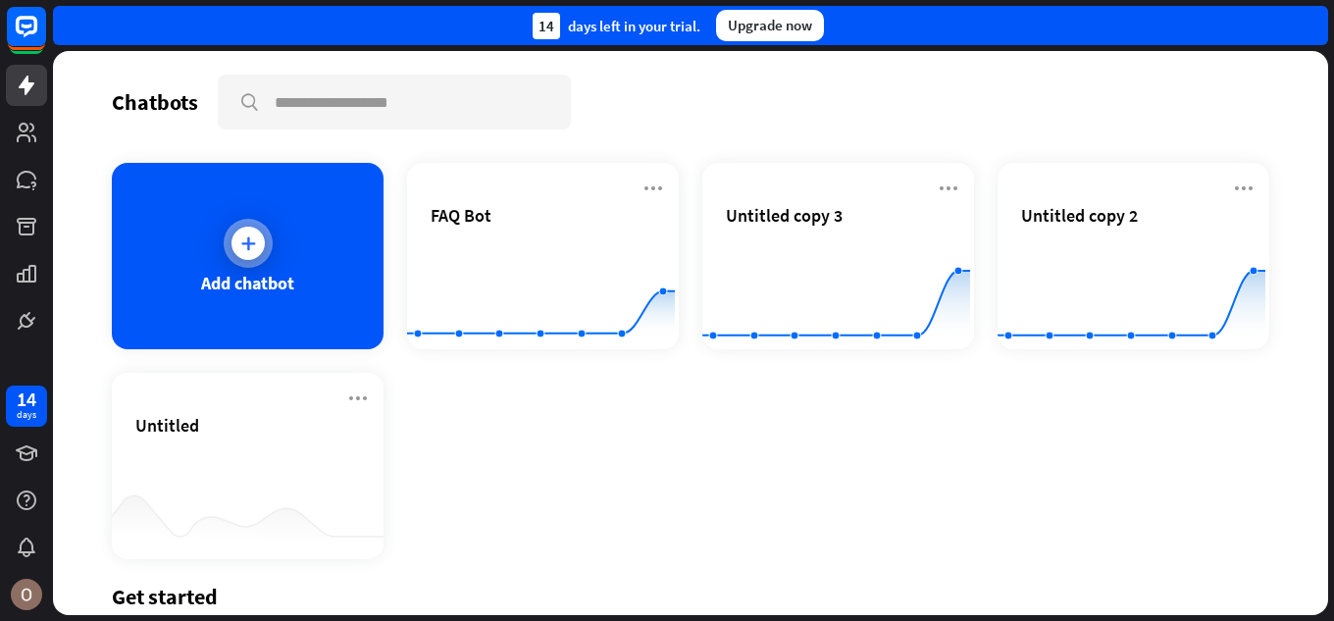
click at [337, 244] on div "Add chatbot" at bounding box center [248, 256] width 272 height 186
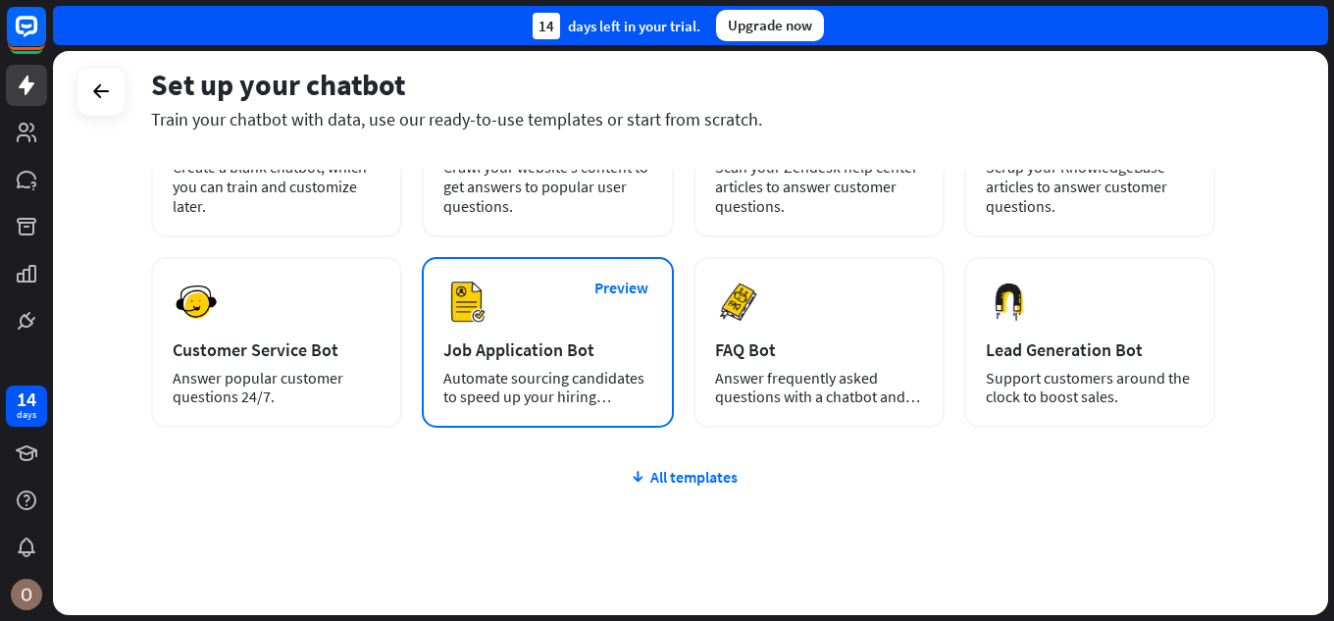
scroll to position [247, 0]
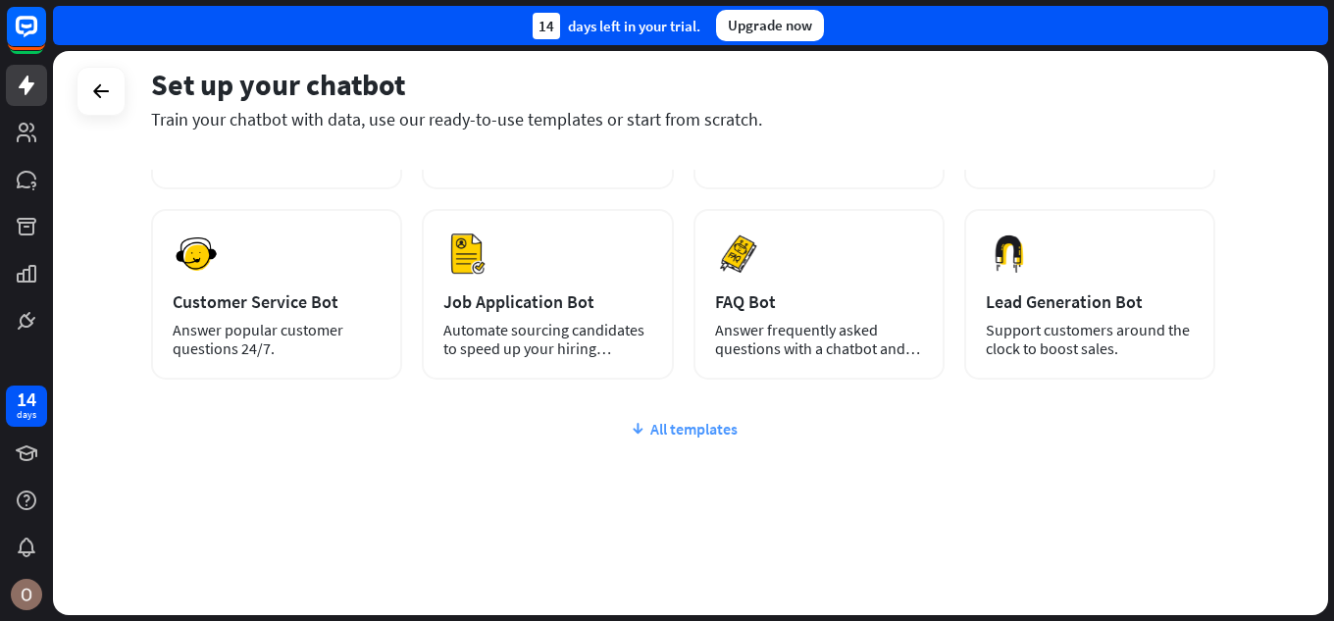
click at [664, 437] on div "All templates" at bounding box center [683, 429] width 1064 height 20
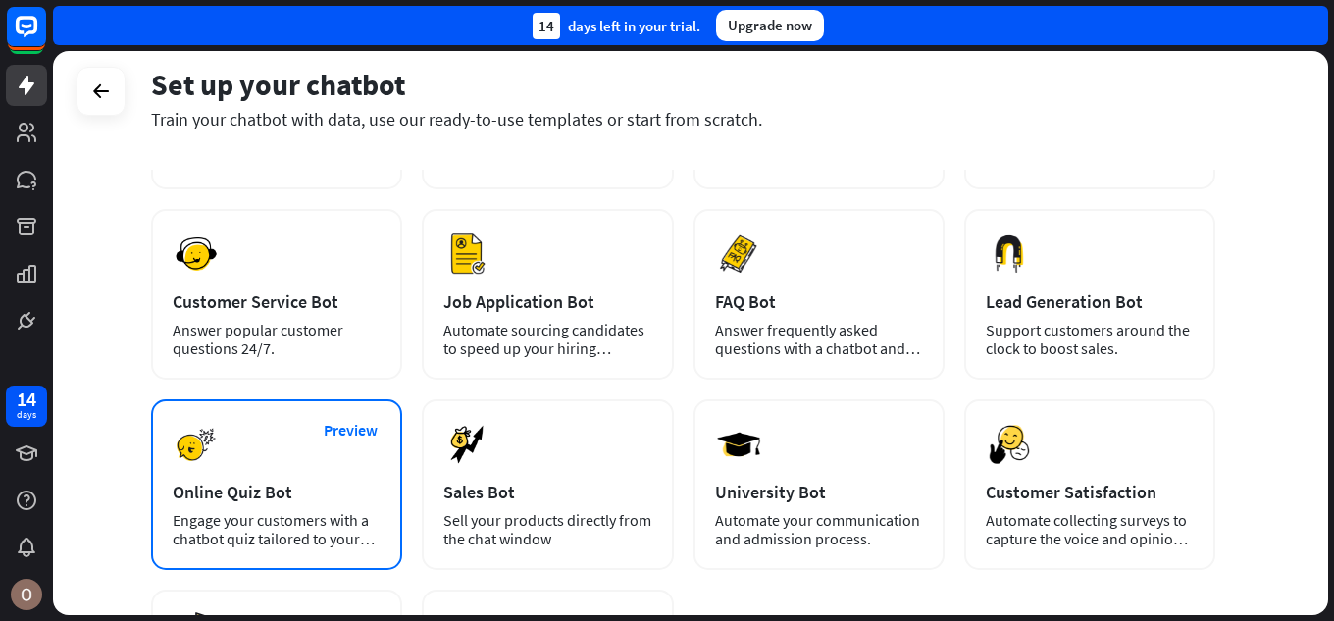
click at [266, 480] on div "Preview Online Quiz Bot Engage your customers with a chatbot quiz tailored to y…" at bounding box center [276, 484] width 251 height 171
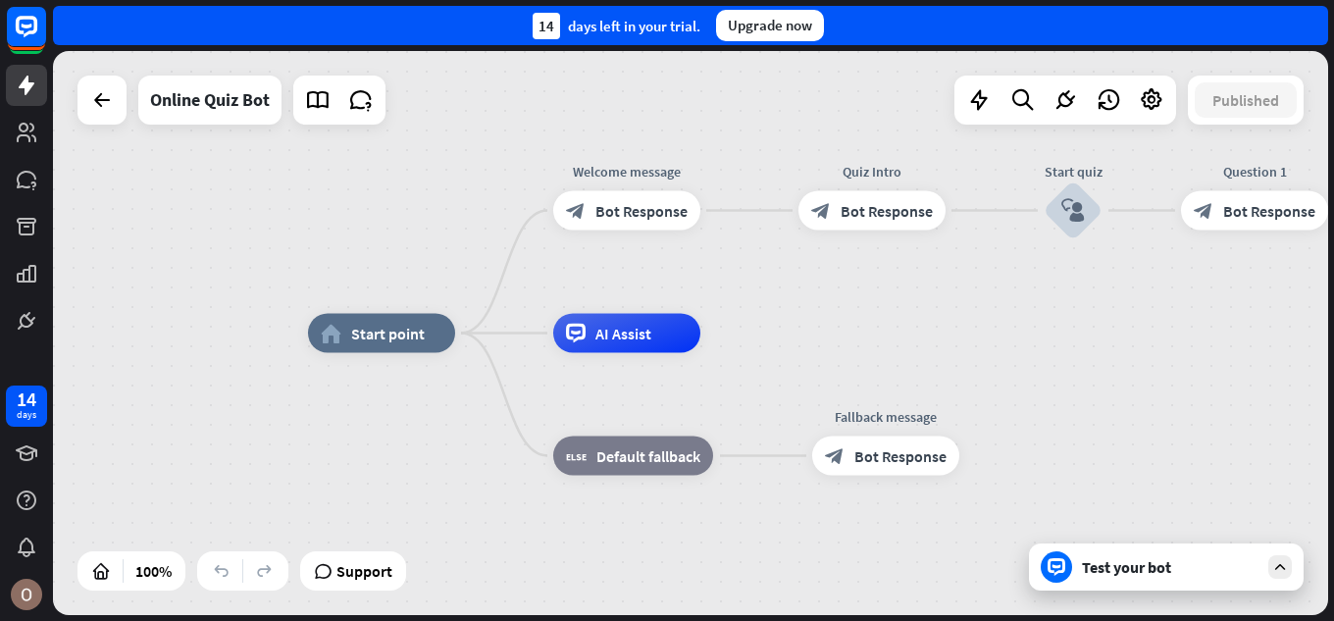
click at [1116, 564] on div "Test your bot" at bounding box center [1170, 567] width 177 height 20
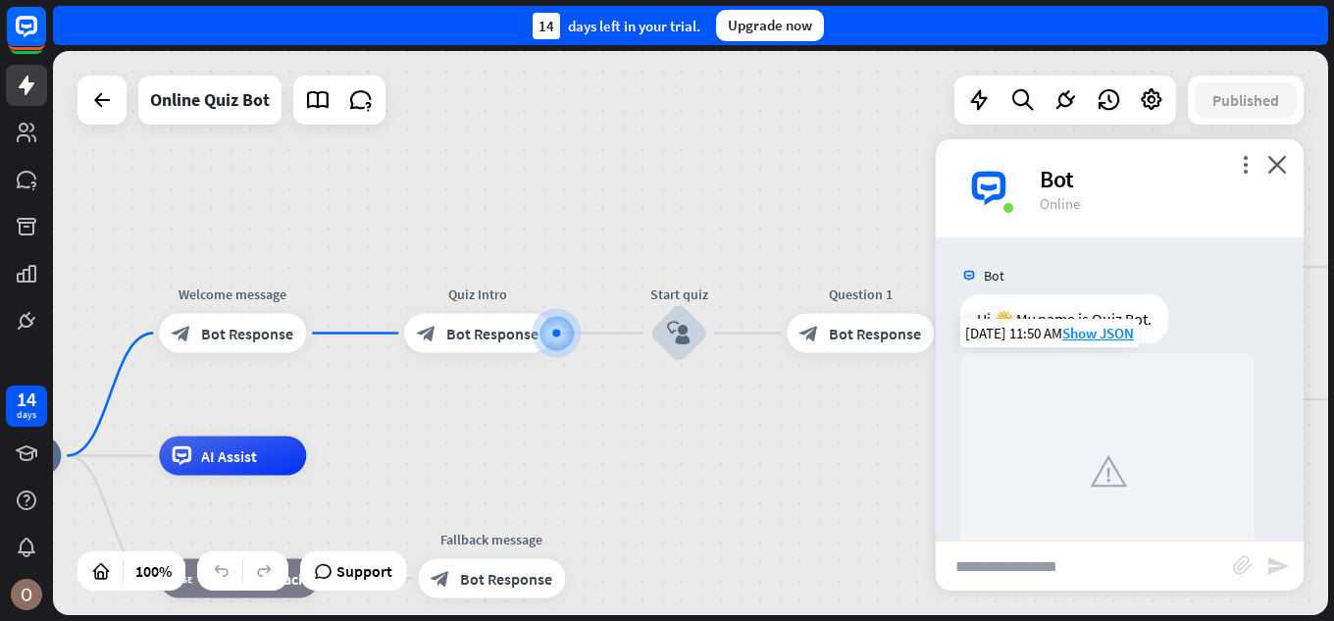
click at [1035, 410] on div at bounding box center [1107, 470] width 294 height 235
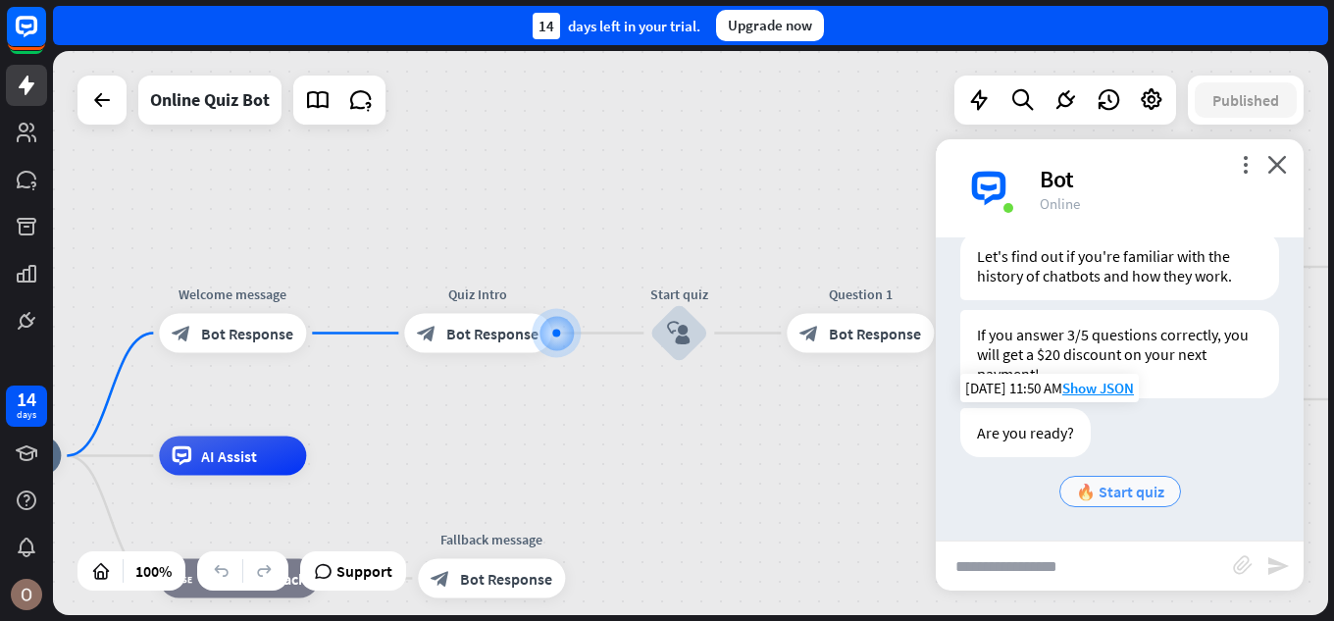
click at [1109, 486] on span "🔥 Start quiz" at bounding box center [1120, 492] width 88 height 20
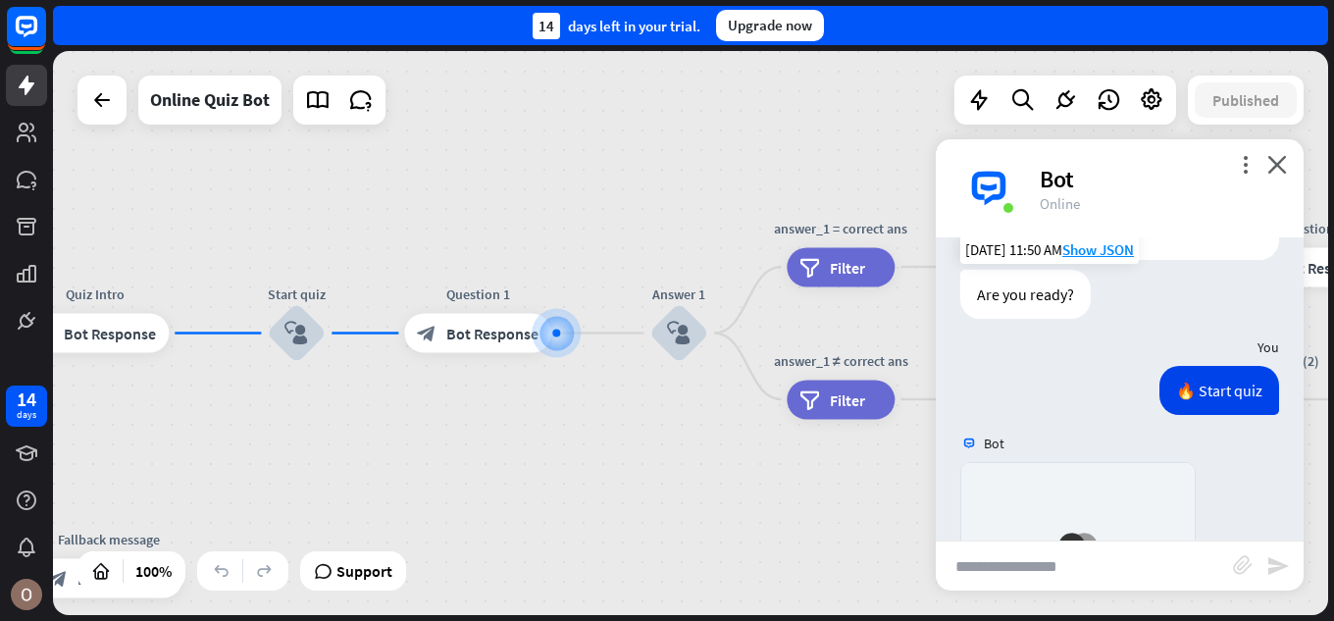
scroll to position [913, 0]
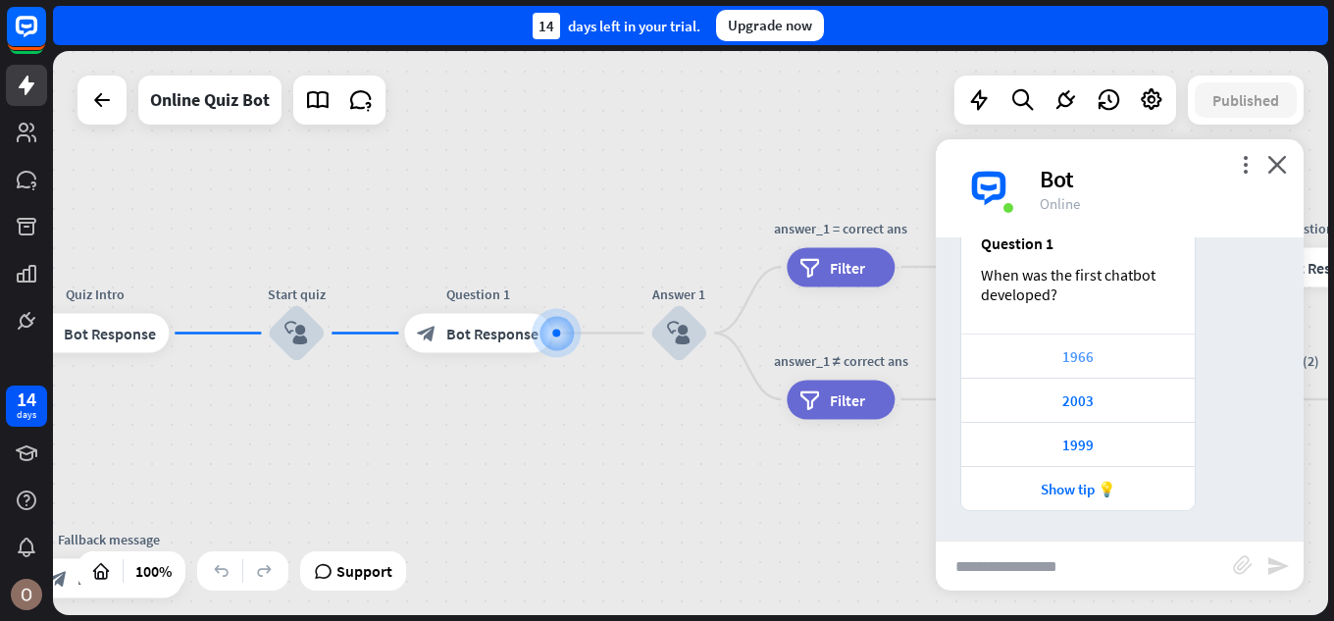
click at [1087, 348] on div "1966" at bounding box center [1078, 356] width 214 height 19
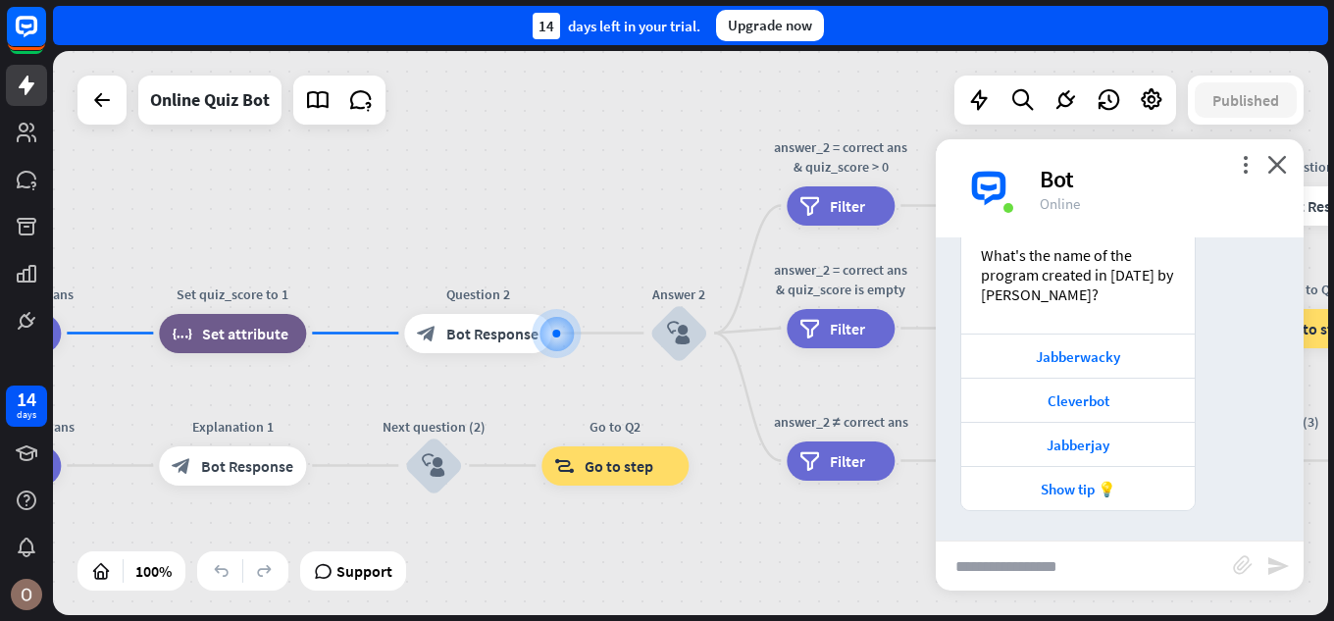
scroll to position [1533, 0]
click at [1075, 349] on div "Jabberwacky" at bounding box center [1078, 356] width 214 height 19
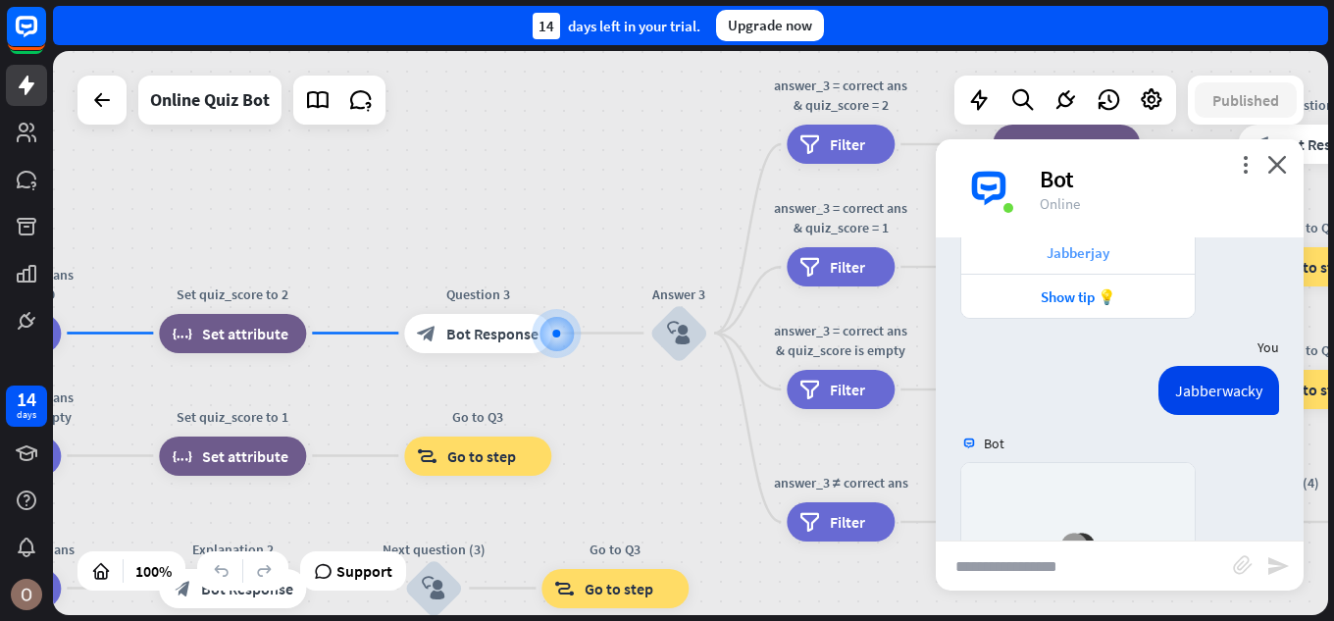
scroll to position [2134, 0]
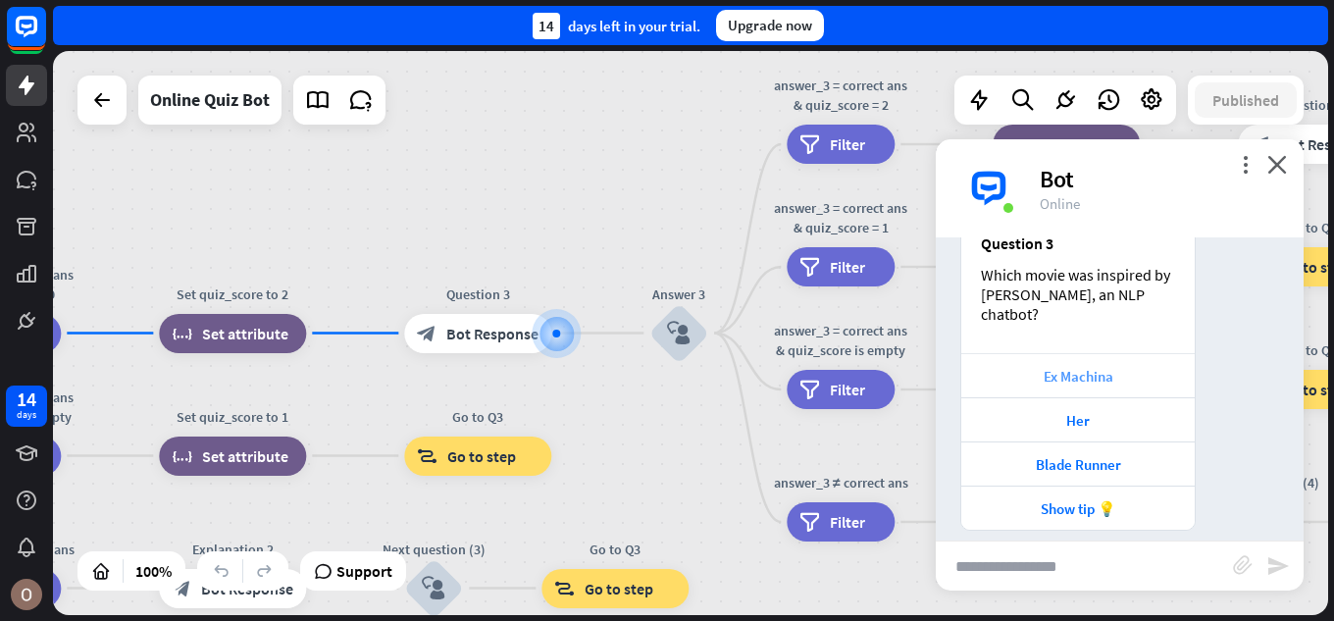
click at [1157, 367] on div "Ex Machina" at bounding box center [1078, 376] width 214 height 19
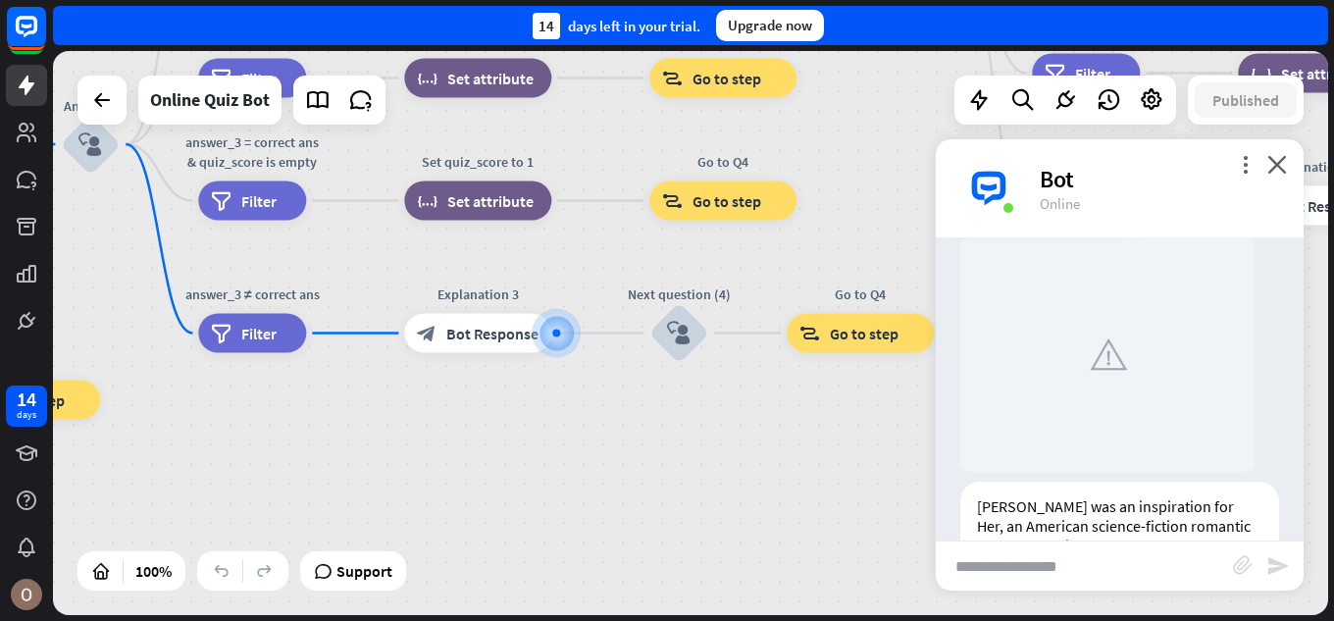
scroll to position [2704, 0]
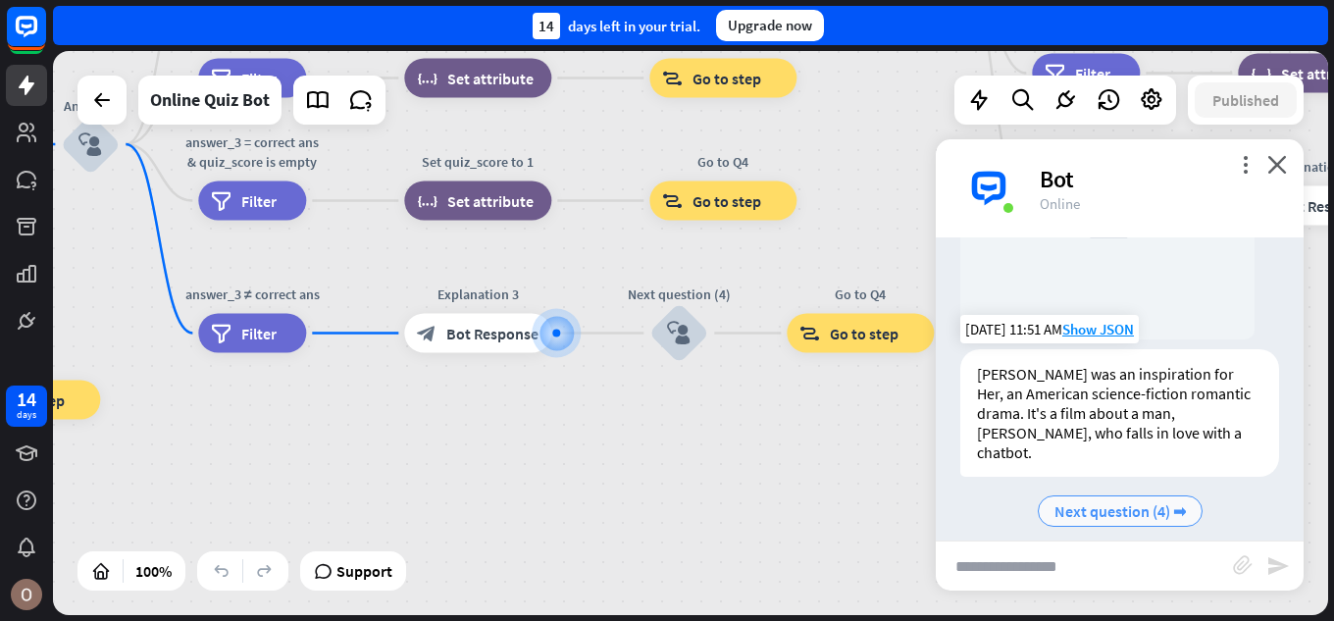
click at [1078, 501] on span "Next question (4) ➡" at bounding box center [1120, 511] width 131 height 20
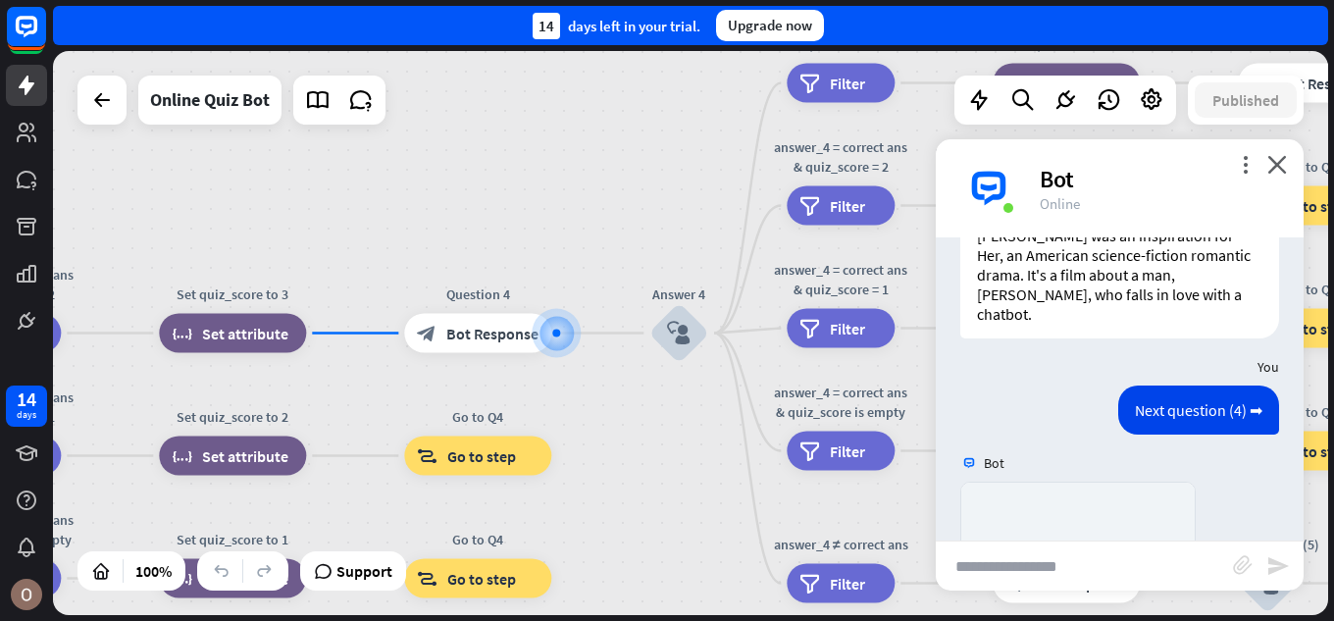
scroll to position [3250, 0]
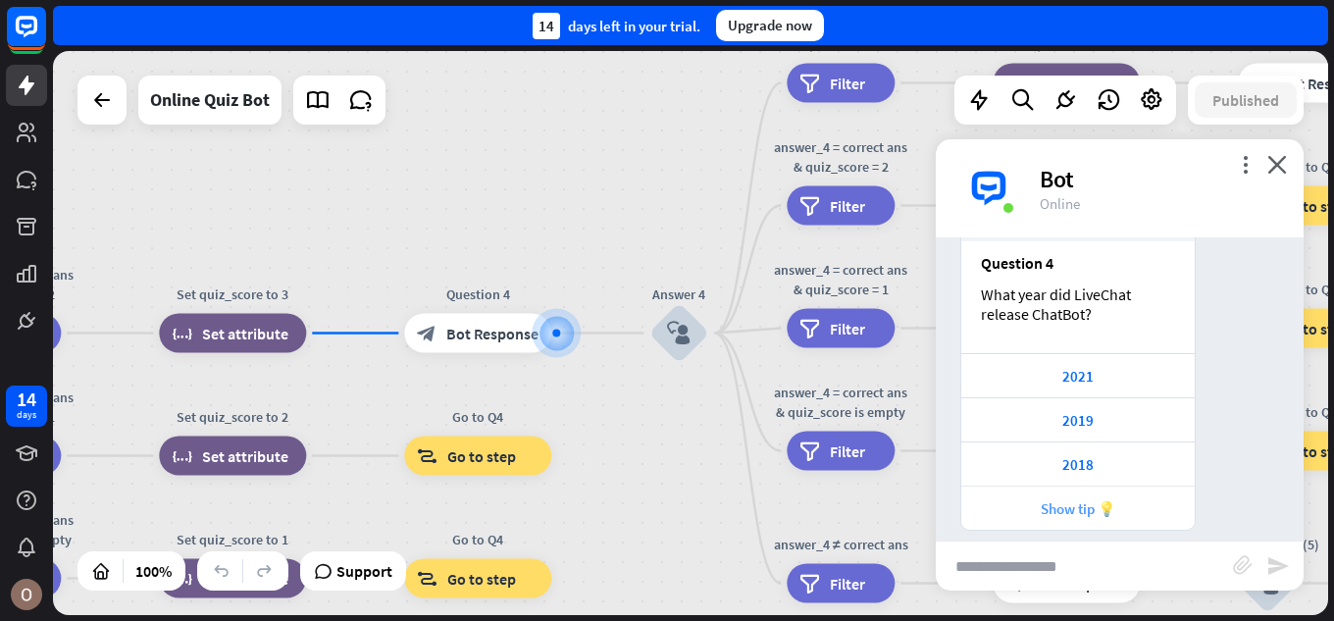
click at [1086, 499] on div "Show tip 💡" at bounding box center [1078, 508] width 214 height 19
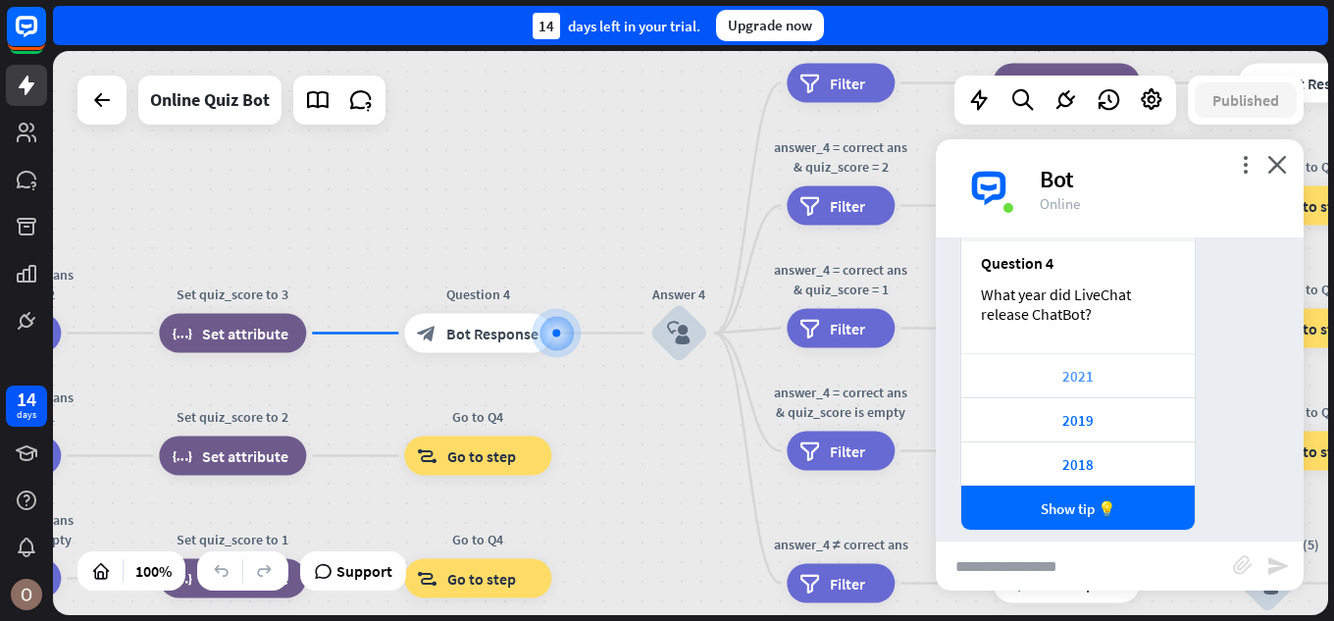
click at [1115, 353] on div "2021" at bounding box center [1077, 375] width 233 height 44
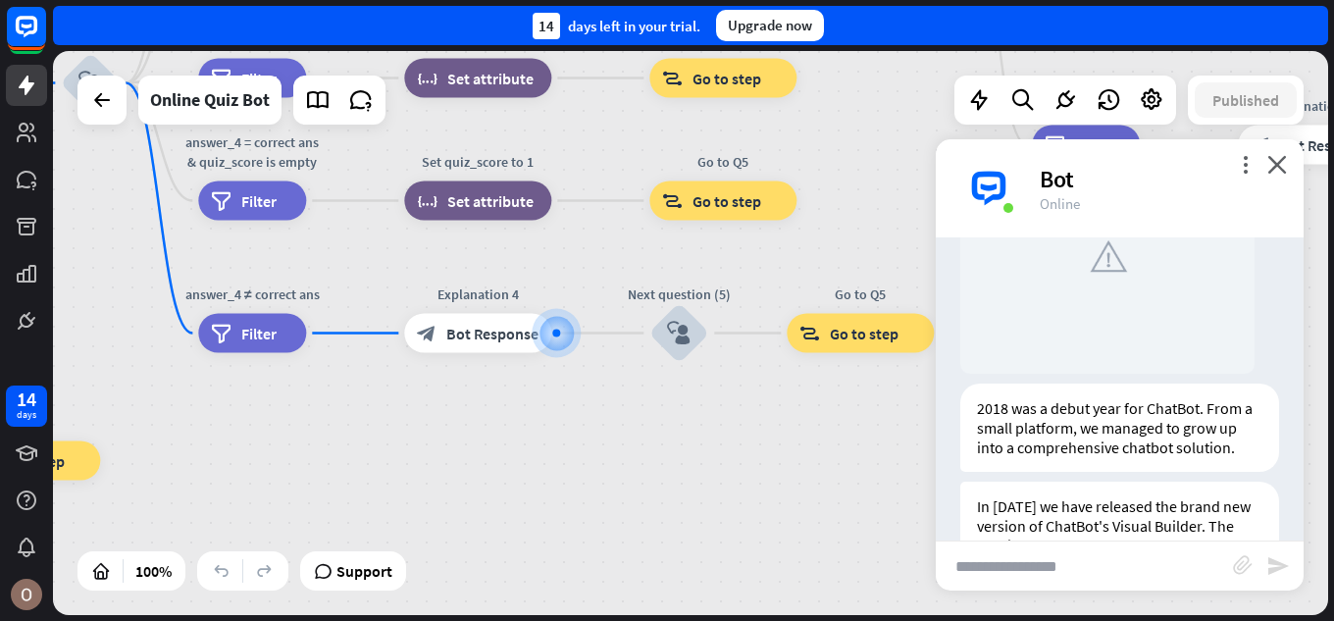
scroll to position [3918, 0]
